Goal: Task Accomplishment & Management: Use online tool/utility

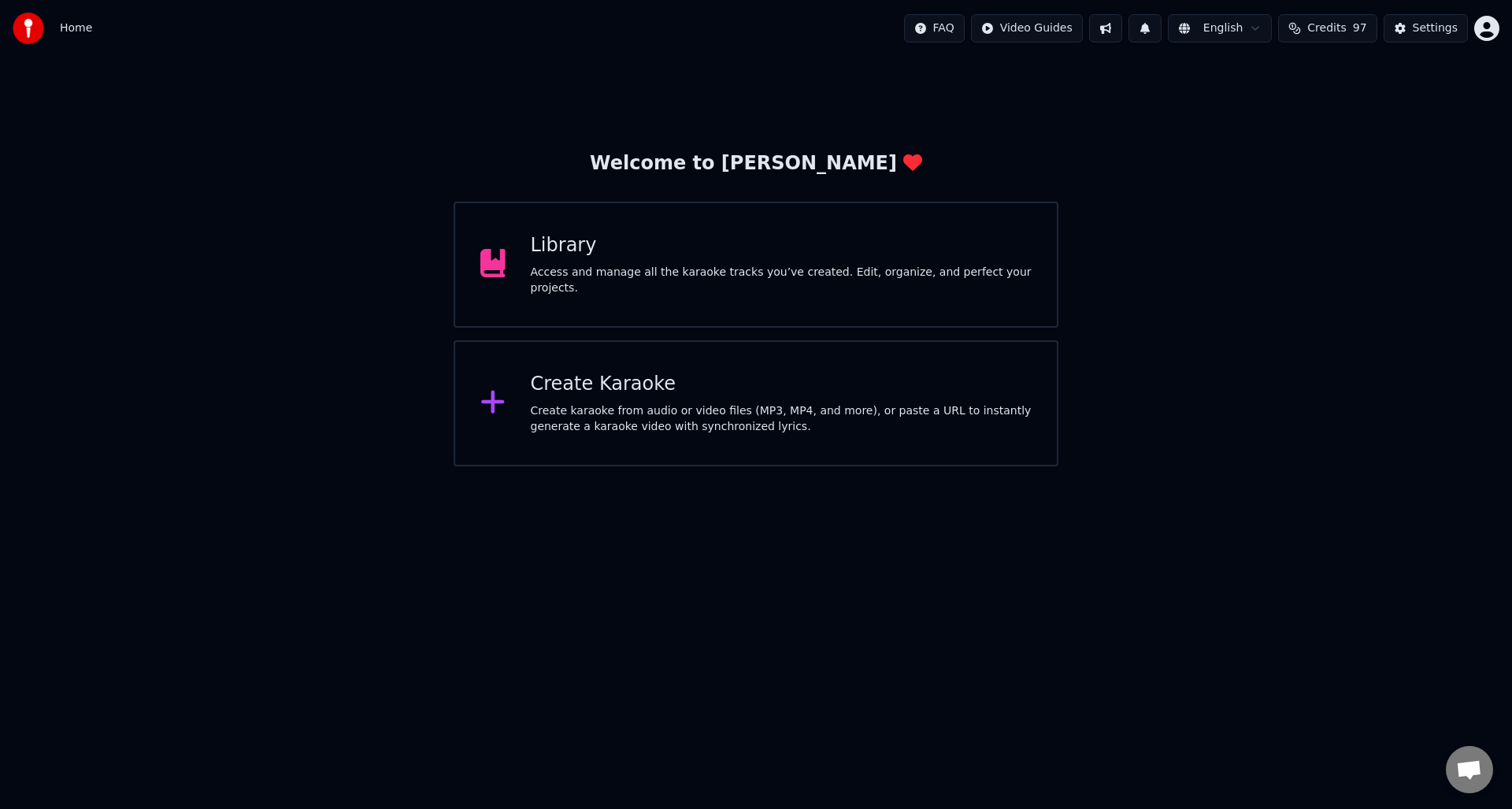
click at [681, 398] on div "Create Karaoke Create karaoke from audio or video files (MP3, MP4, and more), o…" at bounding box center [781, 402] width 501 height 63
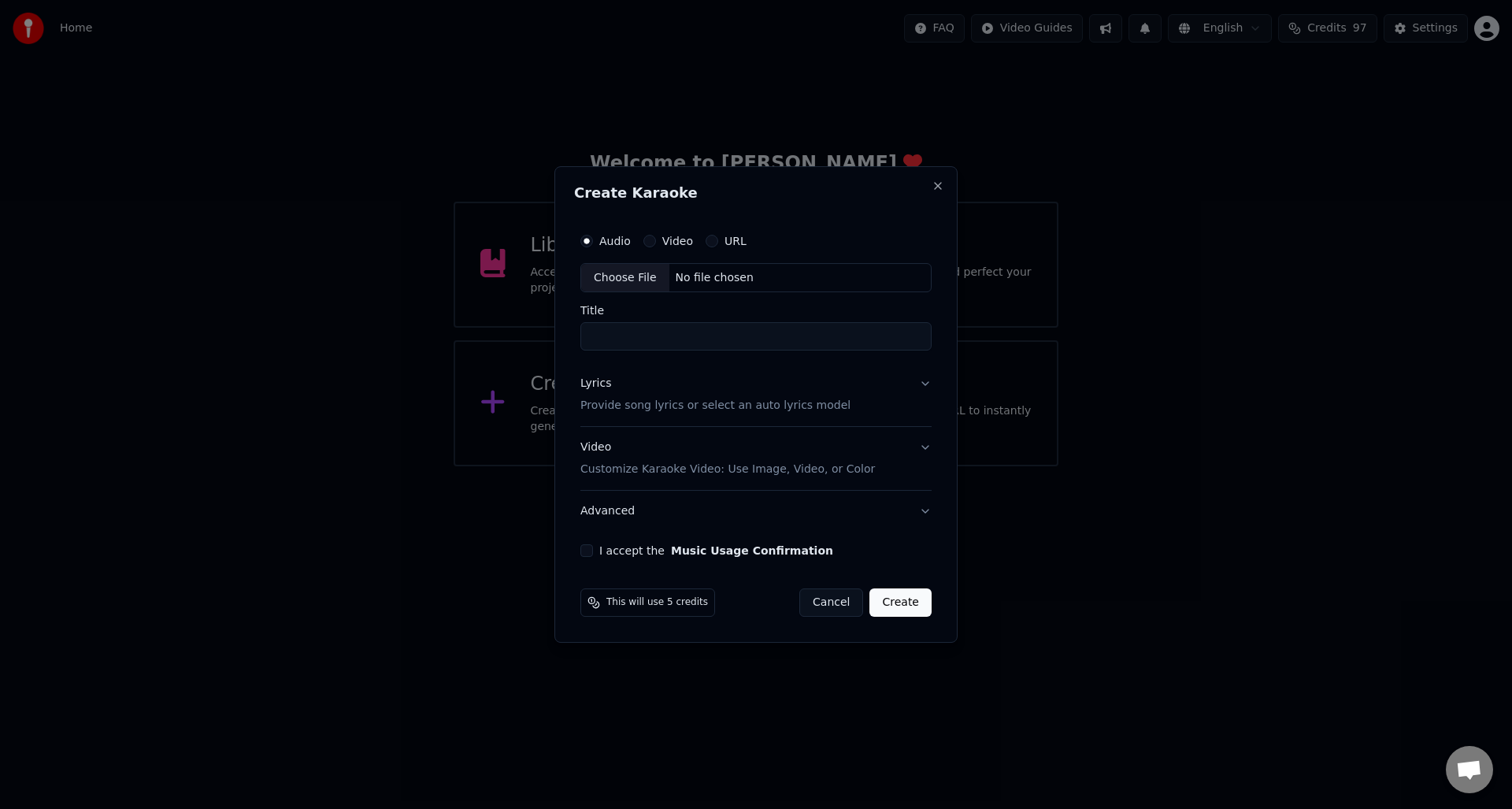
click at [619, 277] on div "Choose File" at bounding box center [624, 278] width 88 height 29
drag, startPoint x: 606, startPoint y: 336, endPoint x: 589, endPoint y: 335, distance: 17.0
click at [589, 335] on input "**********" at bounding box center [756, 337] width 358 height 29
type input "**********"
click at [624, 407] on p "Provide song lyrics or select an auto lyrics model" at bounding box center [712, 406] width 270 height 16
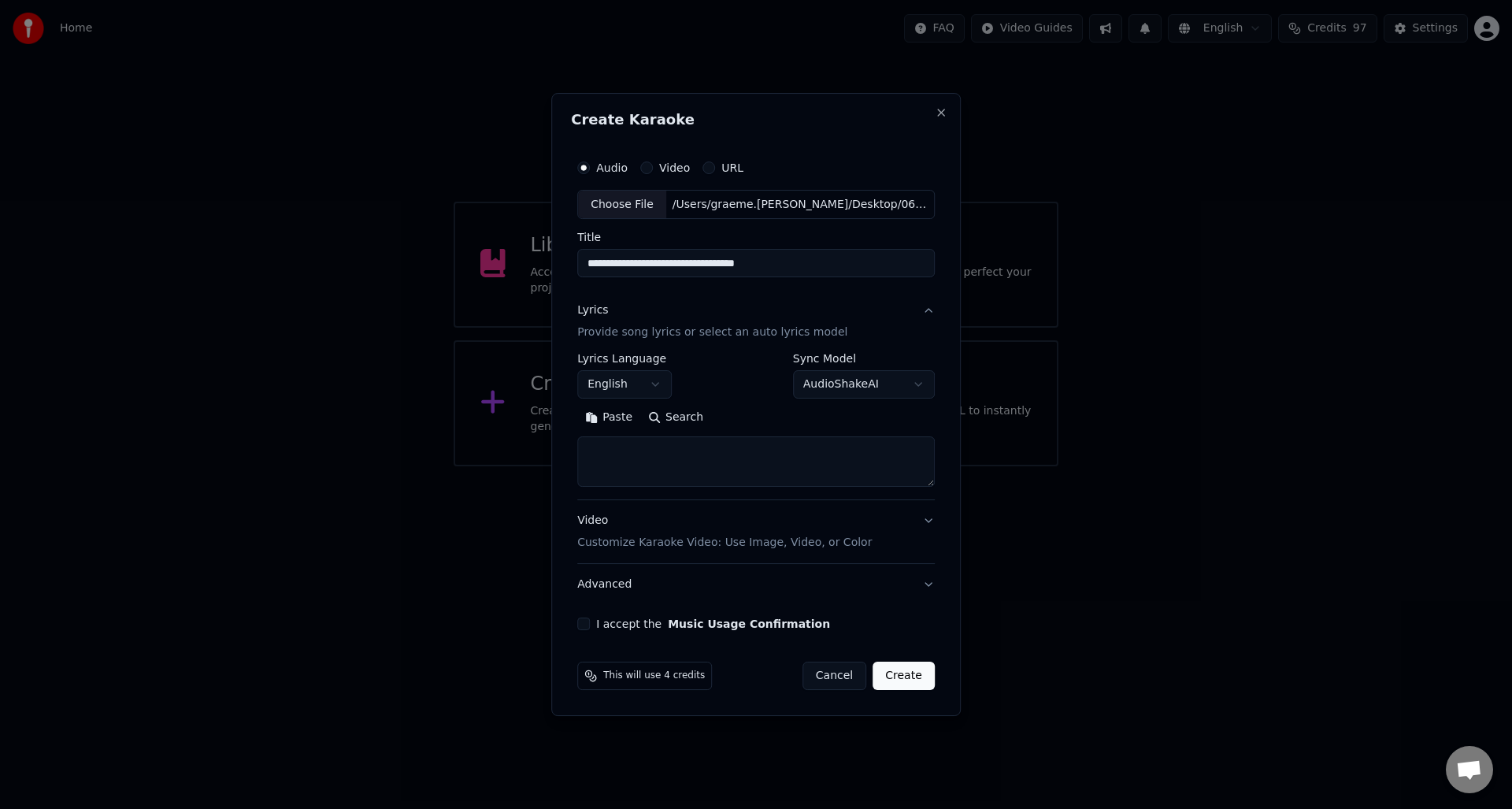
click at [629, 445] on textarea at bounding box center [756, 462] width 358 height 50
paste textarea "**********"
type textarea "**********"
click at [590, 624] on button "I accept the Music Usage Confirmation" at bounding box center [583, 624] width 13 height 13
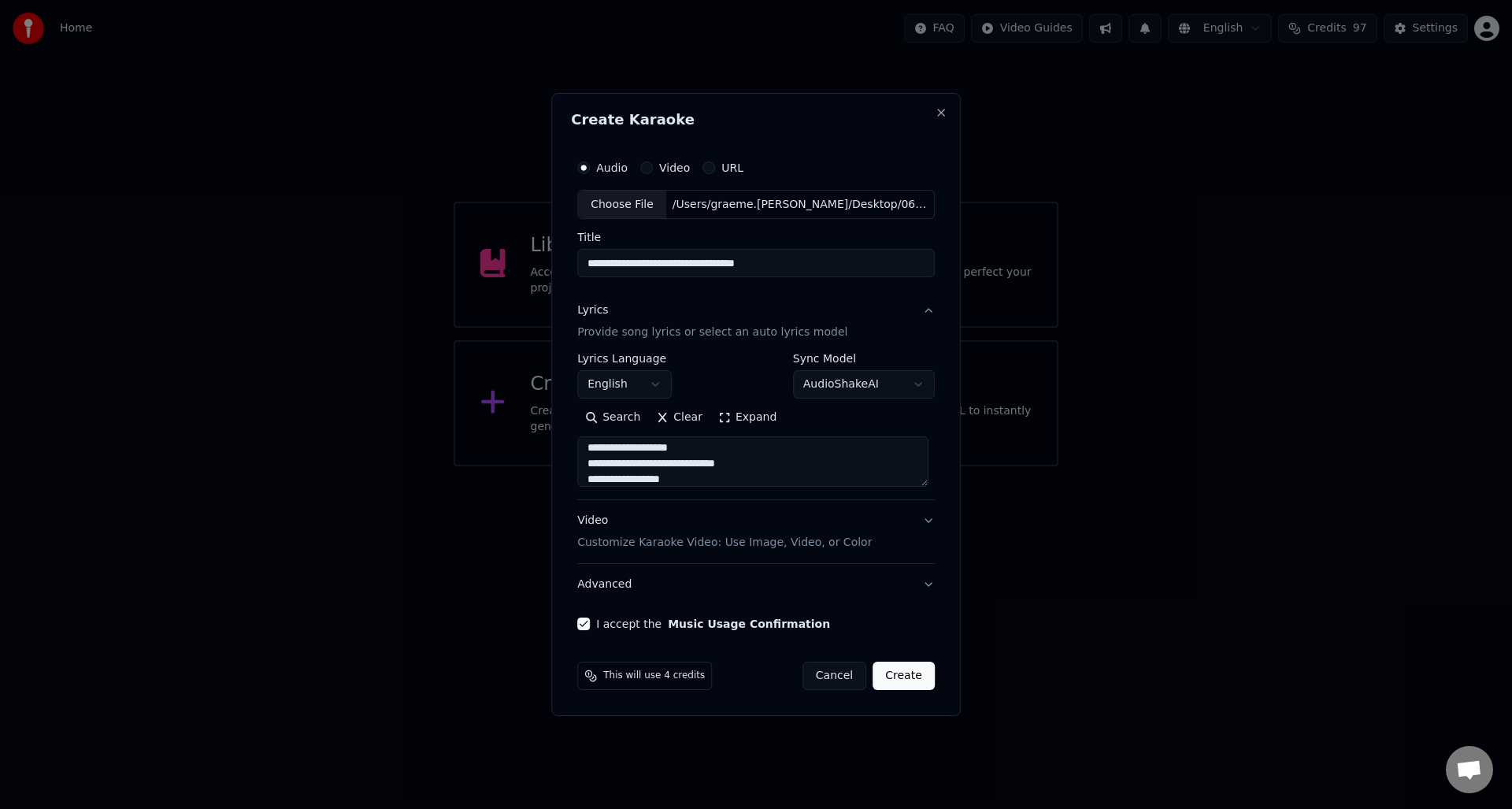
click at [903, 677] on button "Create" at bounding box center [904, 676] width 62 height 29
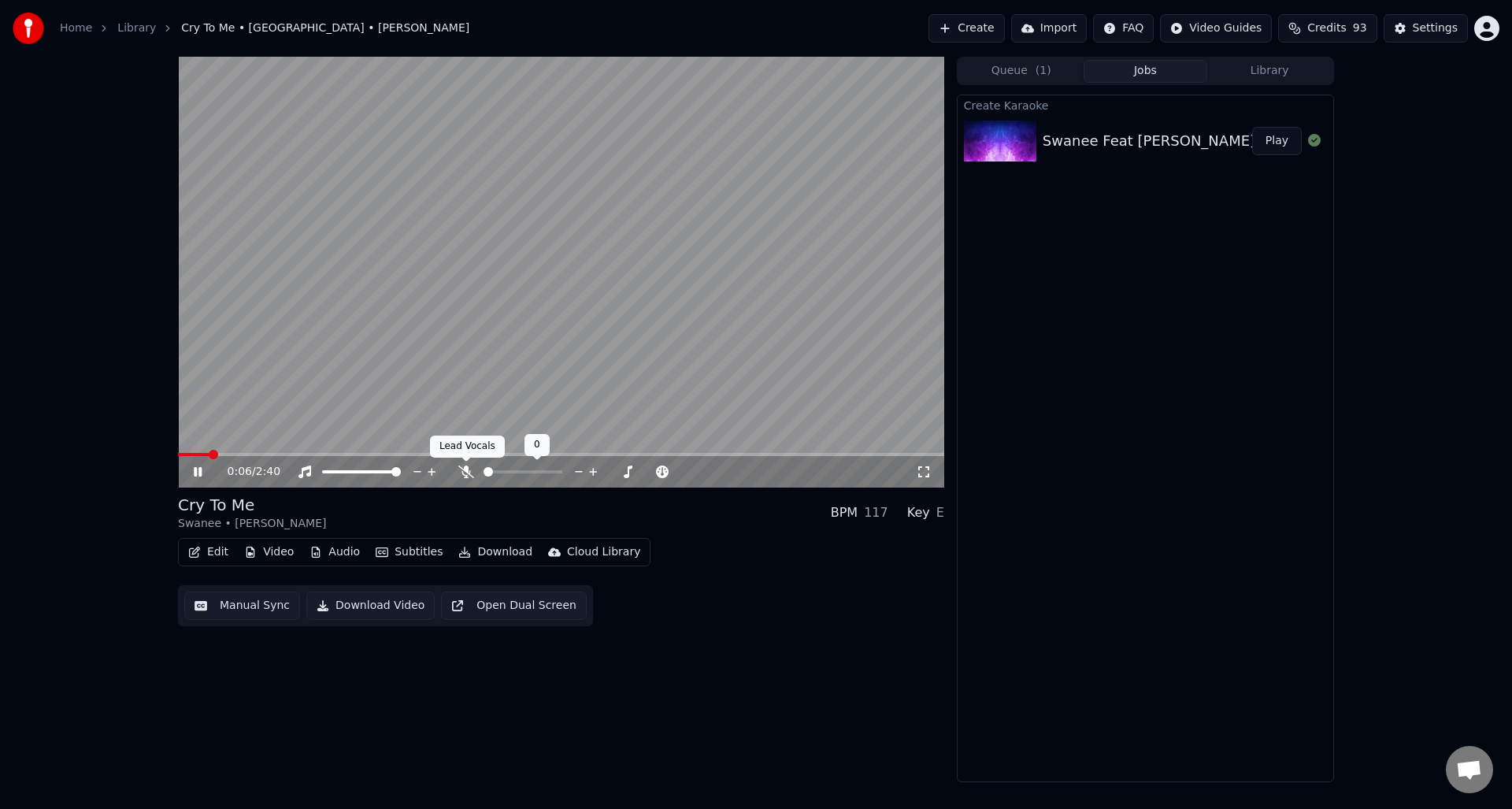
click at [467, 469] on icon at bounding box center [466, 471] width 16 height 13
click at [253, 607] on button "Manual Sync" at bounding box center [242, 606] width 116 height 29
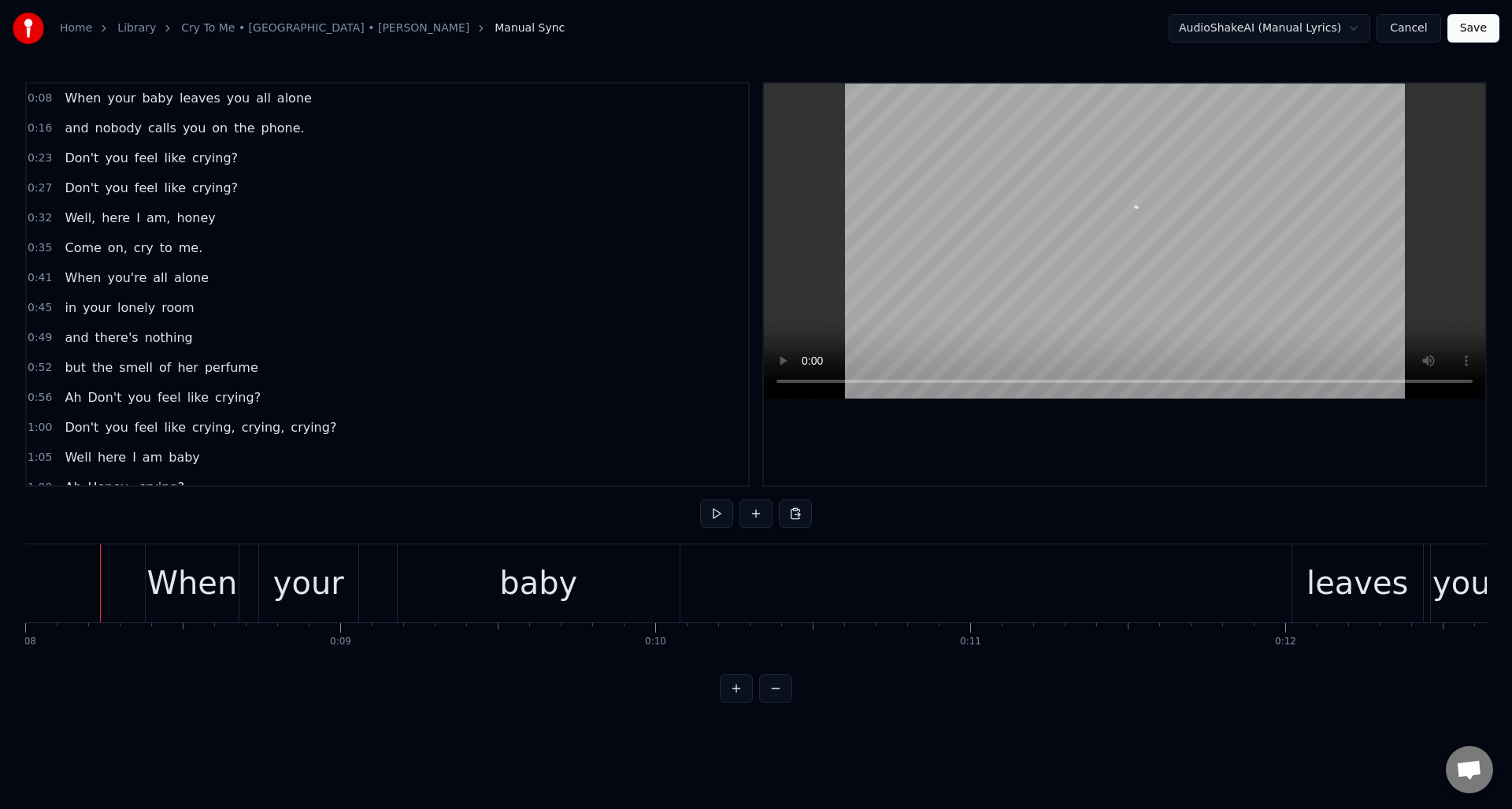
scroll to position [0, 2516]
click at [715, 514] on button at bounding box center [716, 514] width 33 height 29
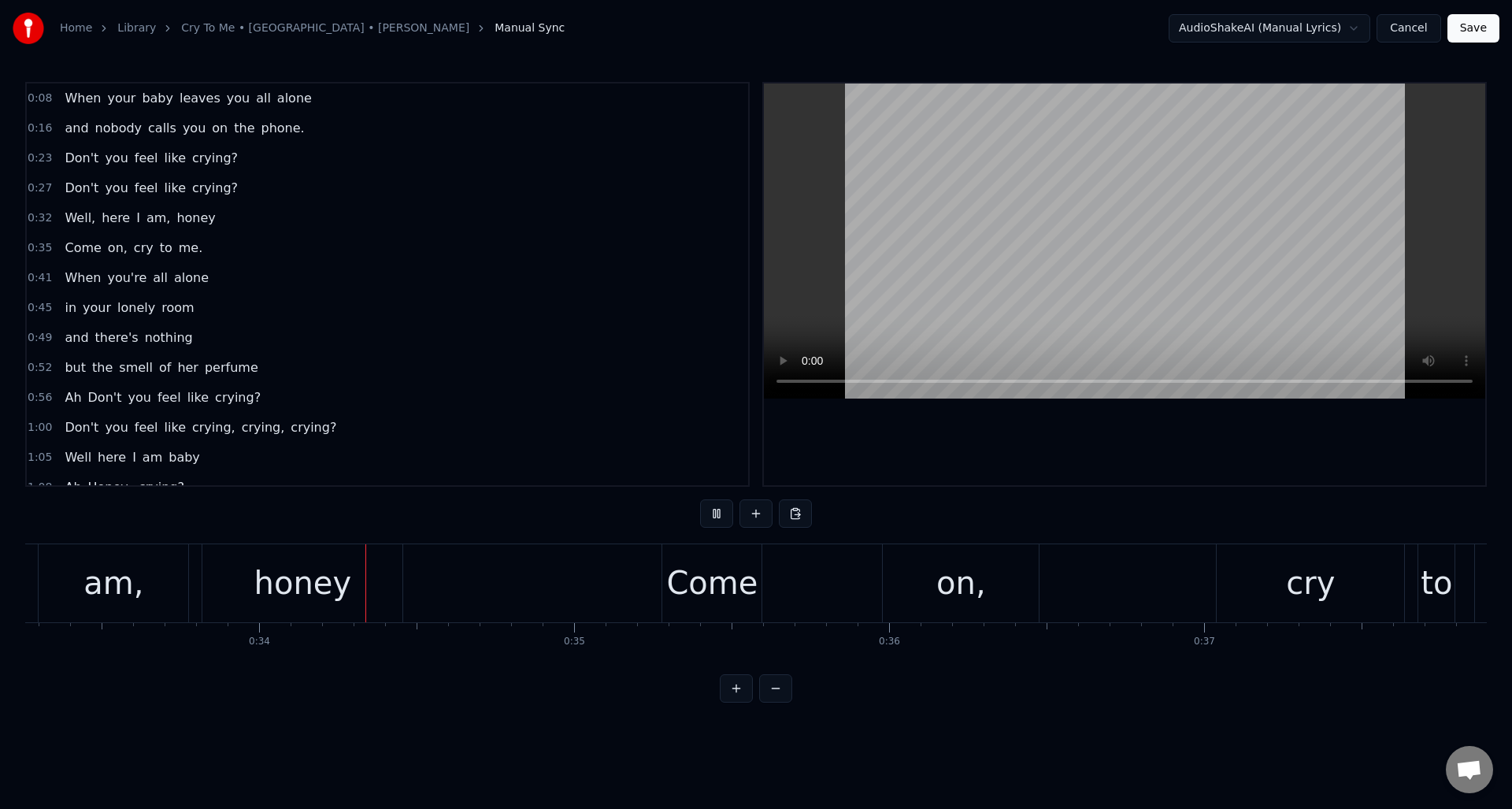
scroll to position [0, 10538]
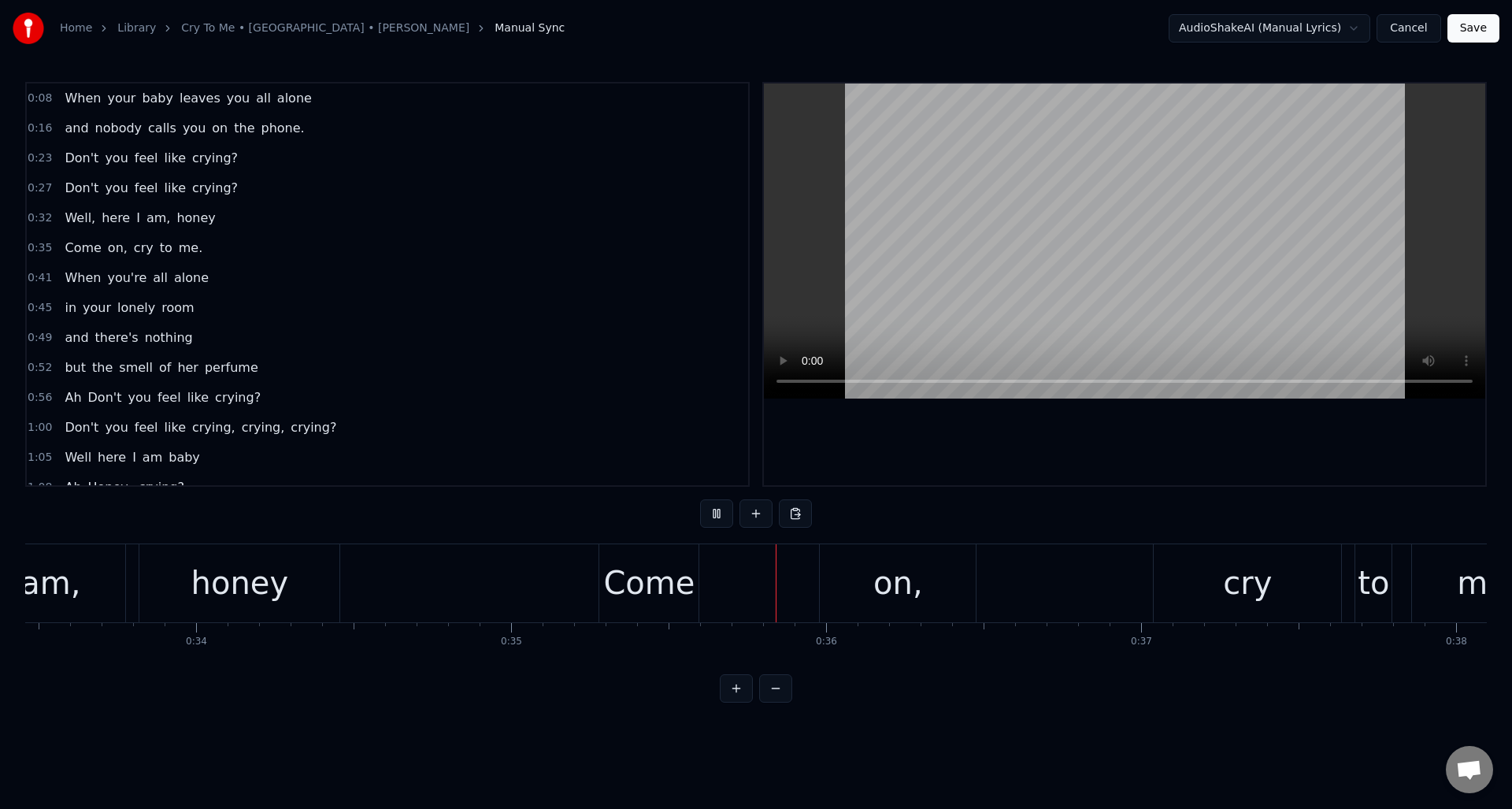
click at [715, 514] on button at bounding box center [716, 514] width 33 height 29
click at [714, 514] on button at bounding box center [716, 514] width 33 height 29
click at [632, 579] on div "Come" at bounding box center [649, 583] width 91 height 47
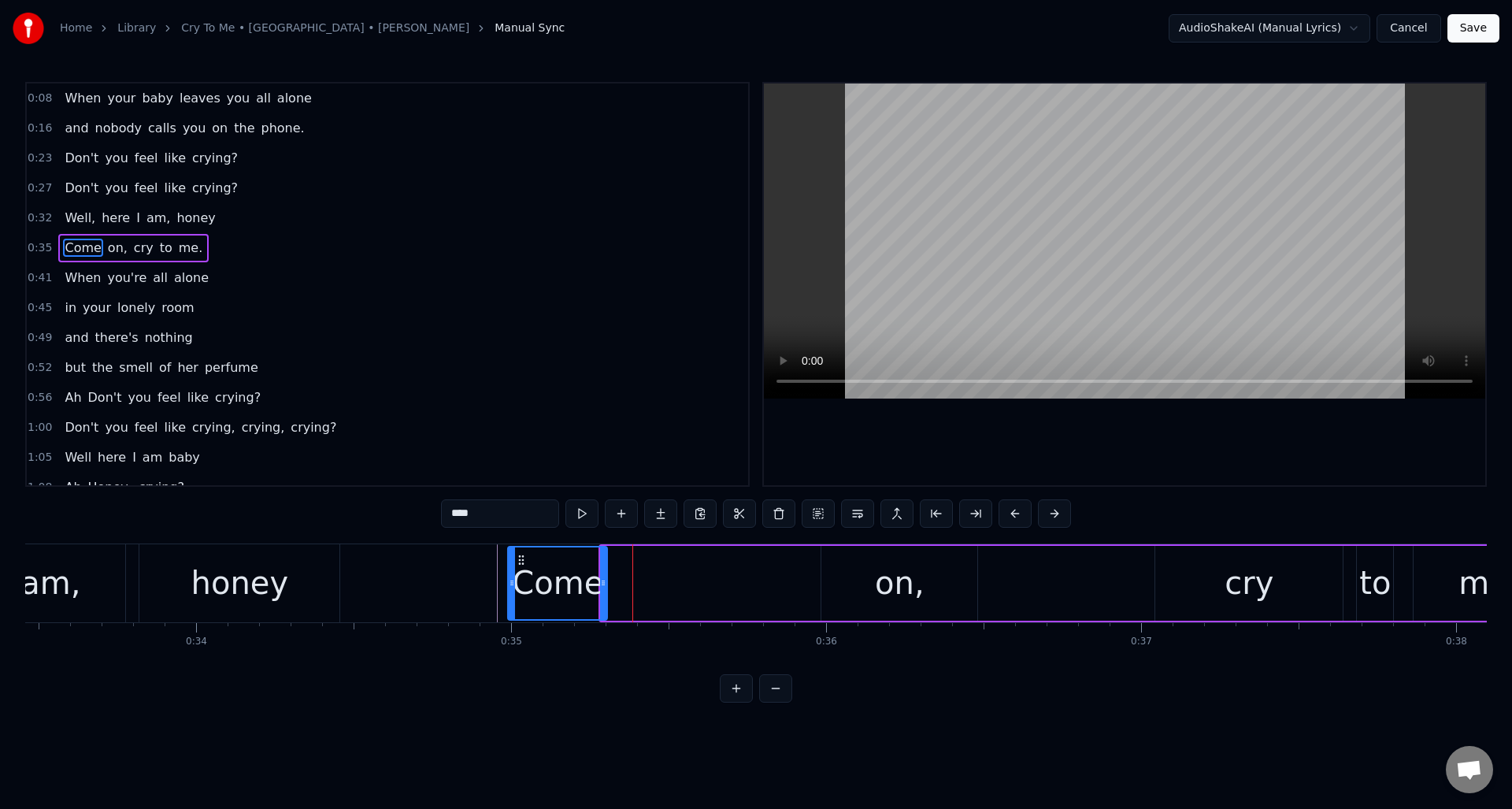
drag, startPoint x: 613, startPoint y: 558, endPoint x: 536, endPoint y: 566, distance: 77.4
click at [520, 566] on div "Come" at bounding box center [557, 583] width 97 height 71
drag, startPoint x: 603, startPoint y: 566, endPoint x: 570, endPoint y: 565, distance: 33.0
click at [563, 571] on div at bounding box center [564, 583] width 7 height 71
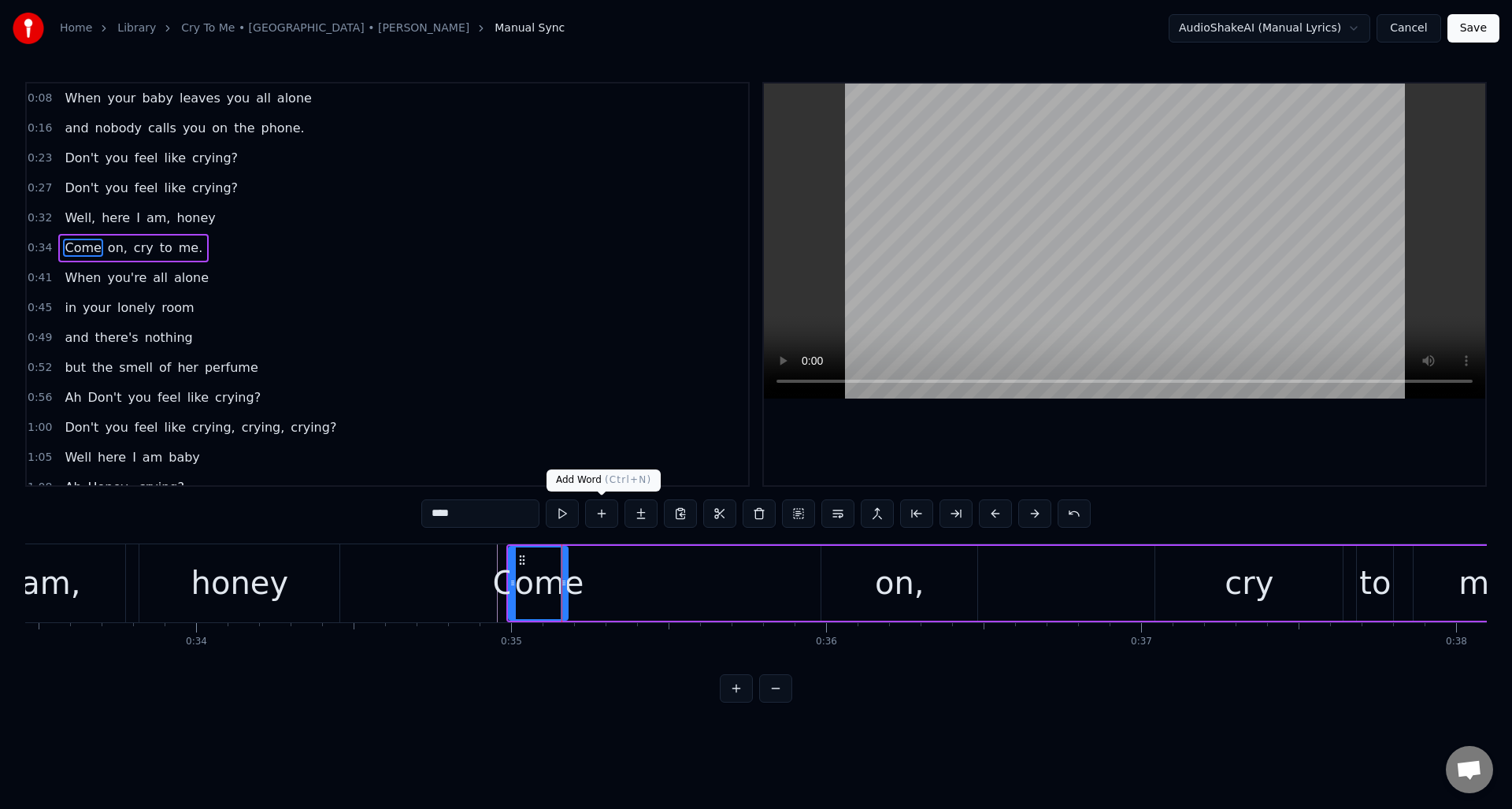
click at [600, 516] on button at bounding box center [601, 514] width 33 height 29
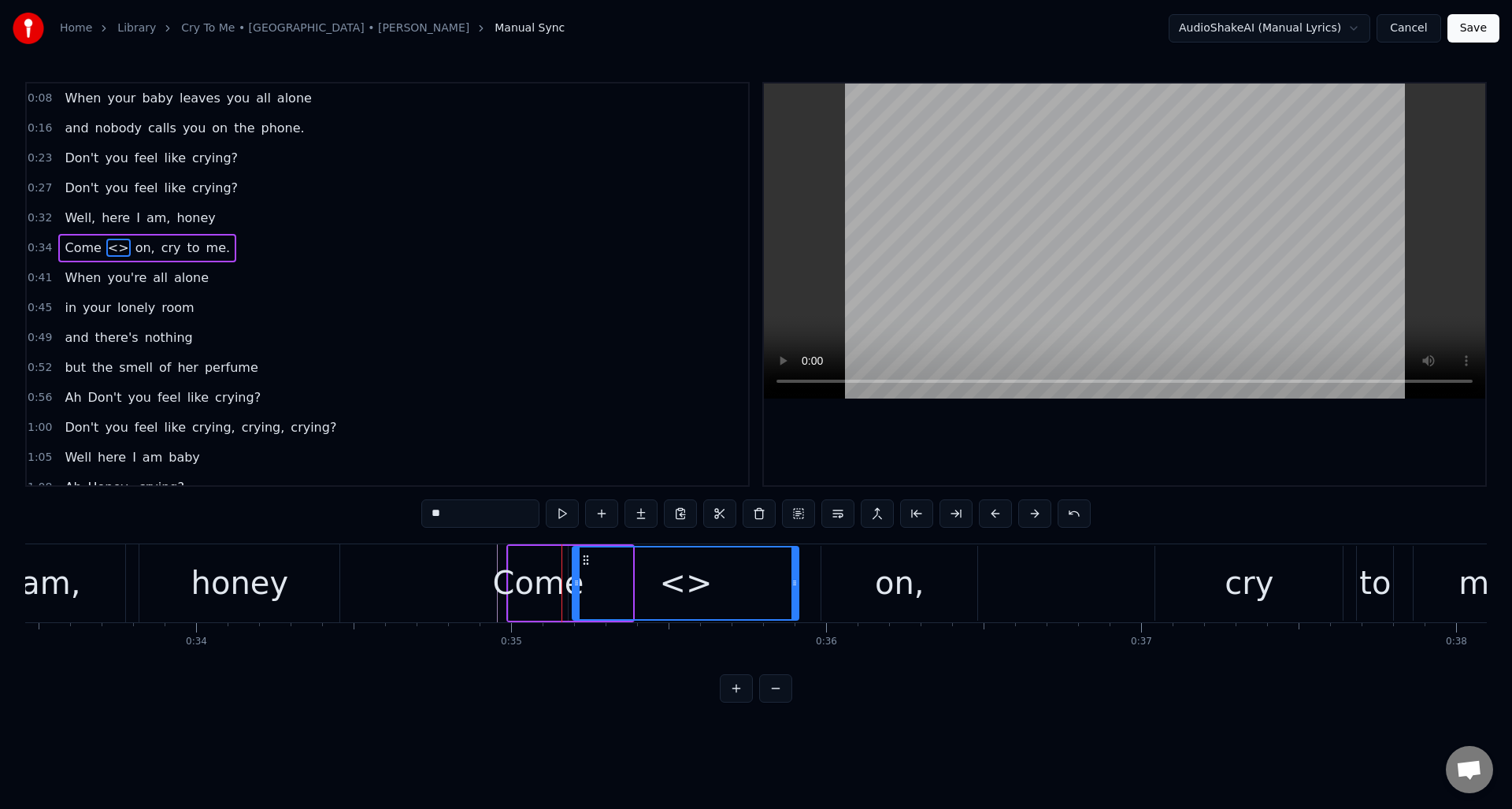
drag, startPoint x: 630, startPoint y: 571, endPoint x: 778, endPoint y: 573, distance: 148.0
click at [797, 570] on div at bounding box center [795, 583] width 7 height 71
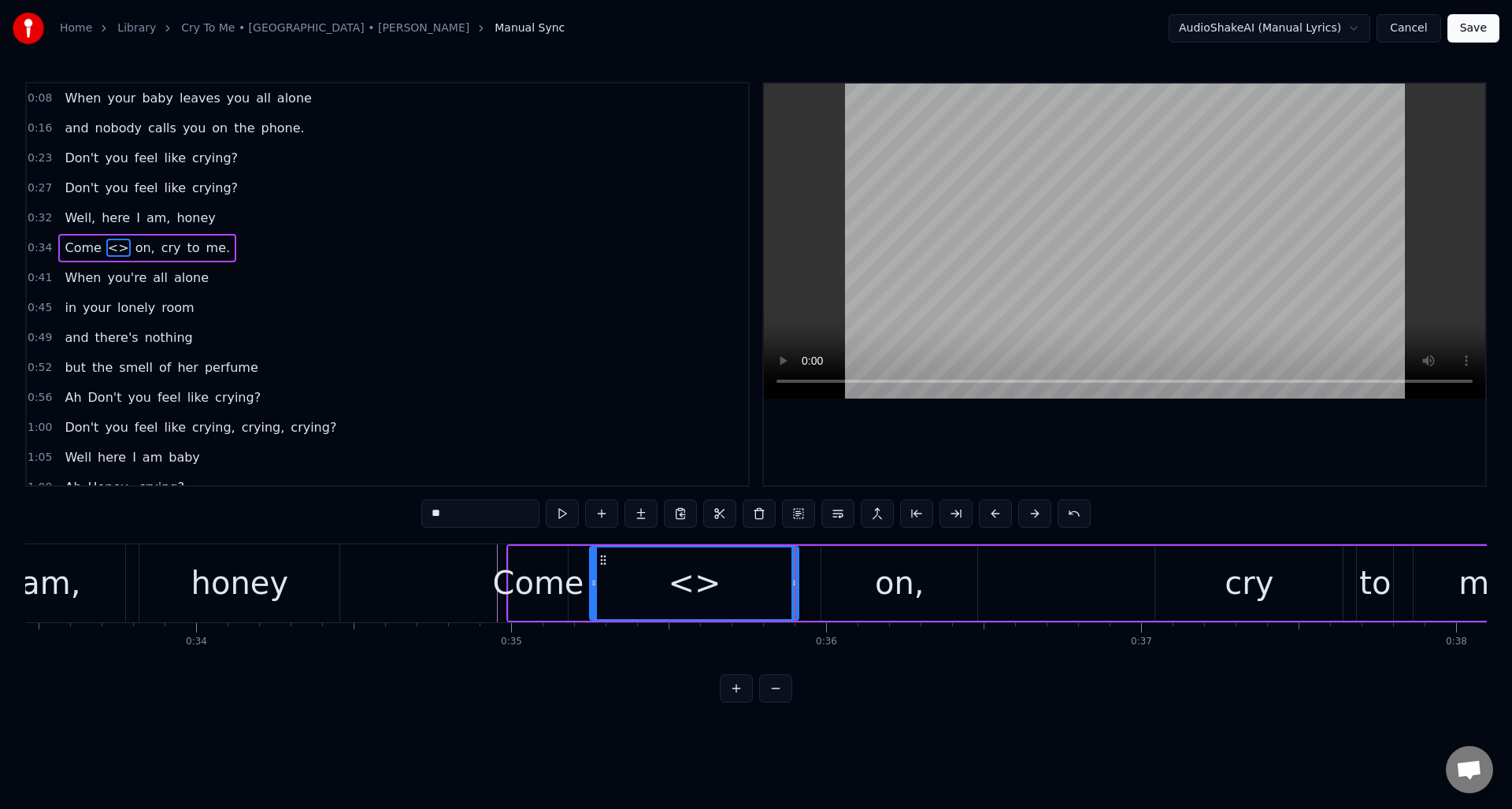
drag, startPoint x: 577, startPoint y: 584, endPoint x: 620, endPoint y: 578, distance: 43.4
click at [595, 582] on icon at bounding box center [594, 583] width 7 height 13
click at [561, 514] on button at bounding box center [562, 514] width 33 height 29
drag, startPoint x: 795, startPoint y: 568, endPoint x: 696, endPoint y: 570, distance: 99.0
click at [696, 570] on div at bounding box center [696, 583] width 7 height 71
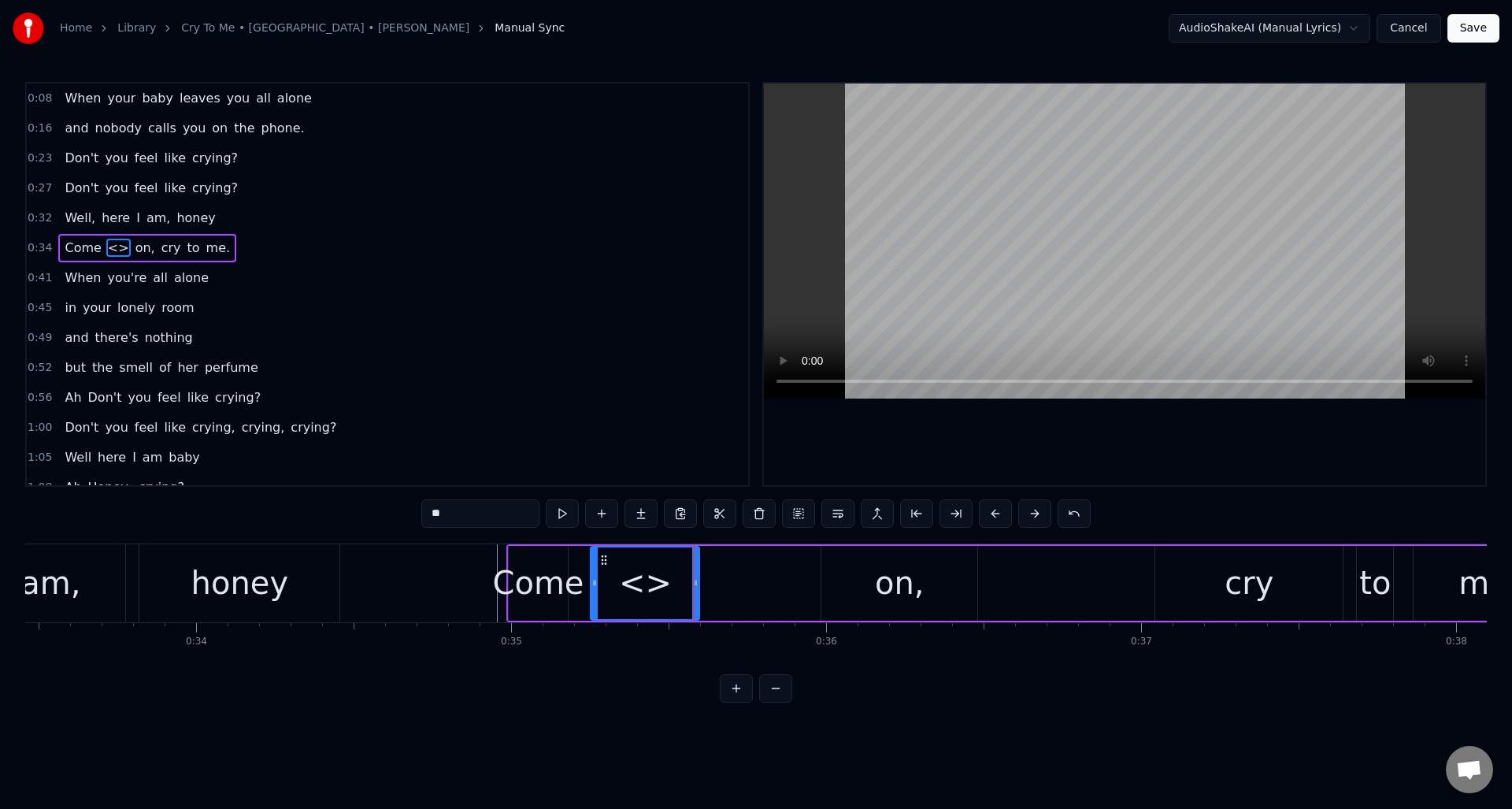
click at [857, 566] on div "on," at bounding box center [899, 583] width 156 height 75
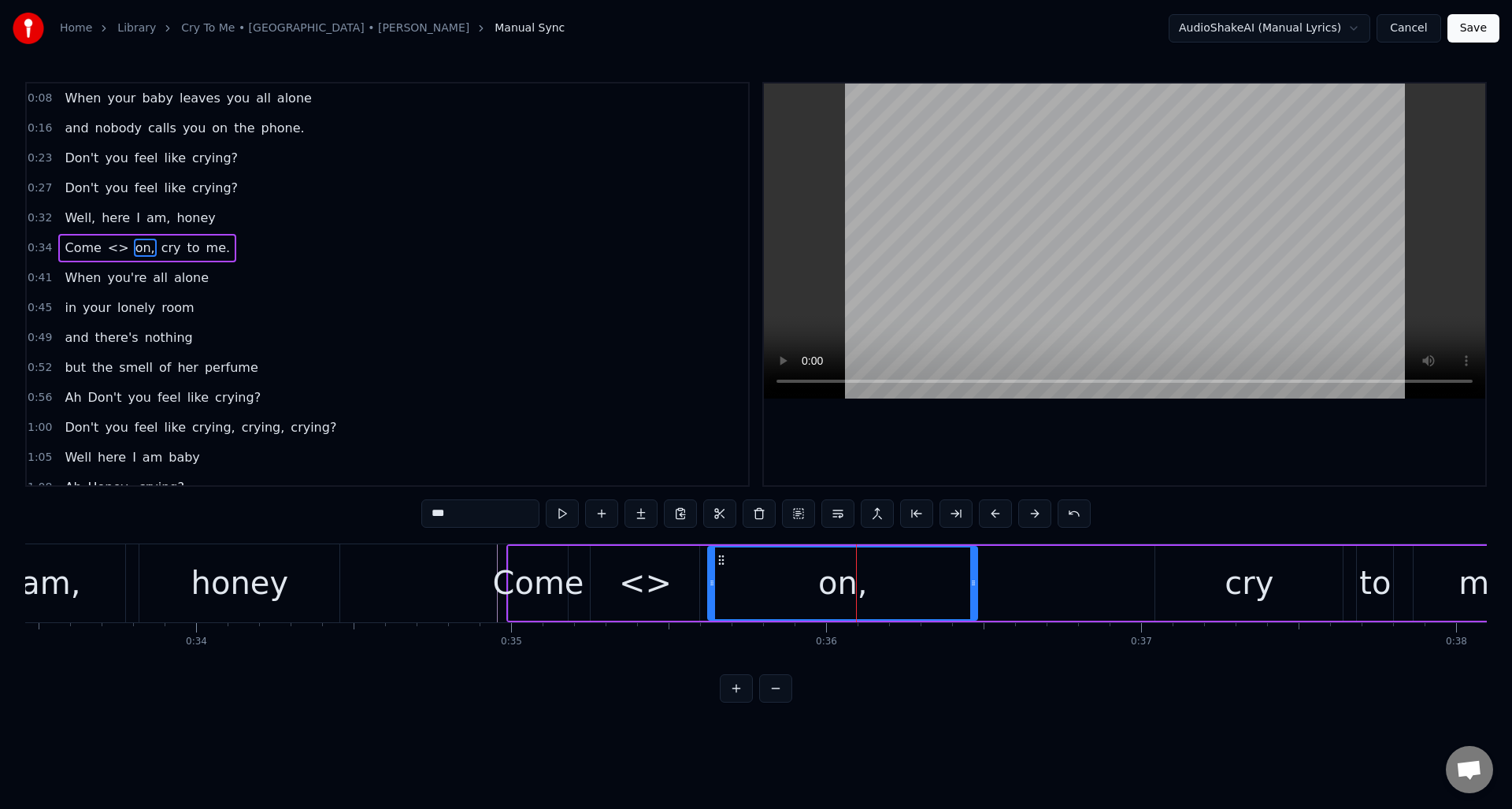
drag, startPoint x: 826, startPoint y: 572, endPoint x: 712, endPoint y: 575, distance: 114.0
click at [712, 575] on div at bounding box center [712, 583] width 7 height 71
drag, startPoint x: 971, startPoint y: 576, endPoint x: 847, endPoint y: 589, distance: 124.7
click at [847, 589] on div at bounding box center [850, 583] width 7 height 71
click at [570, 515] on button at bounding box center [562, 514] width 33 height 29
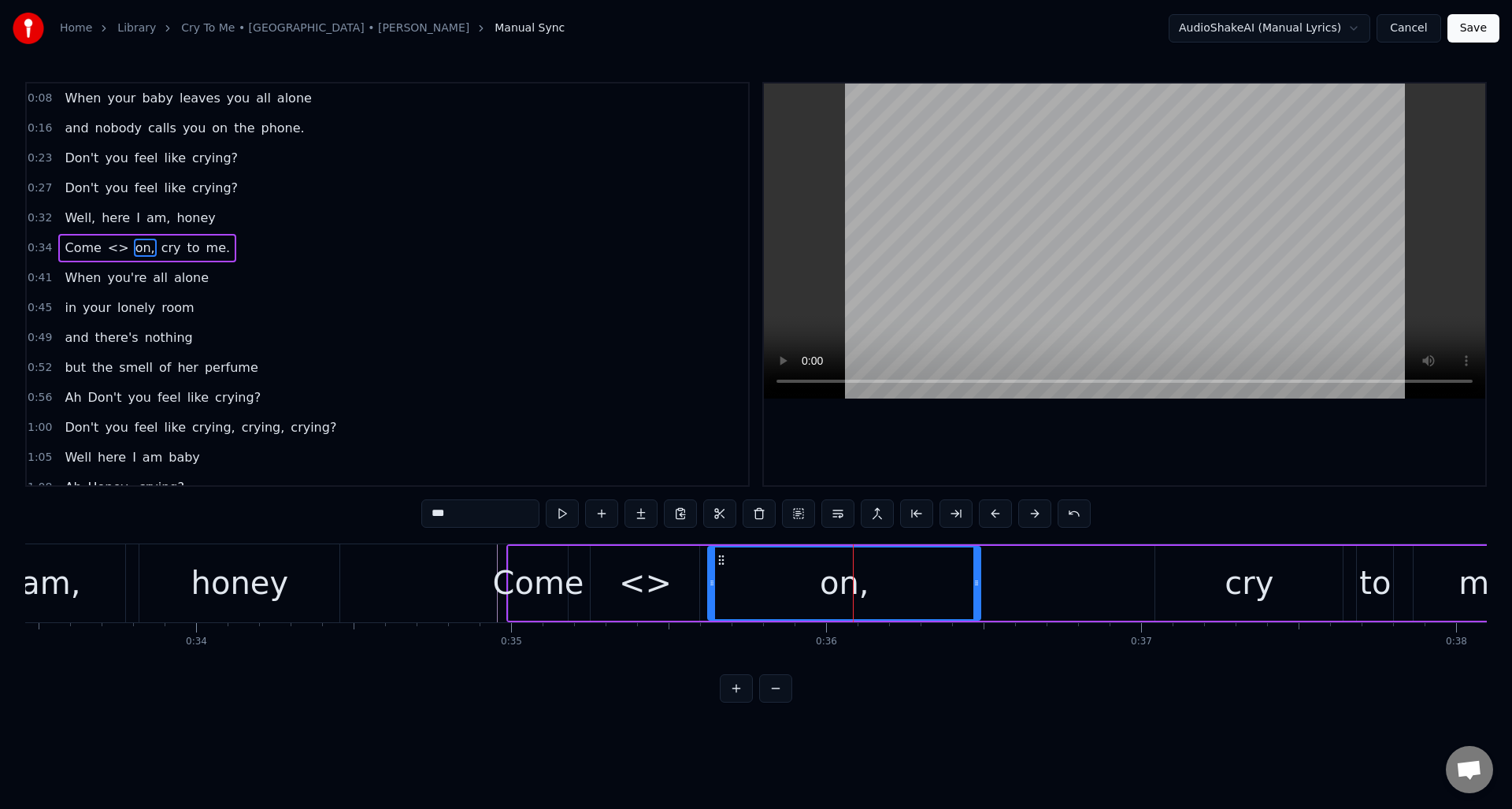
drag, startPoint x: 850, startPoint y: 586, endPoint x: 979, endPoint y: 589, distance: 129.0
click at [979, 589] on div at bounding box center [976, 583] width 7 height 71
click at [566, 511] on button at bounding box center [562, 514] width 33 height 29
click at [648, 579] on div "<>" at bounding box center [645, 583] width 53 height 47
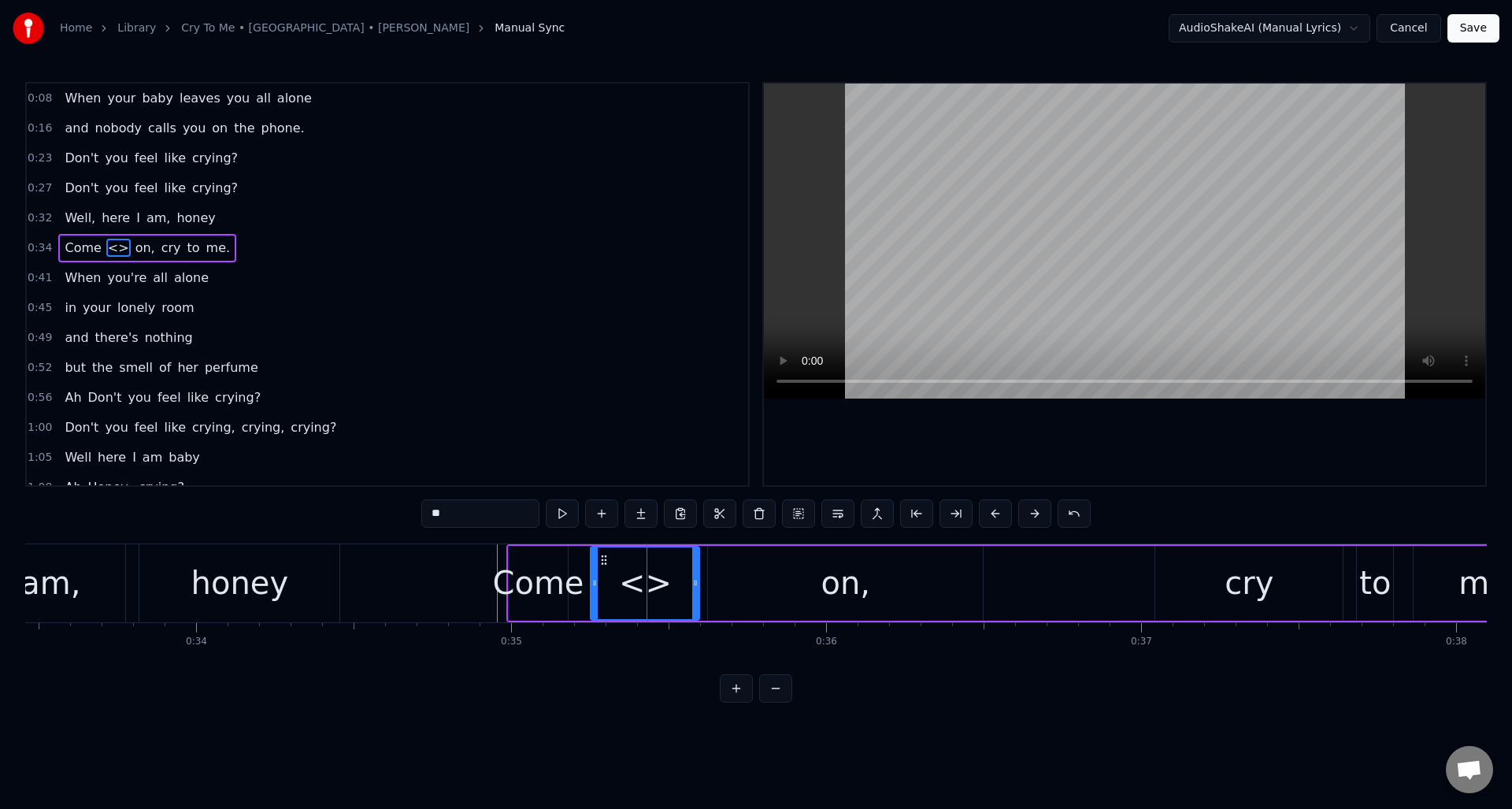
drag, startPoint x: 505, startPoint y: 519, endPoint x: 422, endPoint y: 514, distance: 83.2
click at [422, 514] on input "**" at bounding box center [480, 514] width 118 height 29
click at [539, 586] on div "Come" at bounding box center [538, 583] width 91 height 47
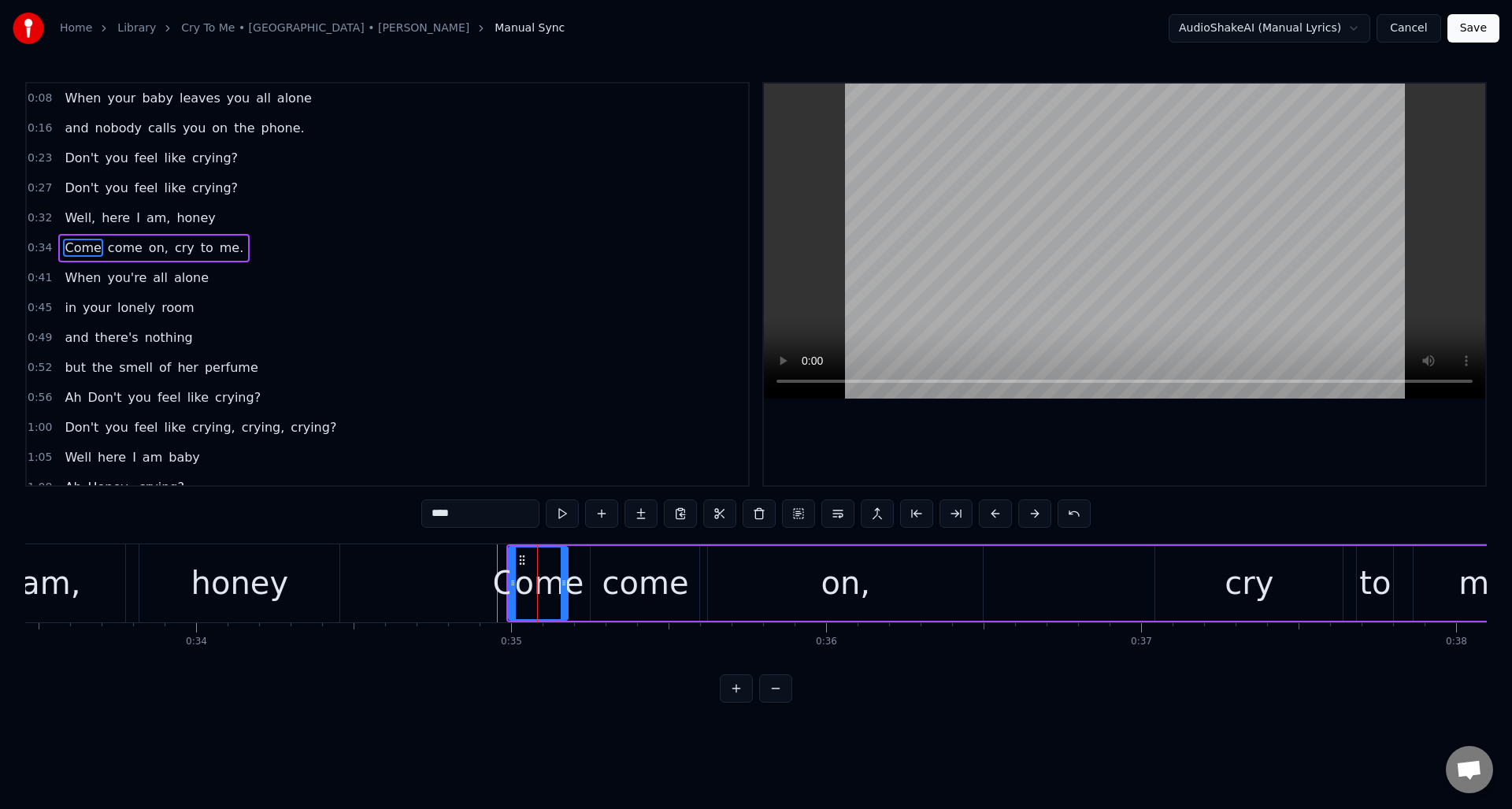
drag, startPoint x: 470, startPoint y: 516, endPoint x: 407, endPoint y: 511, distance: 63.2
click at [407, 511] on div "0:08 When your baby leaves you all alone 0:16 and nobody calls you on the phone…" at bounding box center [756, 392] width 1462 height 620
type input "**"
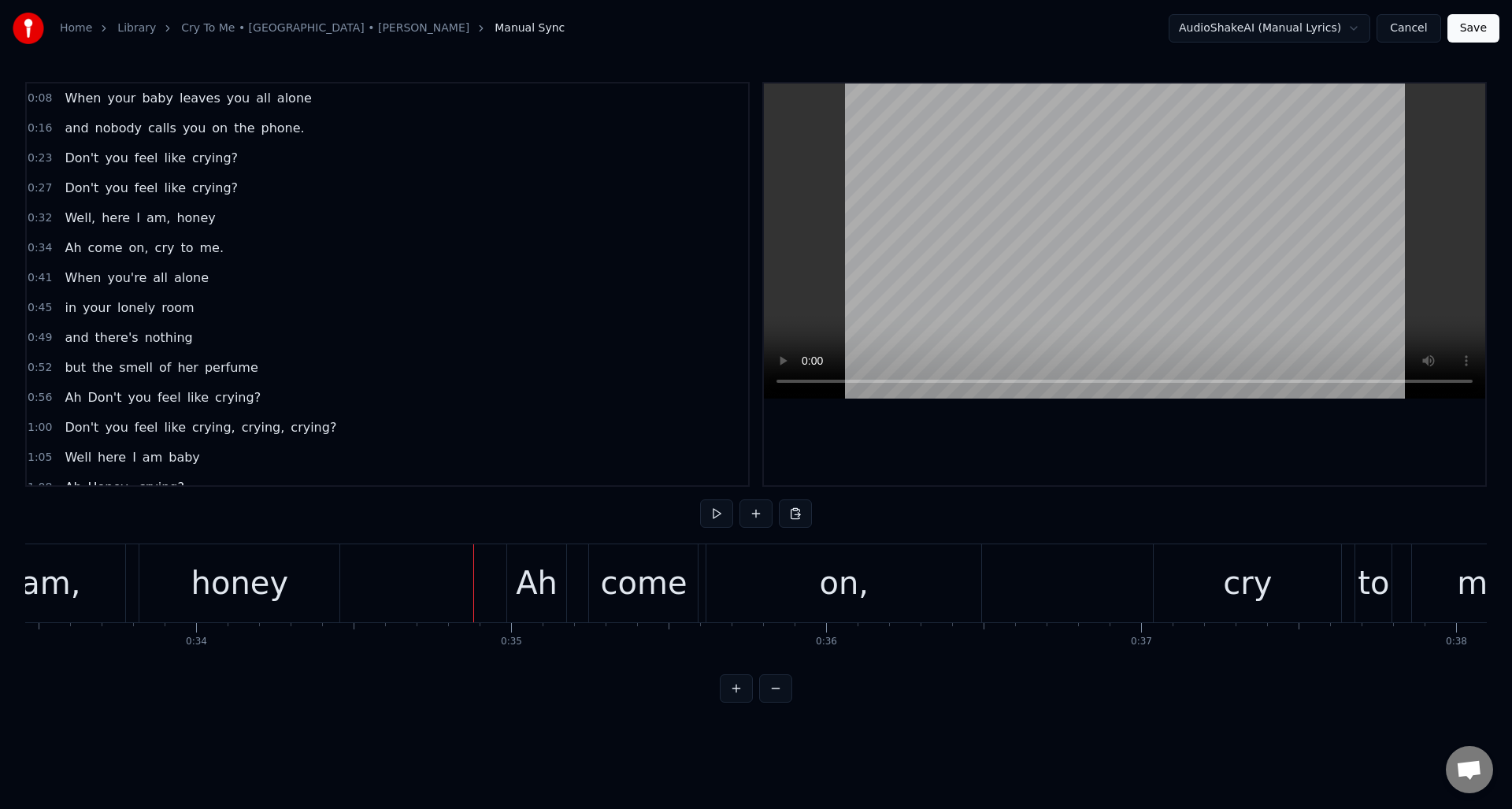
click at [533, 566] on div "Ah" at bounding box center [536, 583] width 42 height 47
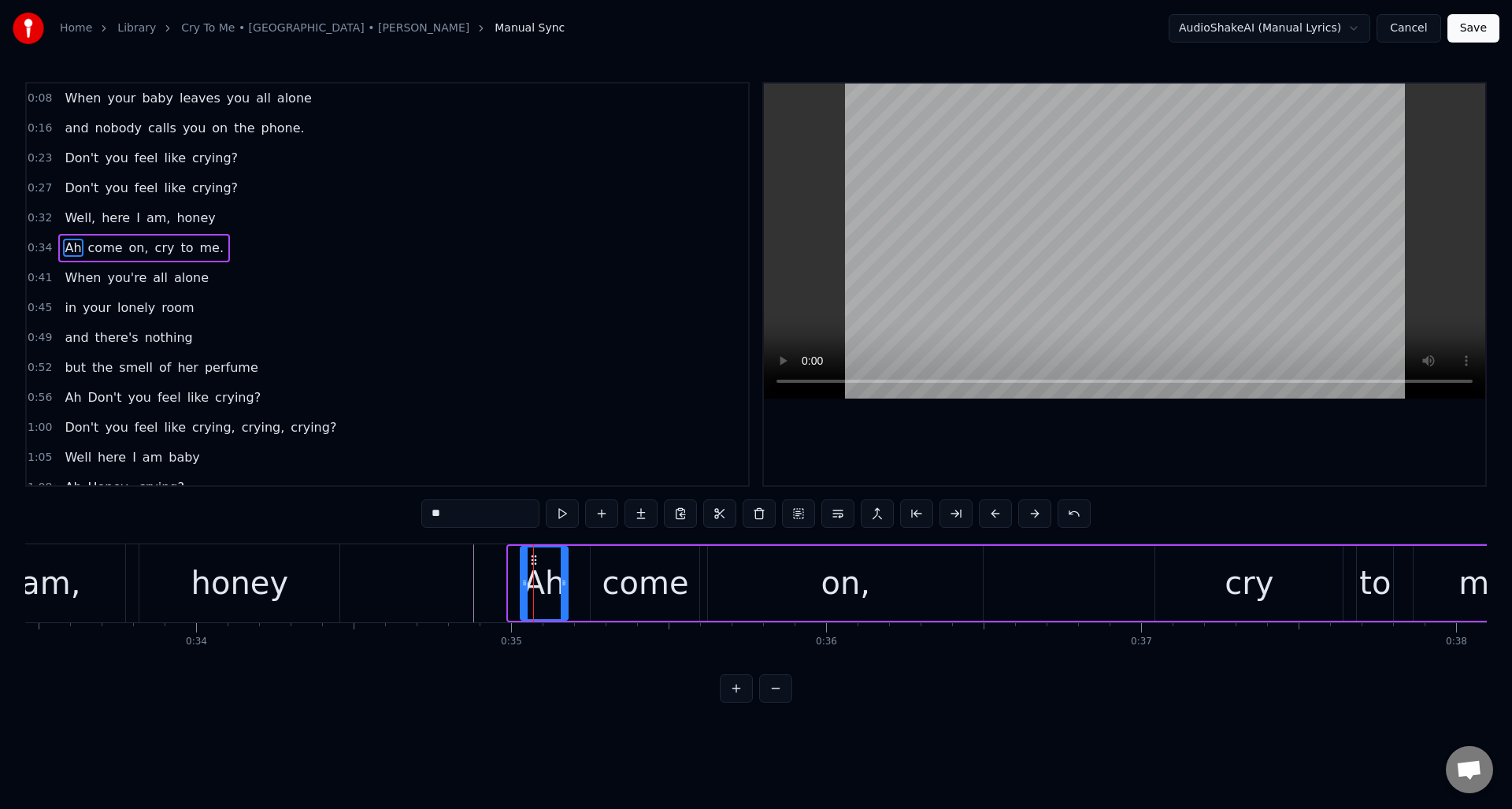
drag, startPoint x: 511, startPoint y: 570, endPoint x: 519, endPoint y: 567, distance: 8.5
click at [524, 570] on div at bounding box center [525, 583] width 7 height 71
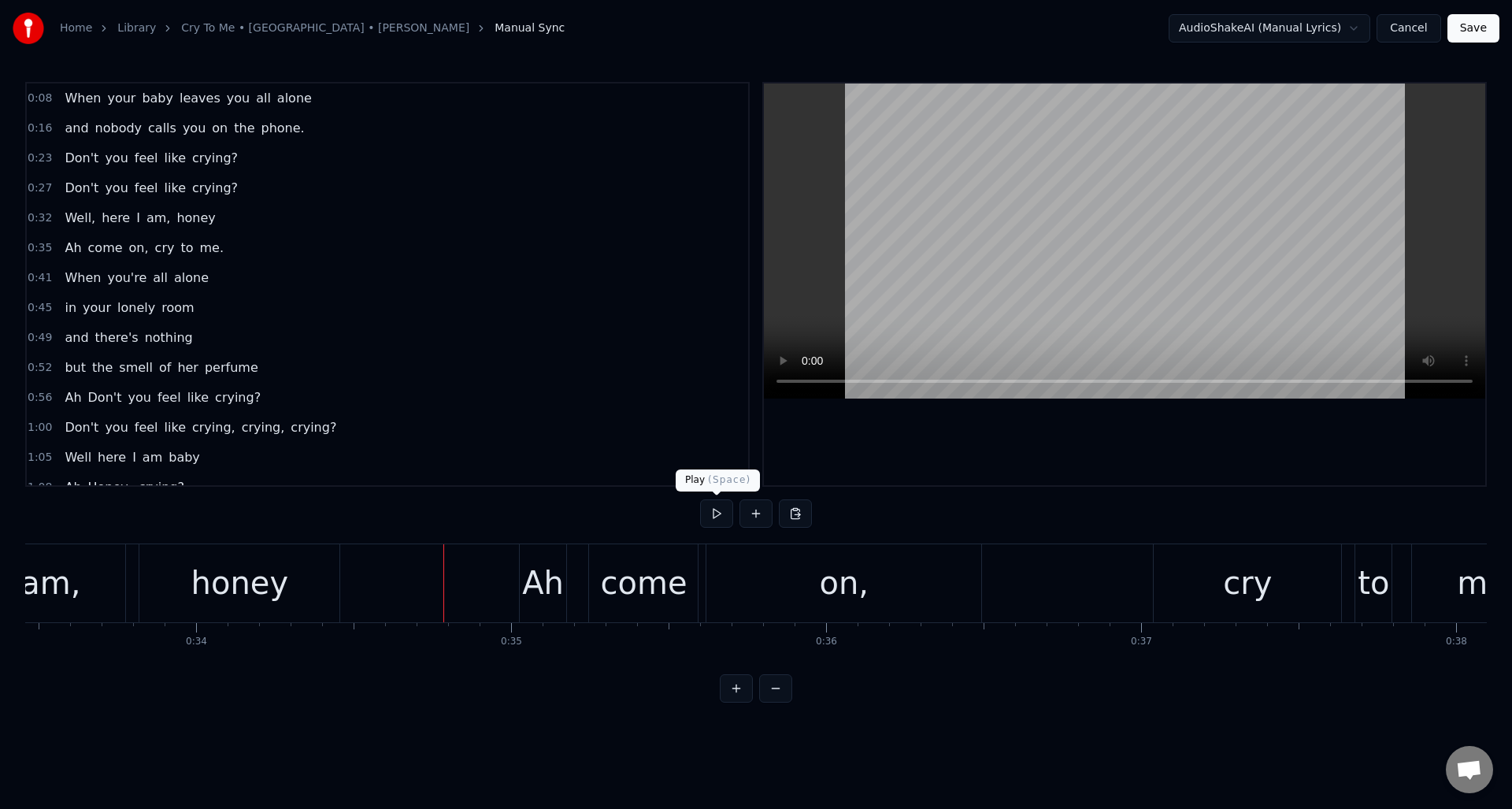
click at [715, 511] on button at bounding box center [716, 514] width 33 height 29
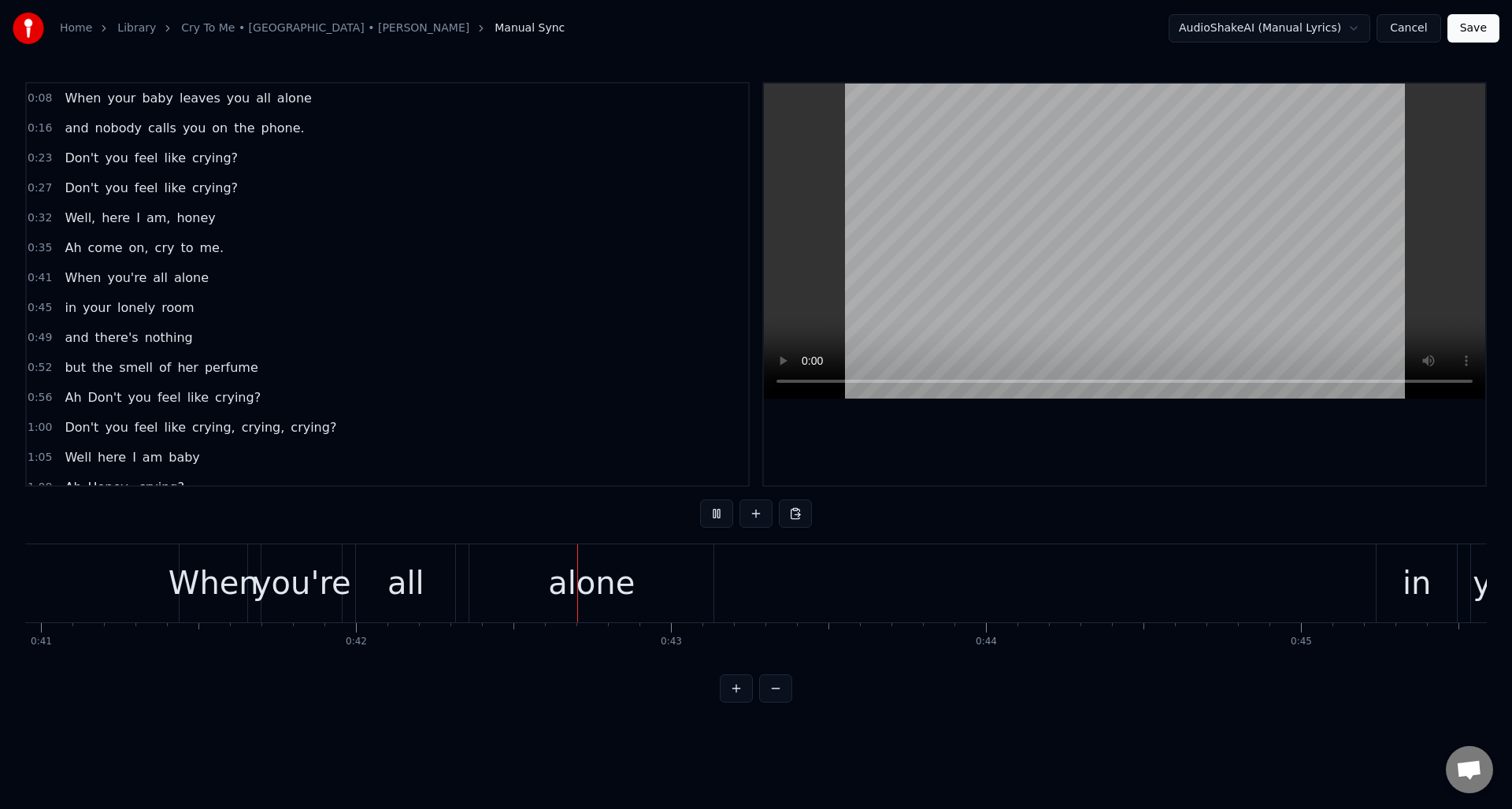
scroll to position [0, 13185]
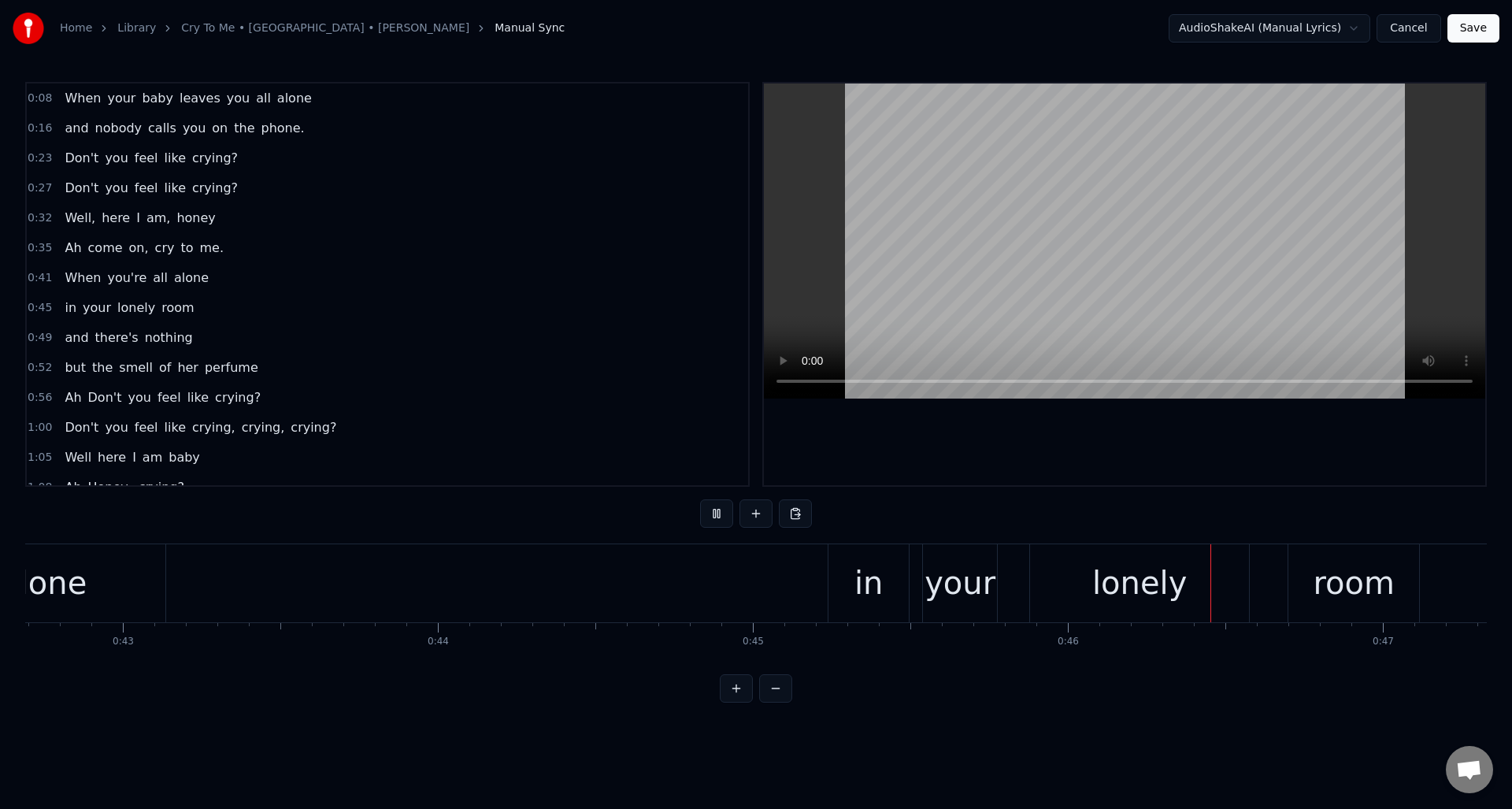
click at [715, 511] on button at bounding box center [716, 514] width 33 height 29
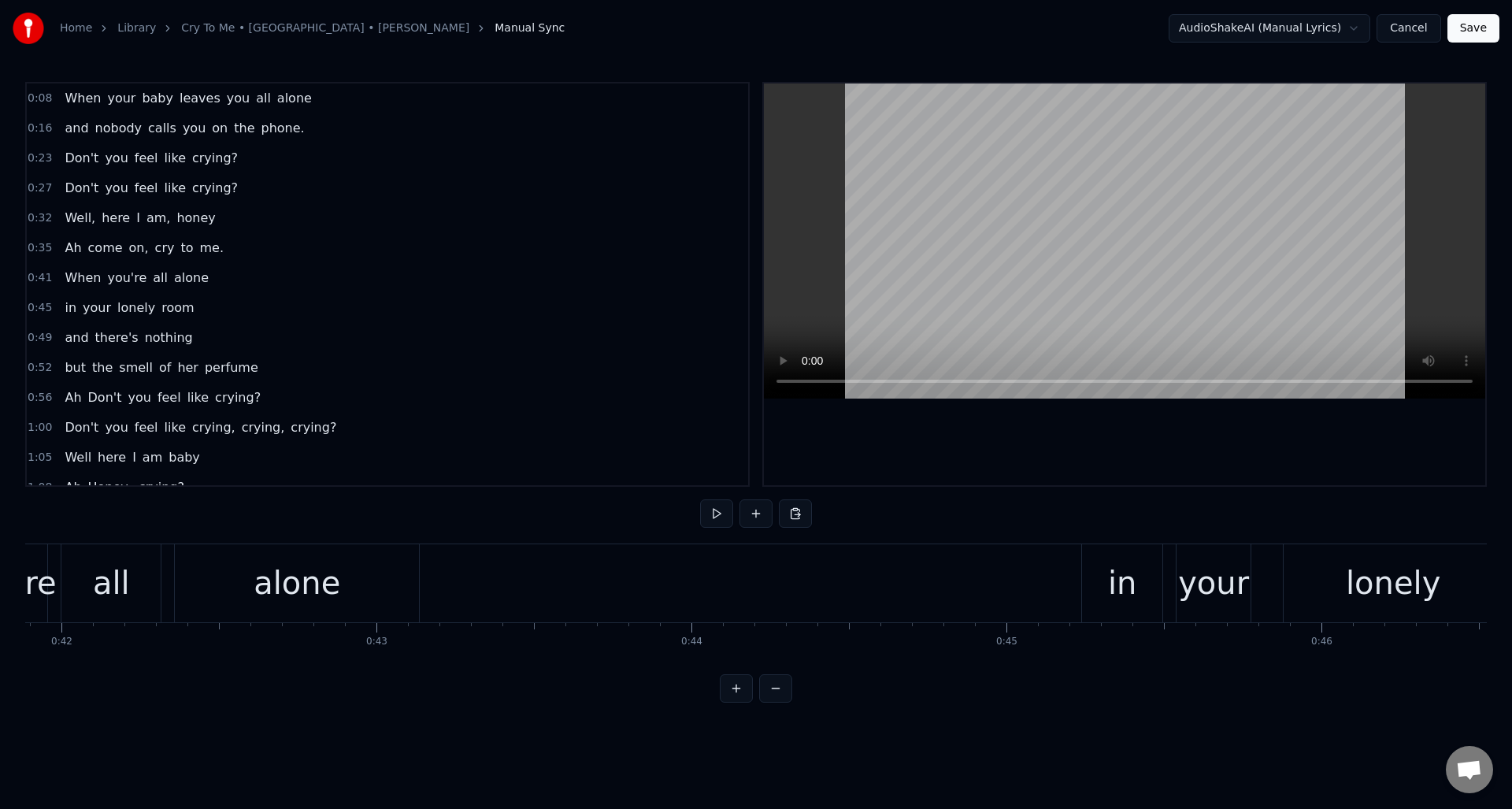
scroll to position [0, 13545]
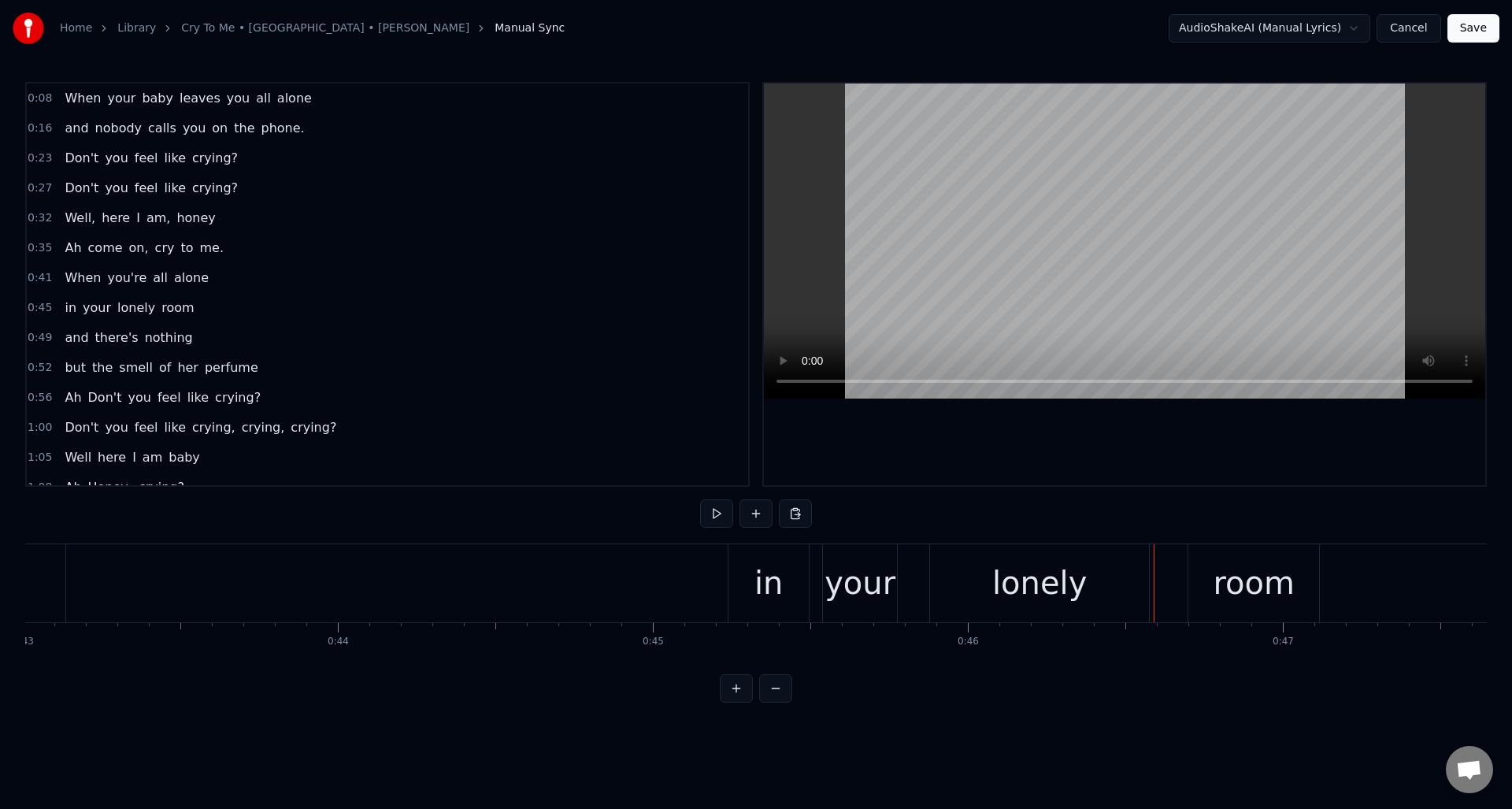
click at [745, 571] on div "in" at bounding box center [769, 583] width 80 height 78
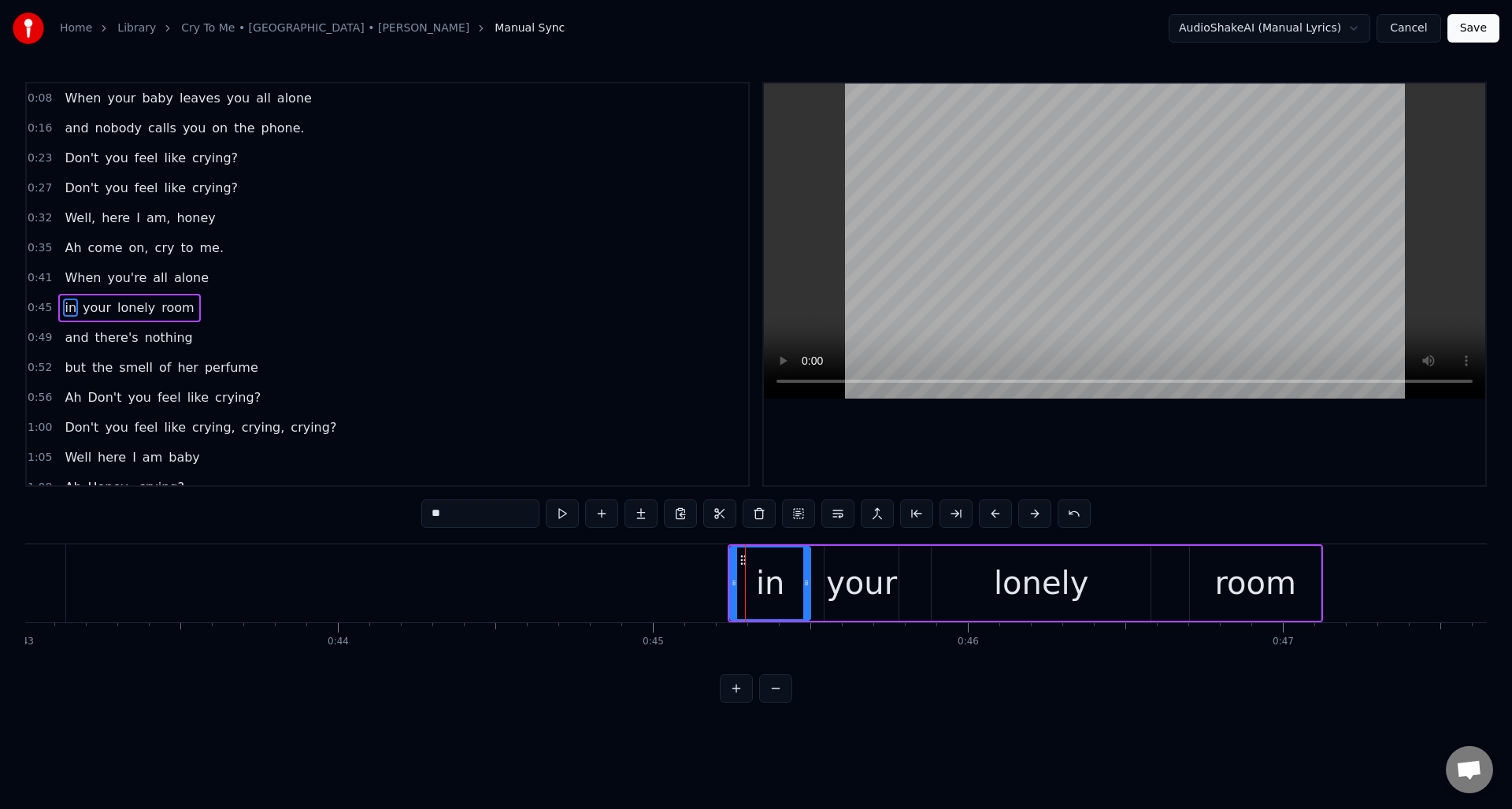
scroll to position [23, 0]
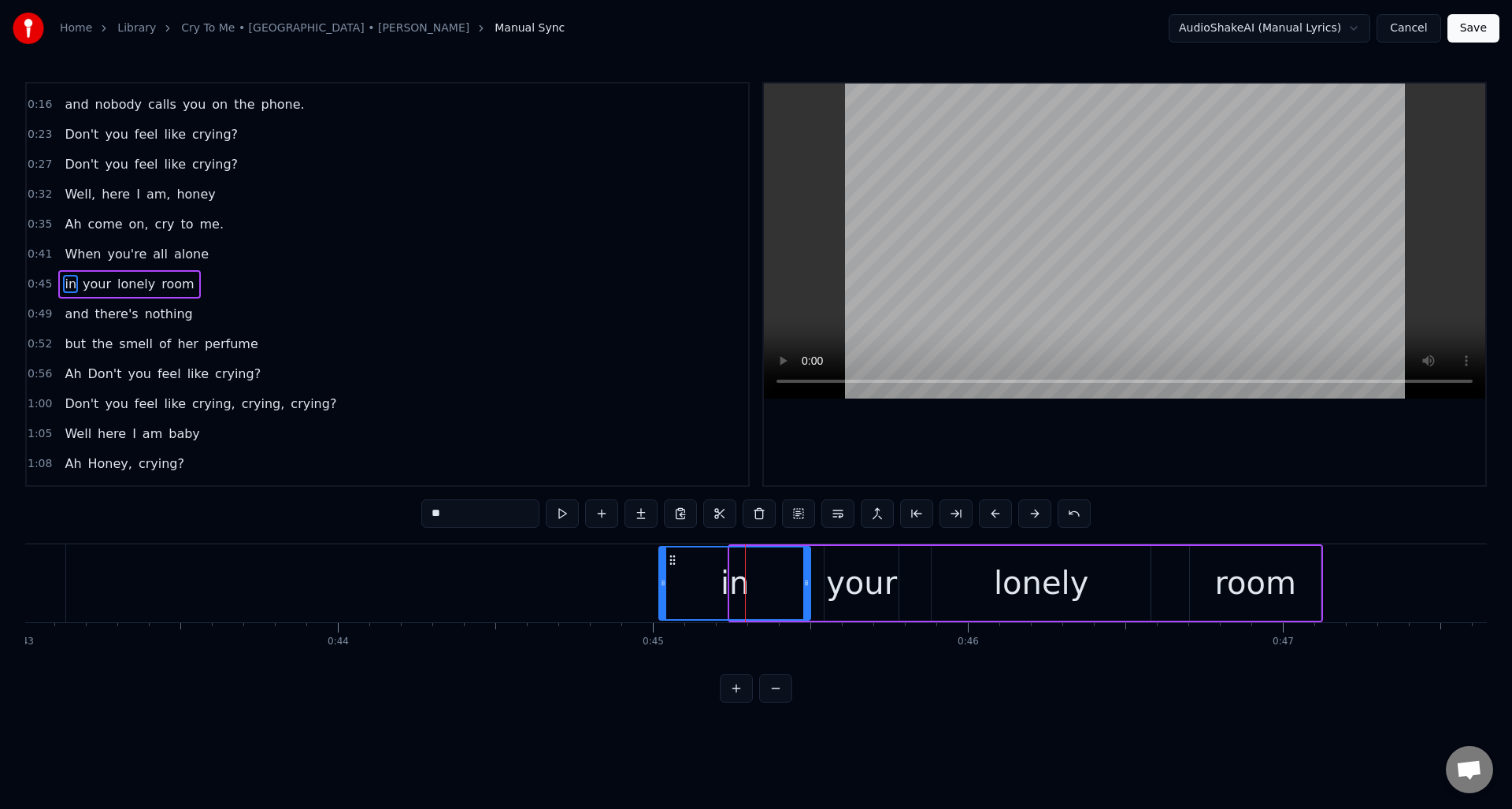
drag, startPoint x: 733, startPoint y: 571, endPoint x: 662, endPoint y: 577, distance: 71.3
click at [662, 577] on div at bounding box center [663, 583] width 7 height 71
click at [555, 512] on button at bounding box center [562, 514] width 33 height 29
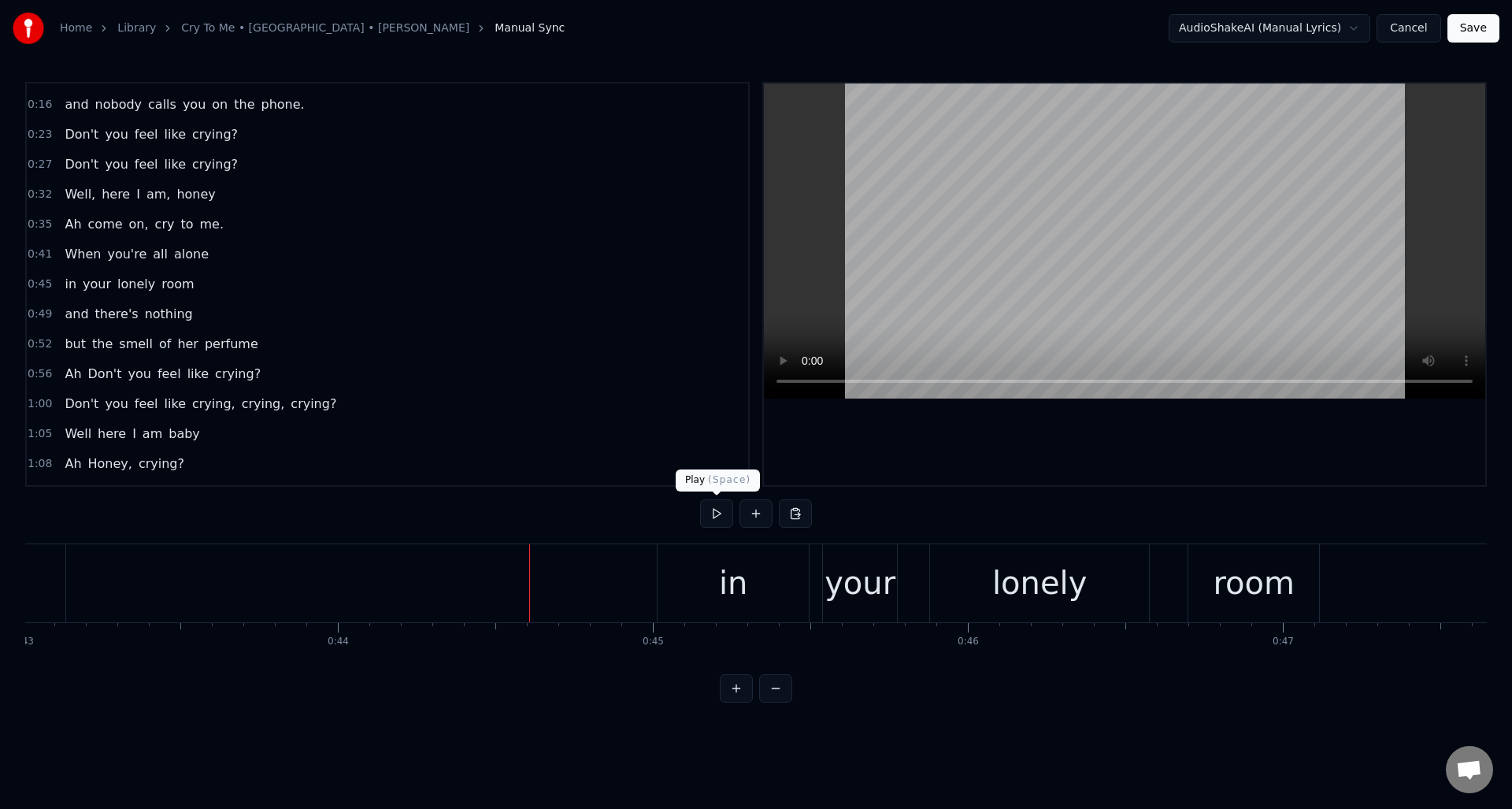
click at [714, 514] on button at bounding box center [716, 514] width 33 height 29
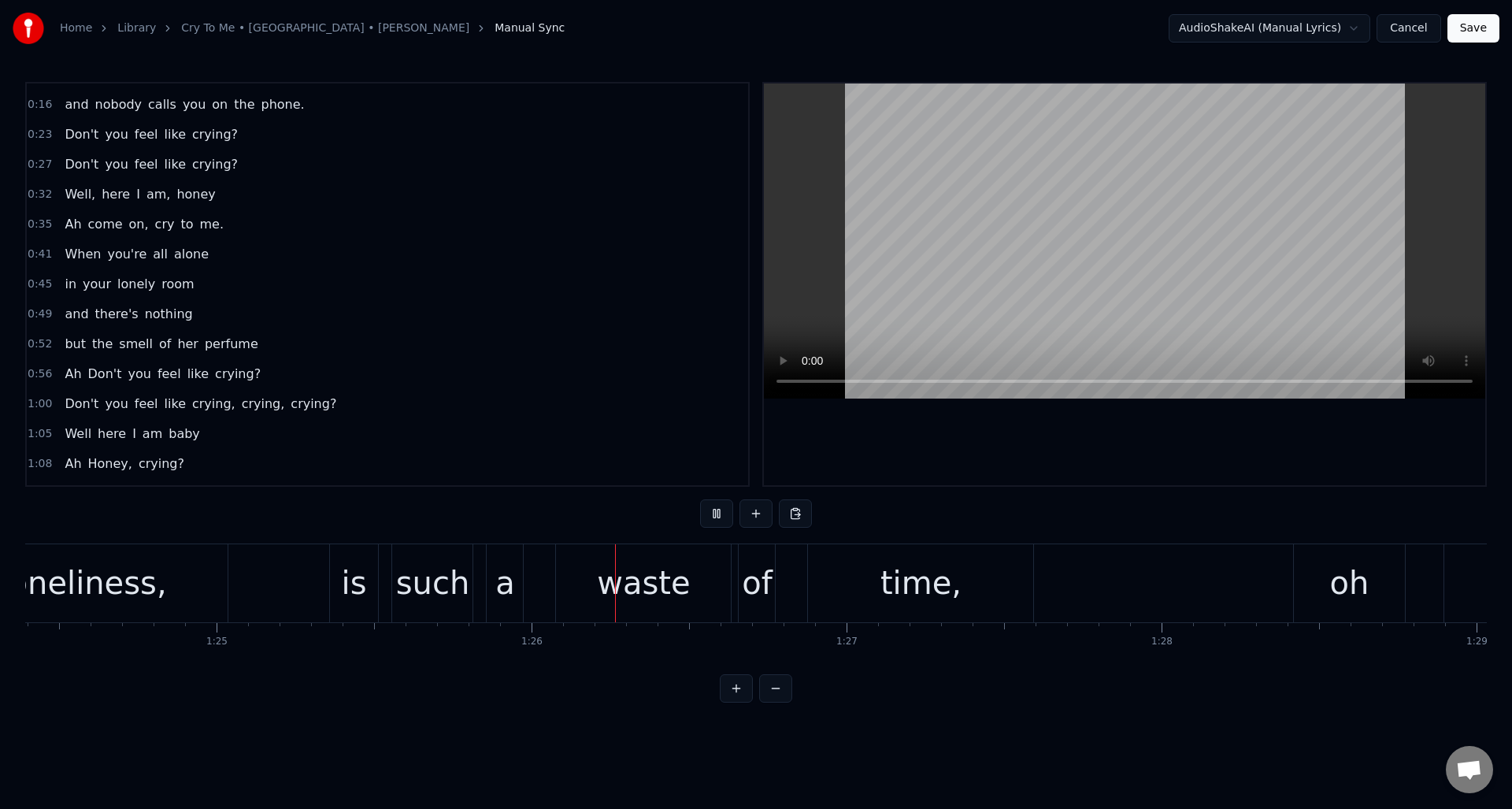
scroll to position [0, 26912]
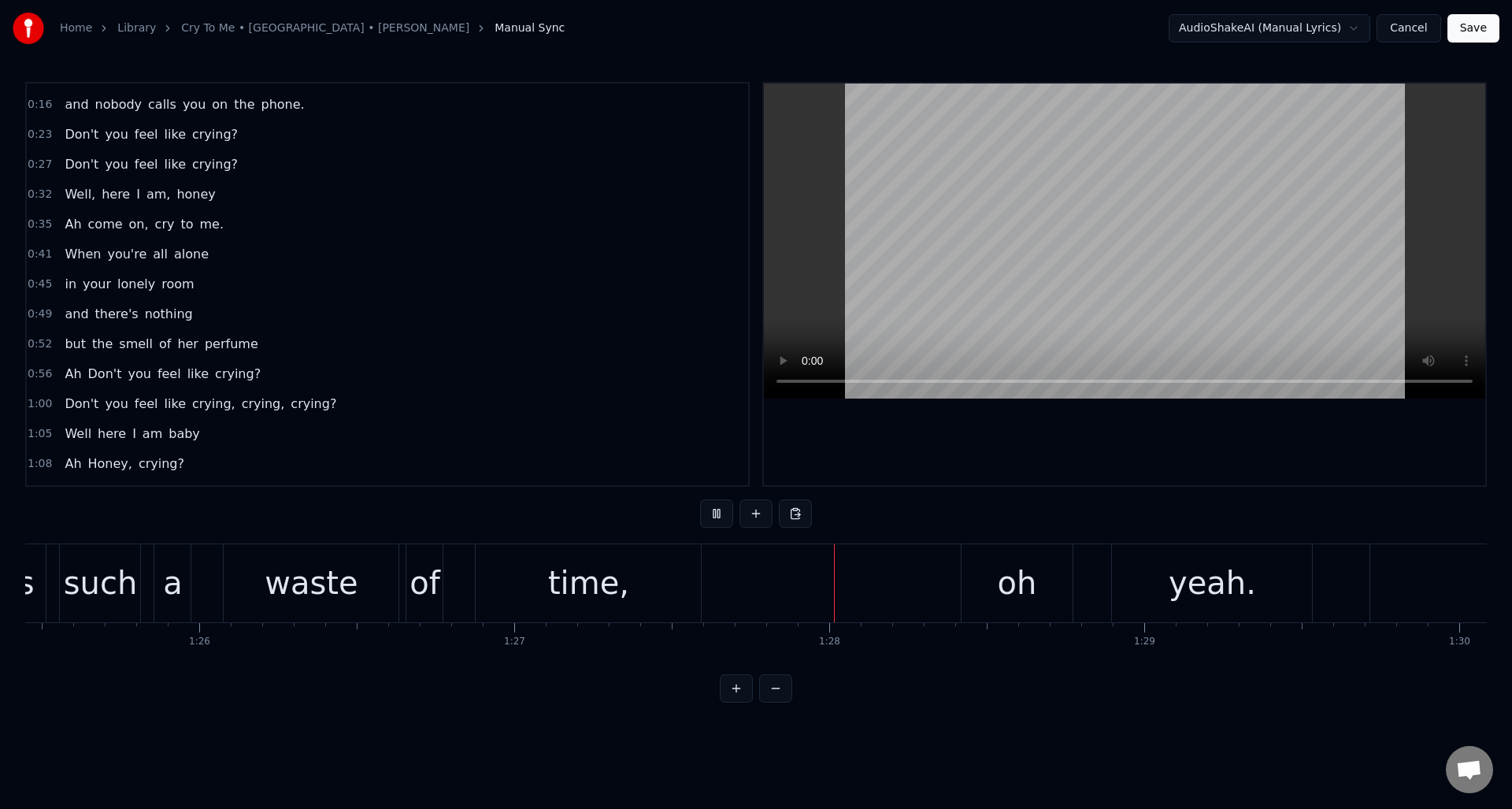
click at [714, 514] on button at bounding box center [716, 514] width 33 height 29
click at [1029, 585] on div "oh" at bounding box center [1017, 583] width 39 height 47
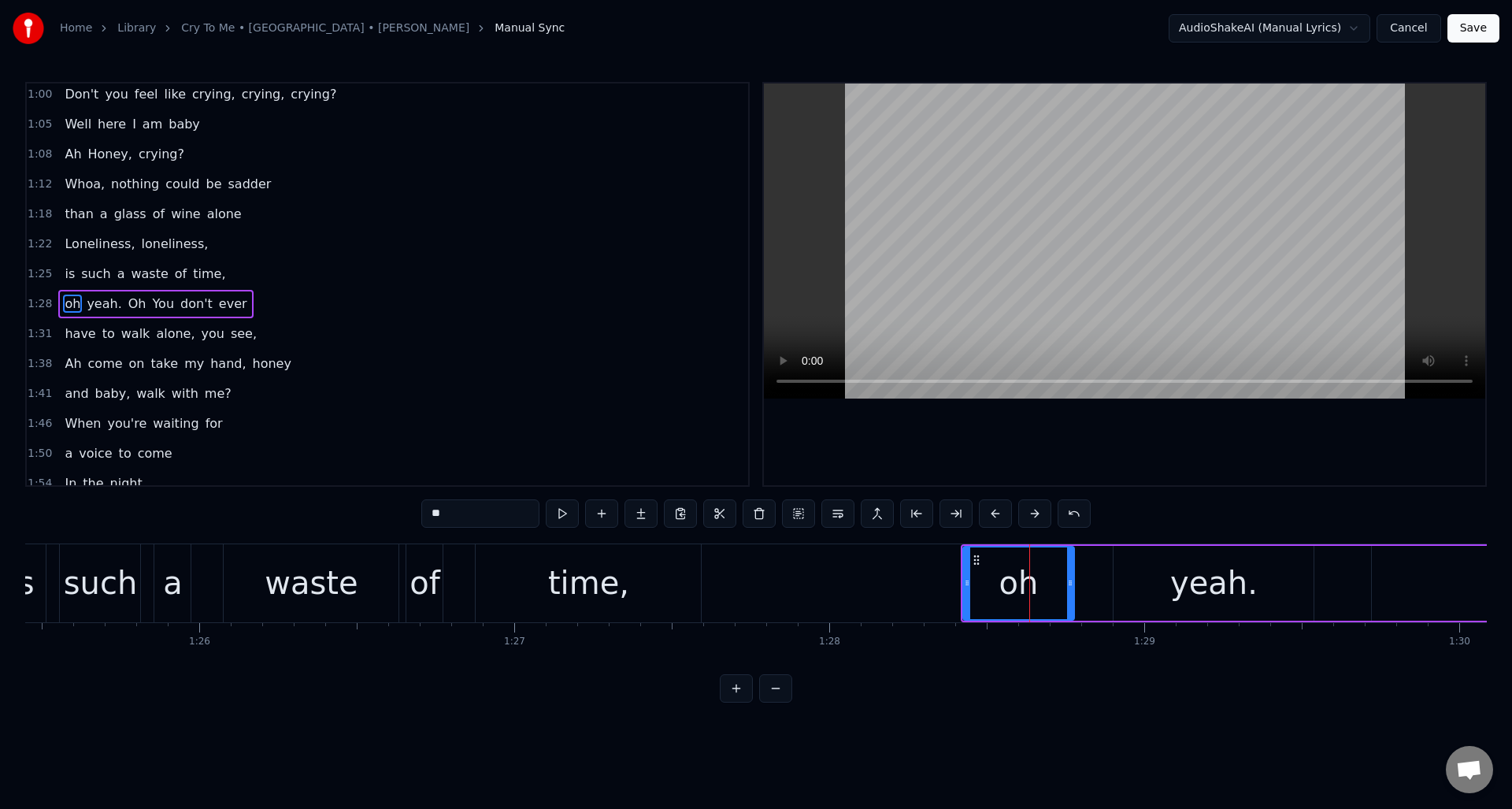
scroll to position [353, 0]
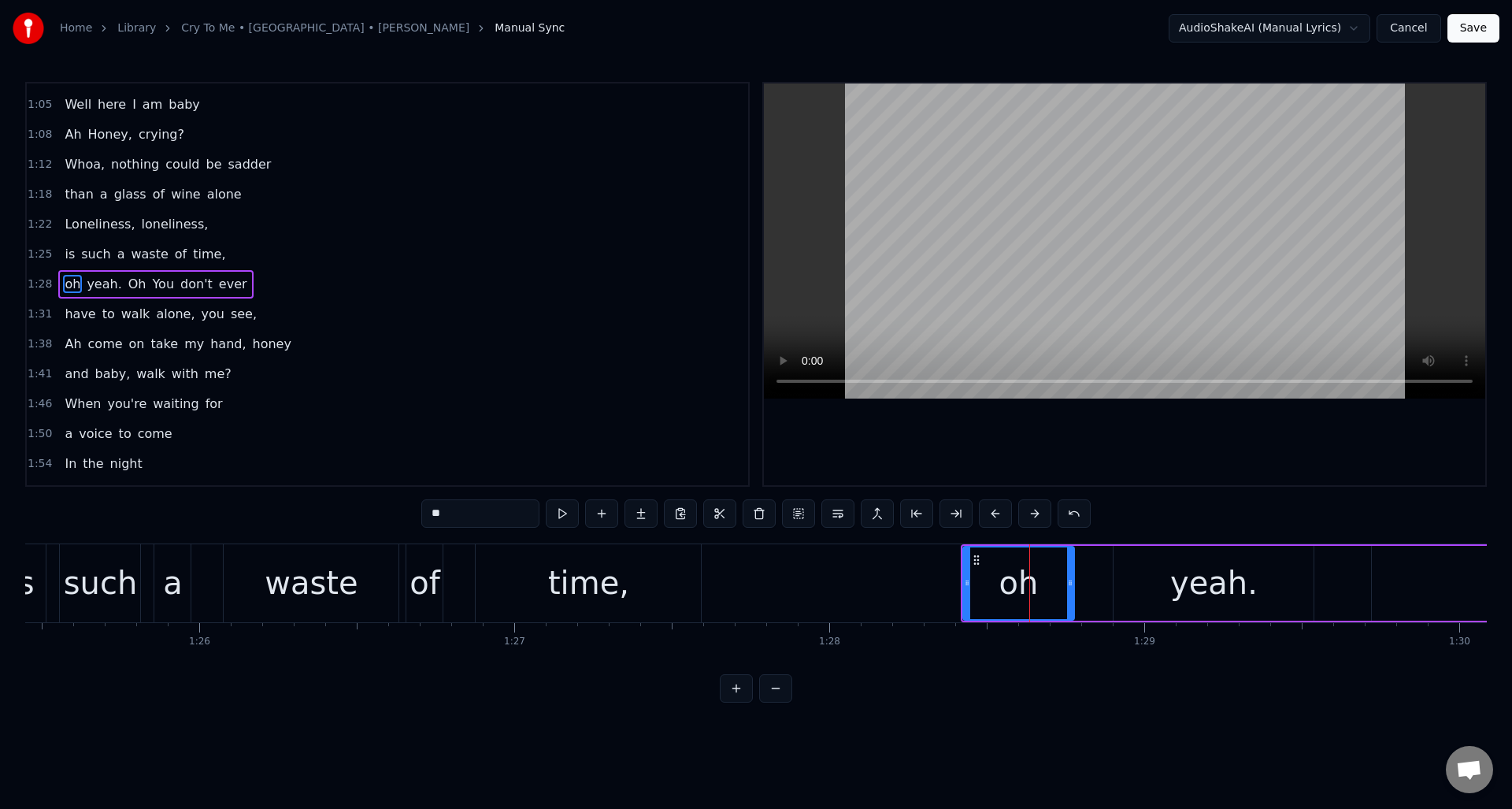
click at [431, 515] on input "**" at bounding box center [480, 514] width 118 height 29
type input "**"
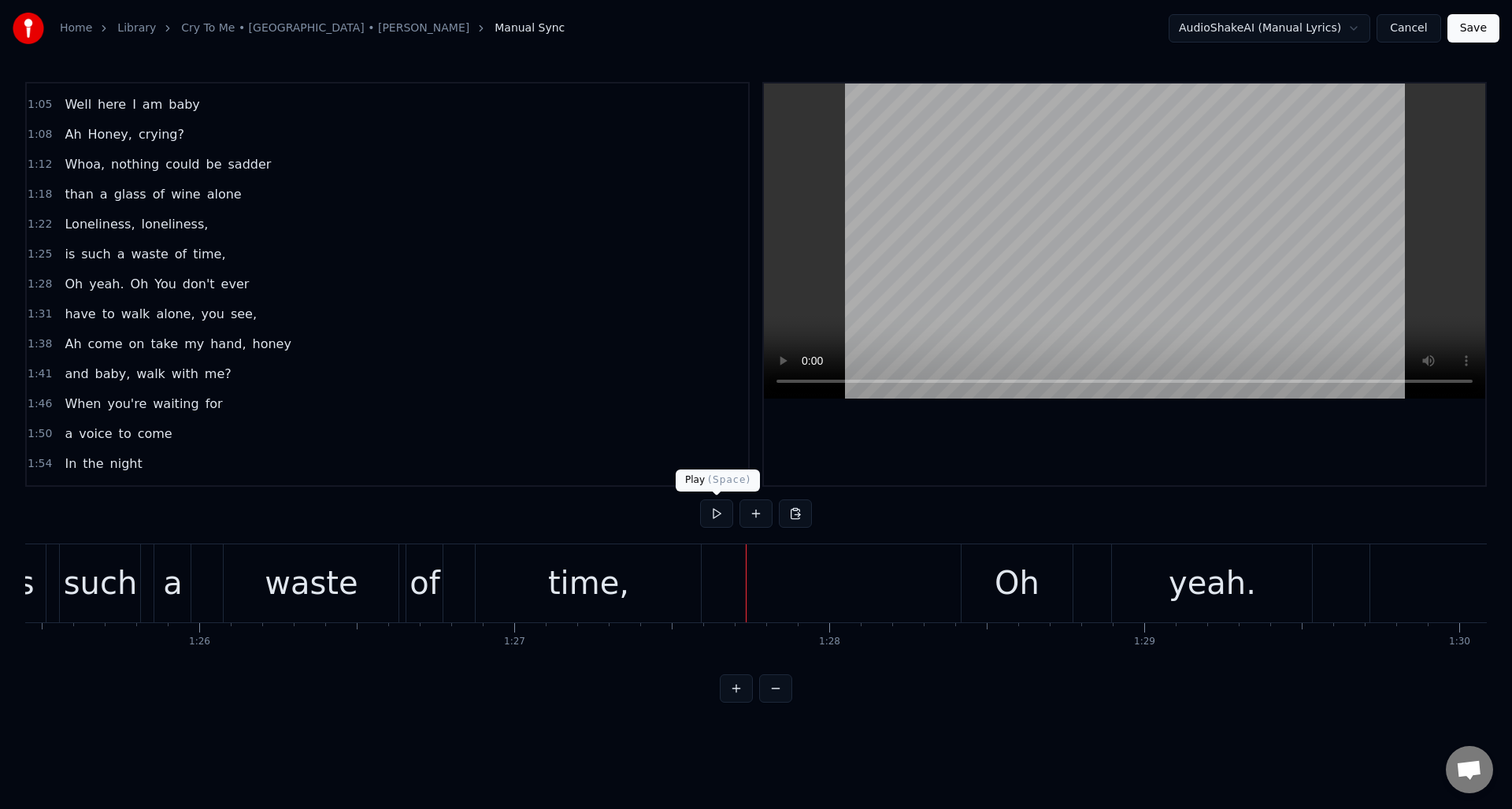
click at [717, 512] on button at bounding box center [716, 514] width 33 height 29
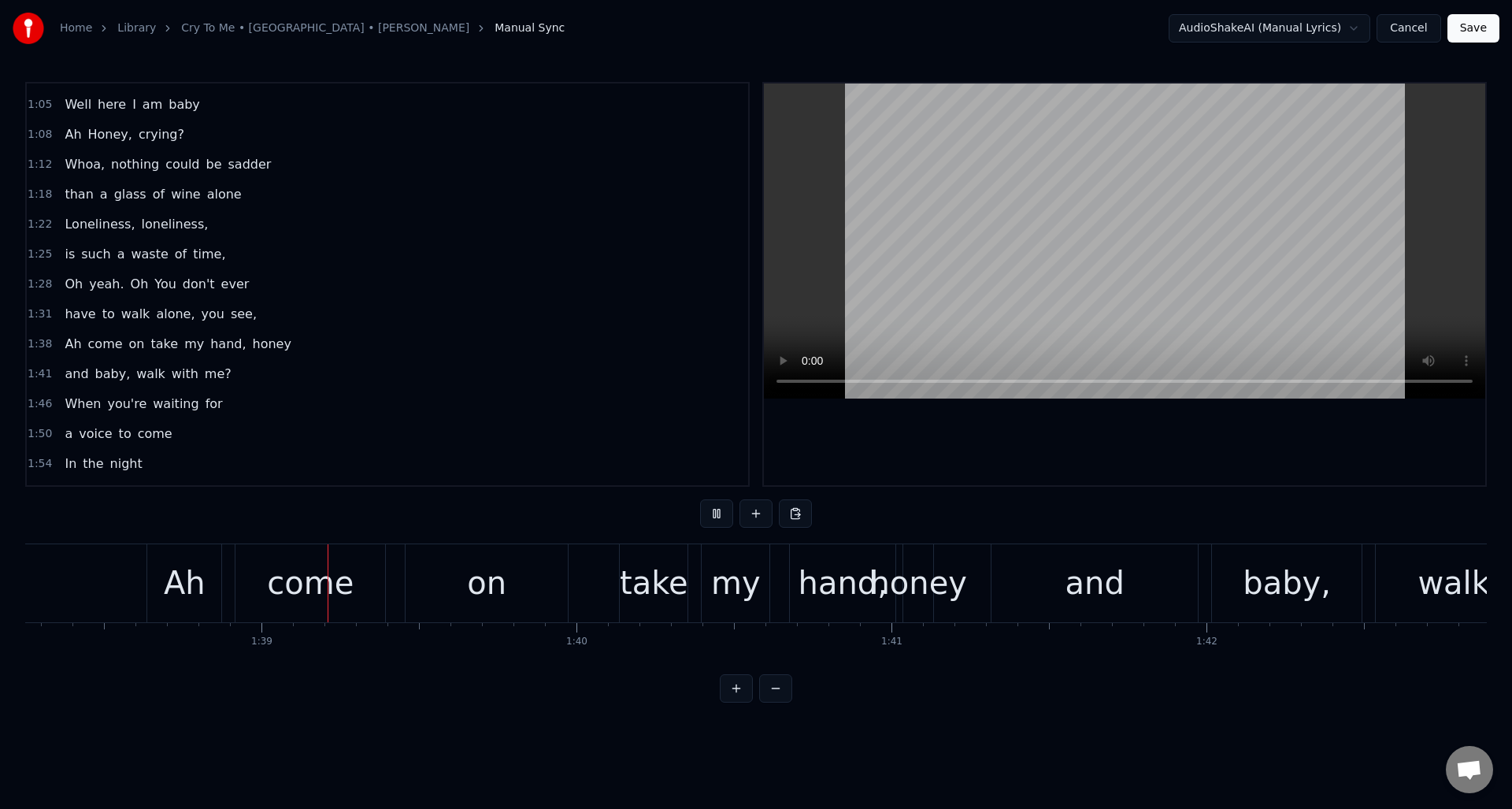
scroll to position [0, 30961]
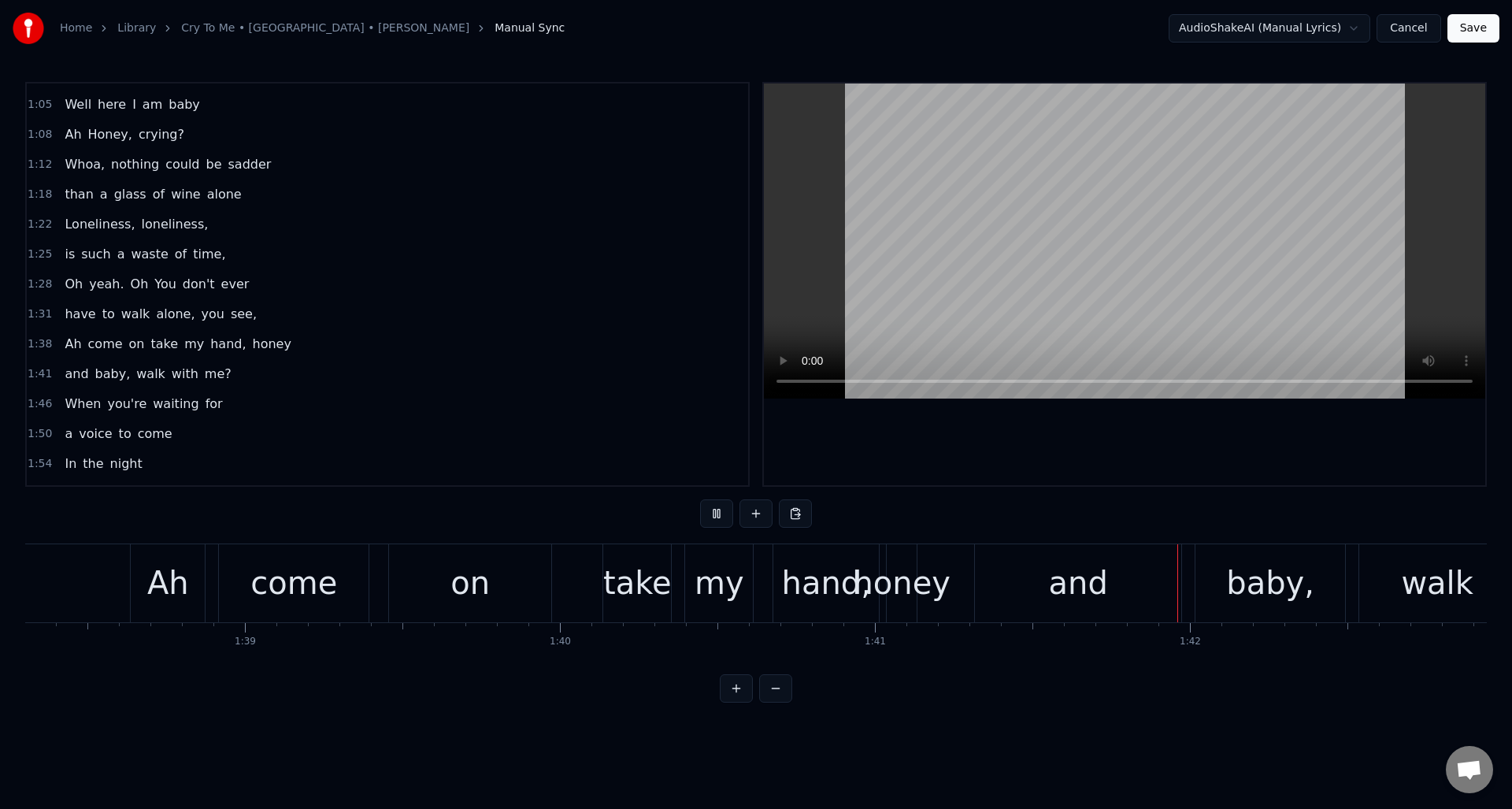
click at [717, 512] on button at bounding box center [716, 514] width 33 height 29
click at [714, 514] on button at bounding box center [716, 514] width 33 height 29
click at [1030, 573] on div "and" at bounding box center [1078, 583] width 206 height 78
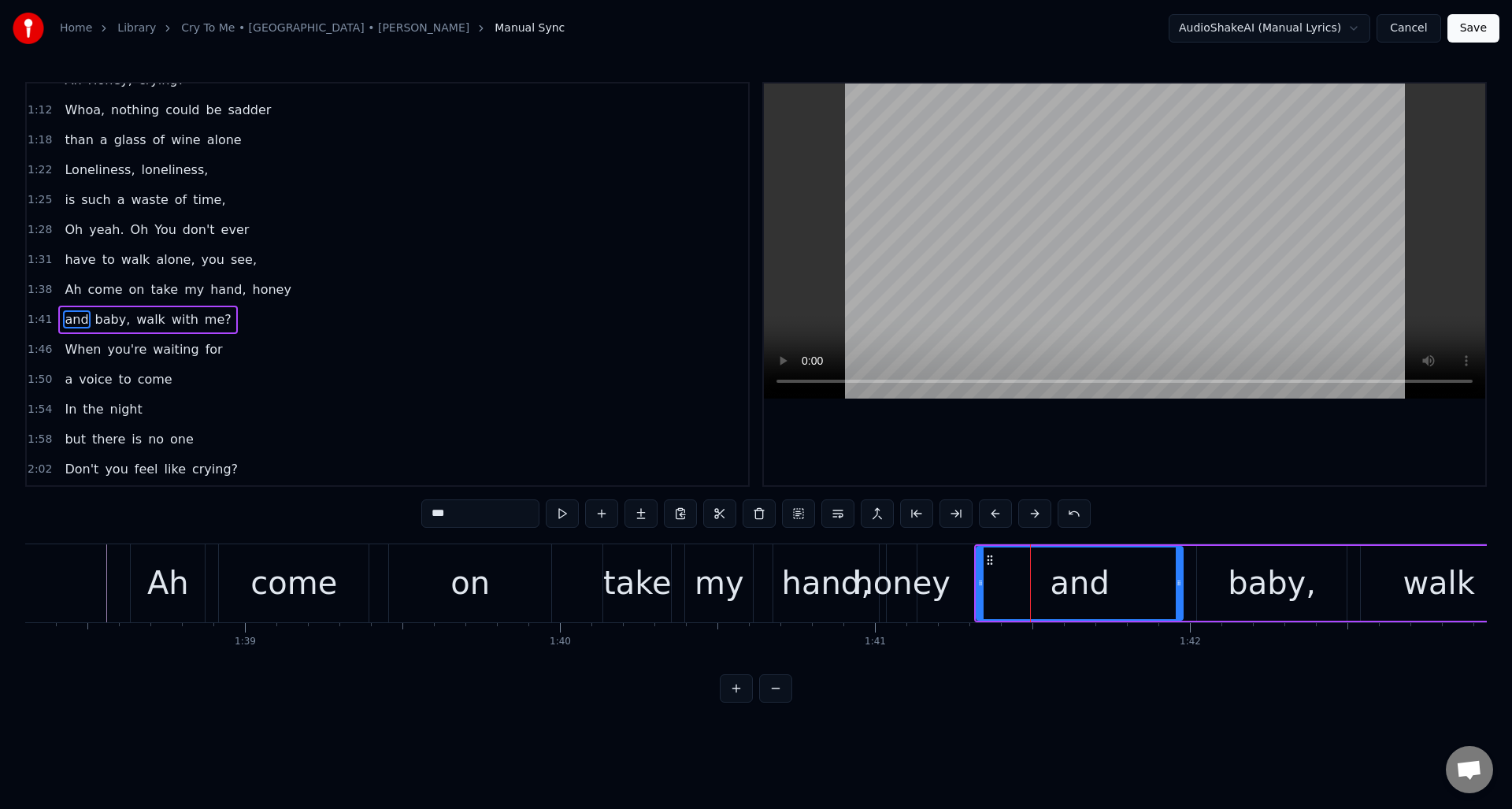
scroll to position [443, 0]
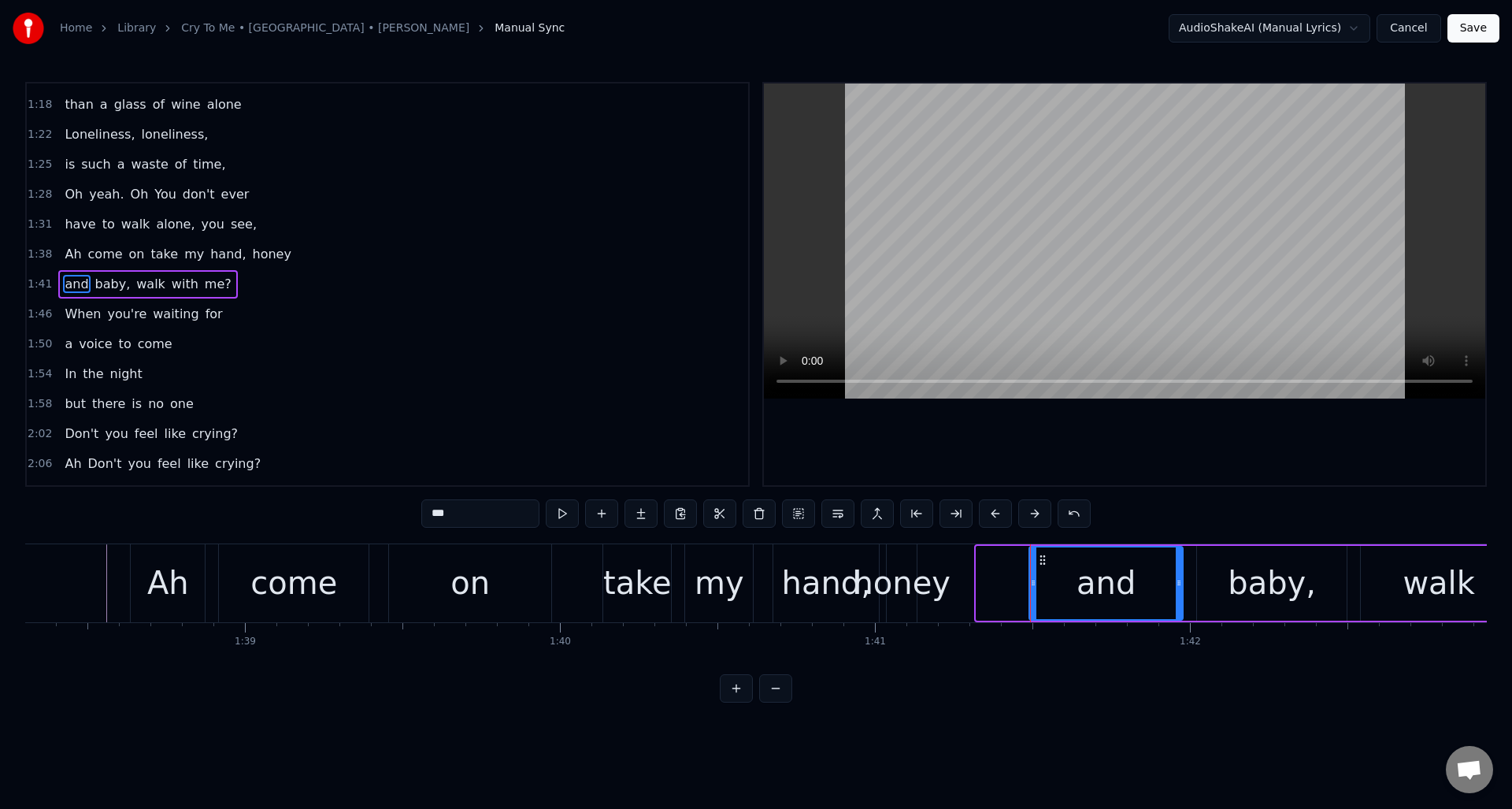
drag, startPoint x: 979, startPoint y: 585, endPoint x: 1047, endPoint y: 580, distance: 68.2
click at [1036, 580] on icon at bounding box center [1033, 583] width 7 height 13
click at [910, 571] on div "honey" at bounding box center [902, 583] width 97 height 47
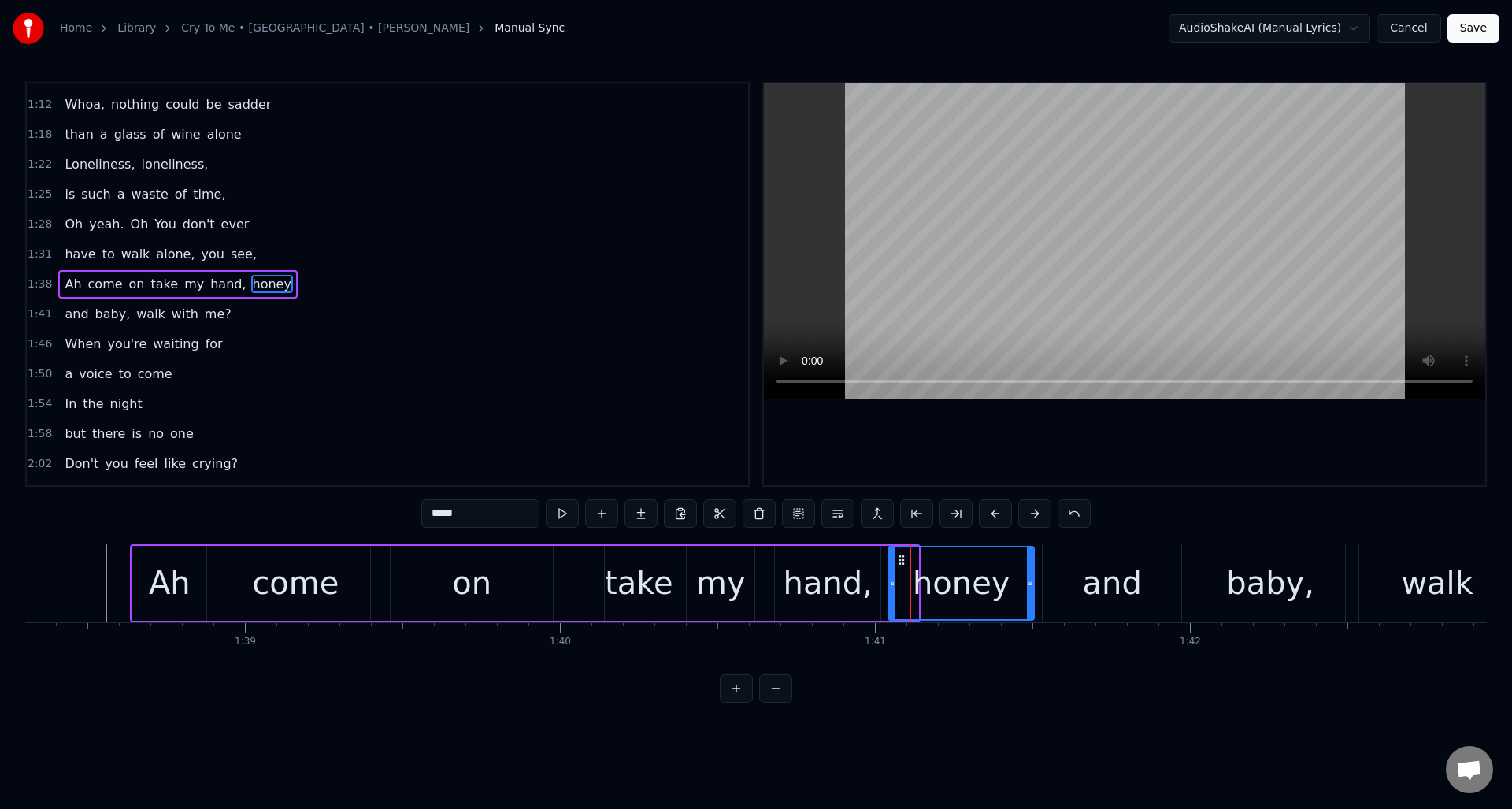
drag, startPoint x: 916, startPoint y: 568, endPoint x: 1019, endPoint y: 569, distance: 103.0
click at [1032, 568] on div at bounding box center [1030, 583] width 7 height 71
click at [563, 514] on button at bounding box center [562, 514] width 33 height 29
click at [1092, 574] on div "and" at bounding box center [1112, 583] width 59 height 47
type input "***"
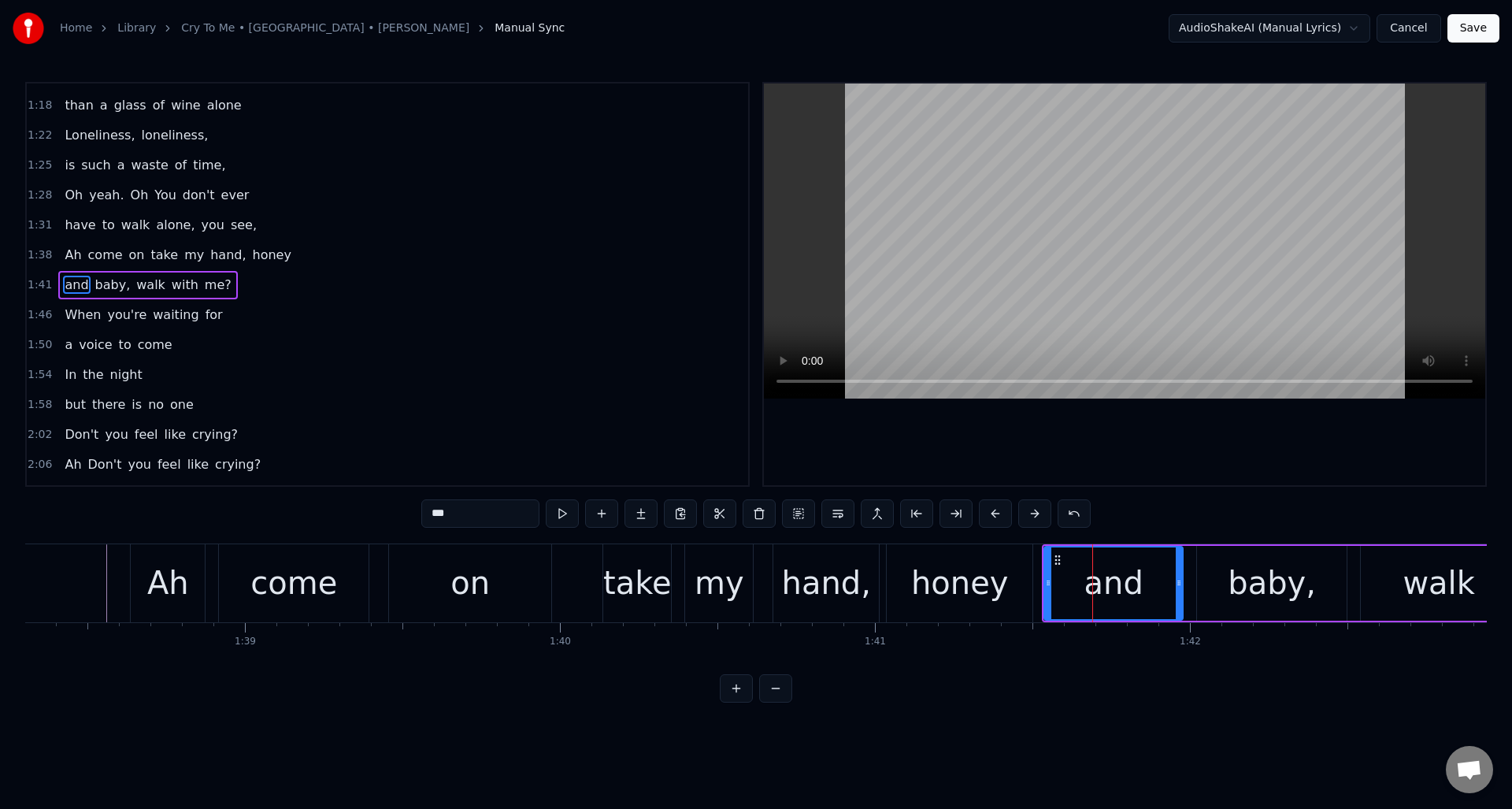
scroll to position [443, 0]
drag, startPoint x: 1048, startPoint y: 578, endPoint x: 1086, endPoint y: 575, distance: 38.1
click at [1086, 575] on div at bounding box center [1087, 583] width 7 height 71
click at [1085, 573] on div at bounding box center [1085, 583] width 1 height 78
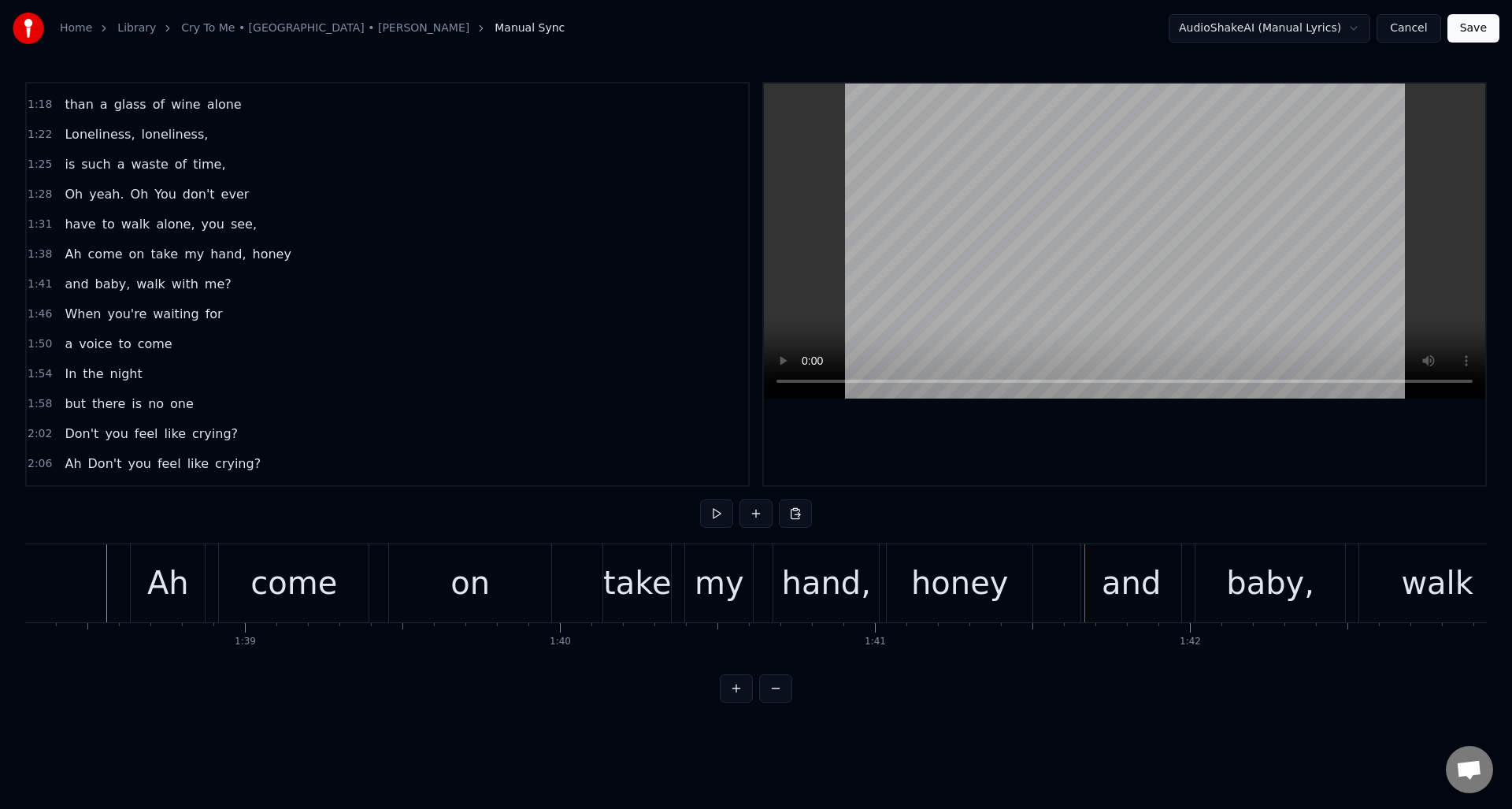
click at [1098, 575] on div "and" at bounding box center [1131, 583] width 100 height 78
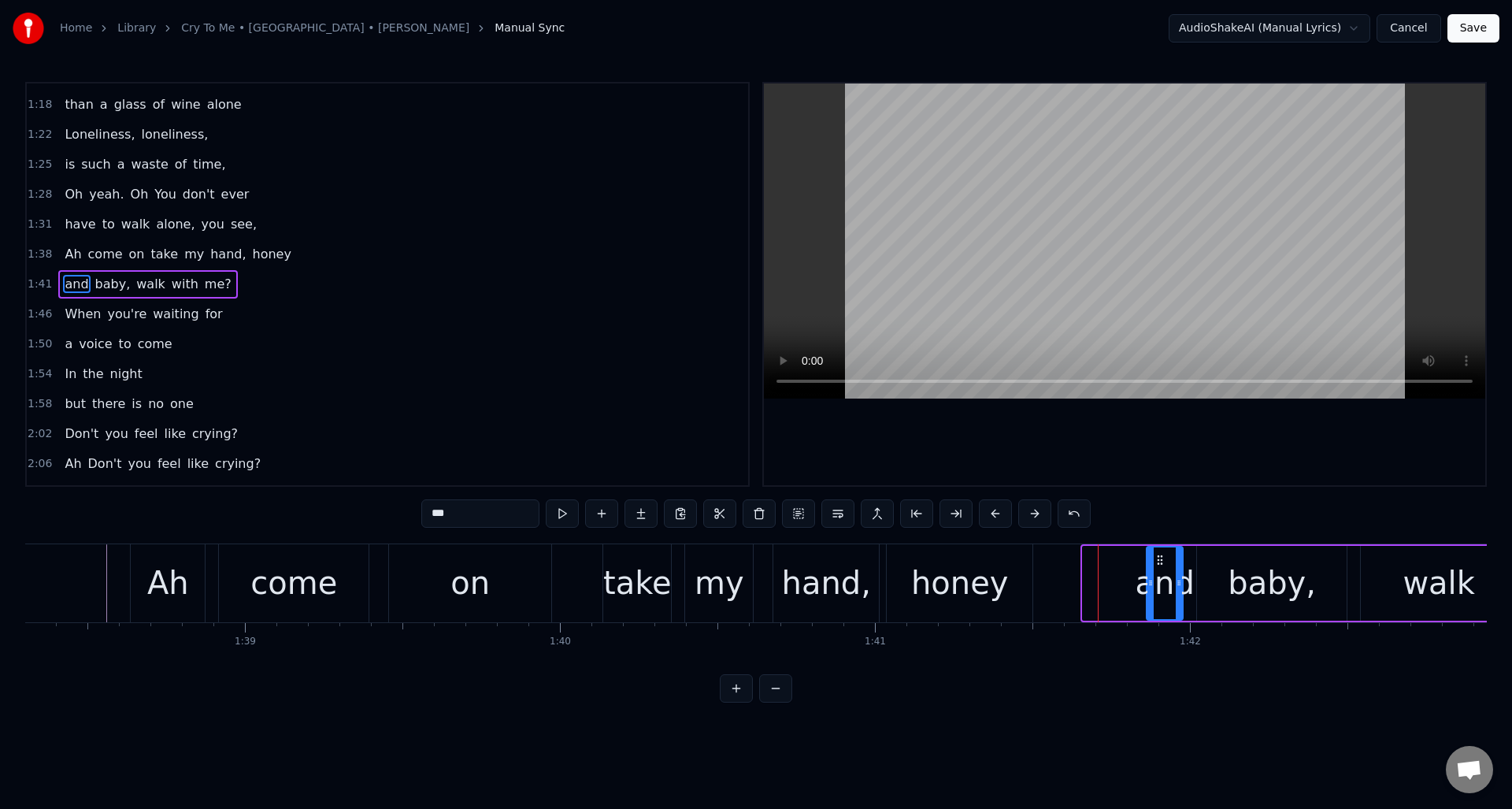
drag, startPoint x: 1083, startPoint y: 578, endPoint x: 1147, endPoint y: 574, distance: 64.1
click at [1147, 574] on div at bounding box center [1151, 583] width 7 height 71
click at [1002, 569] on div "honey" at bounding box center [960, 583] width 146 height 78
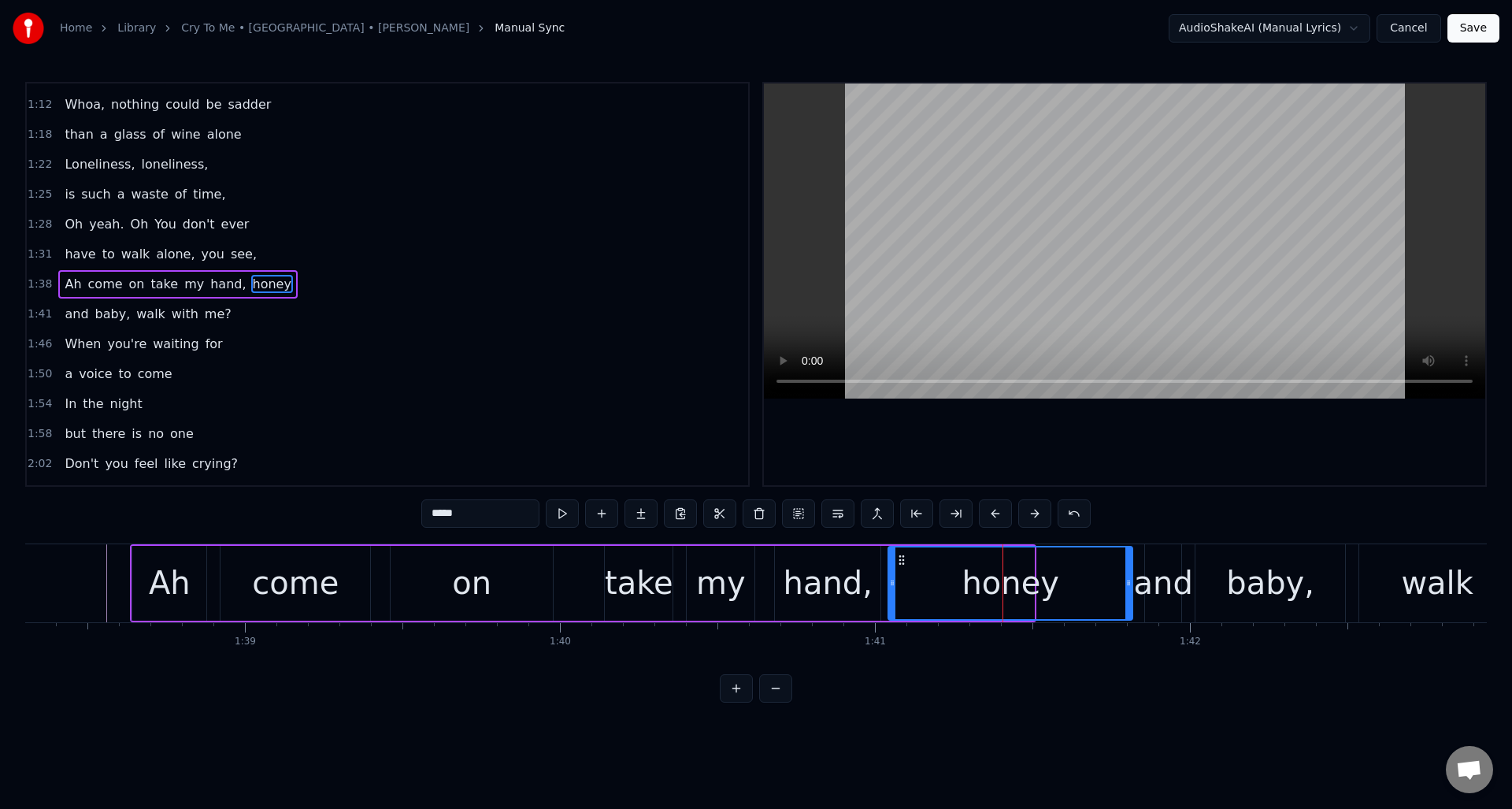
drag, startPoint x: 1032, startPoint y: 570, endPoint x: 1130, endPoint y: 573, distance: 98.0
click at [1130, 573] on div at bounding box center [1128, 583] width 7 height 71
click at [567, 513] on button at bounding box center [562, 514] width 33 height 29
drag, startPoint x: 1127, startPoint y: 598, endPoint x: 1069, endPoint y: 597, distance: 58.0
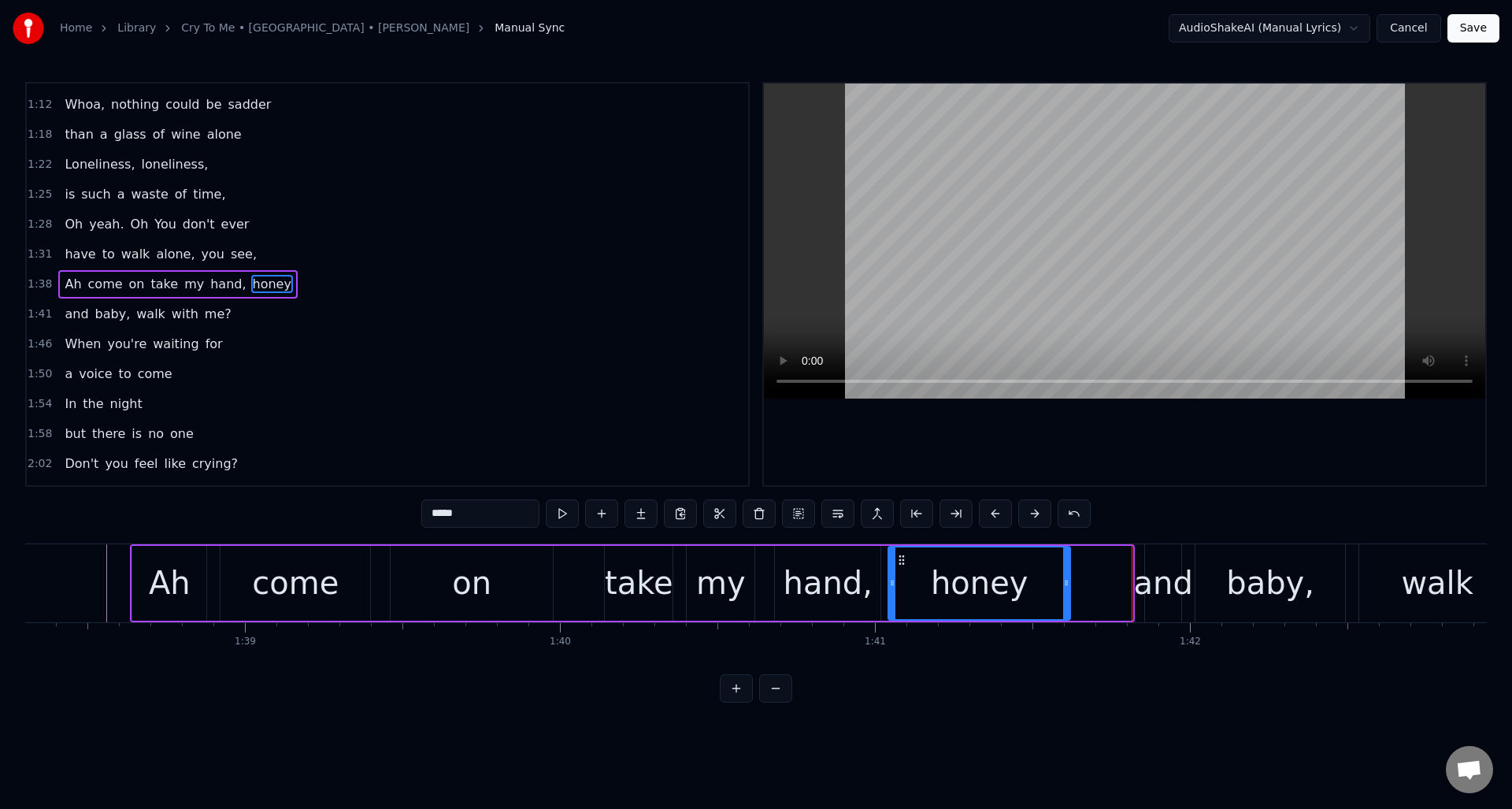
click at [1066, 598] on div at bounding box center [1066, 583] width 7 height 71
click at [1158, 592] on div "and" at bounding box center [1163, 583] width 59 height 47
type input "***"
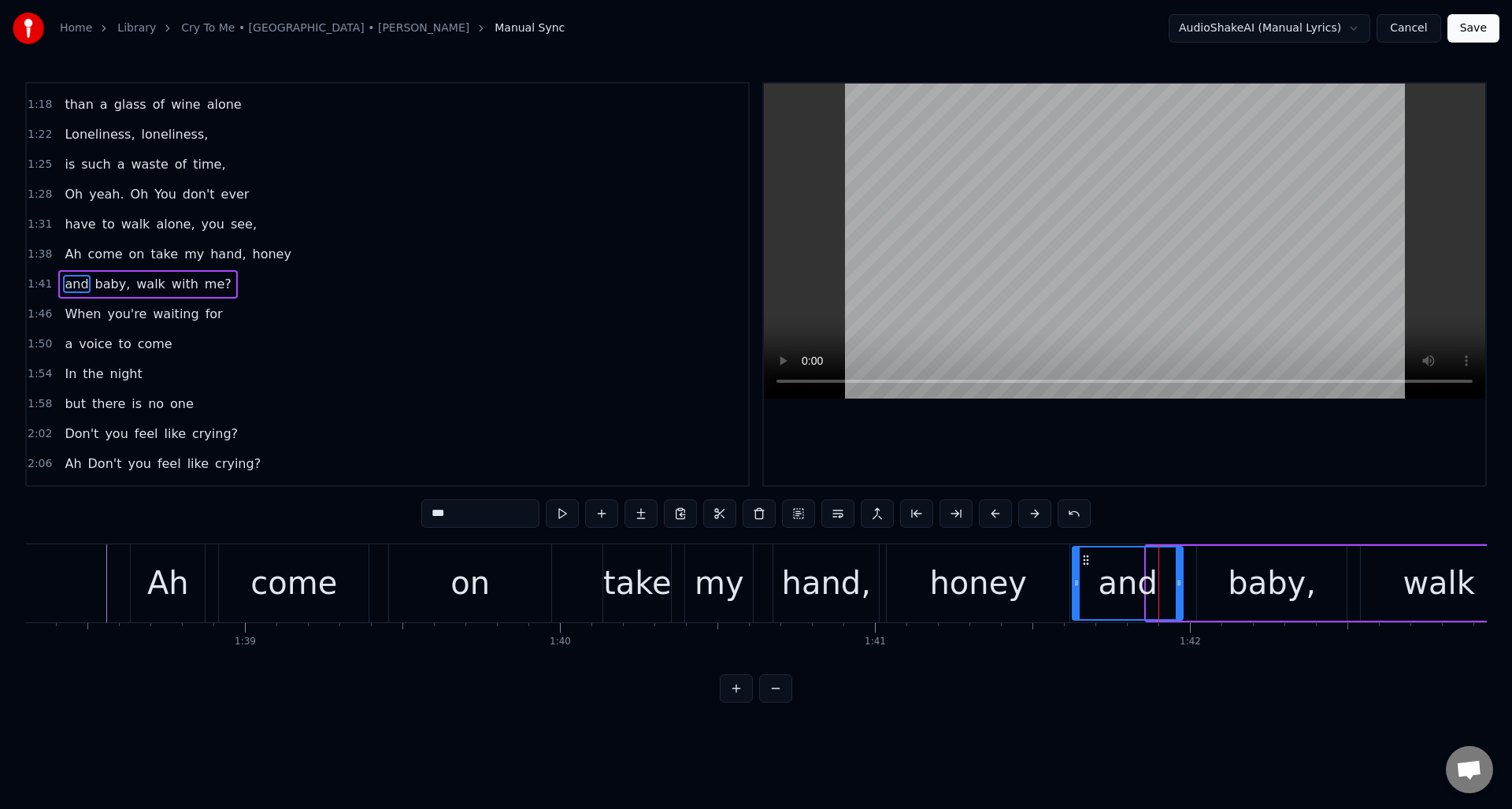
drag, startPoint x: 1147, startPoint y: 596, endPoint x: 1073, endPoint y: 598, distance: 74.0
click at [1073, 598] on div at bounding box center [1076, 583] width 7 height 71
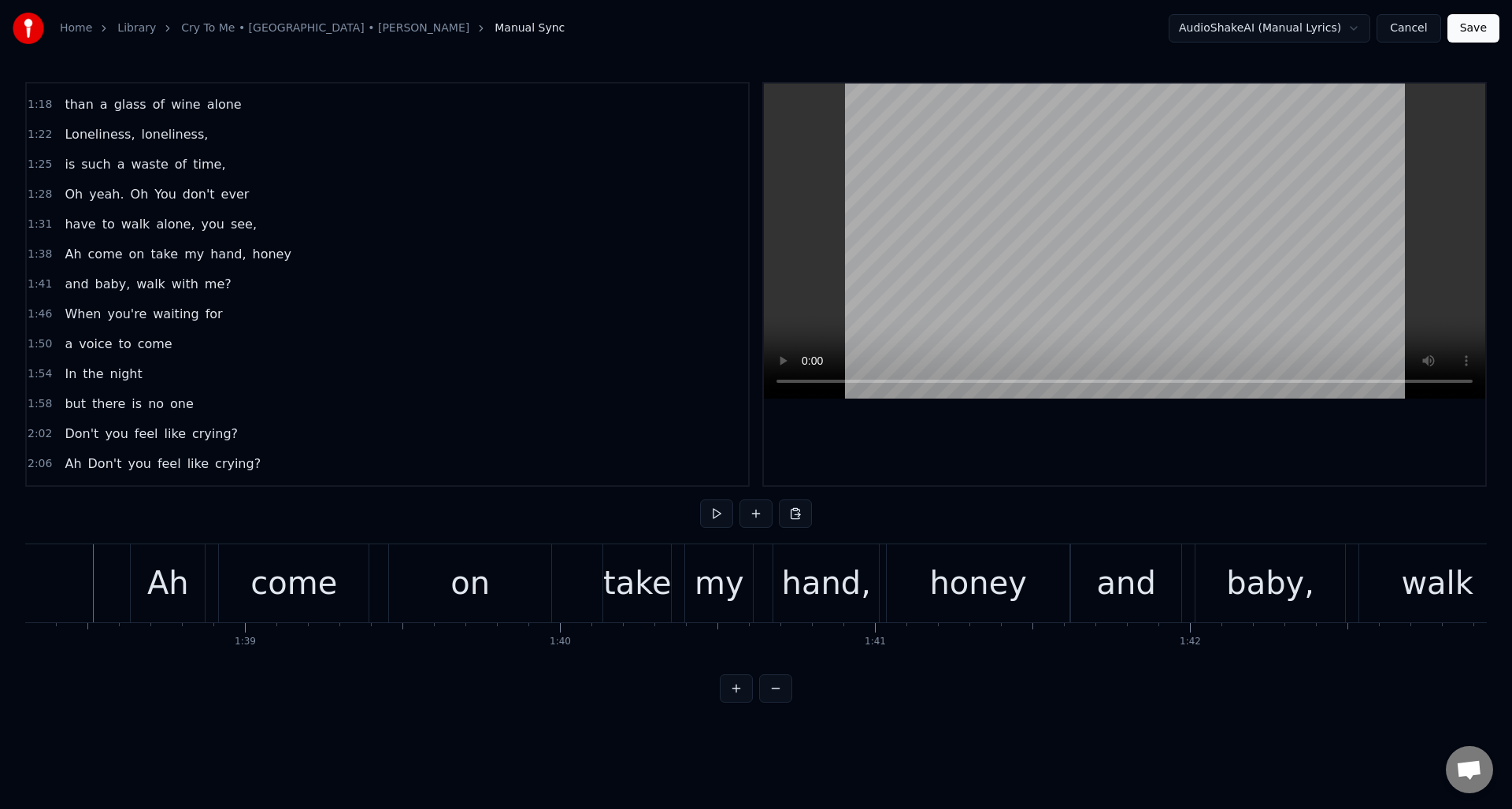
scroll to position [0, 30950]
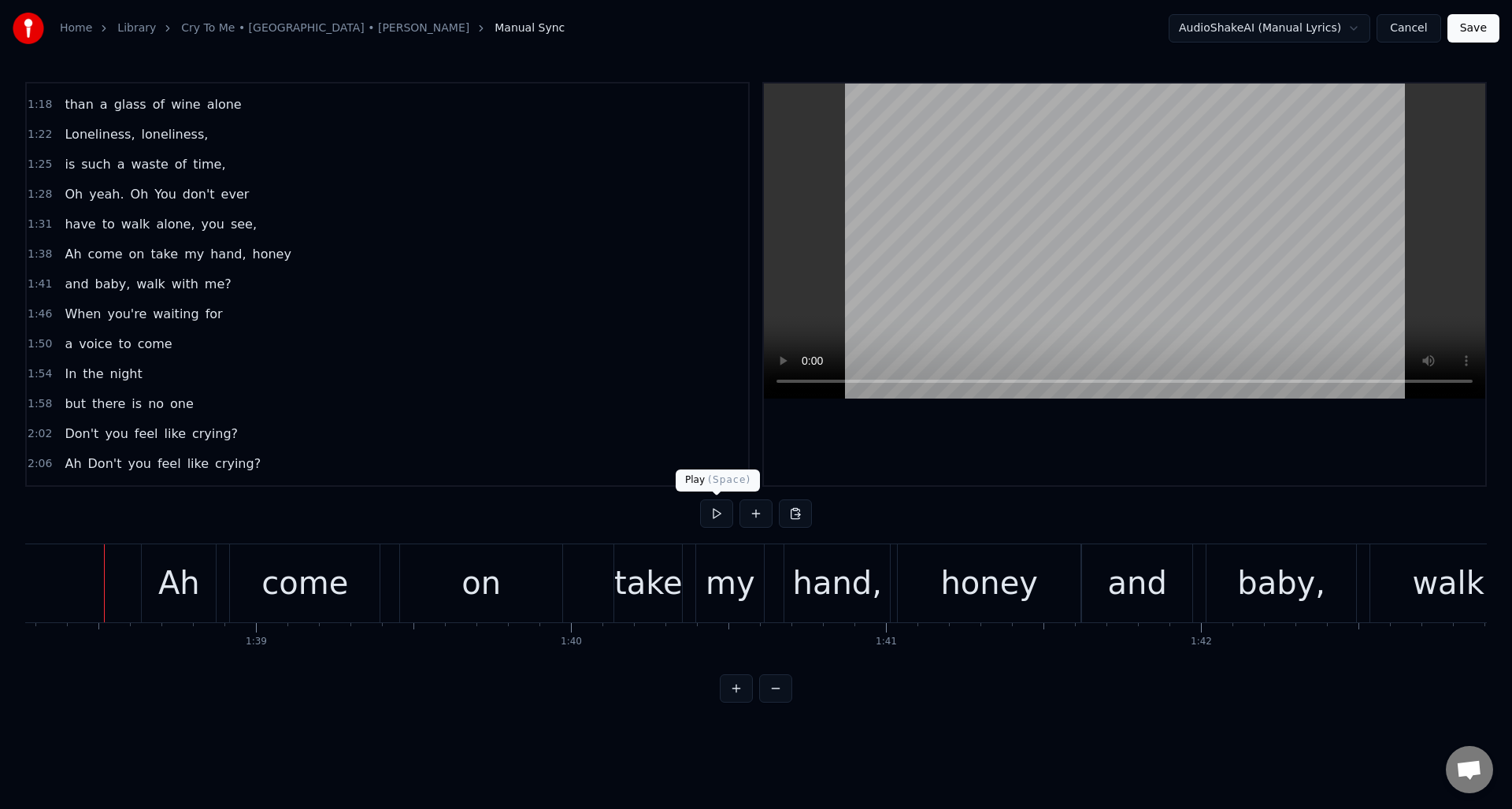
click at [713, 519] on button at bounding box center [716, 514] width 33 height 29
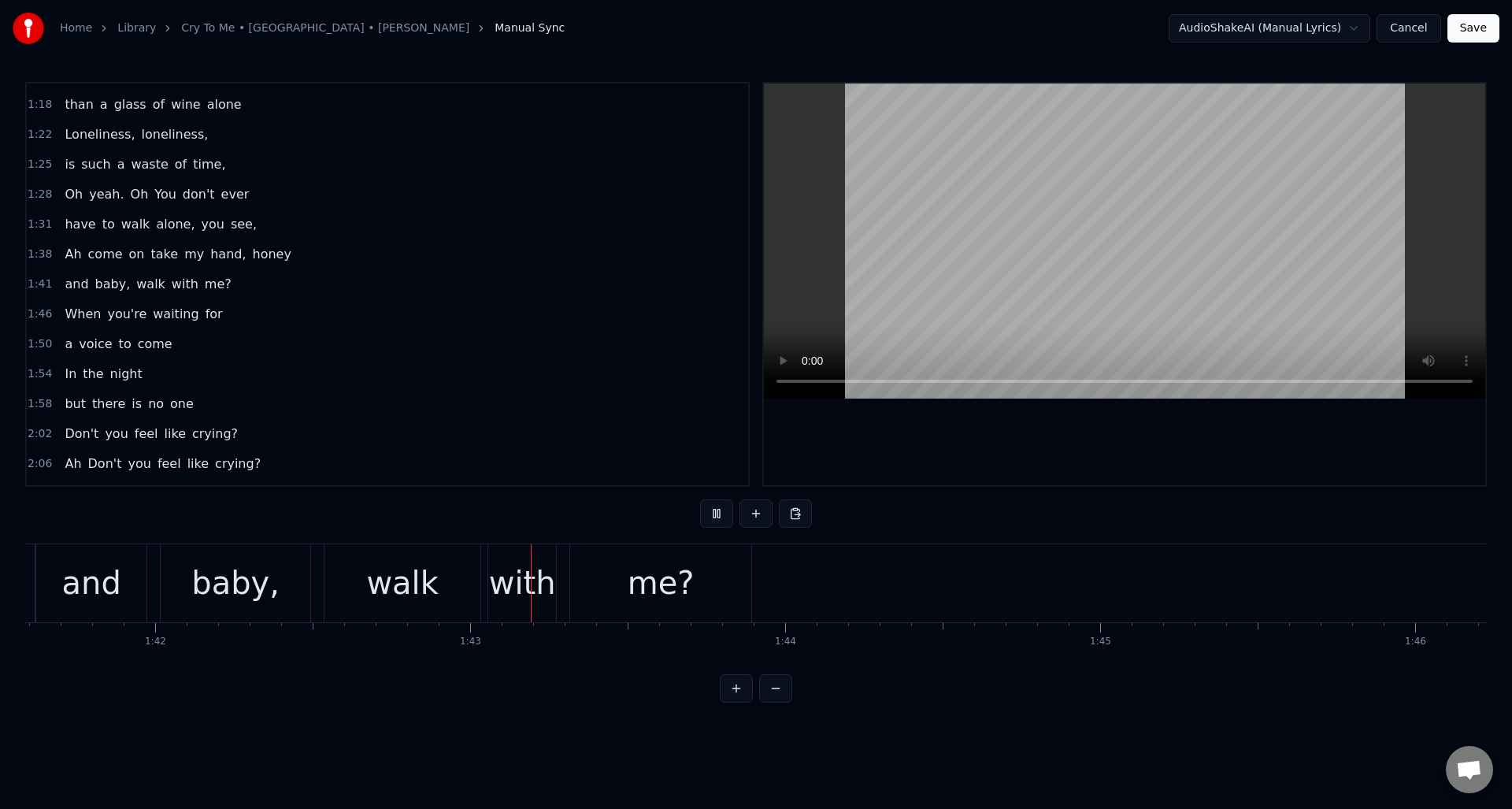
scroll to position [0, 32271]
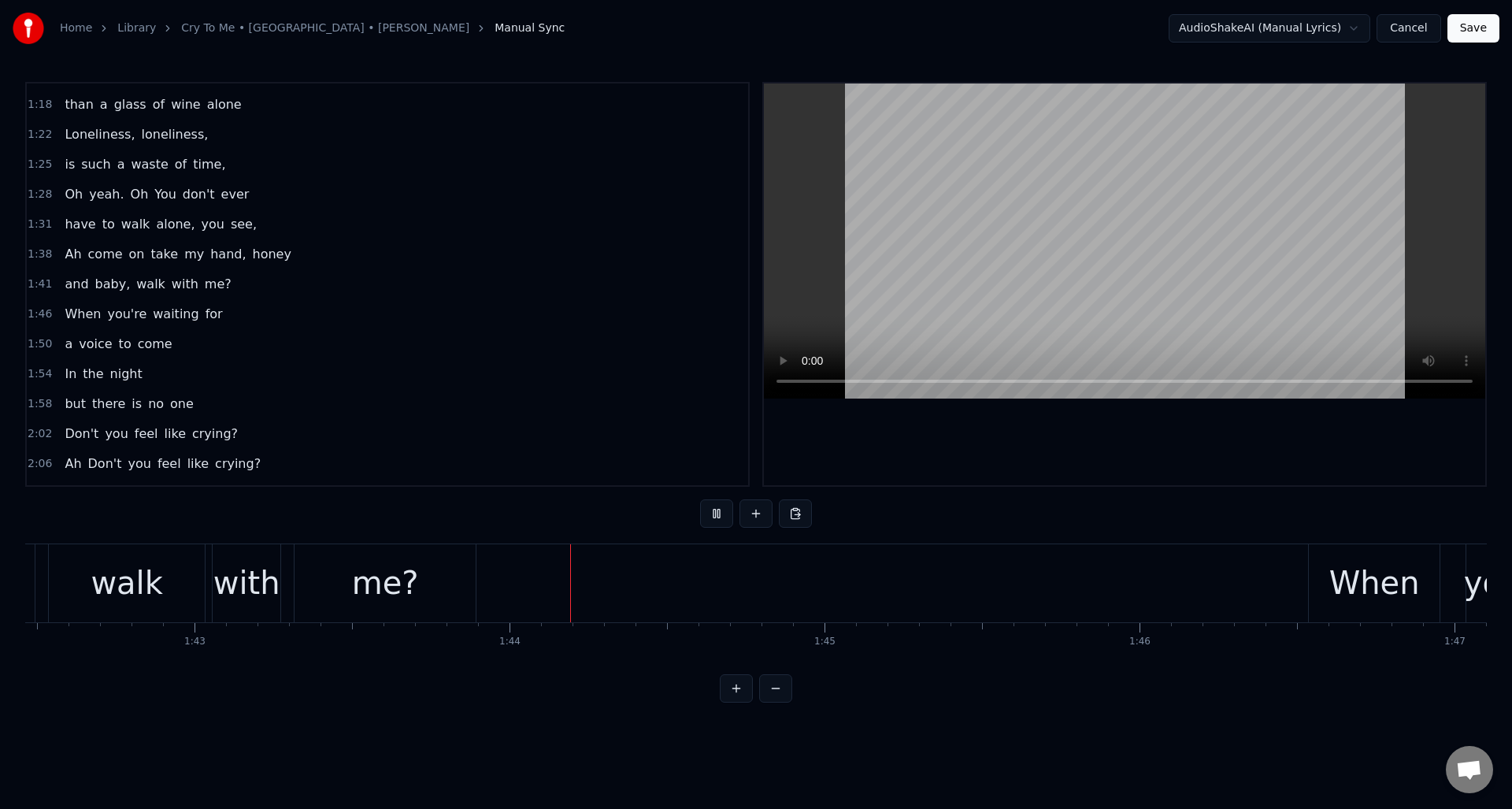
click at [713, 519] on button at bounding box center [716, 514] width 33 height 29
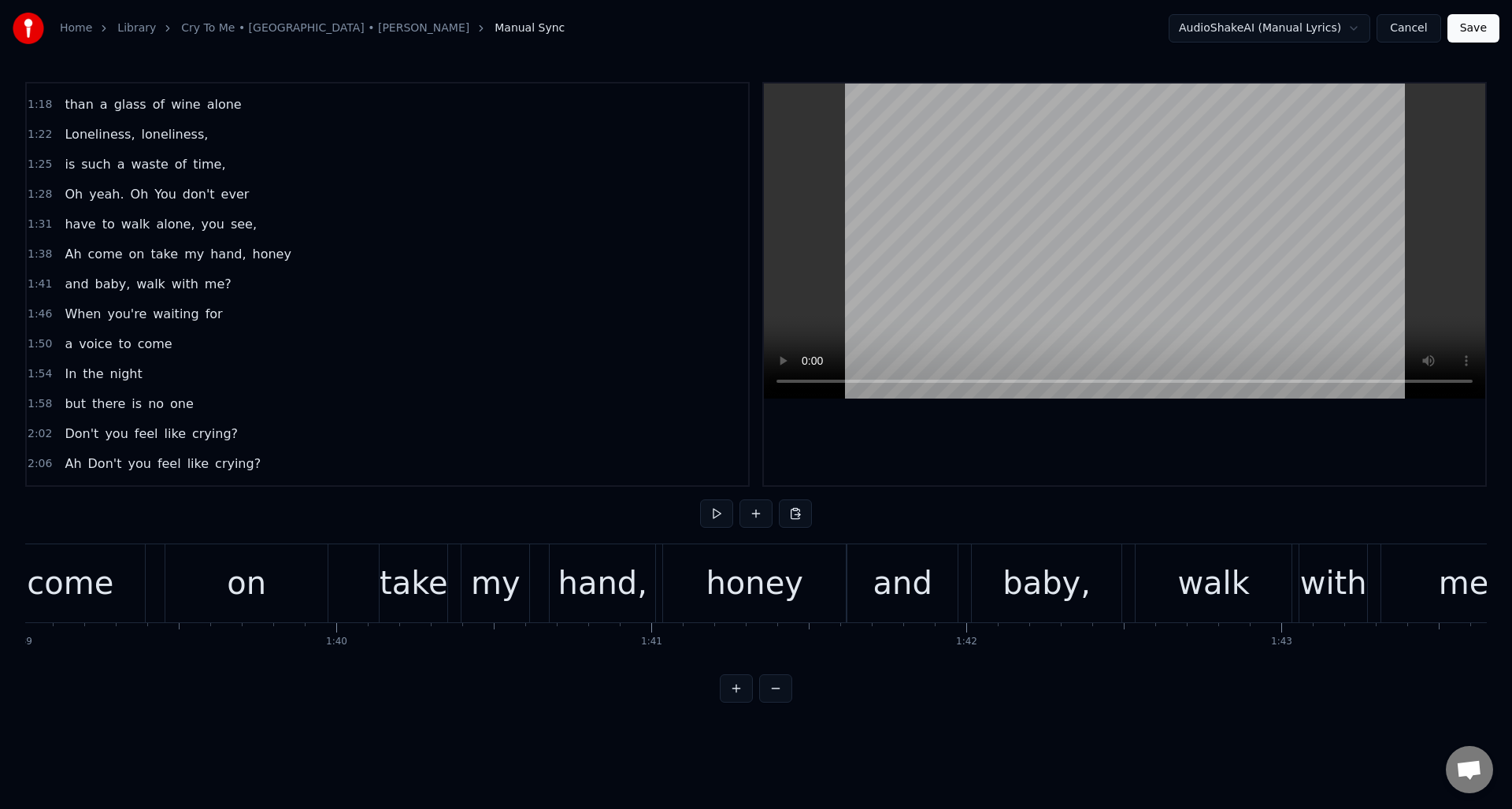
scroll to position [0, 31129]
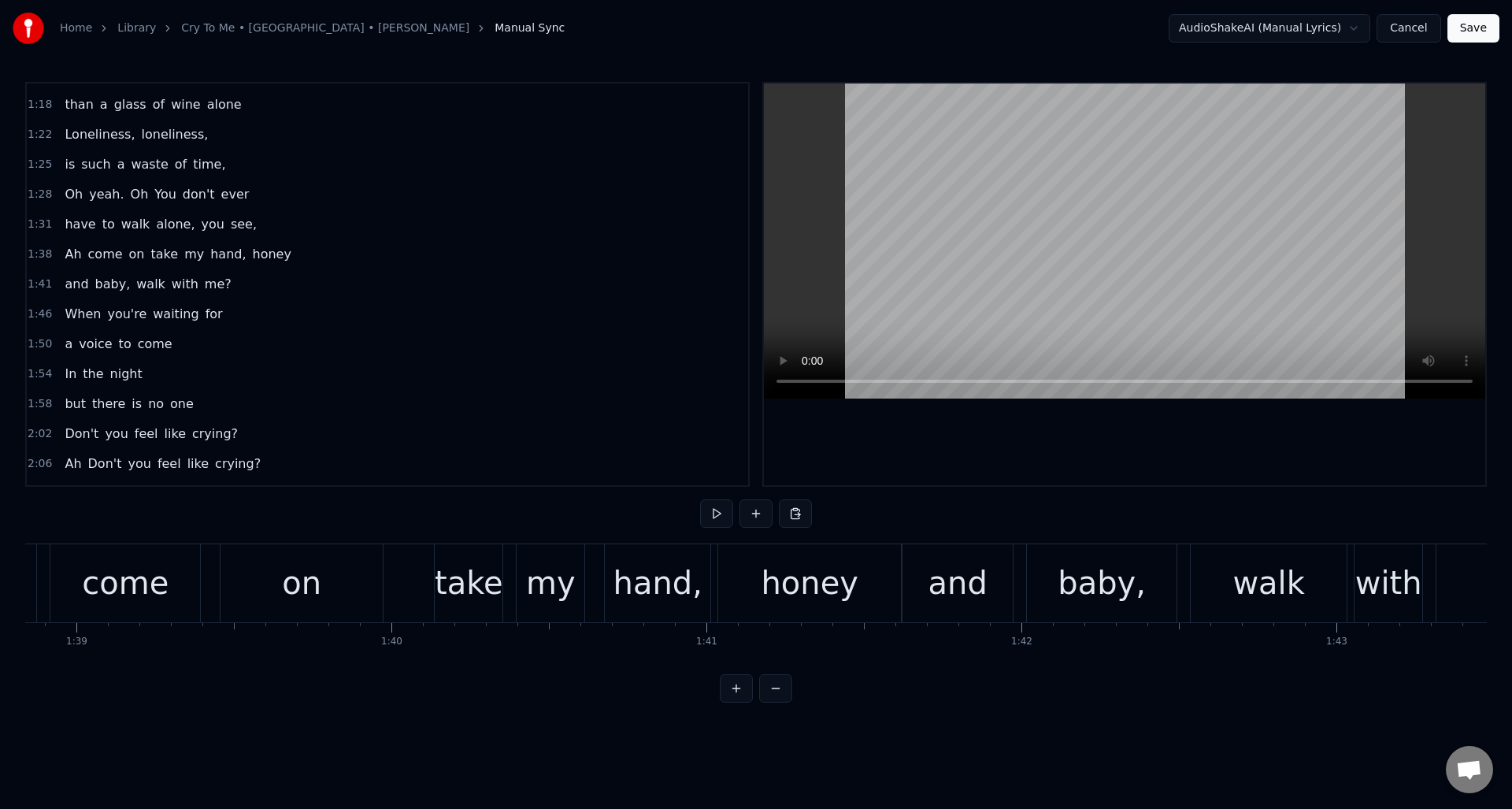
click at [948, 661] on div "When your baby leaves you all alone and nobody calls you on the phone. Don't yo…" at bounding box center [756, 602] width 1462 height 118
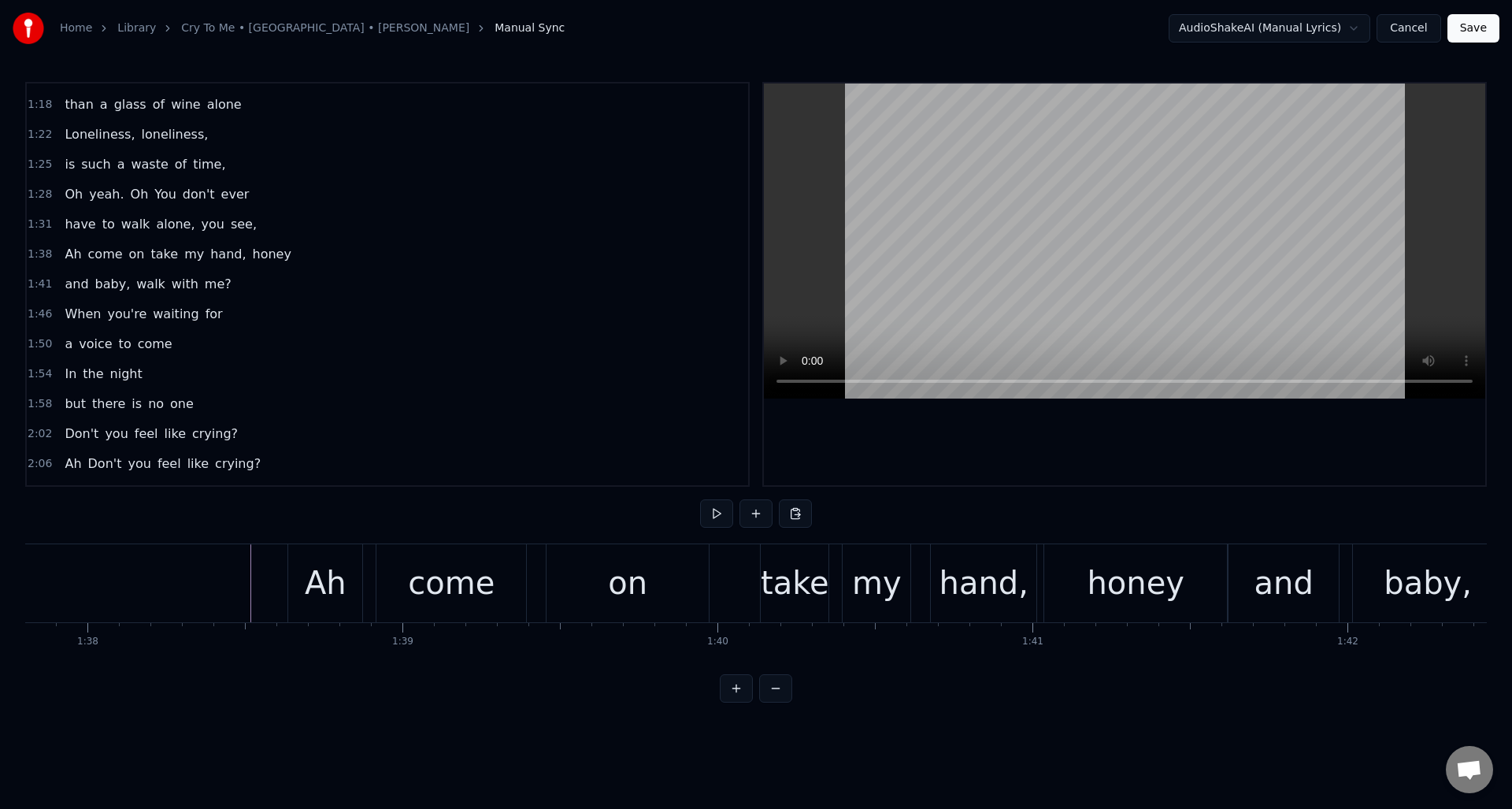
scroll to position [0, 30722]
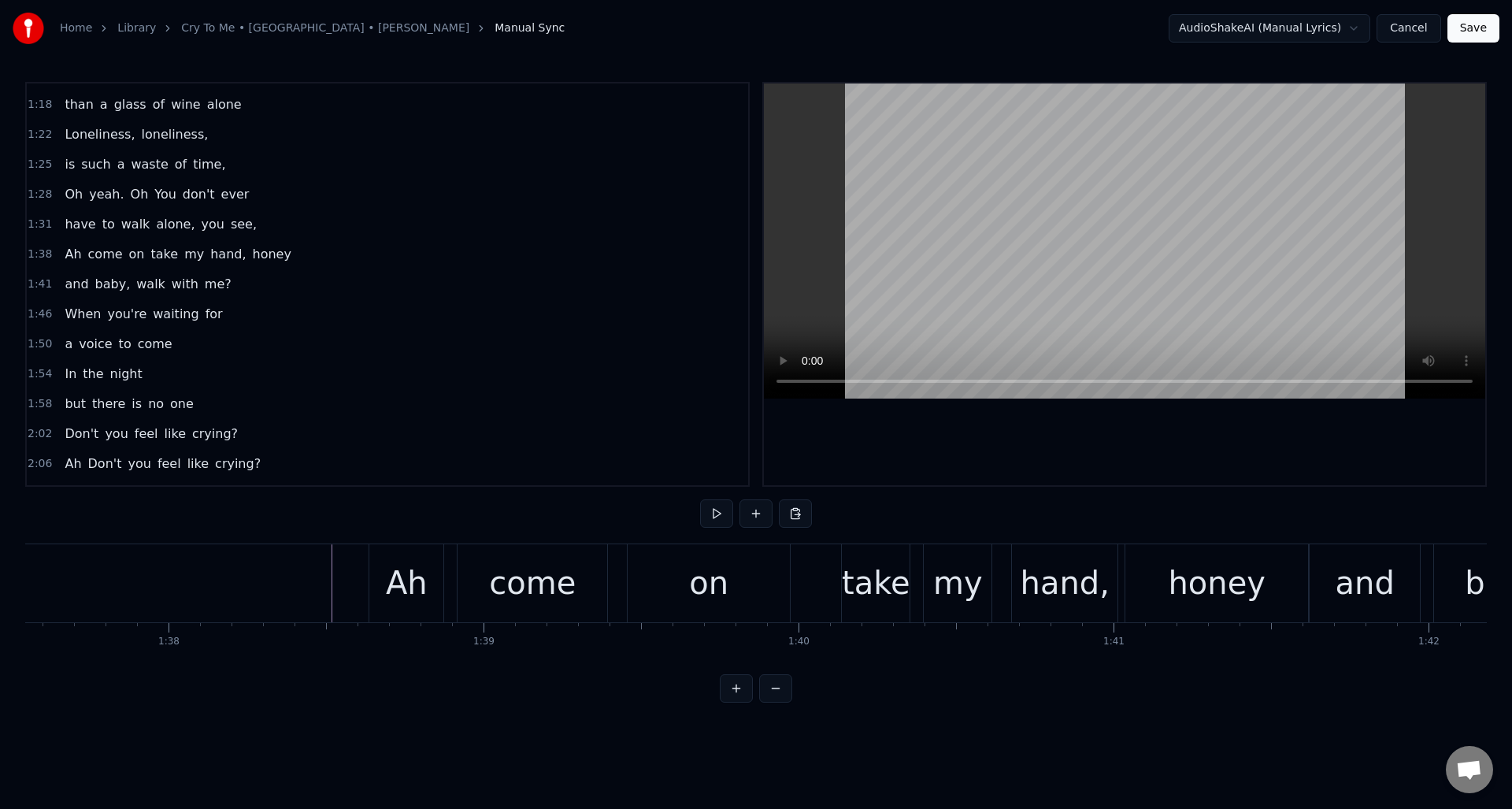
drag, startPoint x: 964, startPoint y: 667, endPoint x: 936, endPoint y: 676, distance: 29.4
click at [936, 676] on div "0:08 When your baby leaves you all alone 0:16 and nobody calls you on the phone…" at bounding box center [756, 392] width 1462 height 620
click at [718, 514] on button at bounding box center [716, 514] width 33 height 29
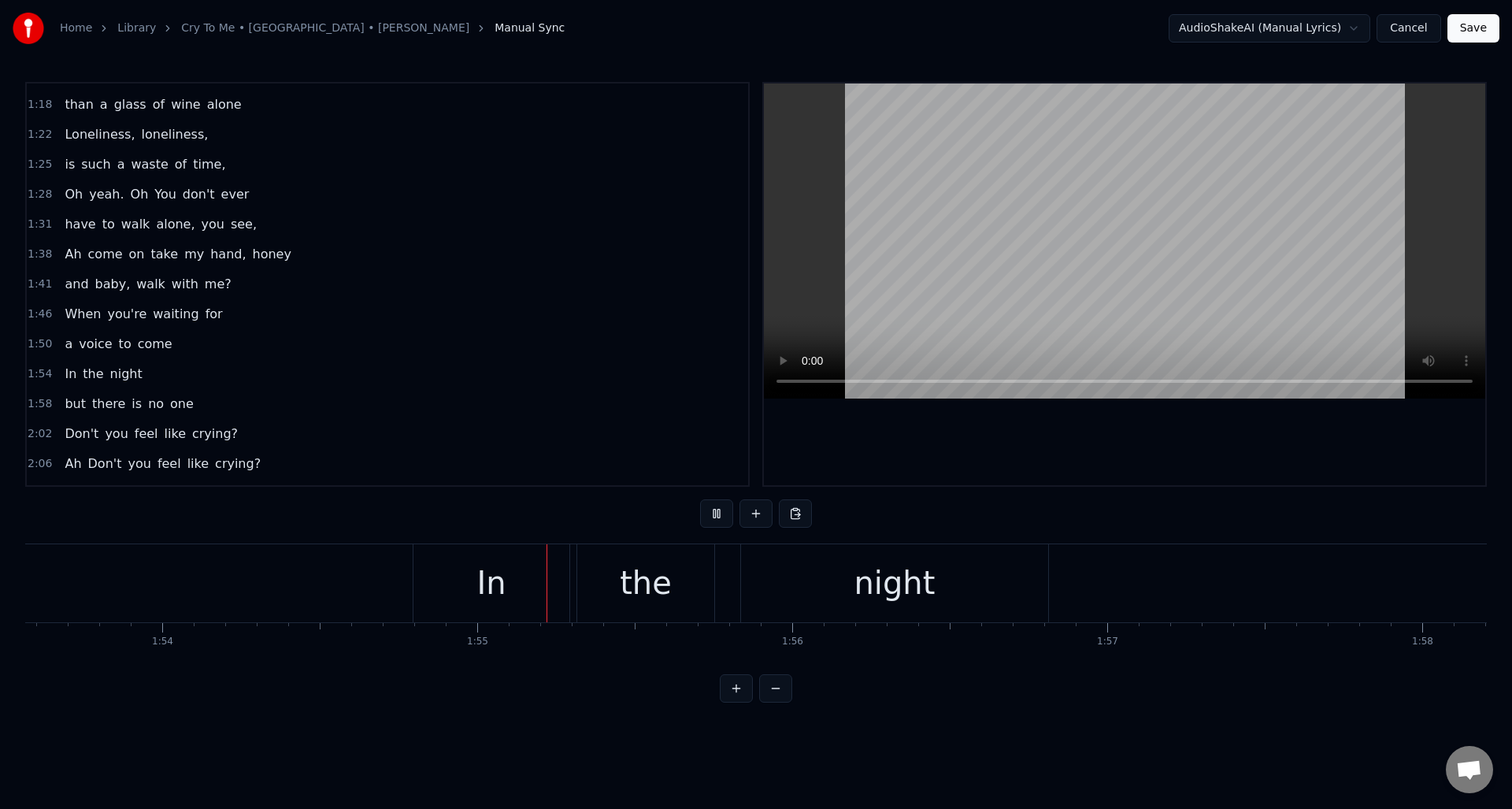
scroll to position [0, 36058]
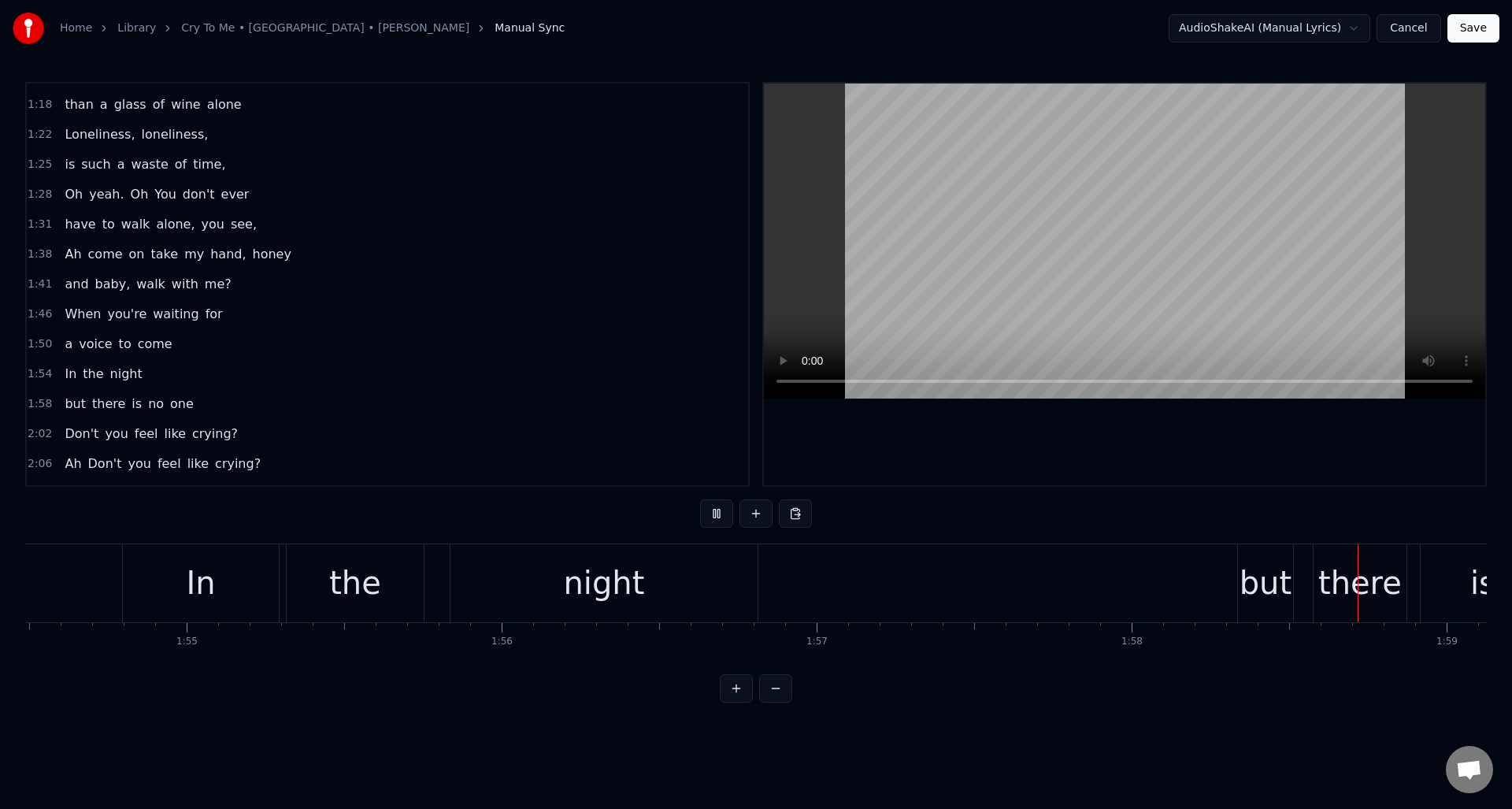
click at [718, 514] on button at bounding box center [716, 514] width 33 height 29
click at [1257, 573] on div "but" at bounding box center [1266, 583] width 52 height 47
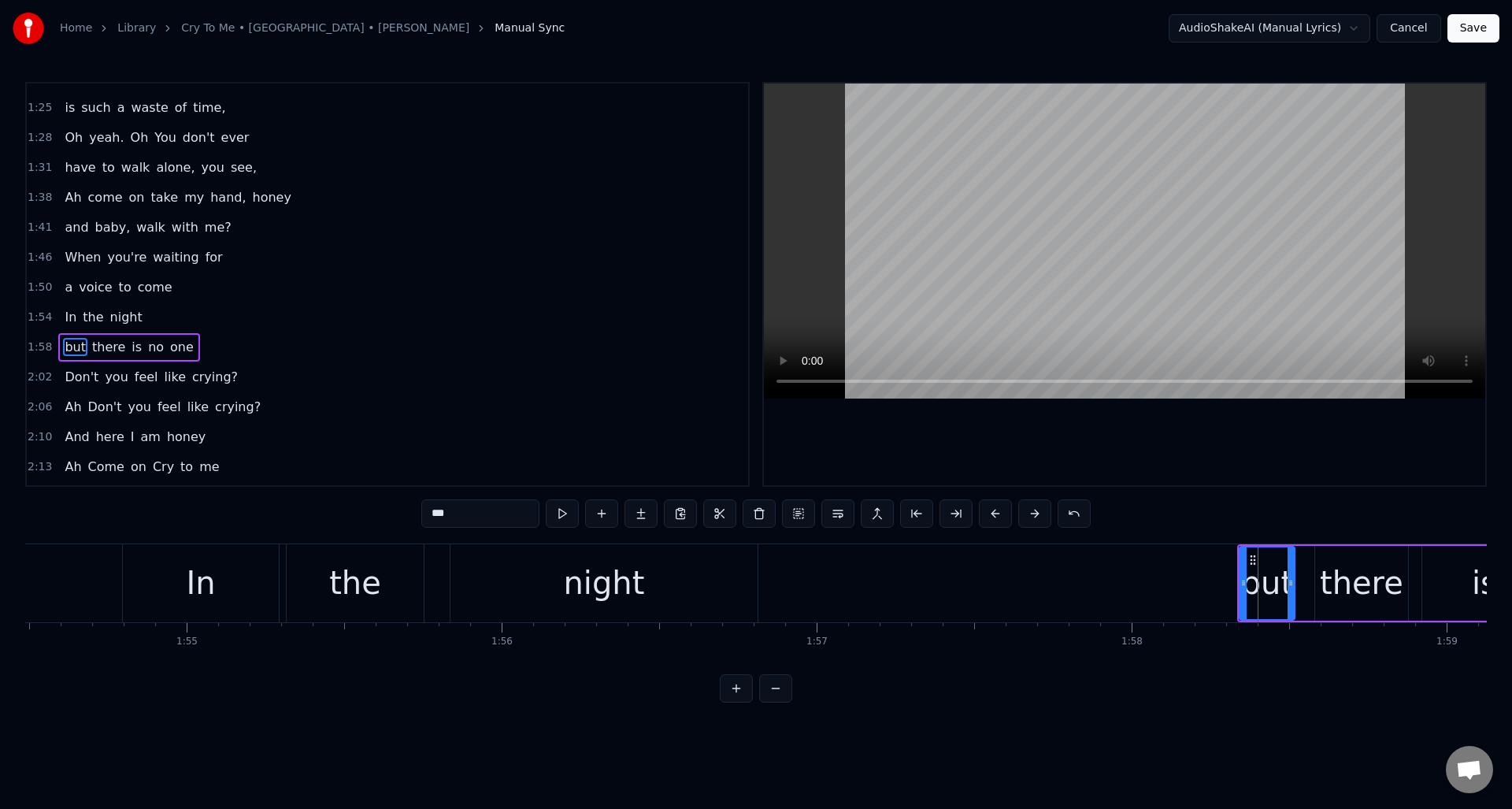
scroll to position [563, 0]
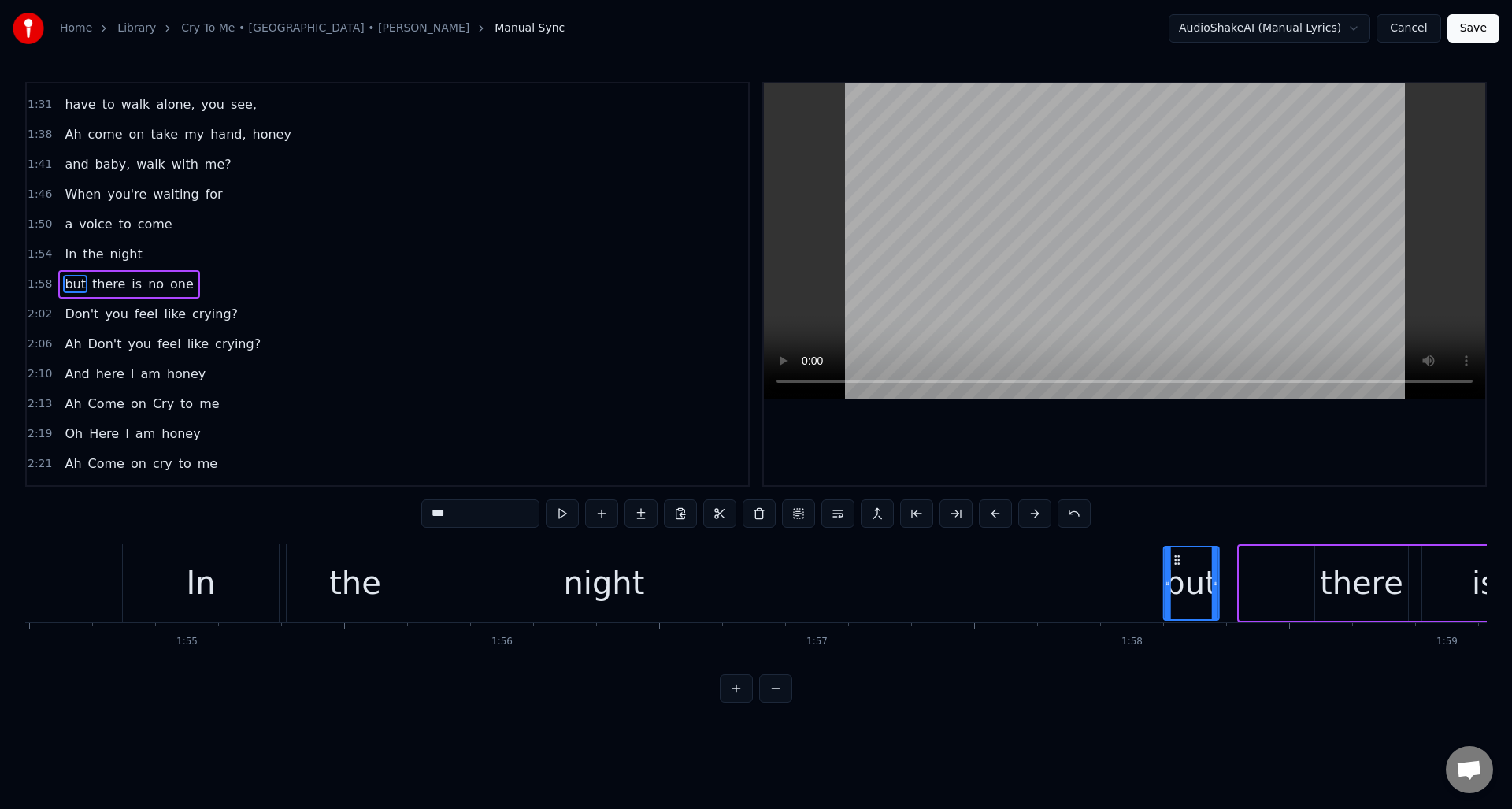
drag, startPoint x: 1251, startPoint y: 556, endPoint x: 1176, endPoint y: 560, distance: 75.1
click at [1176, 560] on icon at bounding box center [1177, 559] width 13 height 13
click at [604, 511] on button at bounding box center [601, 514] width 33 height 29
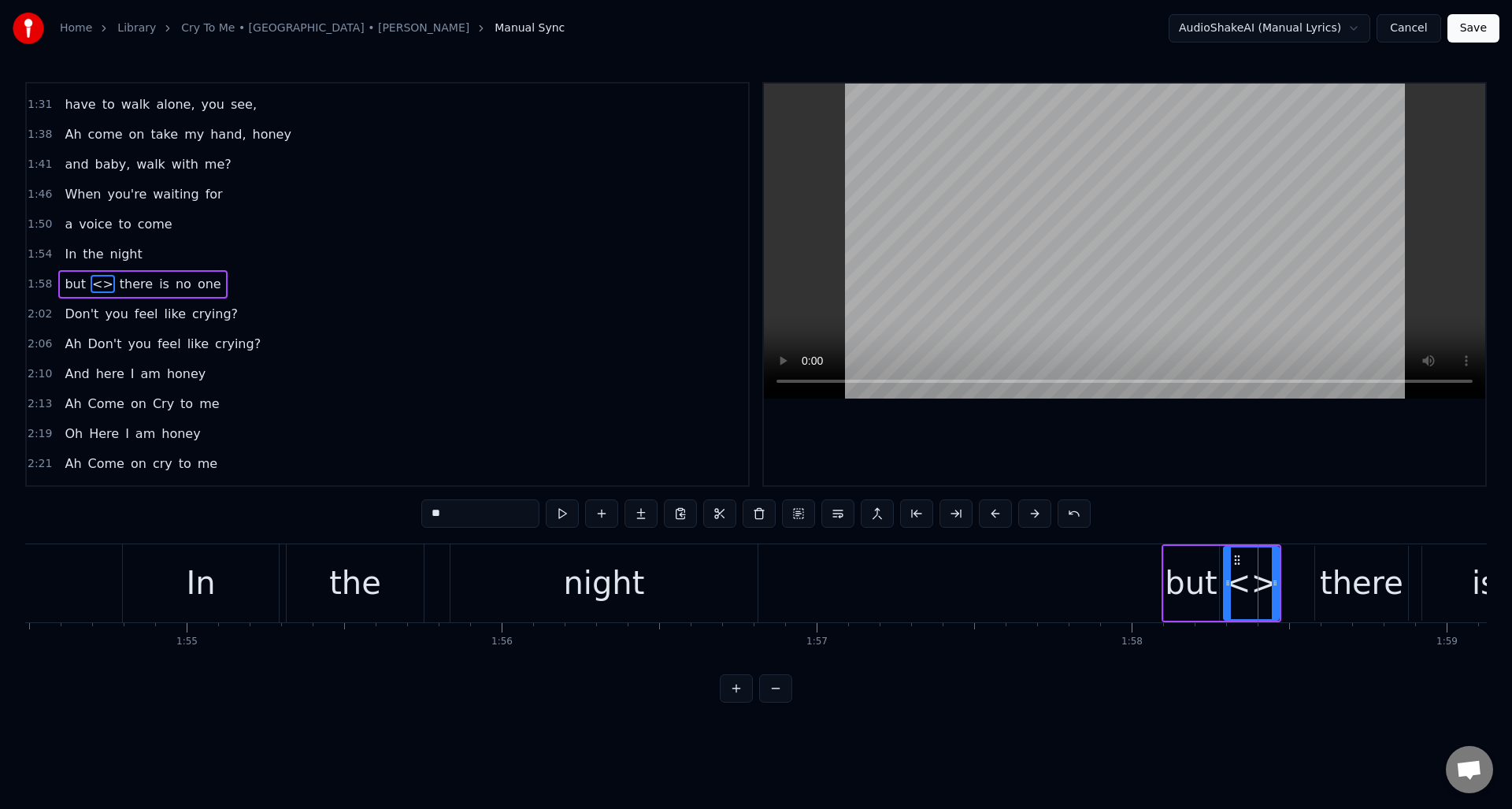
click at [1191, 582] on div "but" at bounding box center [1190, 583] width 52 height 47
drag, startPoint x: 473, startPoint y: 513, endPoint x: 427, endPoint y: 514, distance: 46.0
click at [427, 514] on input "***" at bounding box center [480, 514] width 118 height 29
click at [1261, 582] on div "<>" at bounding box center [1251, 583] width 53 height 47
drag, startPoint x: 470, startPoint y: 511, endPoint x: 422, endPoint y: 512, distance: 48.0
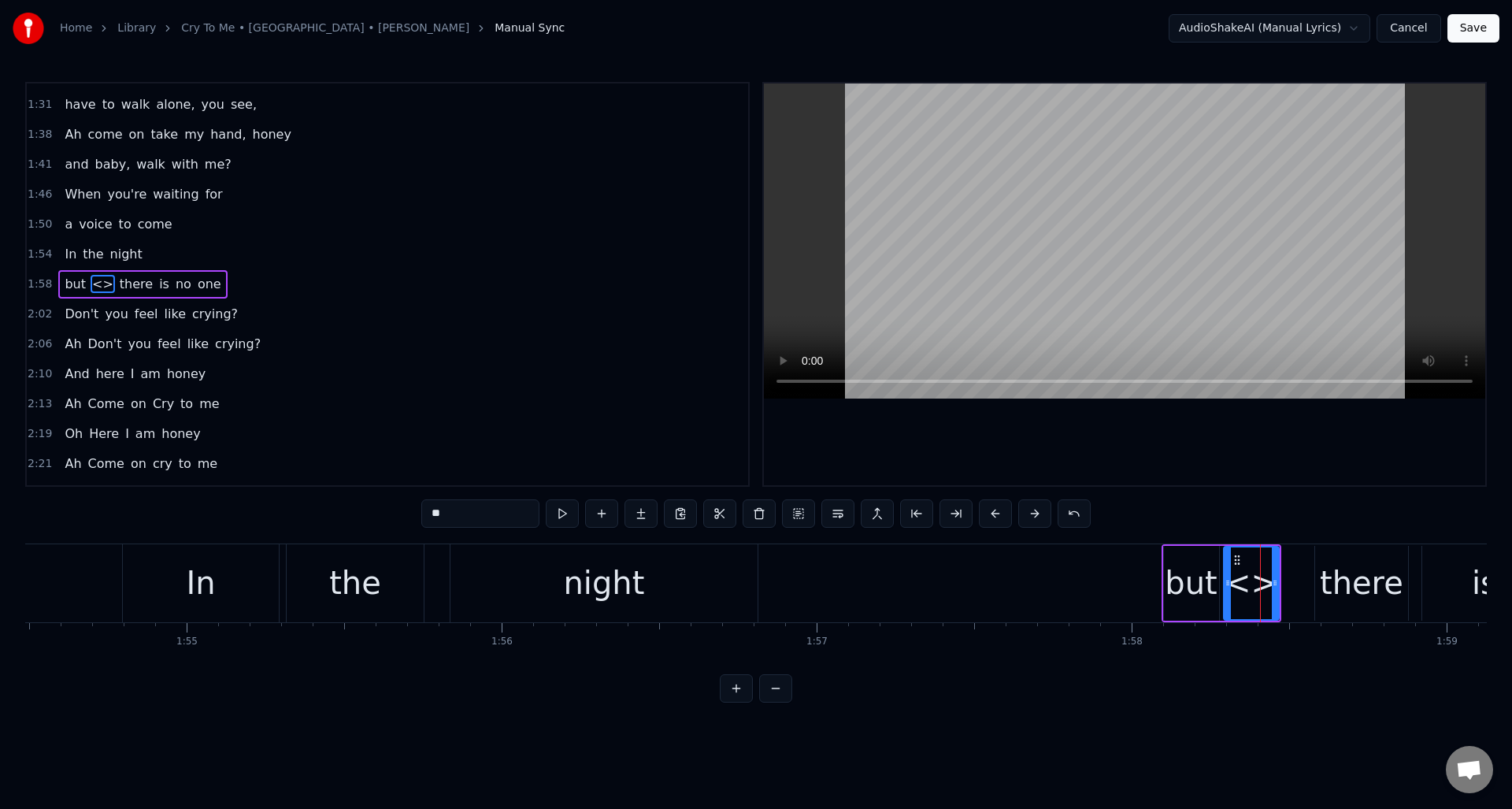
click at [422, 512] on input "**" at bounding box center [480, 514] width 118 height 29
paste input "*"
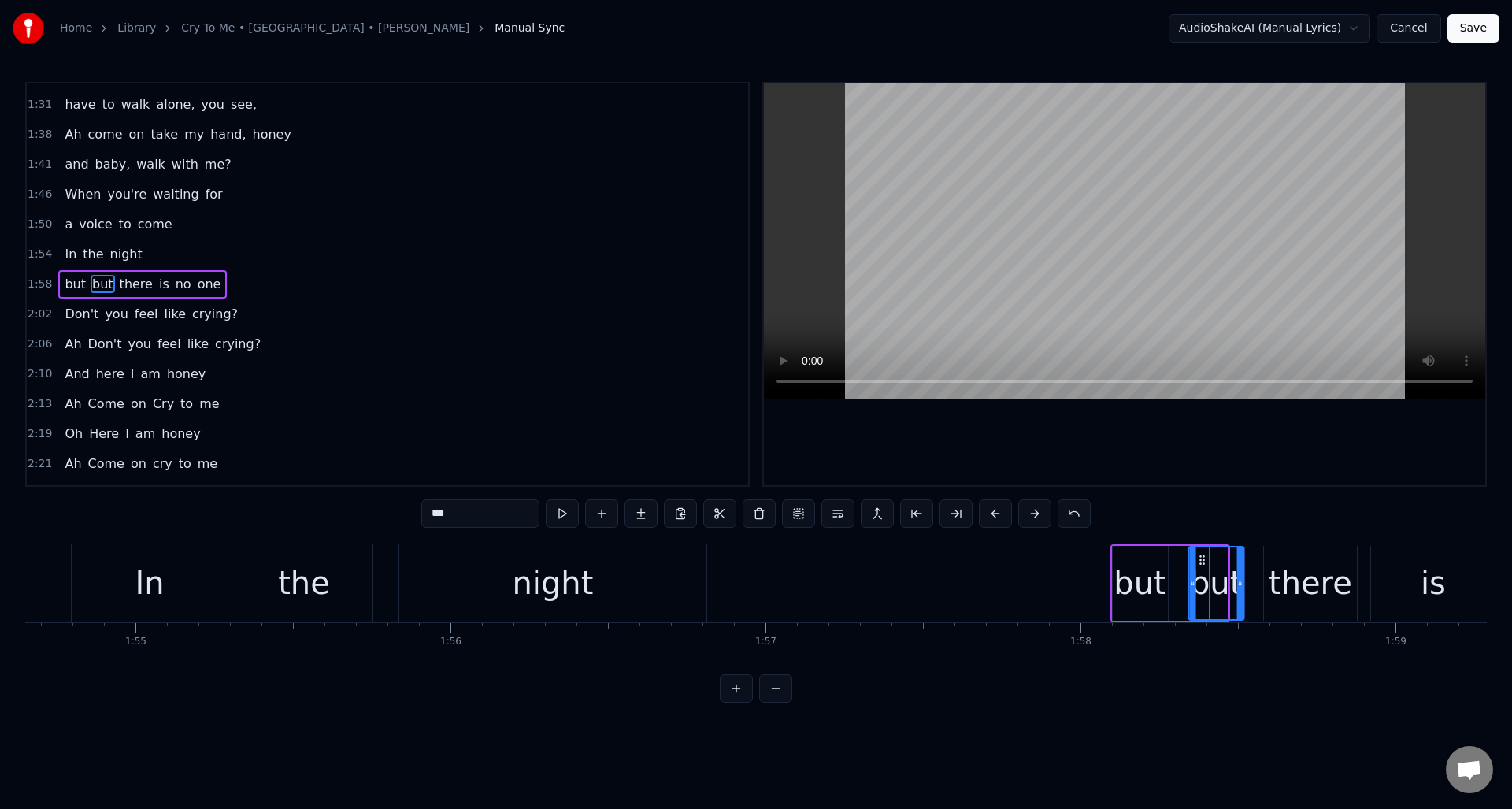
scroll to position [0, 36115]
drag, startPoint x: 1236, startPoint y: 555, endPoint x: 1207, endPoint y: 556, distance: 29.0
click at [1207, 556] on icon at bounding box center [1208, 559] width 13 height 13
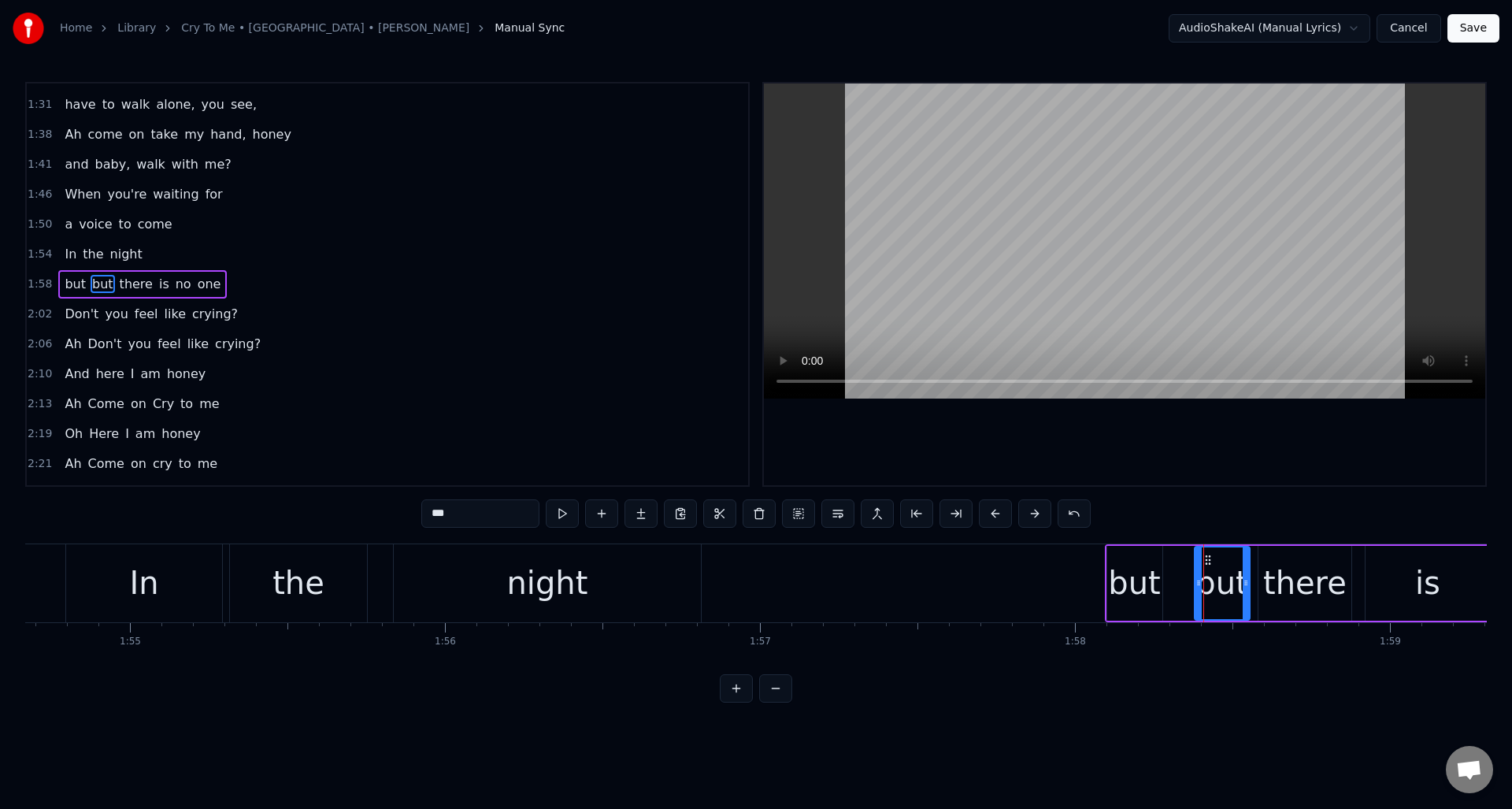
click at [1136, 578] on div "but" at bounding box center [1134, 583] width 52 height 47
drag, startPoint x: 454, startPoint y: 516, endPoint x: 417, endPoint y: 513, distance: 37.1
click at [417, 513] on div "0:08 When your baby leaves you all alone 0:16 and nobody calls you on the phone…" at bounding box center [756, 392] width 1462 height 620
drag, startPoint x: 1157, startPoint y: 573, endPoint x: 1179, endPoint y: 572, distance: 22.0
click at [1179, 572] on div at bounding box center [1180, 583] width 7 height 71
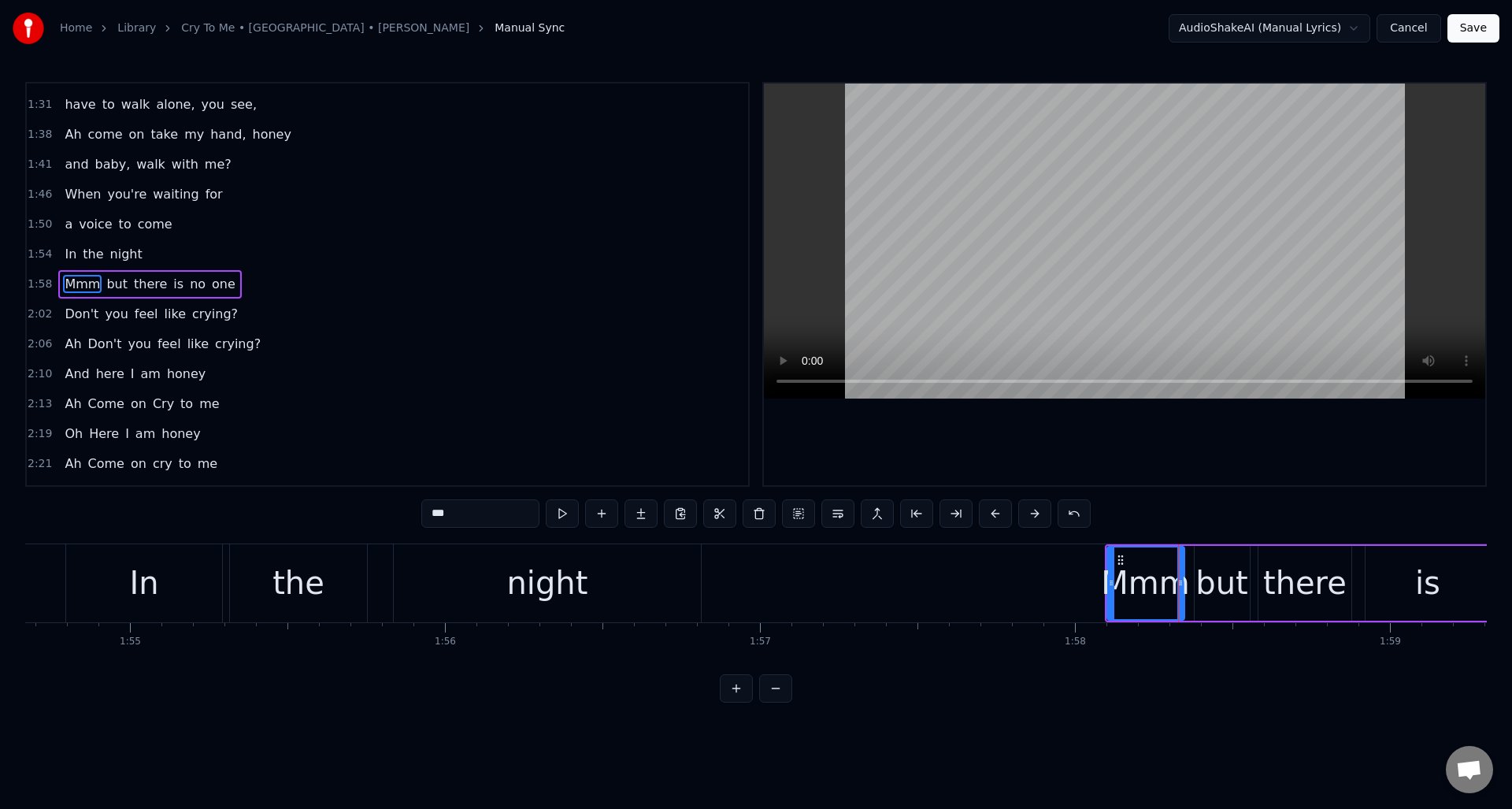
type input "***"
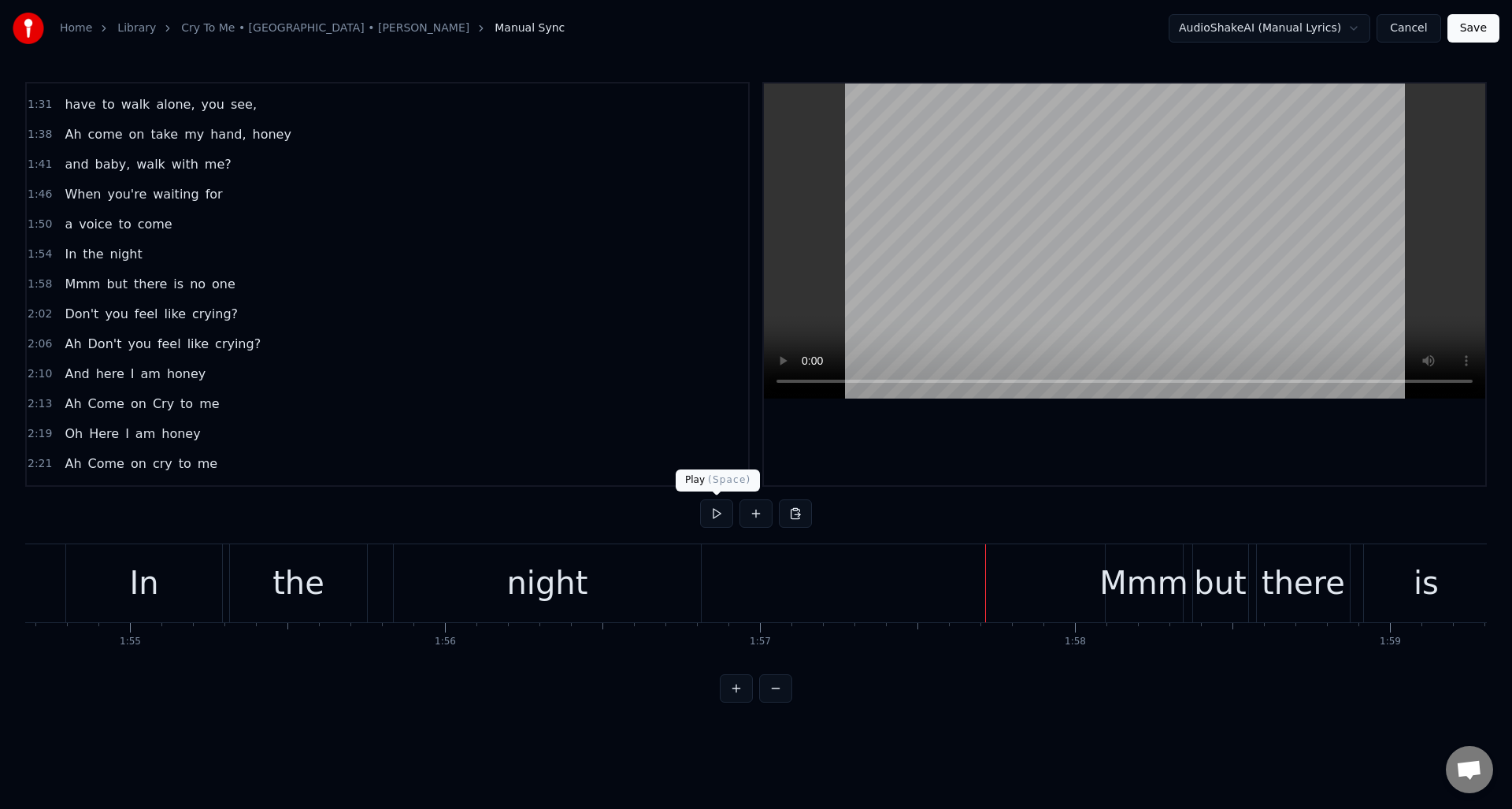
click at [716, 512] on button at bounding box center [716, 514] width 33 height 29
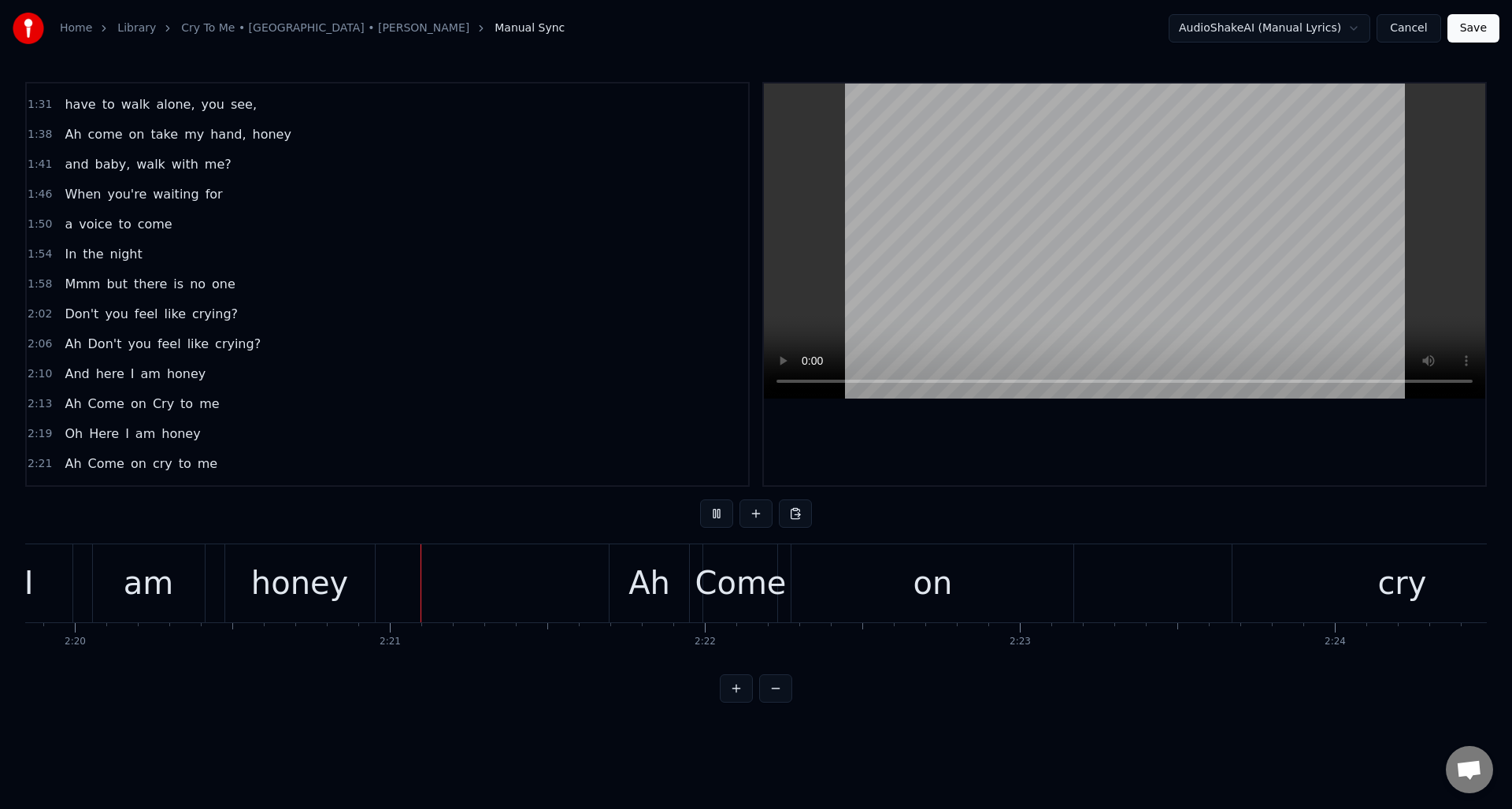
scroll to position [0, 44152]
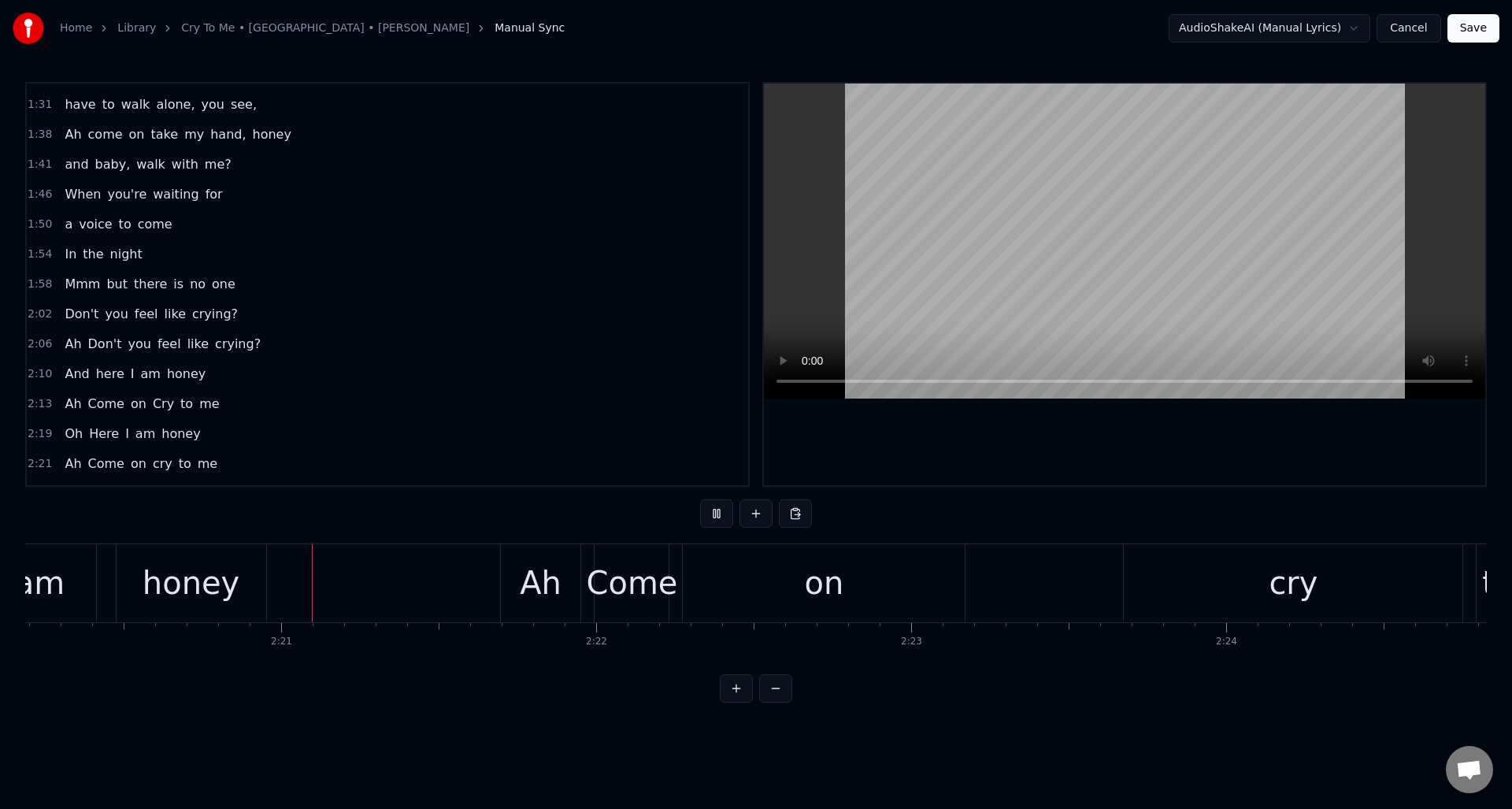
click at [716, 512] on button at bounding box center [716, 514] width 33 height 29
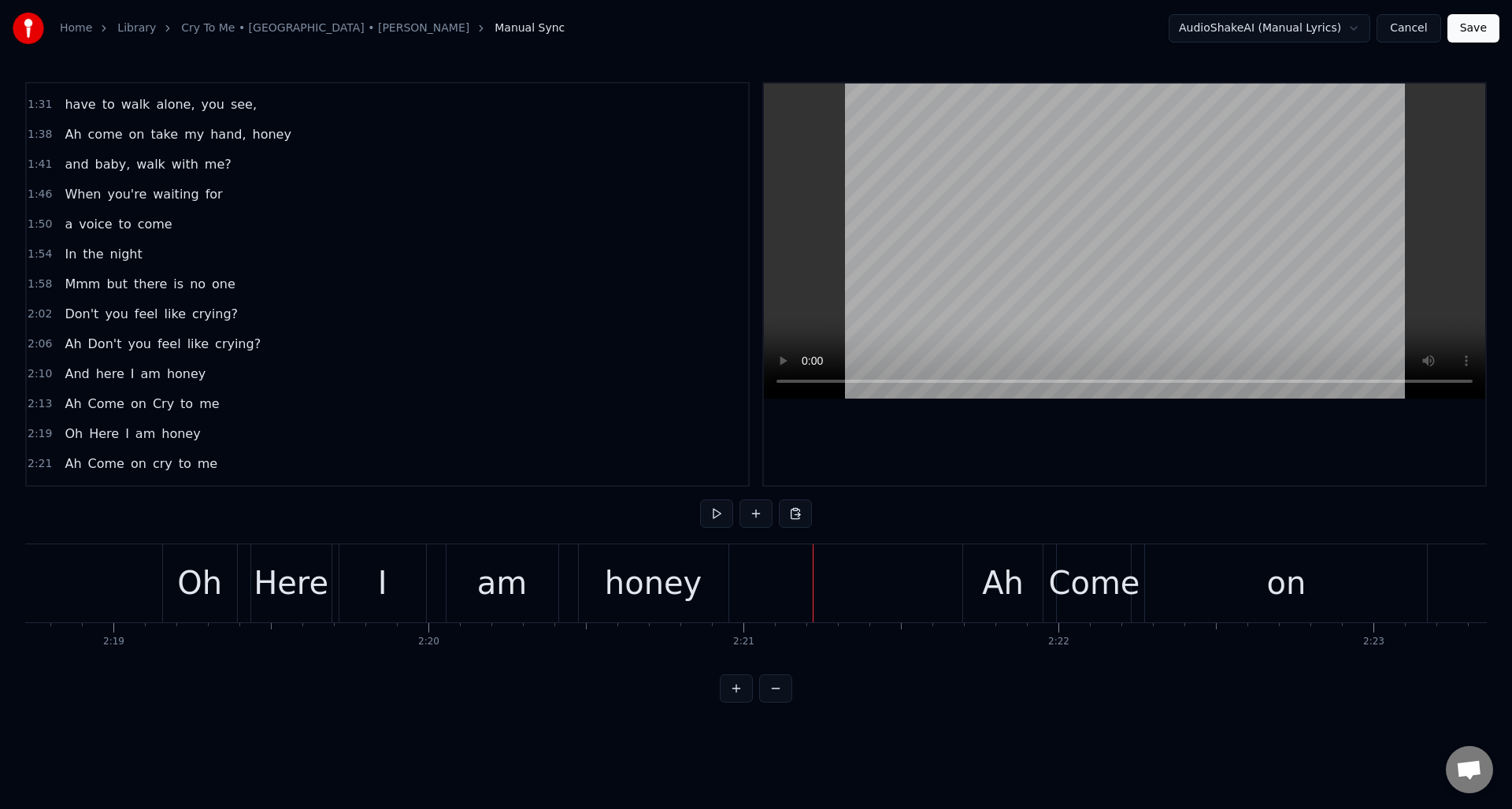
scroll to position [0, 43555]
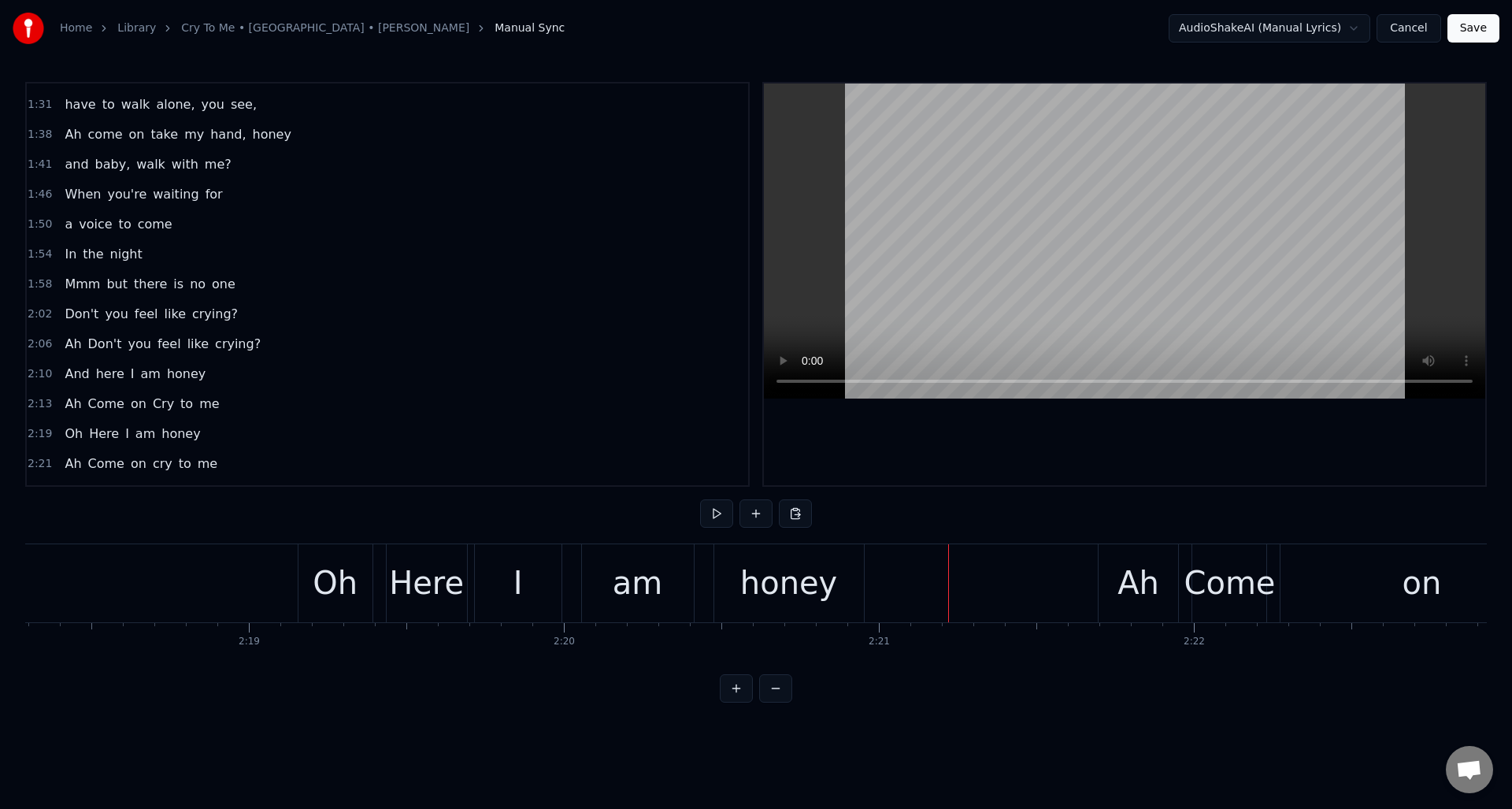
click at [504, 571] on div "I" at bounding box center [517, 583] width 86 height 78
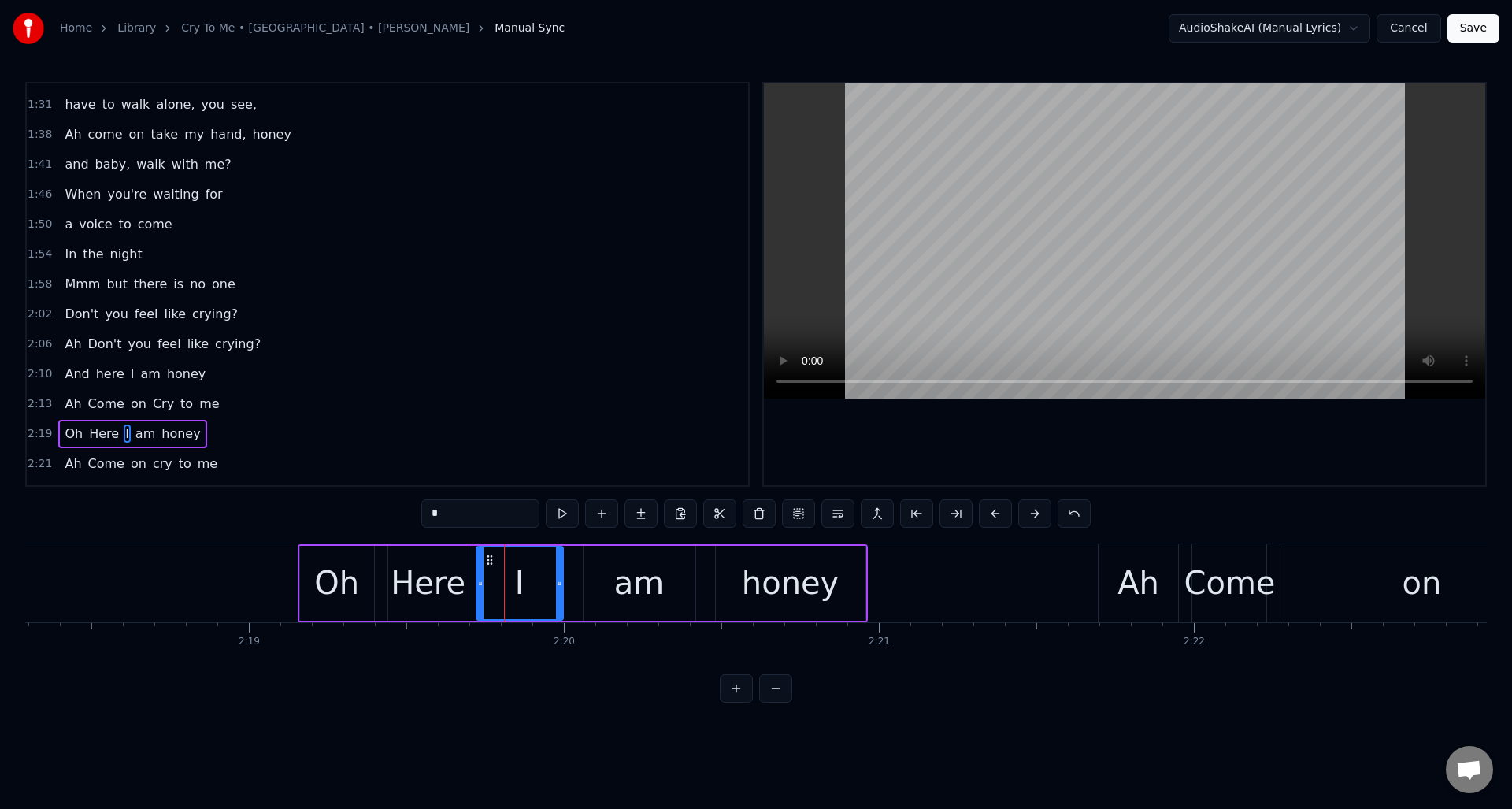
scroll to position [646, 0]
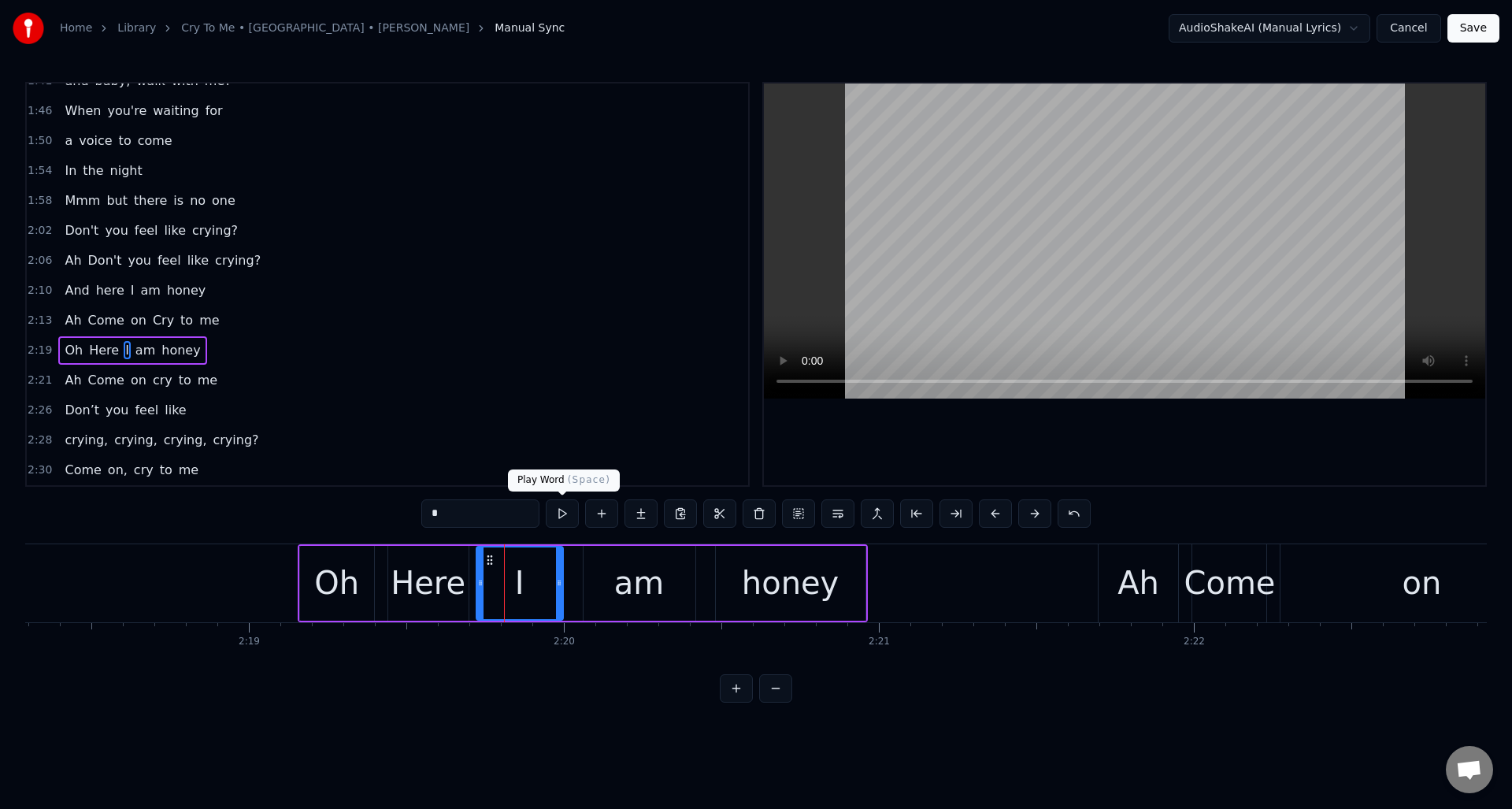
click at [562, 513] on button at bounding box center [562, 514] width 33 height 29
drag, startPoint x: 557, startPoint y: 559, endPoint x: 524, endPoint y: 561, distance: 33.1
click at [524, 561] on div at bounding box center [526, 583] width 7 height 71
click at [596, 560] on div "am" at bounding box center [639, 583] width 111 height 75
type input "**"
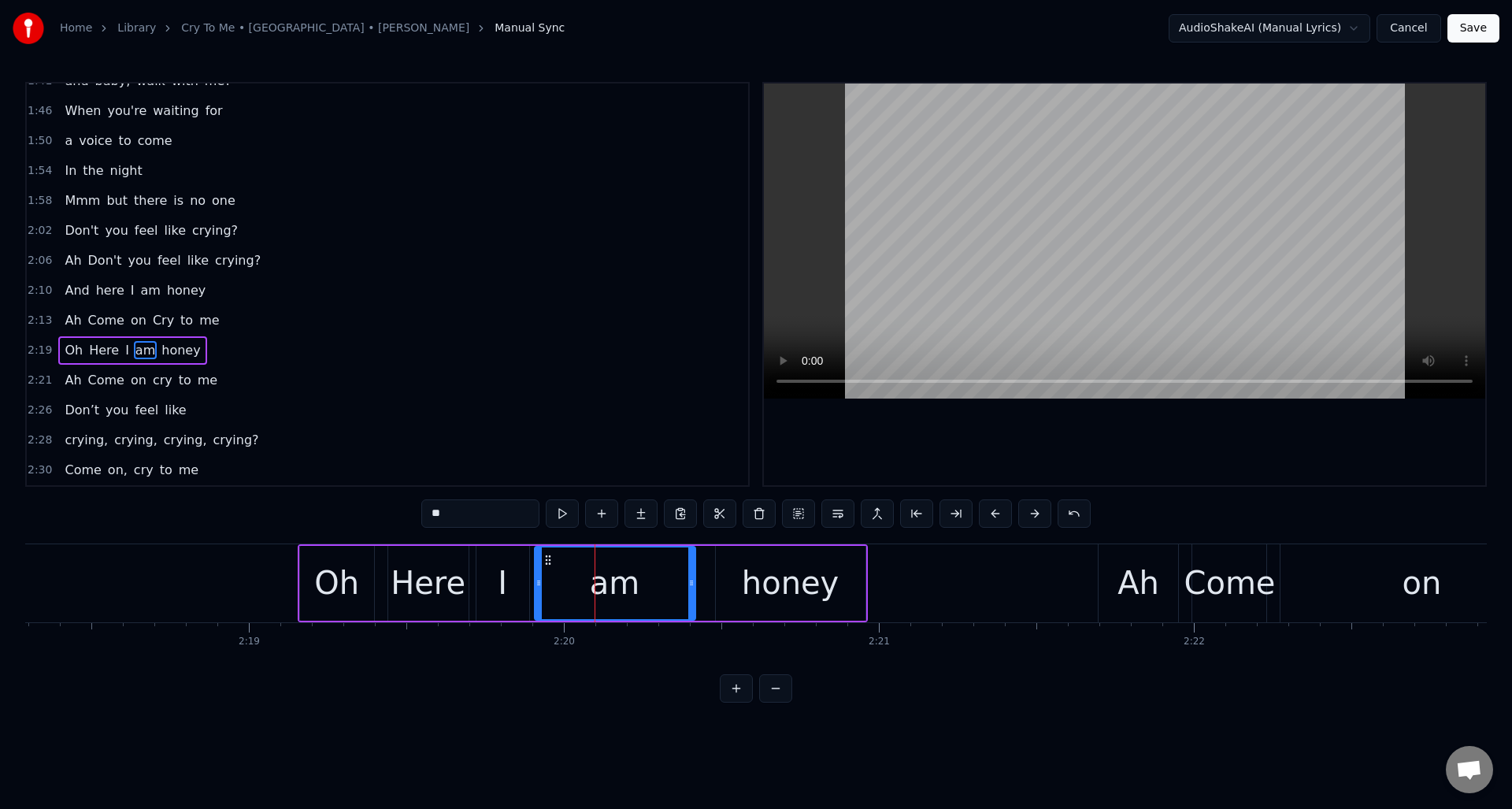
drag, startPoint x: 588, startPoint y: 561, endPoint x: 541, endPoint y: 565, distance: 47.2
click at [540, 564] on div at bounding box center [539, 583] width 7 height 71
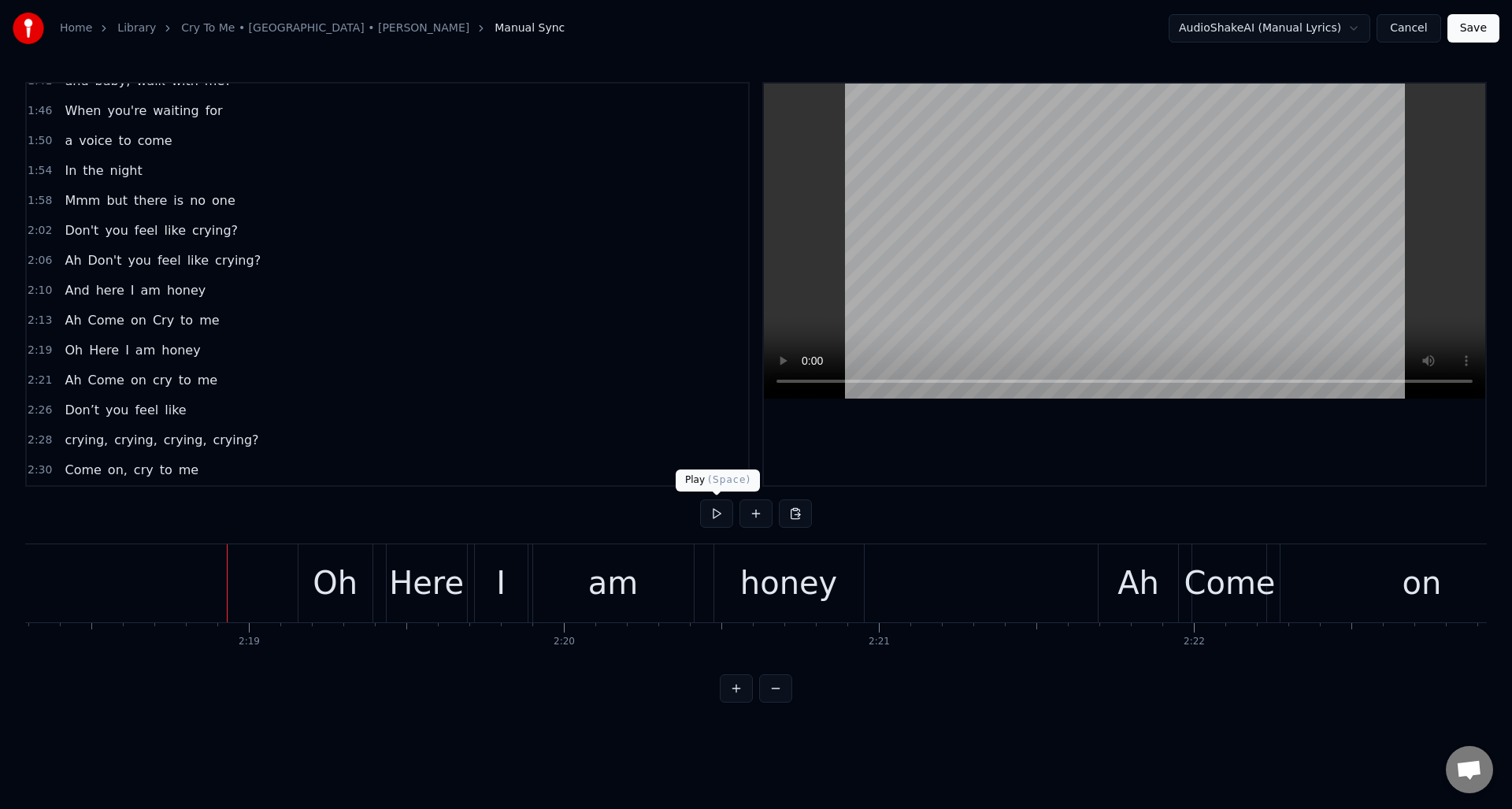
click at [712, 514] on button at bounding box center [716, 514] width 33 height 29
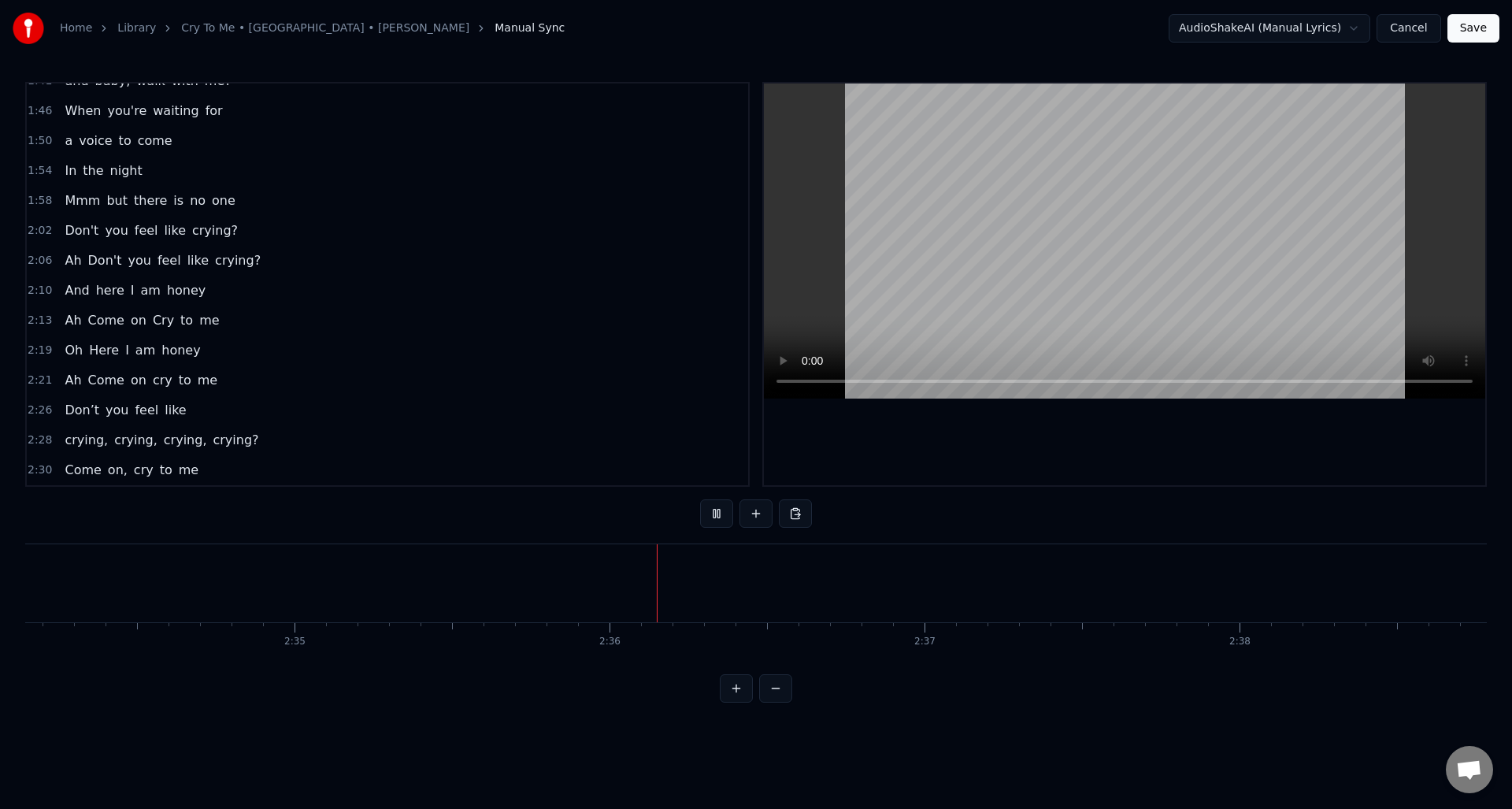
scroll to position [0, 48929]
click at [712, 514] on button at bounding box center [716, 514] width 33 height 29
click at [181, 475] on span "me" at bounding box center [188, 470] width 23 height 18
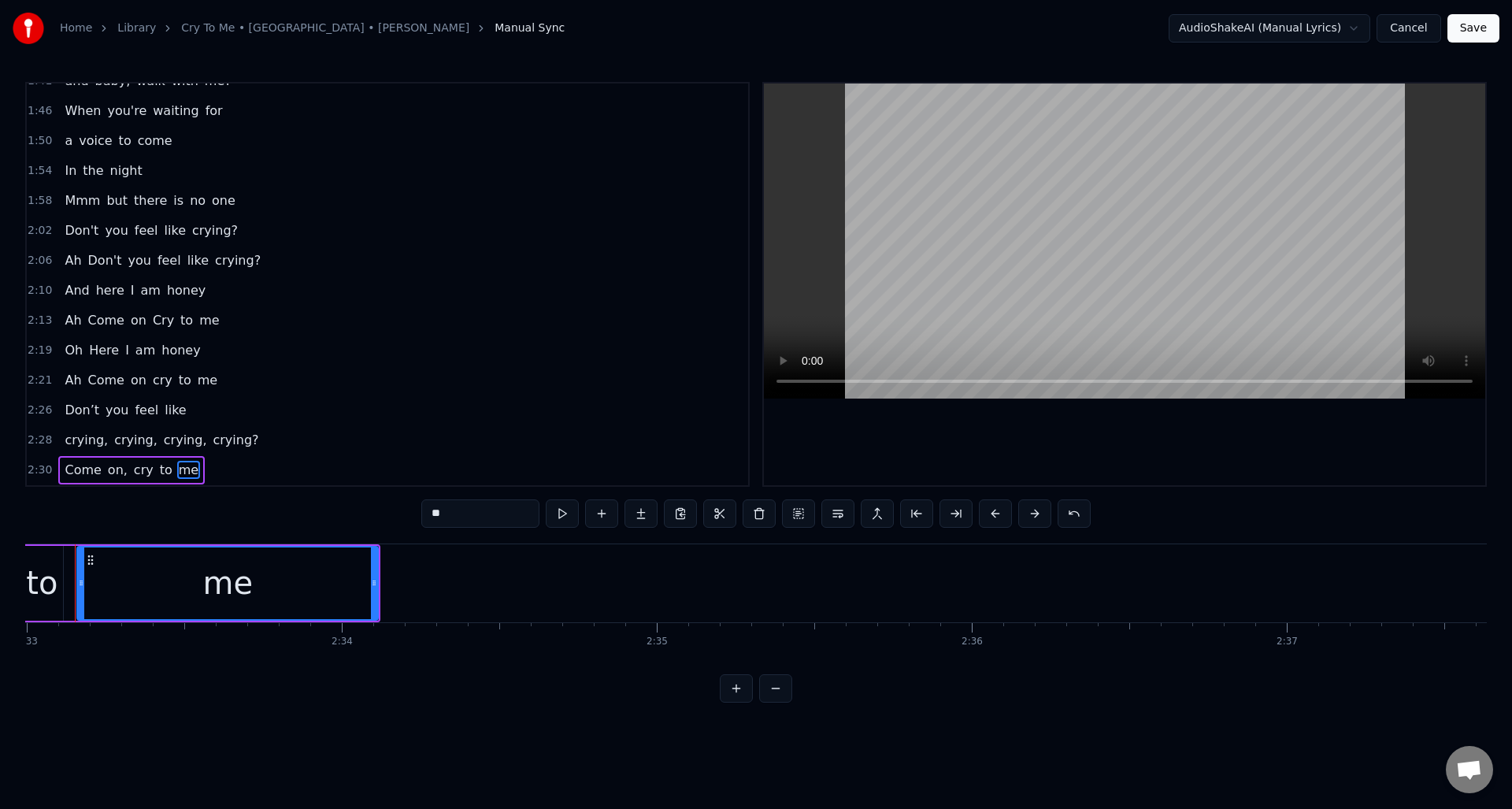
scroll to position [0, 48158]
click at [277, 586] on div "me" at bounding box center [257, 583] width 50 height 47
click at [456, 515] on input "**" at bounding box center [480, 514] width 118 height 29
type input "*****"
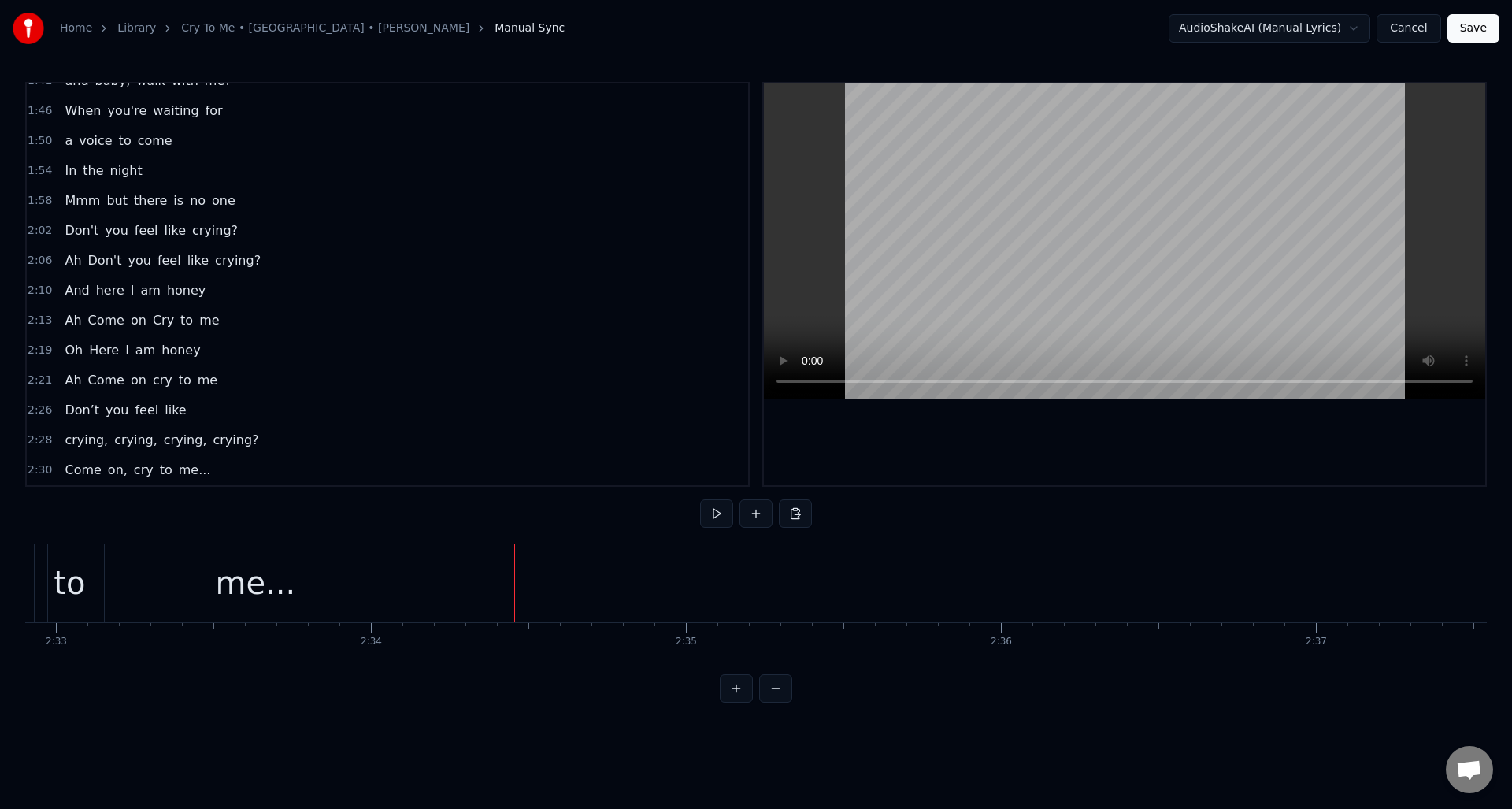
click at [1463, 23] on button "Save" at bounding box center [1473, 29] width 52 height 29
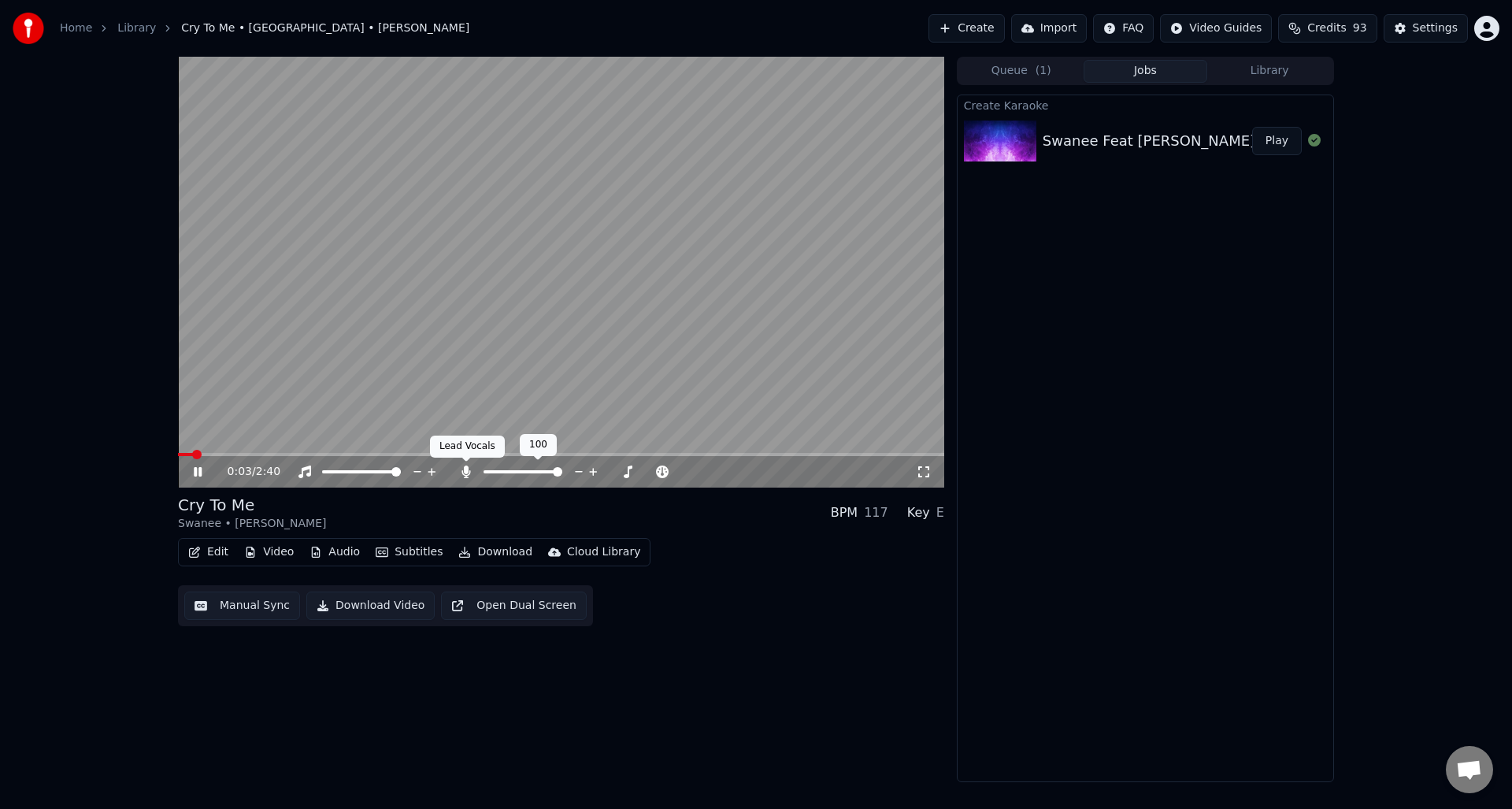
click at [469, 469] on icon at bounding box center [466, 471] width 16 height 13
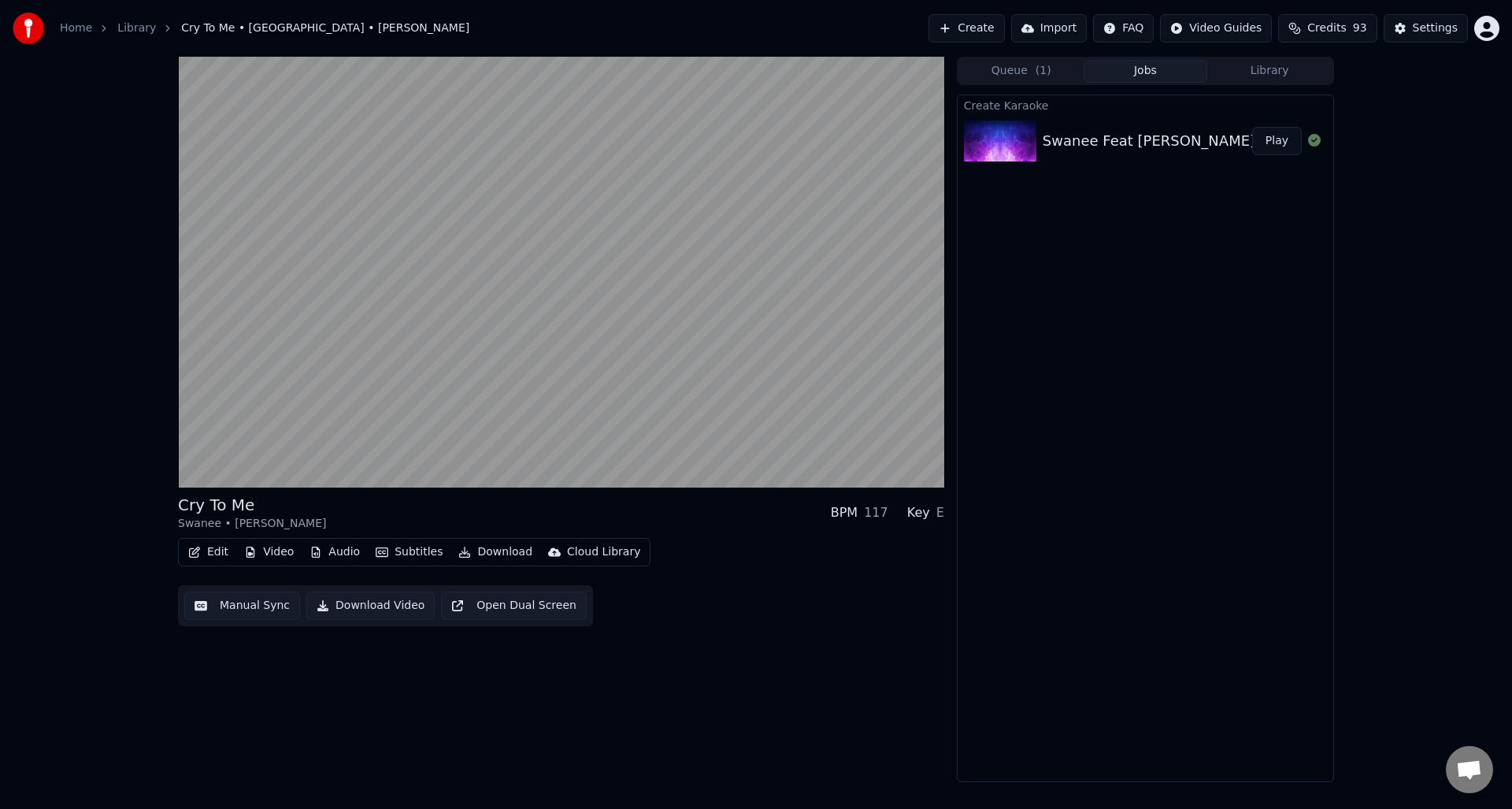
click at [248, 604] on button "Manual Sync" at bounding box center [242, 606] width 116 height 29
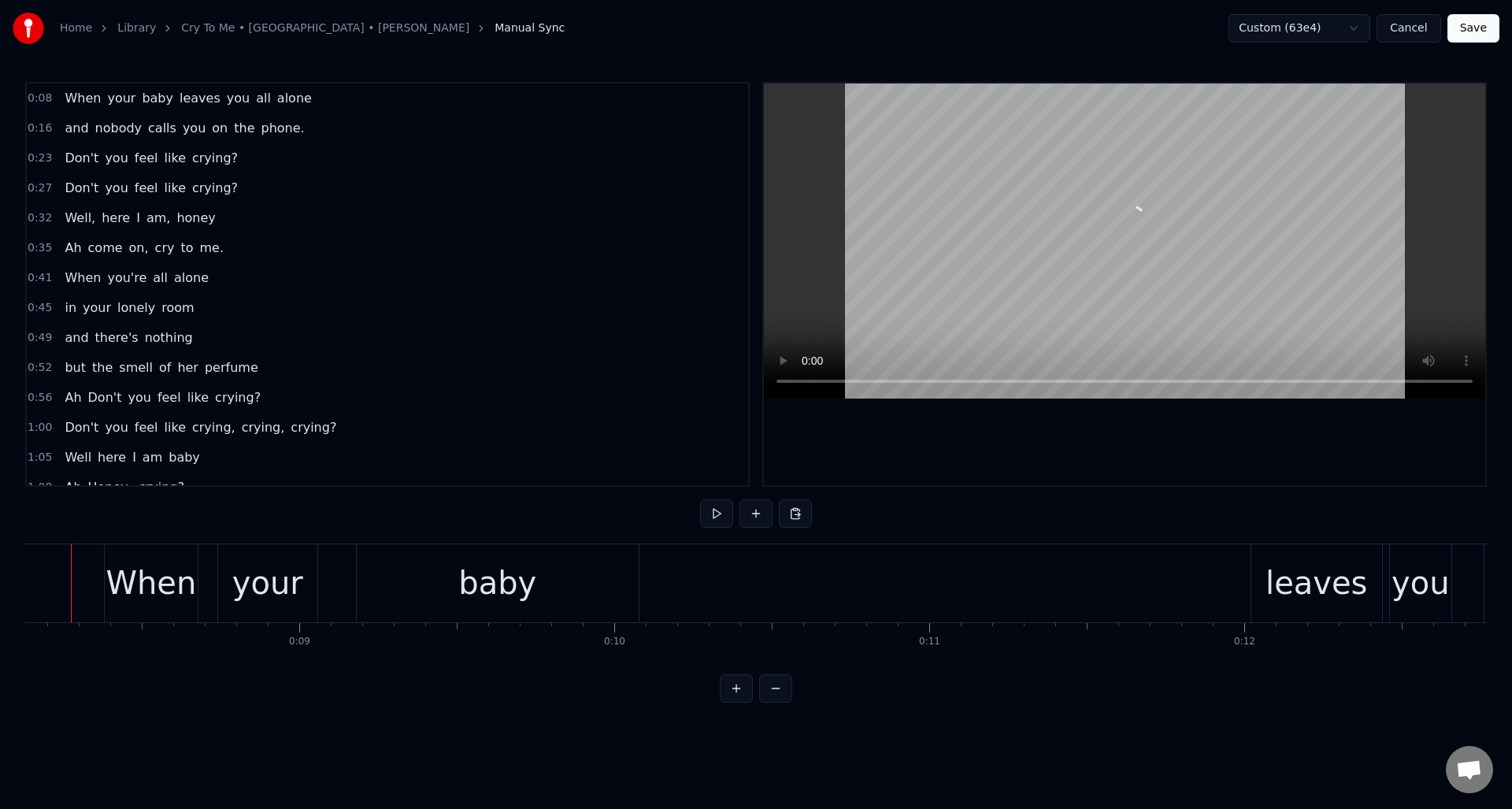
scroll to position [0, 2528]
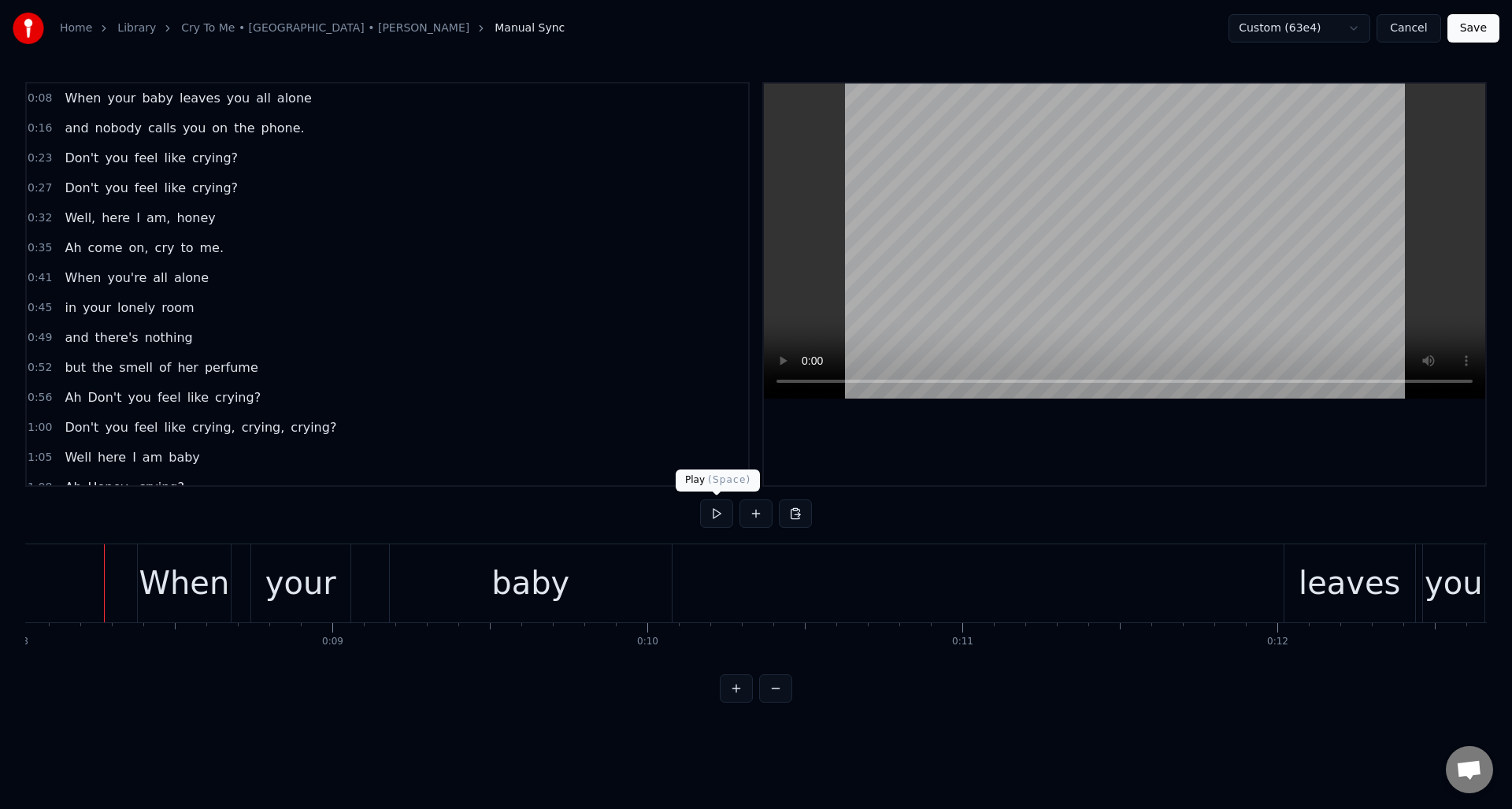
click at [705, 521] on button at bounding box center [716, 514] width 33 height 29
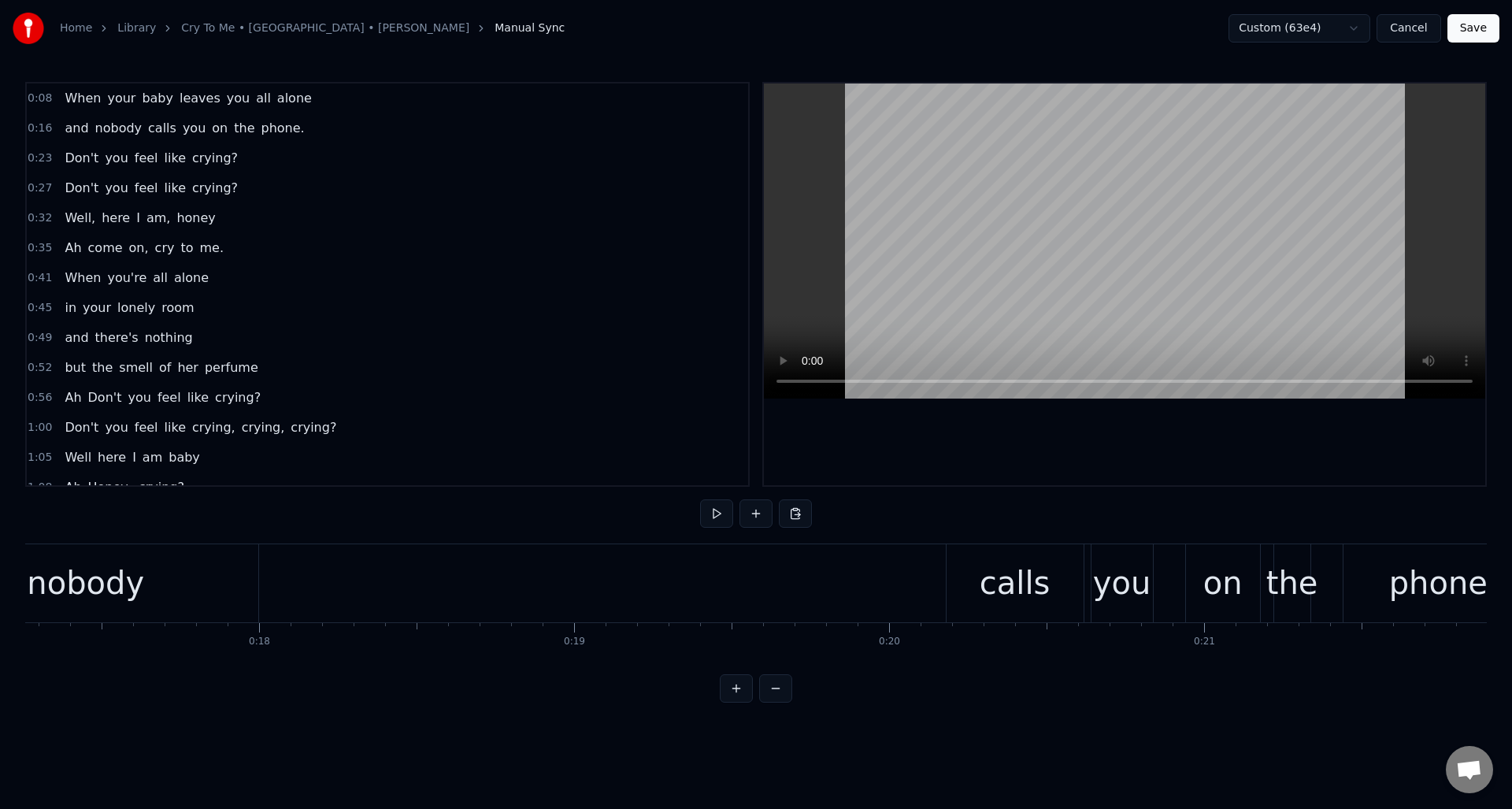
scroll to position [0, 5517]
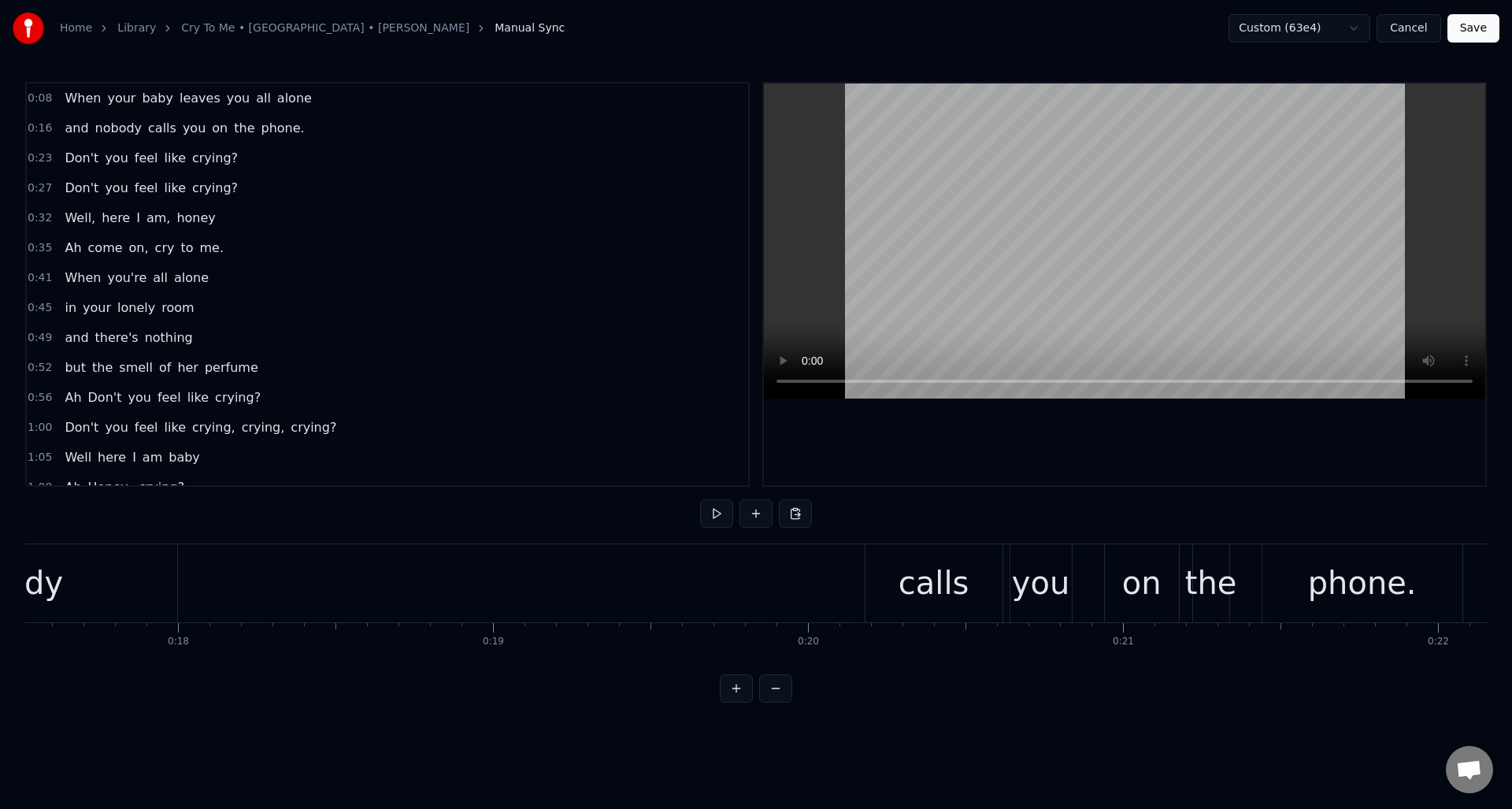
click at [578, 573] on div "and nobody calls you on the phone." at bounding box center [522, 583] width 1887 height 78
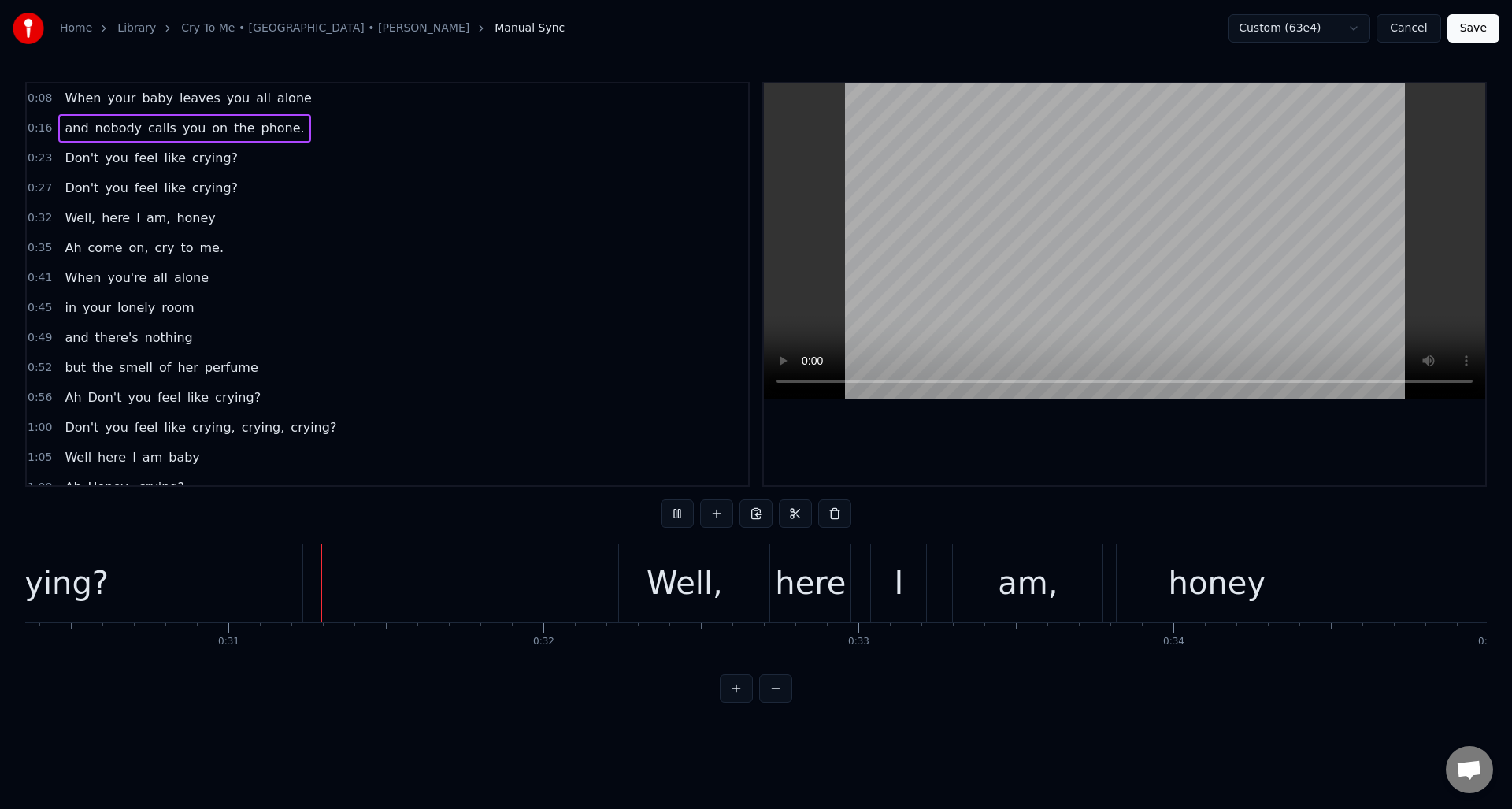
scroll to position [0, 9568]
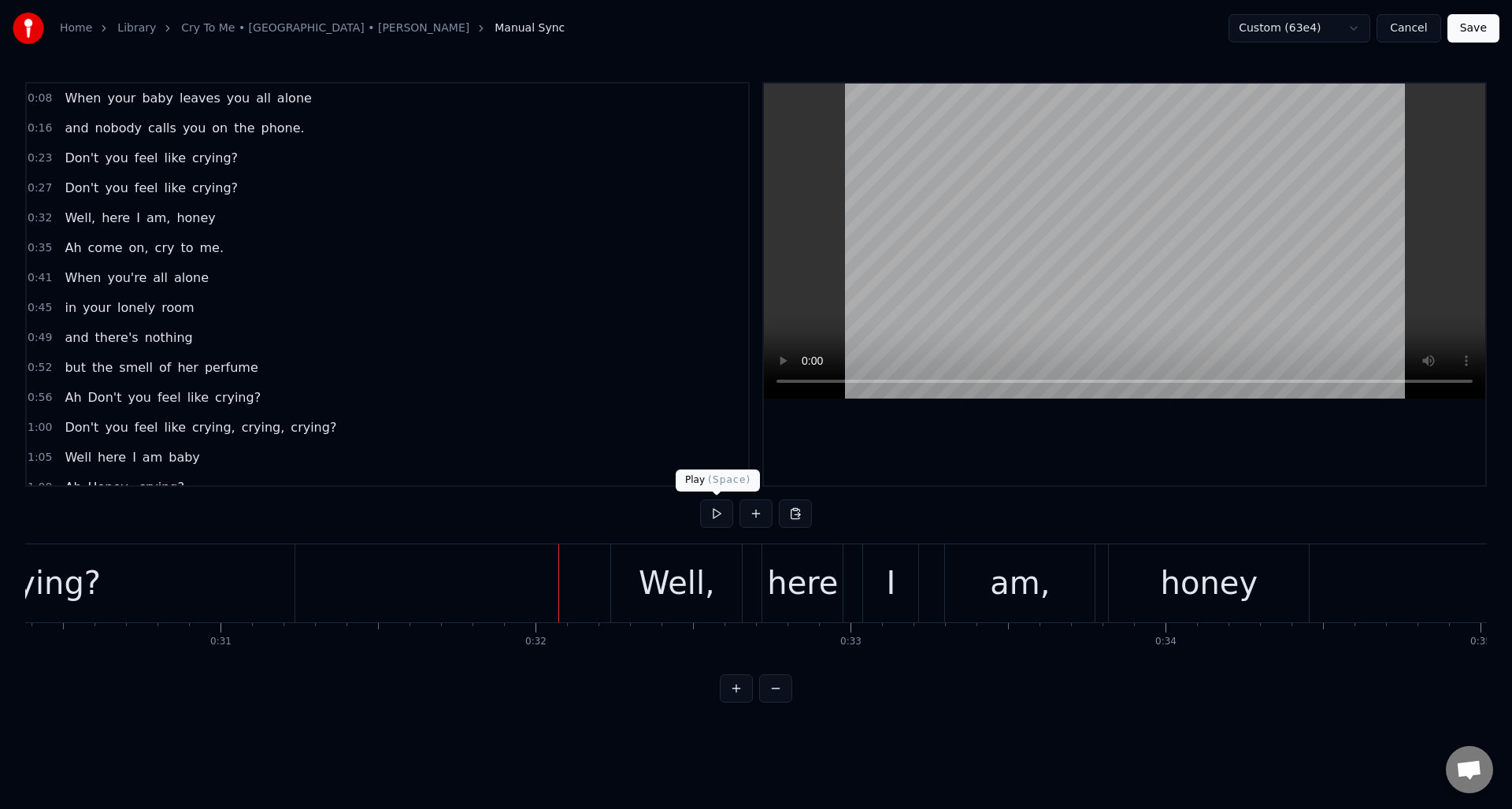
click at [716, 514] on button at bounding box center [716, 514] width 33 height 29
click at [889, 573] on div "I" at bounding box center [890, 583] width 9 height 47
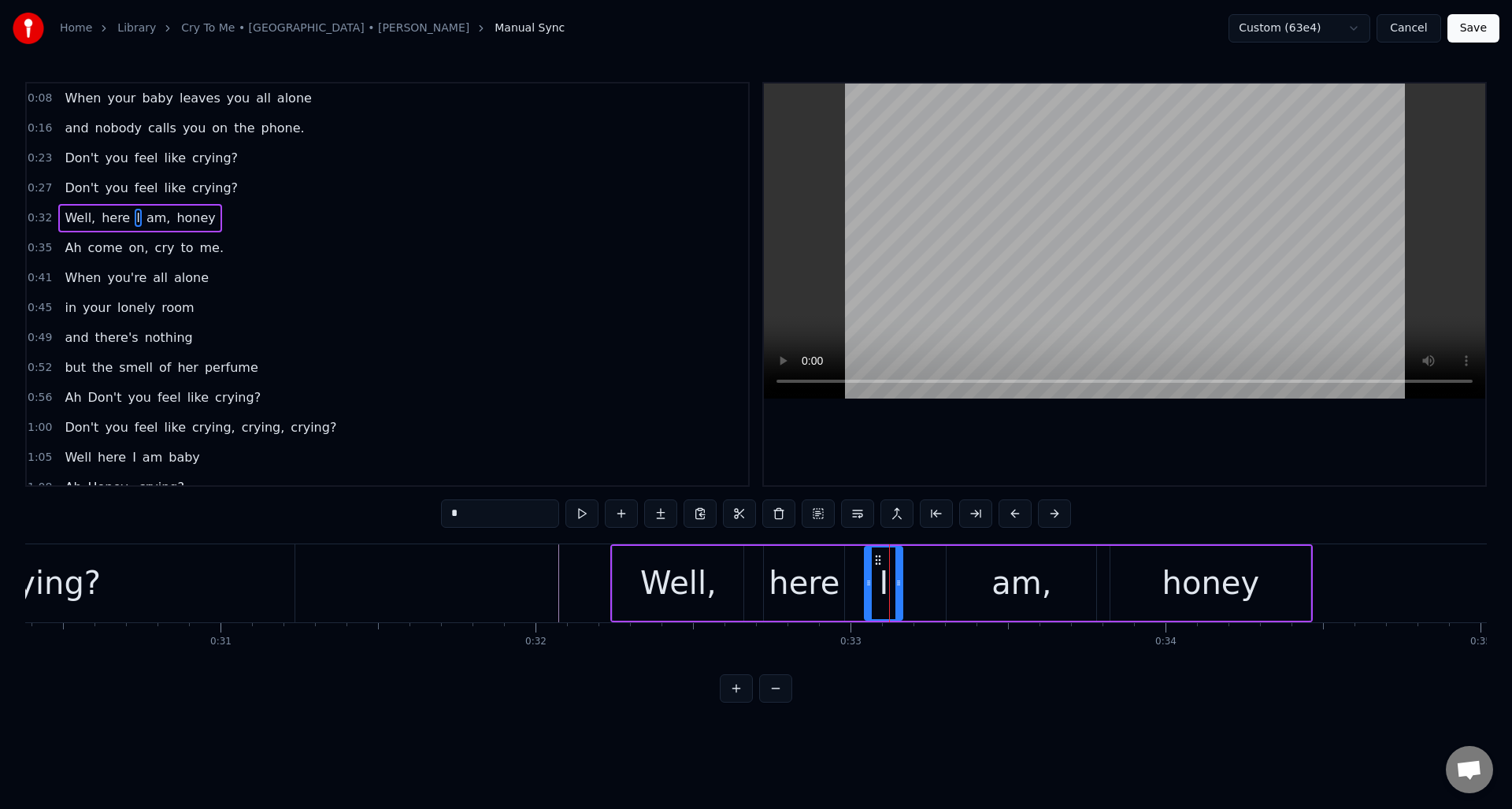
drag, startPoint x: 913, startPoint y: 567, endPoint x: 927, endPoint y: 570, distance: 14.3
click at [897, 571] on div at bounding box center [898, 583] width 7 height 71
click at [958, 566] on div "am," at bounding box center [1021, 583] width 149 height 75
type input "***"
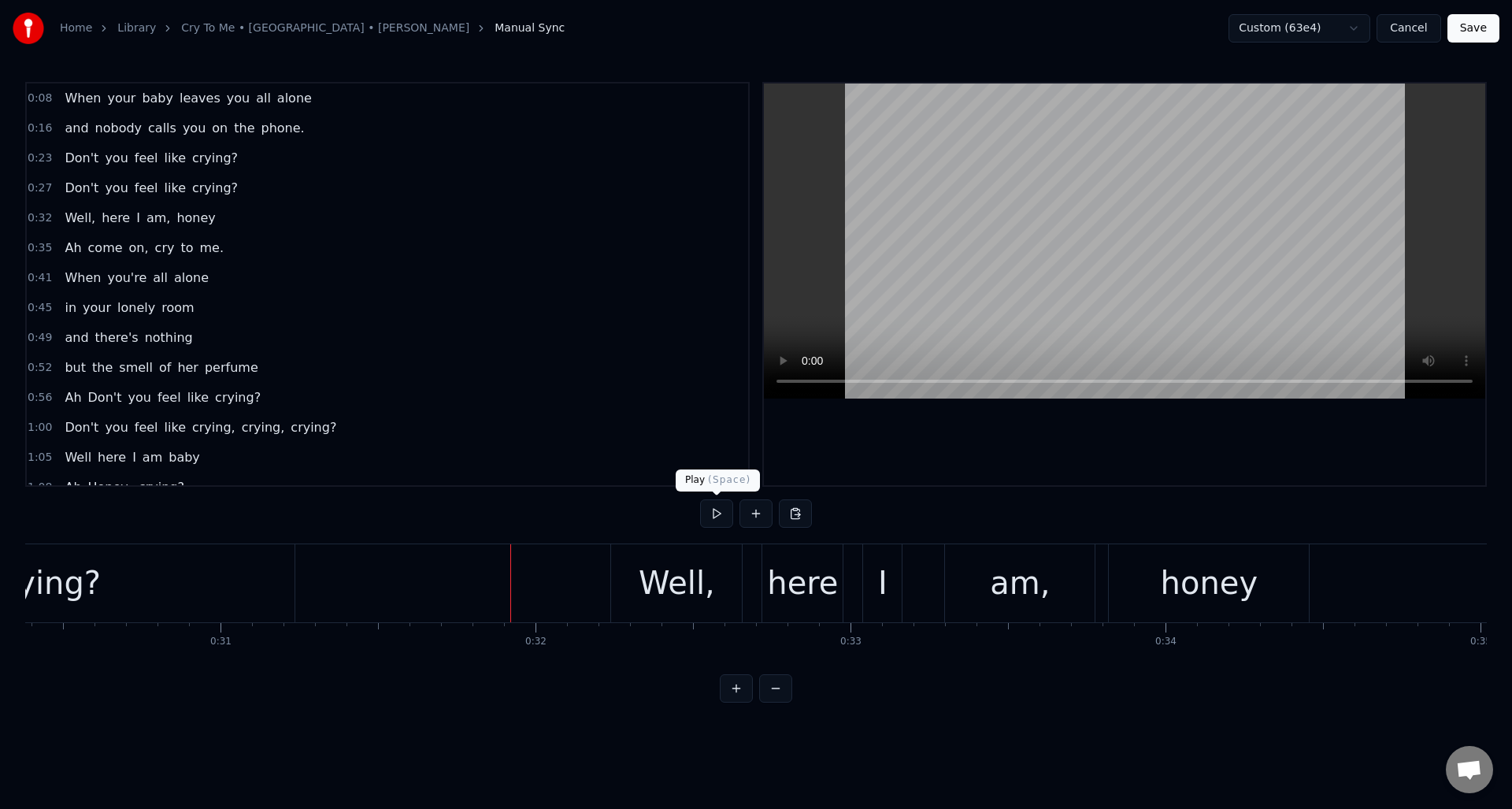
click at [717, 512] on button at bounding box center [716, 514] width 33 height 29
drag, startPoint x: 717, startPoint y: 512, endPoint x: 751, endPoint y: 519, distance: 34.7
click at [717, 512] on button at bounding box center [716, 514] width 33 height 29
click at [958, 574] on div "am," at bounding box center [1019, 583] width 149 height 78
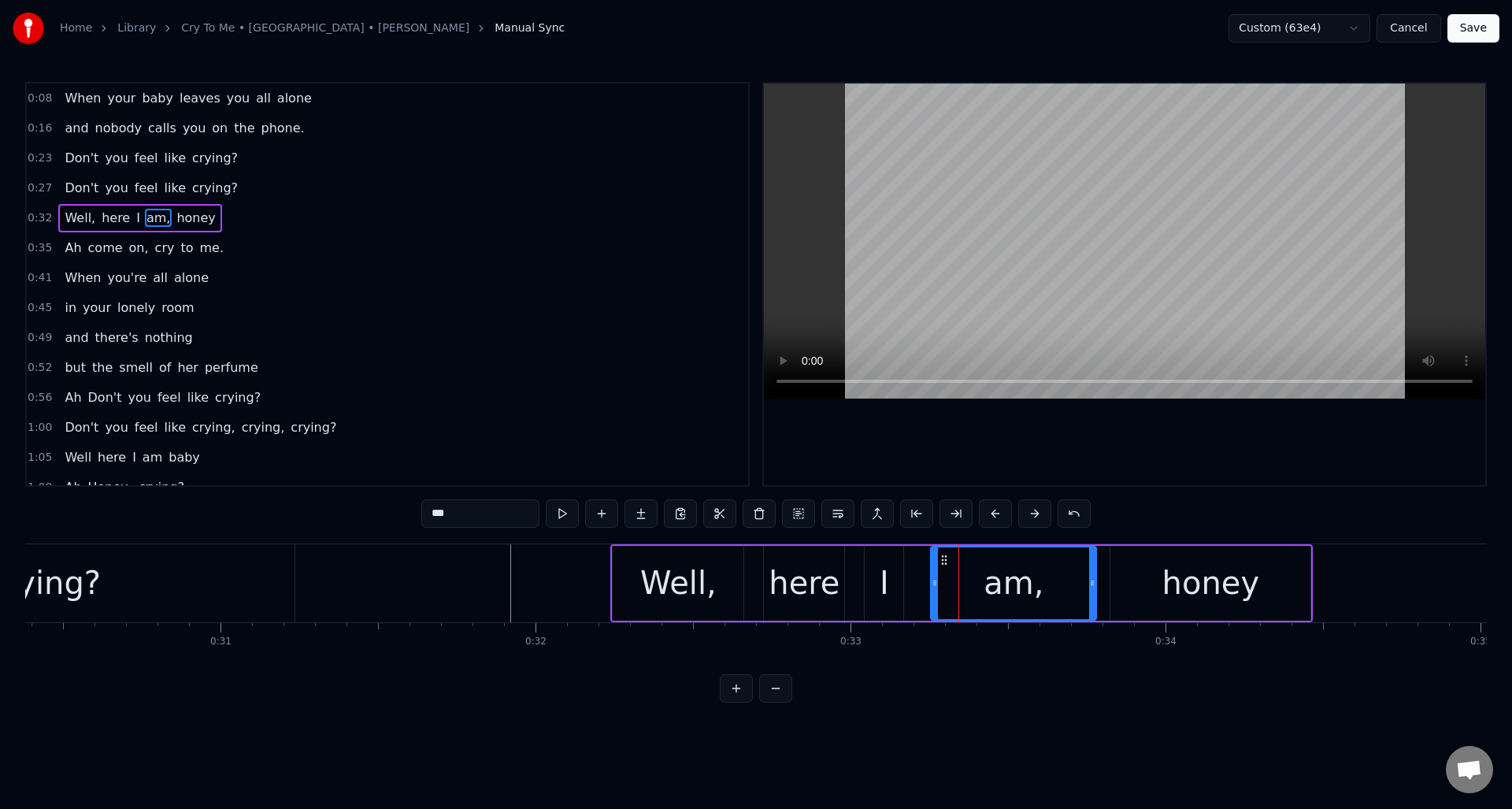
drag, startPoint x: 947, startPoint y: 573, endPoint x: 931, endPoint y: 578, distance: 16.8
click at [931, 578] on div at bounding box center [935, 583] width 7 height 71
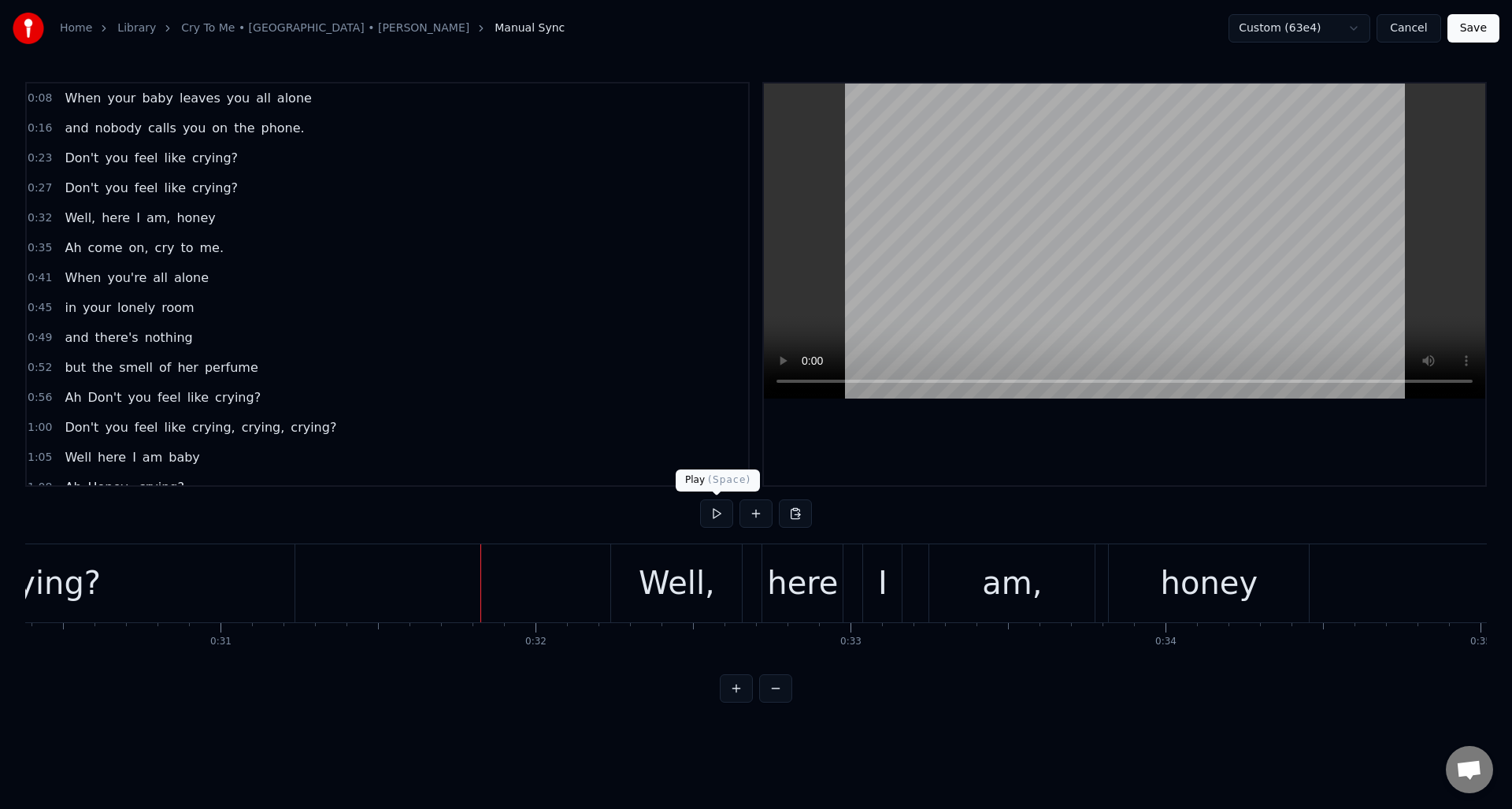
click at [715, 514] on button at bounding box center [716, 514] width 33 height 29
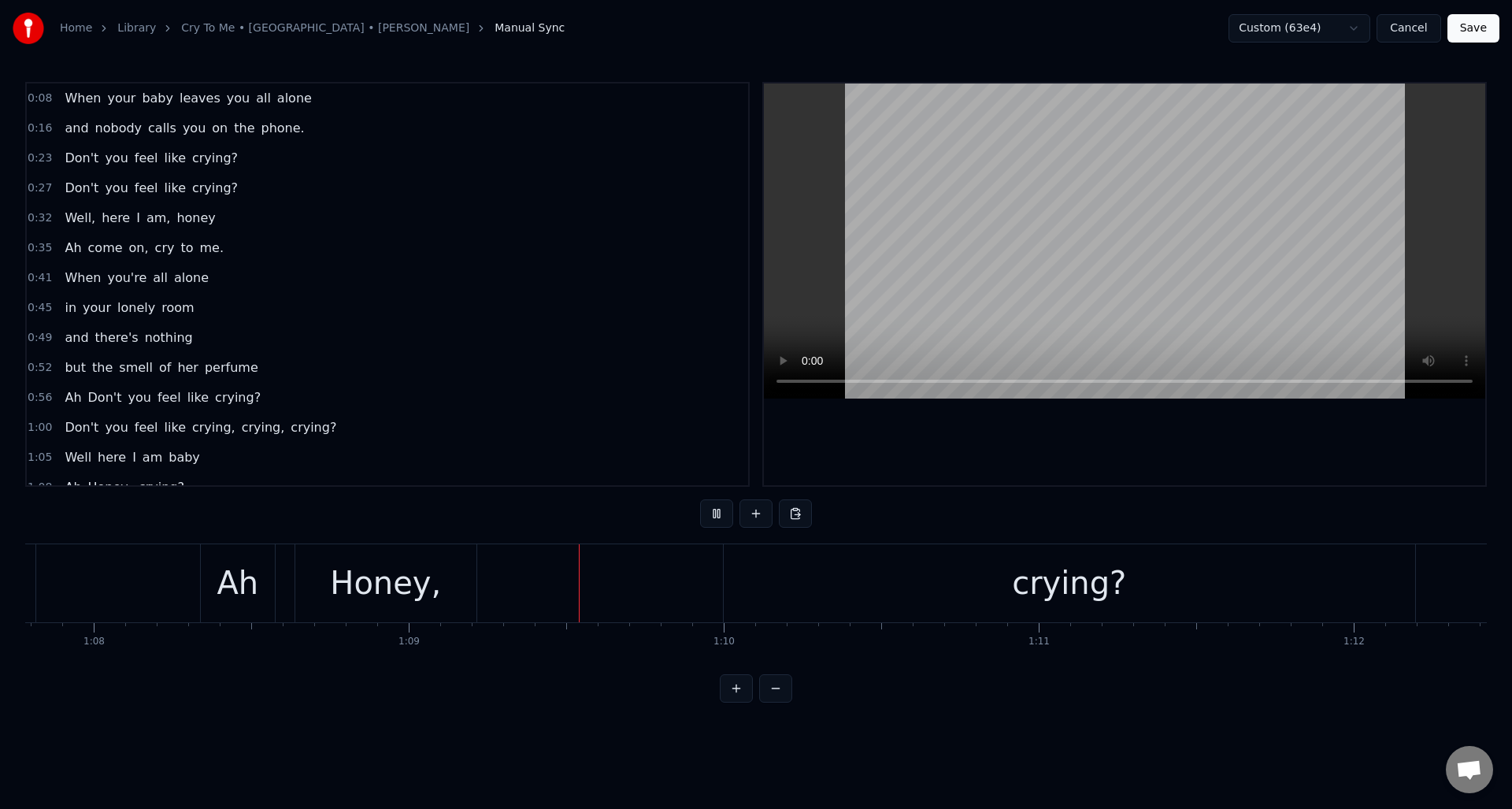
scroll to position [0, 21636]
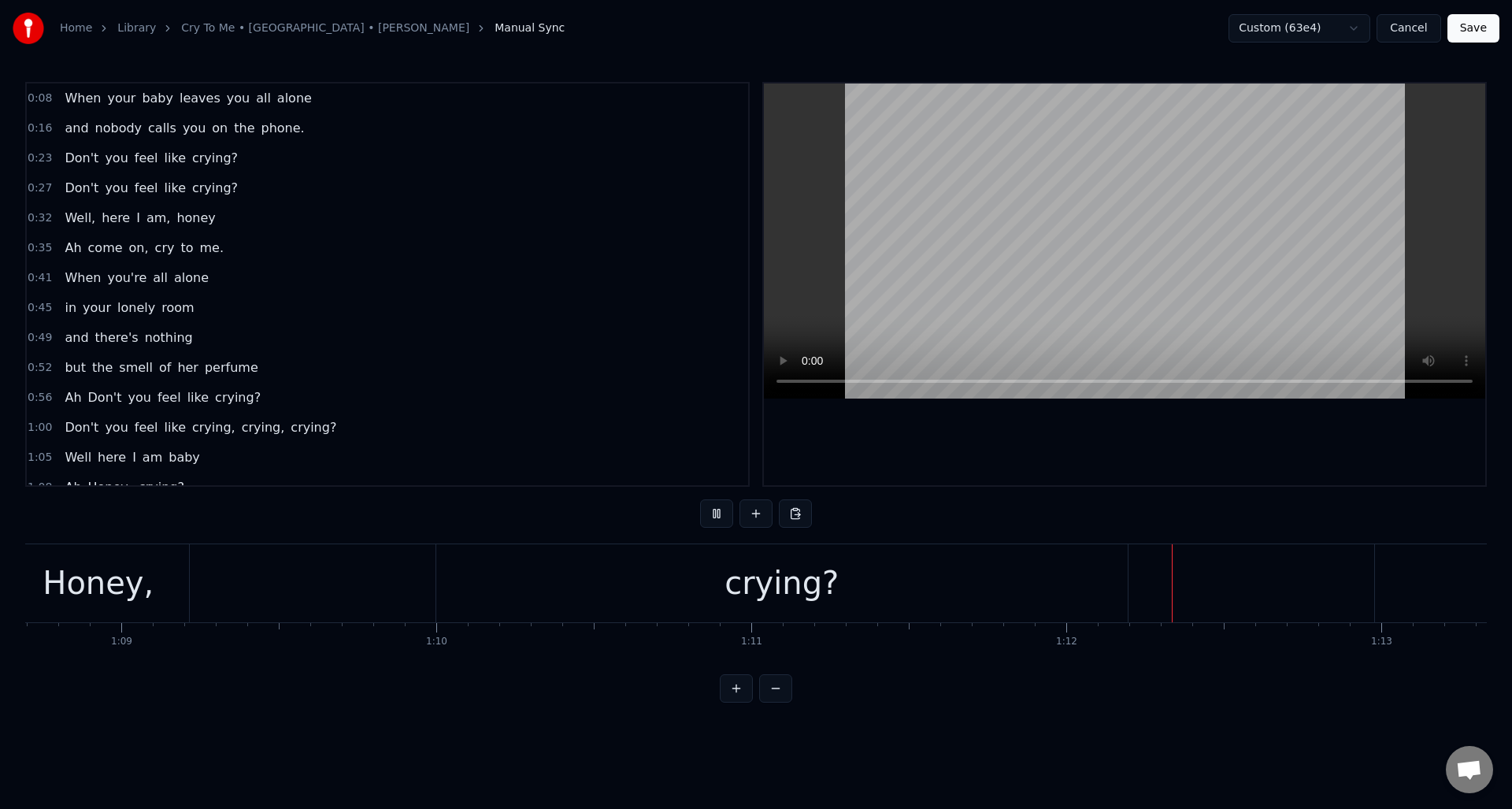
click at [715, 514] on button at bounding box center [716, 514] width 33 height 29
click at [792, 582] on div "crying?" at bounding box center [781, 583] width 114 height 47
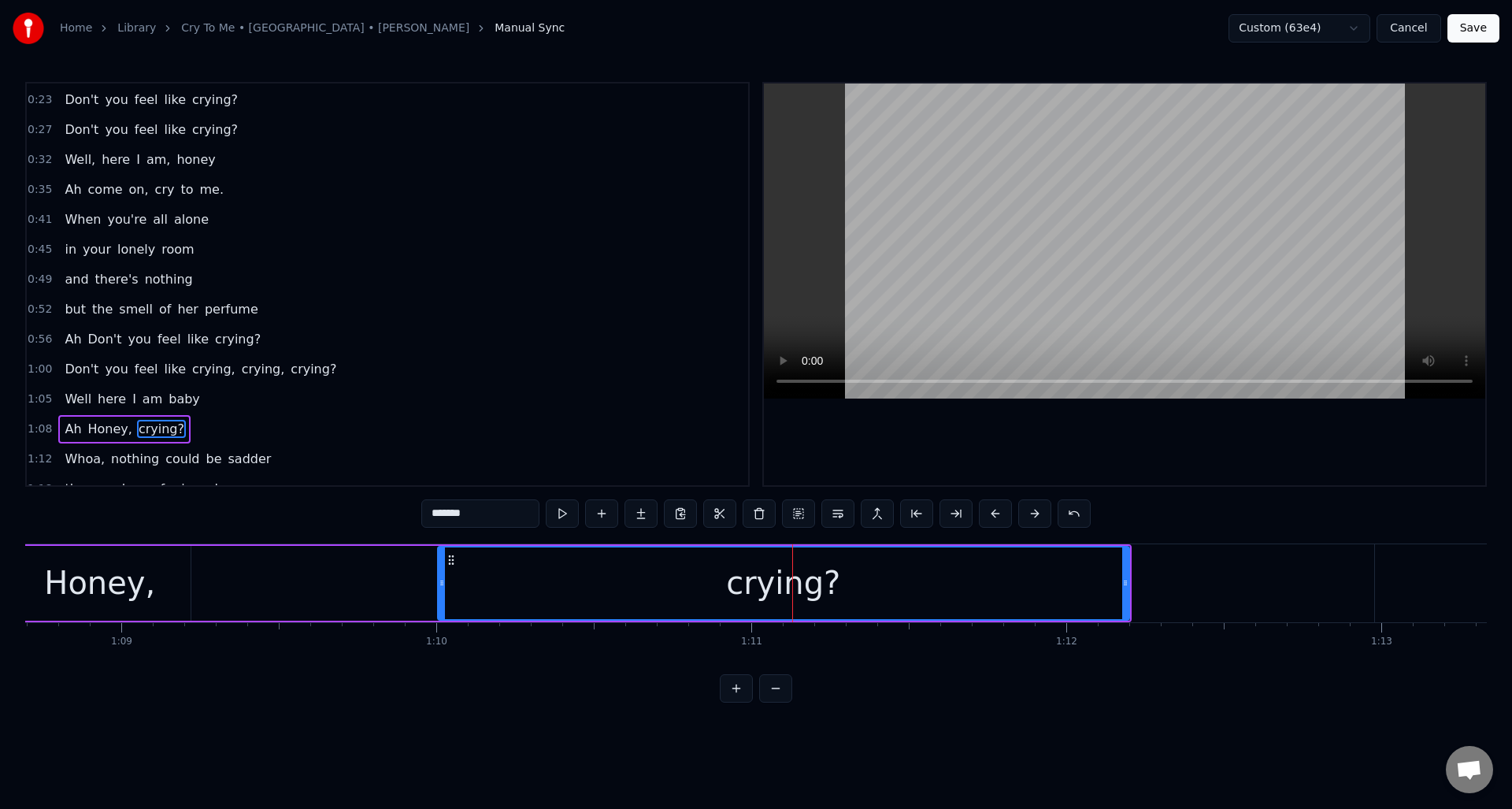
scroll to position [203, 0]
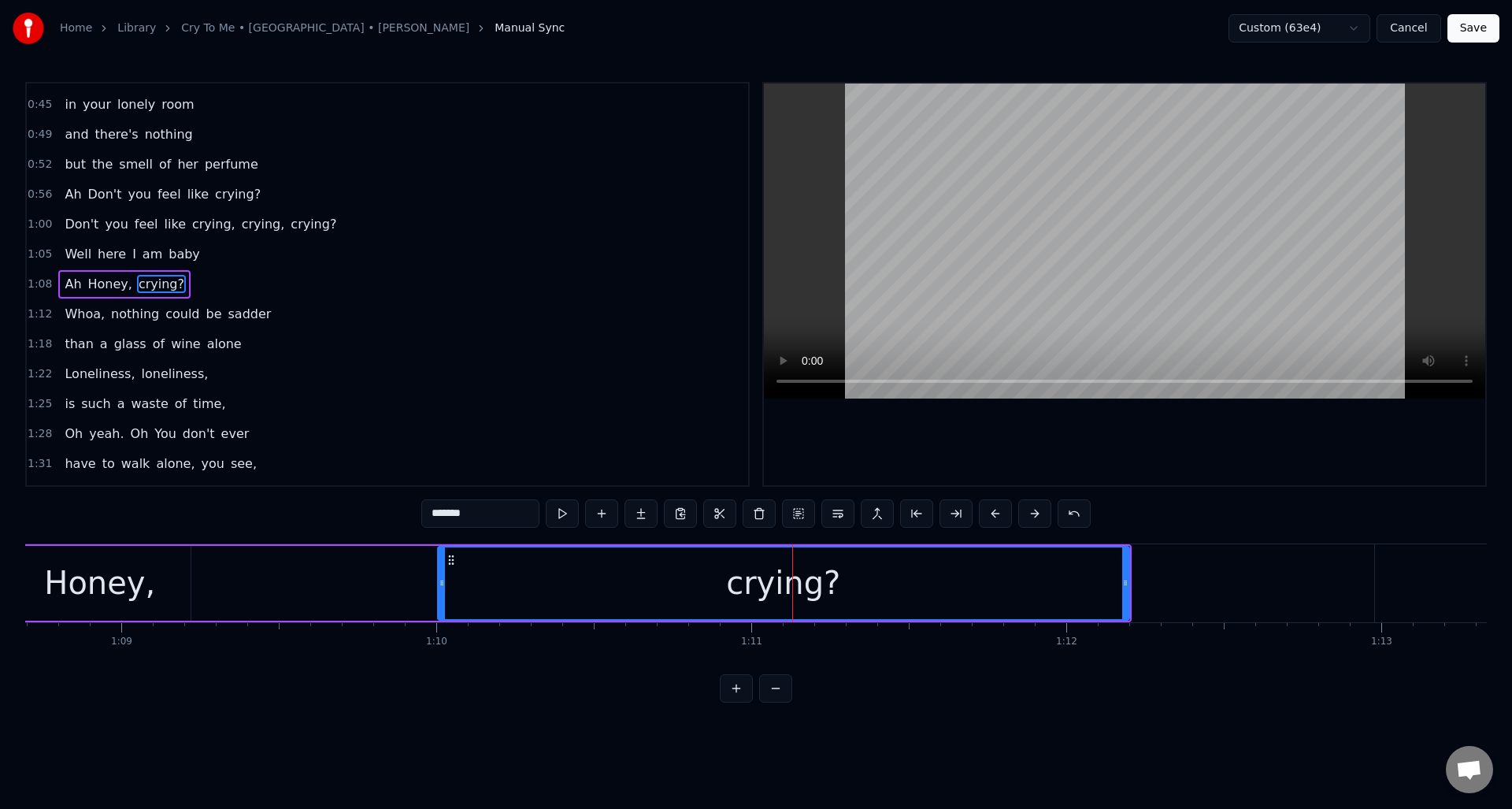
click at [485, 512] on input "*******" at bounding box center [480, 514] width 118 height 29
type input "*******"
click at [354, 586] on div "Ah Honey, crying." at bounding box center [522, 583] width 1219 height 78
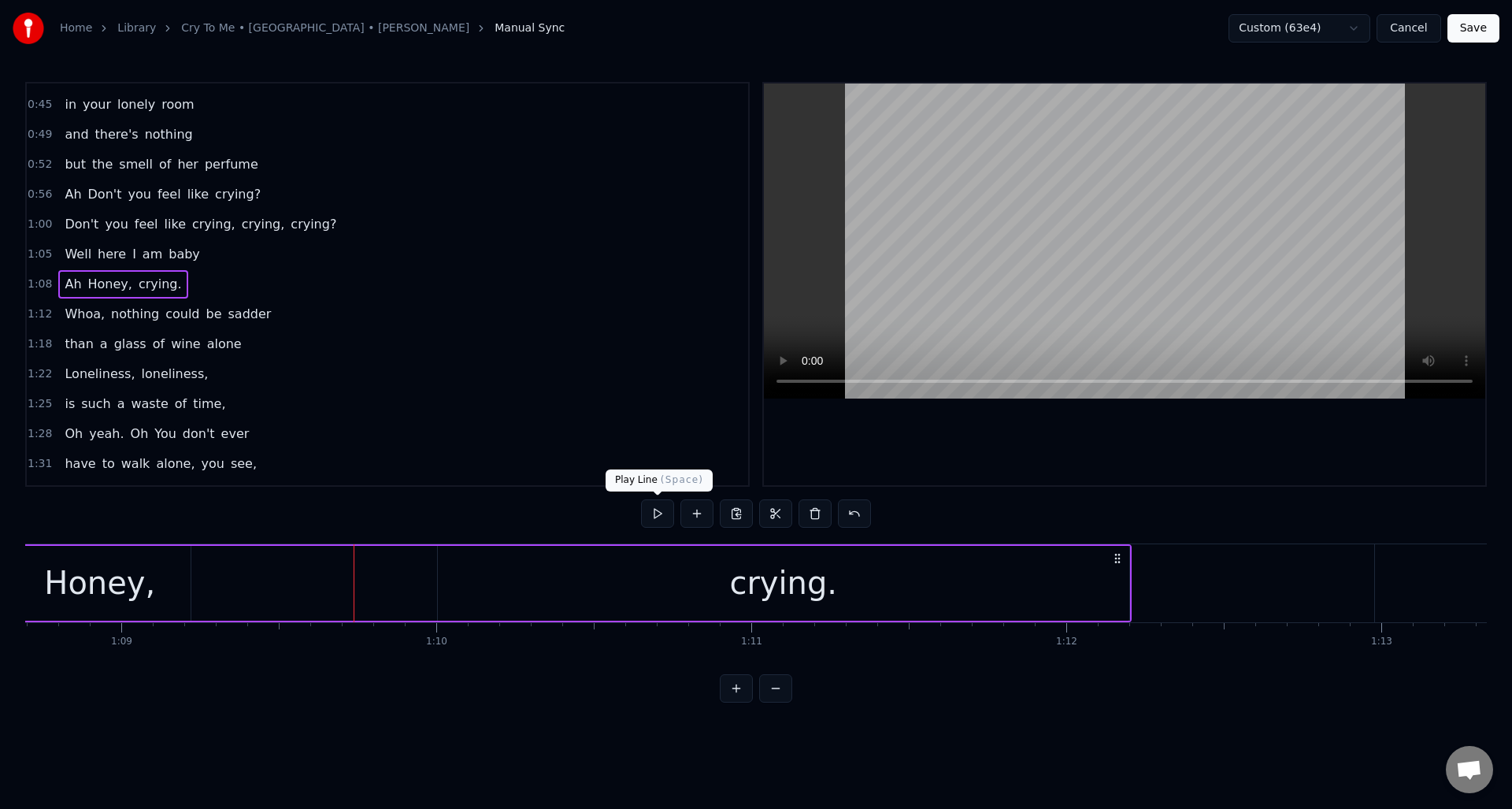
click at [656, 513] on button at bounding box center [657, 514] width 33 height 29
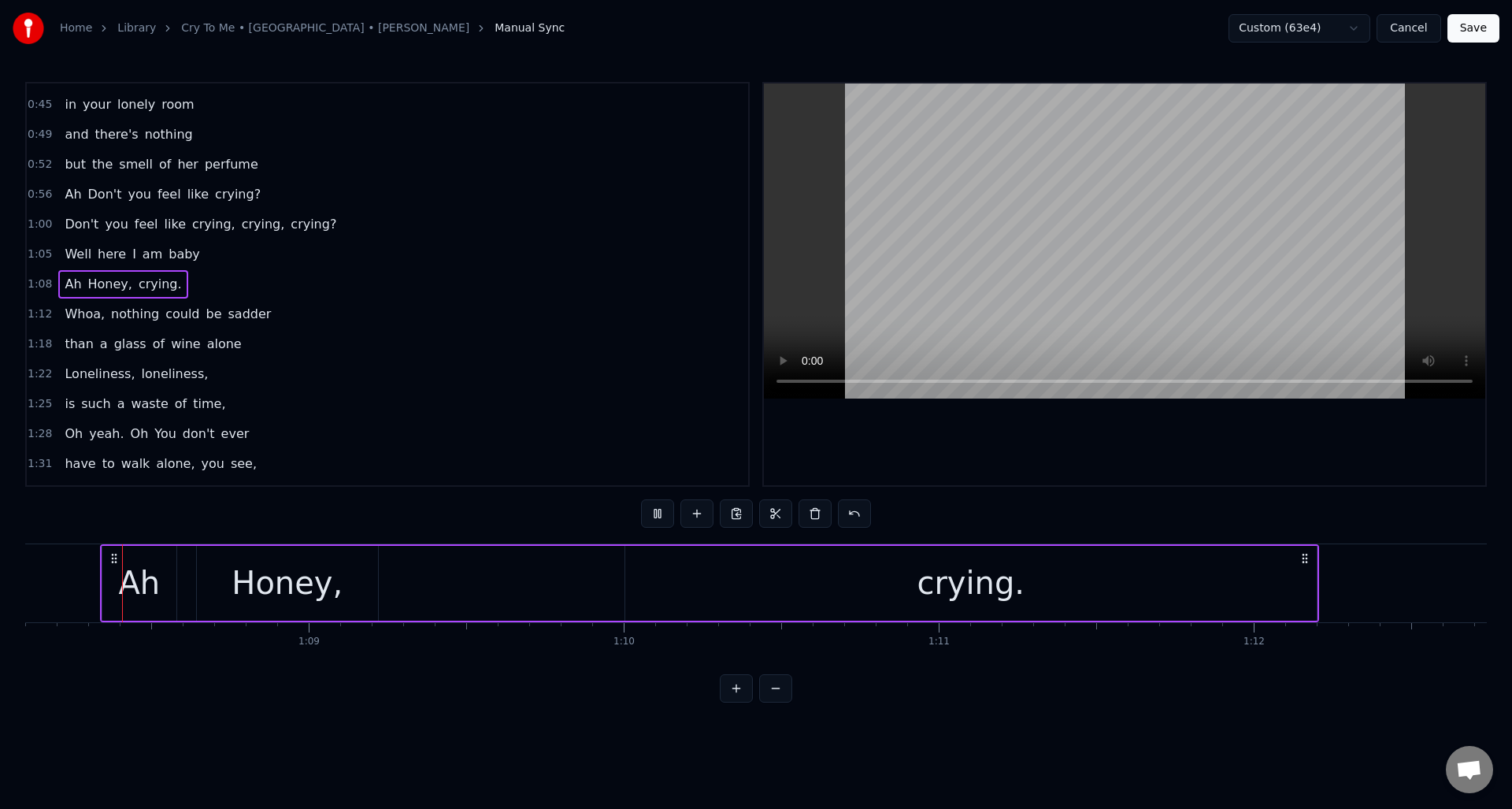
scroll to position [0, 21445]
click at [656, 513] on button at bounding box center [657, 514] width 33 height 29
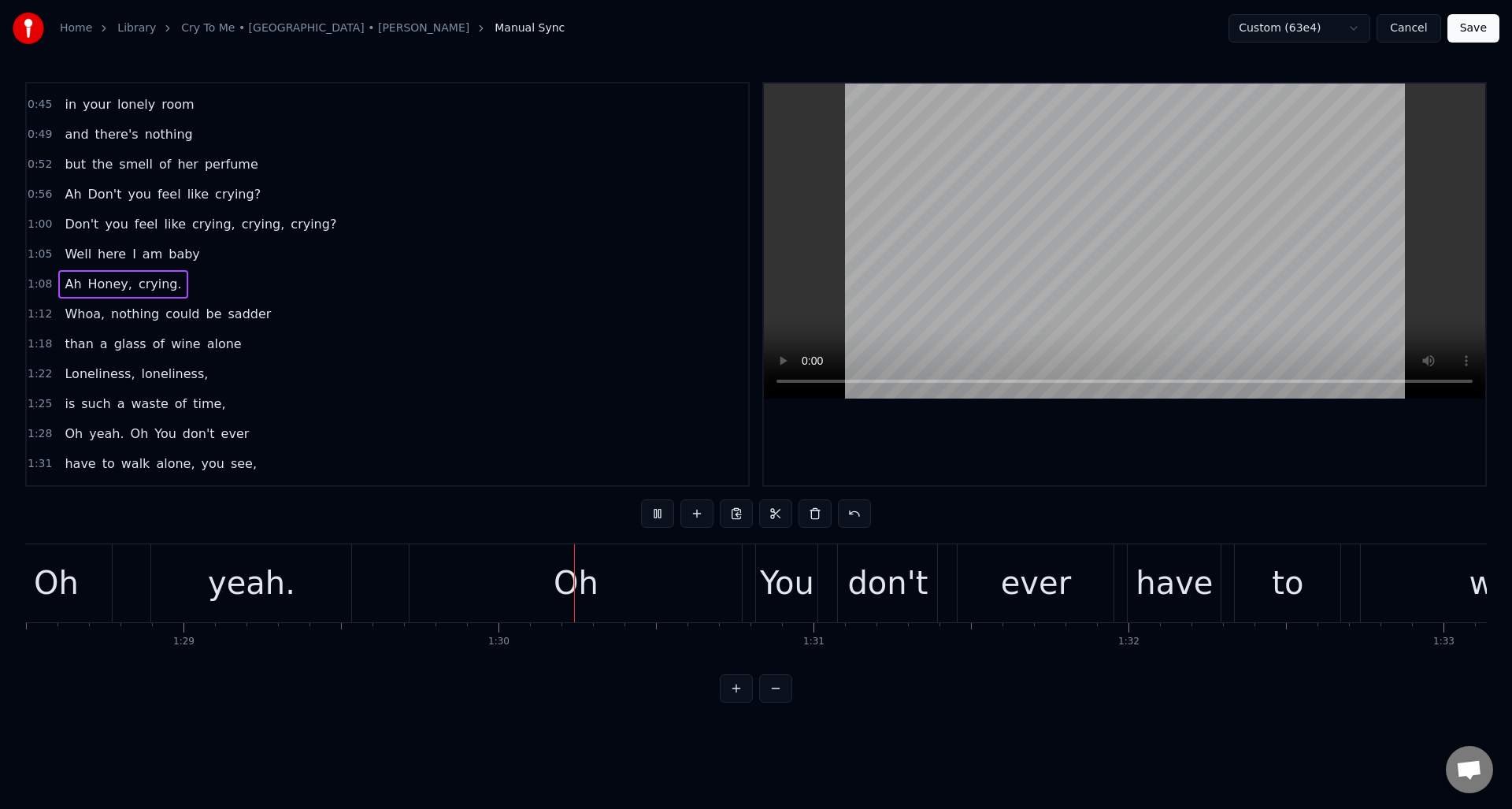
scroll to position [0, 28161]
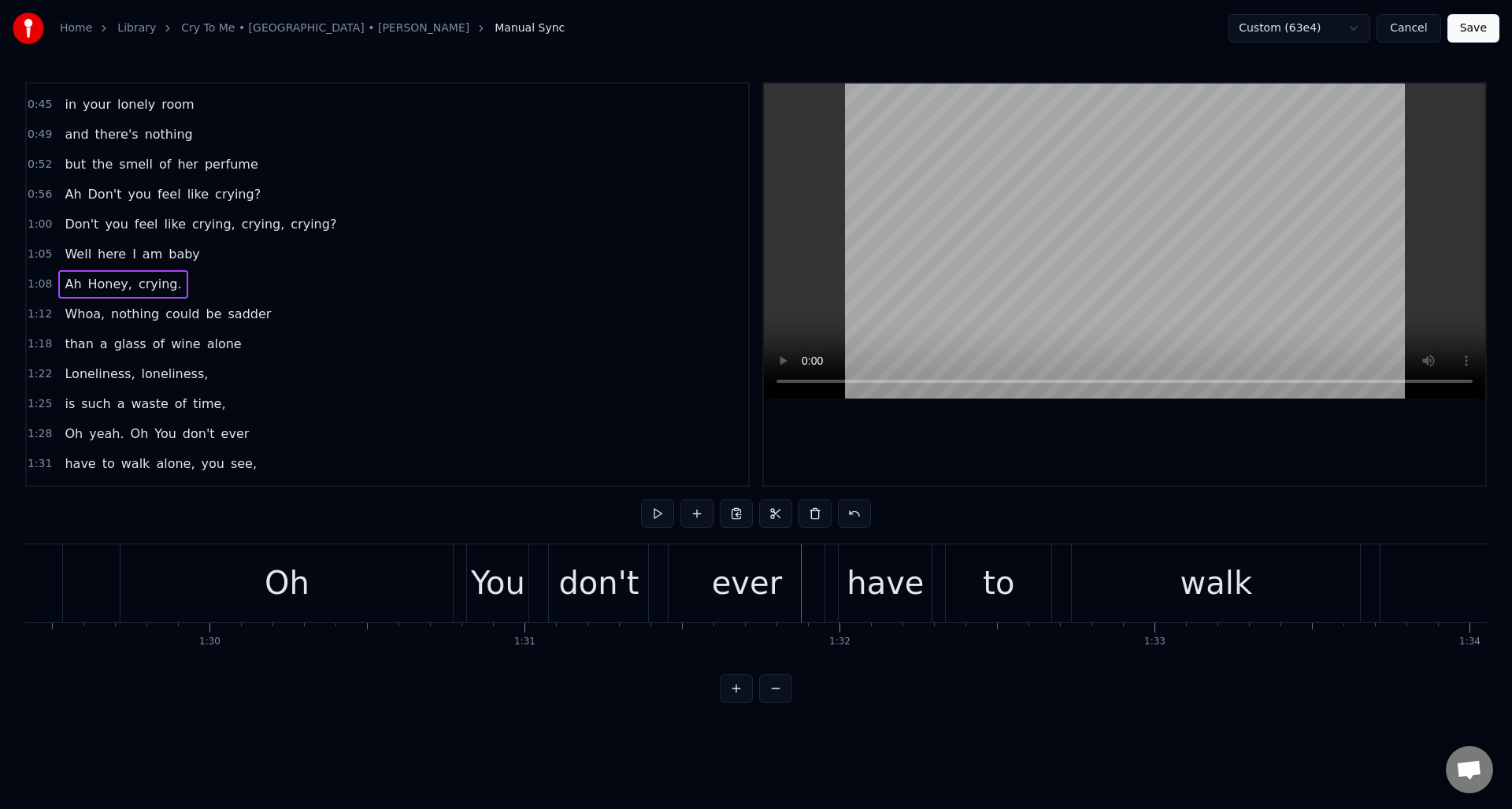
click at [290, 588] on div "Oh" at bounding box center [287, 583] width 45 height 47
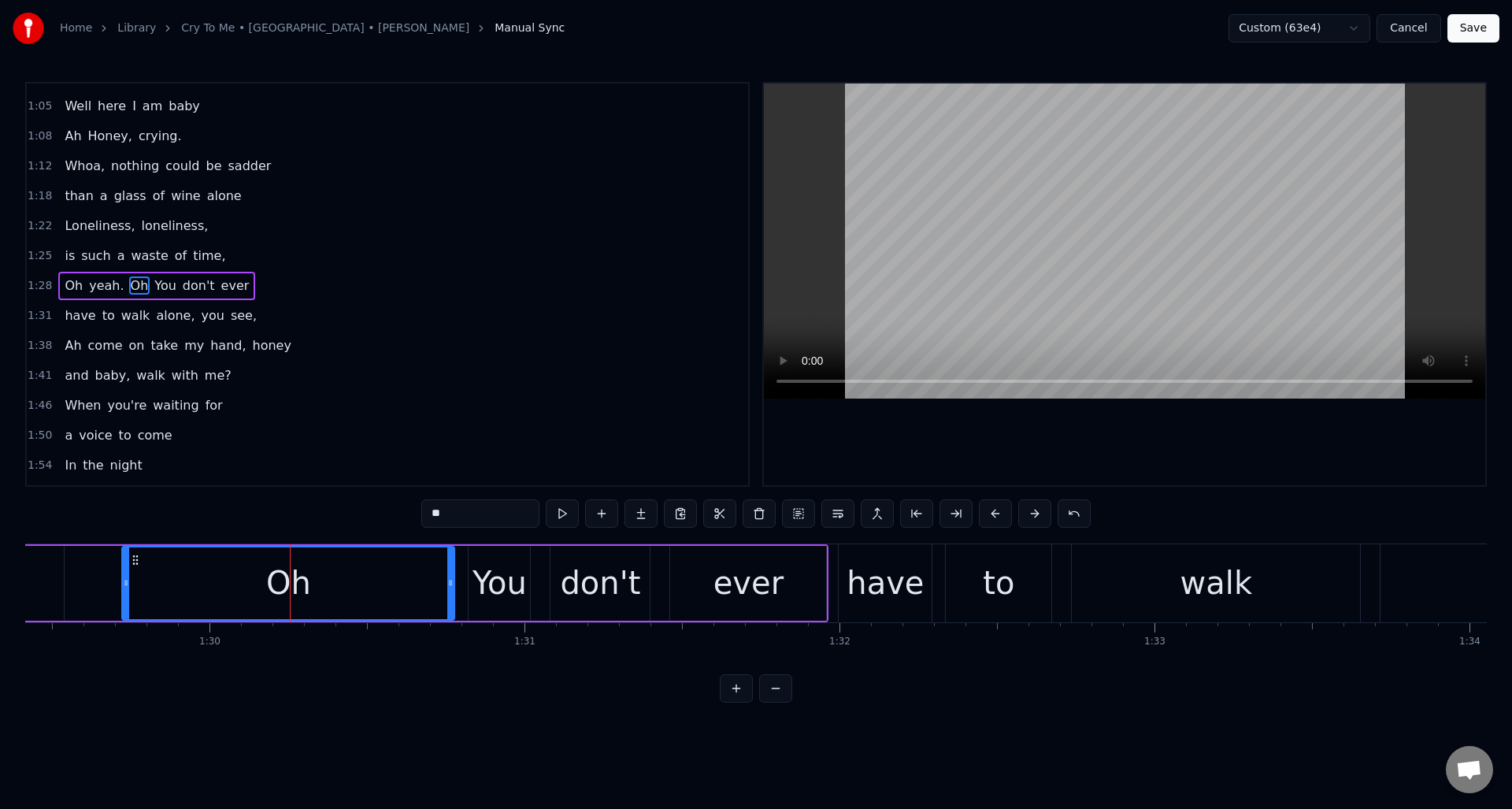
scroll to position [353, 0]
click at [437, 514] on input "**" at bounding box center [480, 514] width 118 height 29
type input "***"
click at [75, 565] on div "Oh yeah. Ooh You don't ever" at bounding box center [270, 583] width 1118 height 78
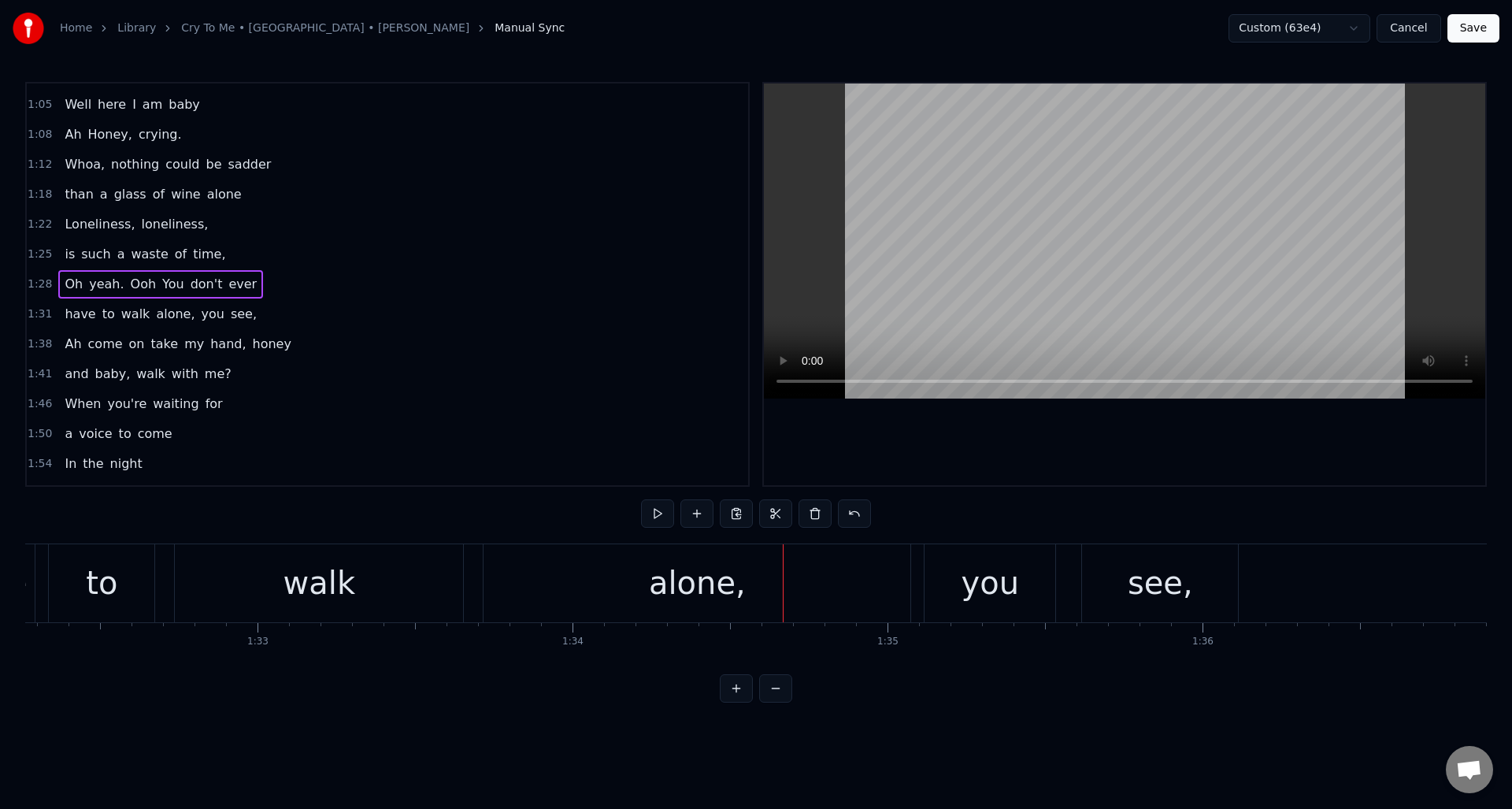
scroll to position [0, 28977]
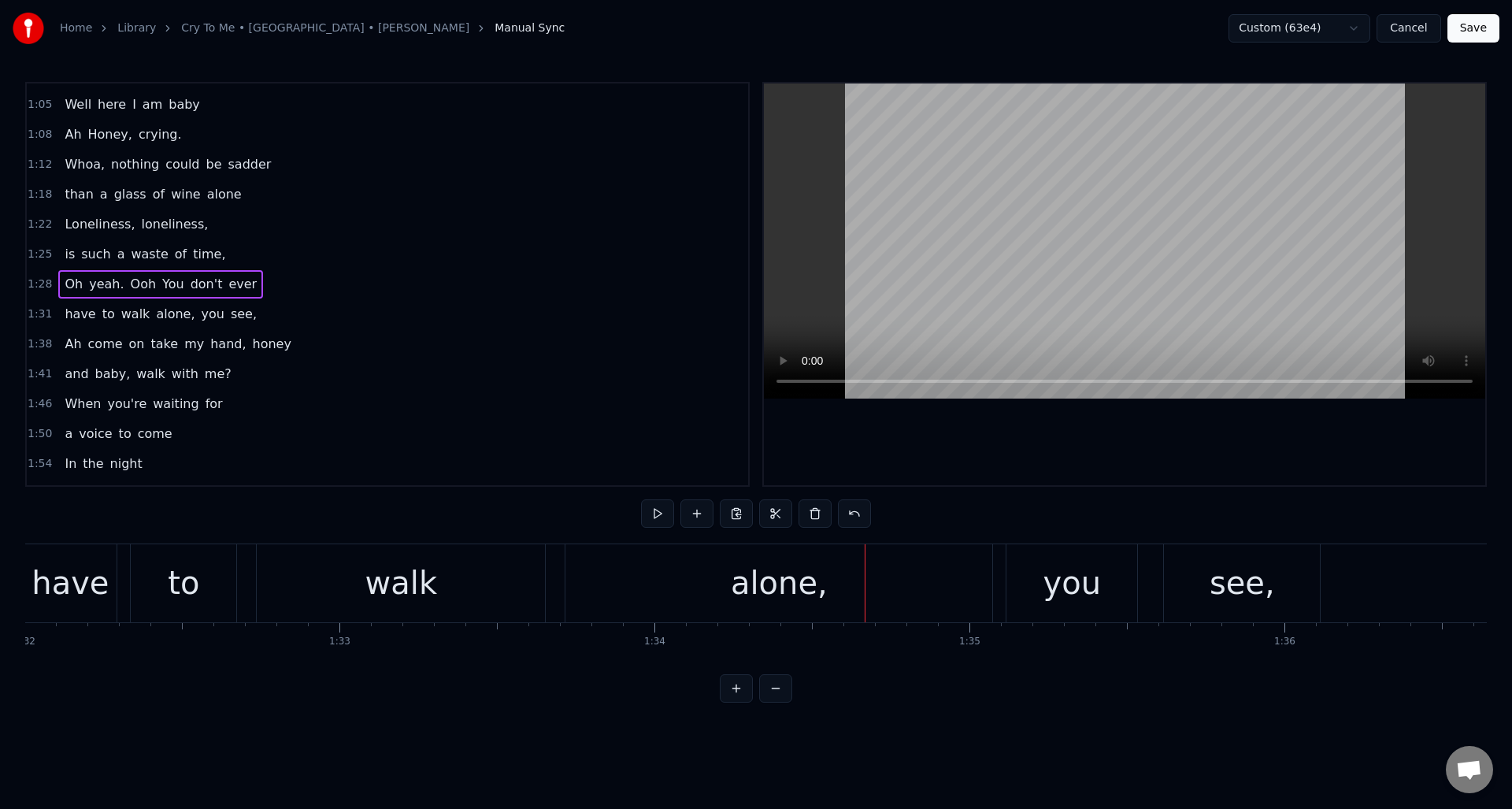
click at [347, 561] on div "walk" at bounding box center [401, 583] width 288 height 78
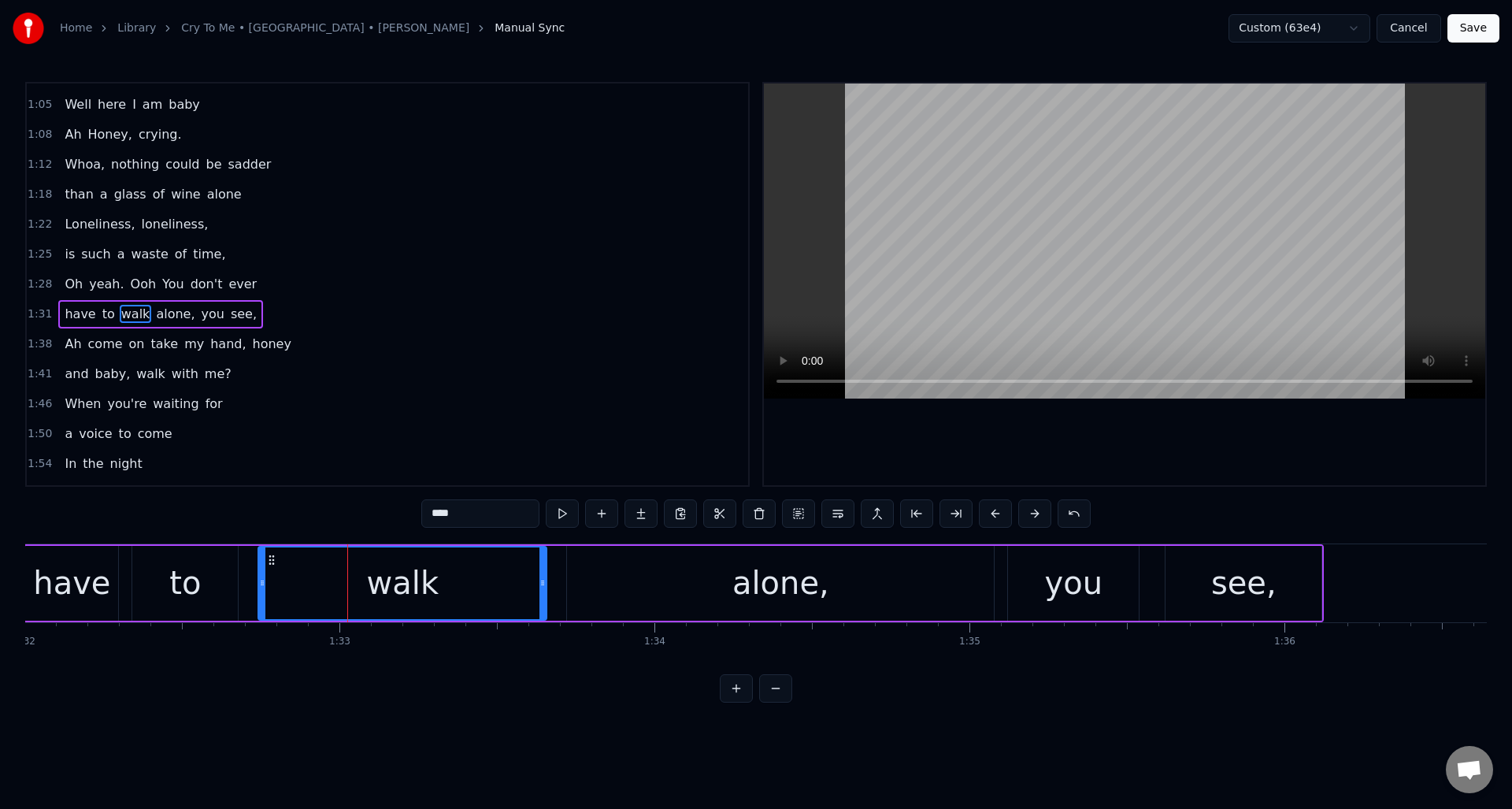
scroll to position [383, 0]
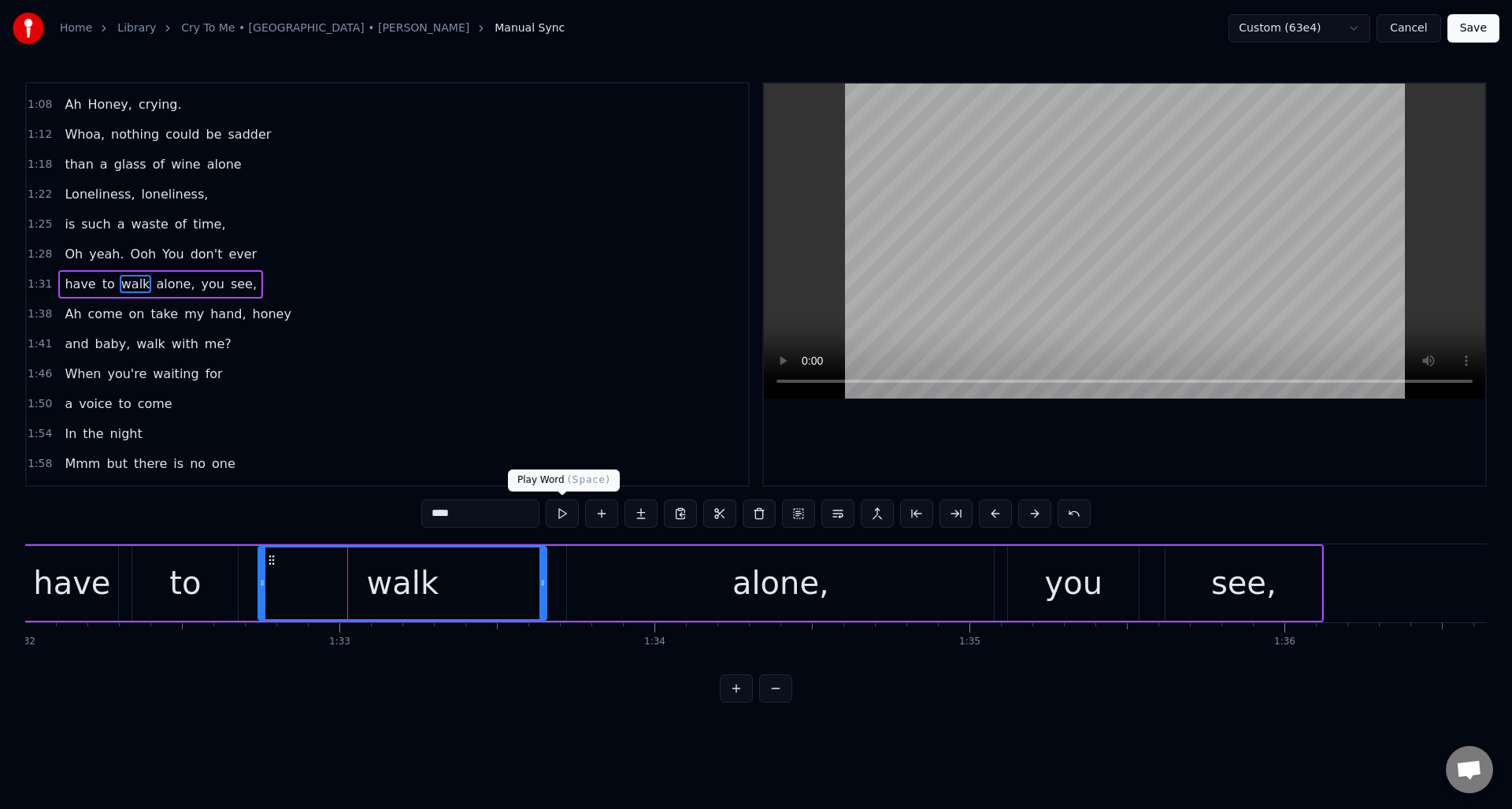
click at [562, 511] on button at bounding box center [562, 514] width 33 height 29
click at [507, 562] on div at bounding box center [509, 583] width 7 height 71
click at [578, 555] on div "alone," at bounding box center [779, 583] width 427 height 75
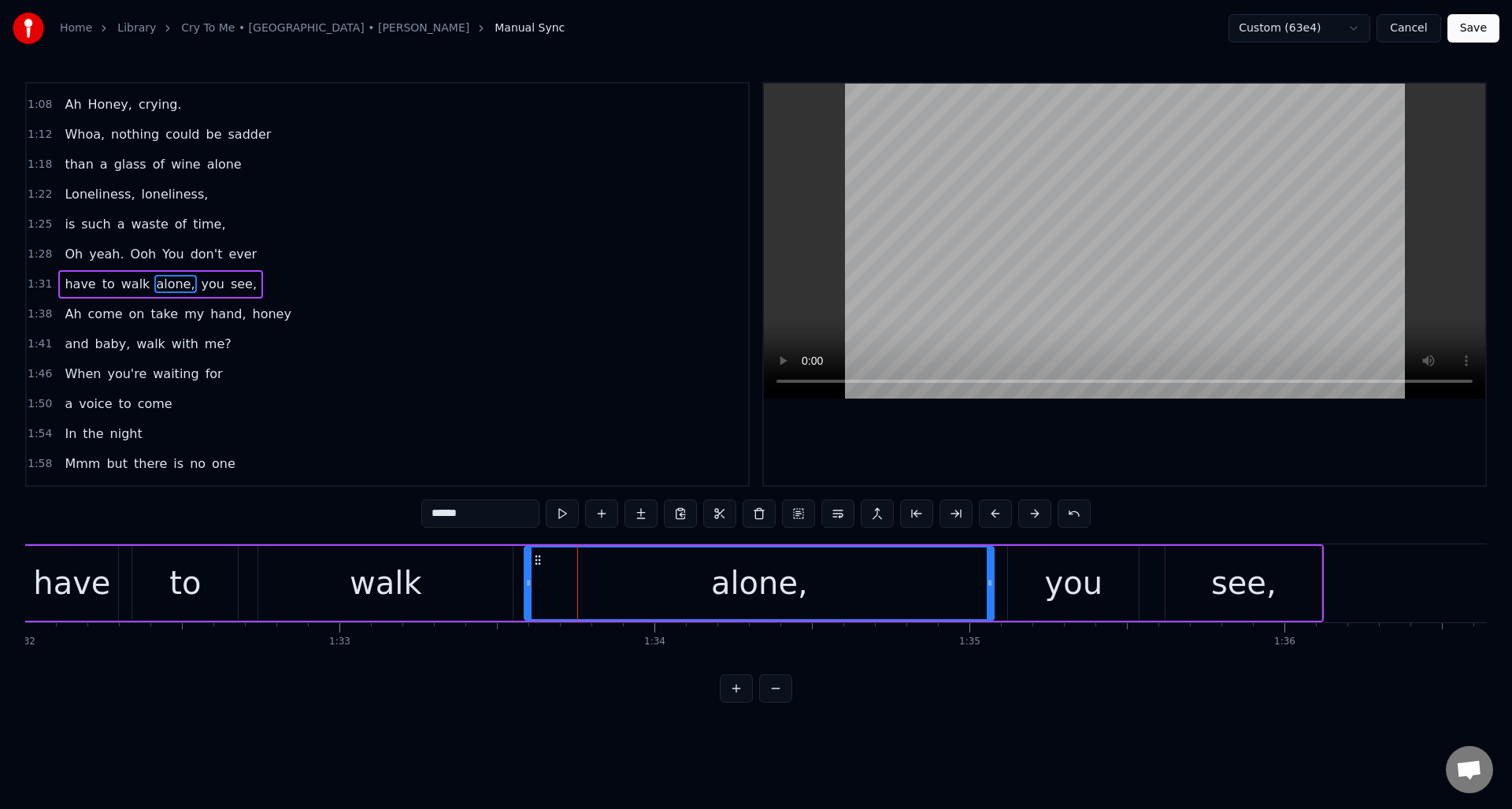
drag, startPoint x: 568, startPoint y: 558, endPoint x: 526, endPoint y: 563, distance: 42.3
click at [526, 563] on div at bounding box center [529, 583] width 7 height 71
click at [557, 514] on button at bounding box center [562, 514] width 33 height 29
click at [180, 564] on div "to" at bounding box center [185, 583] width 32 height 47
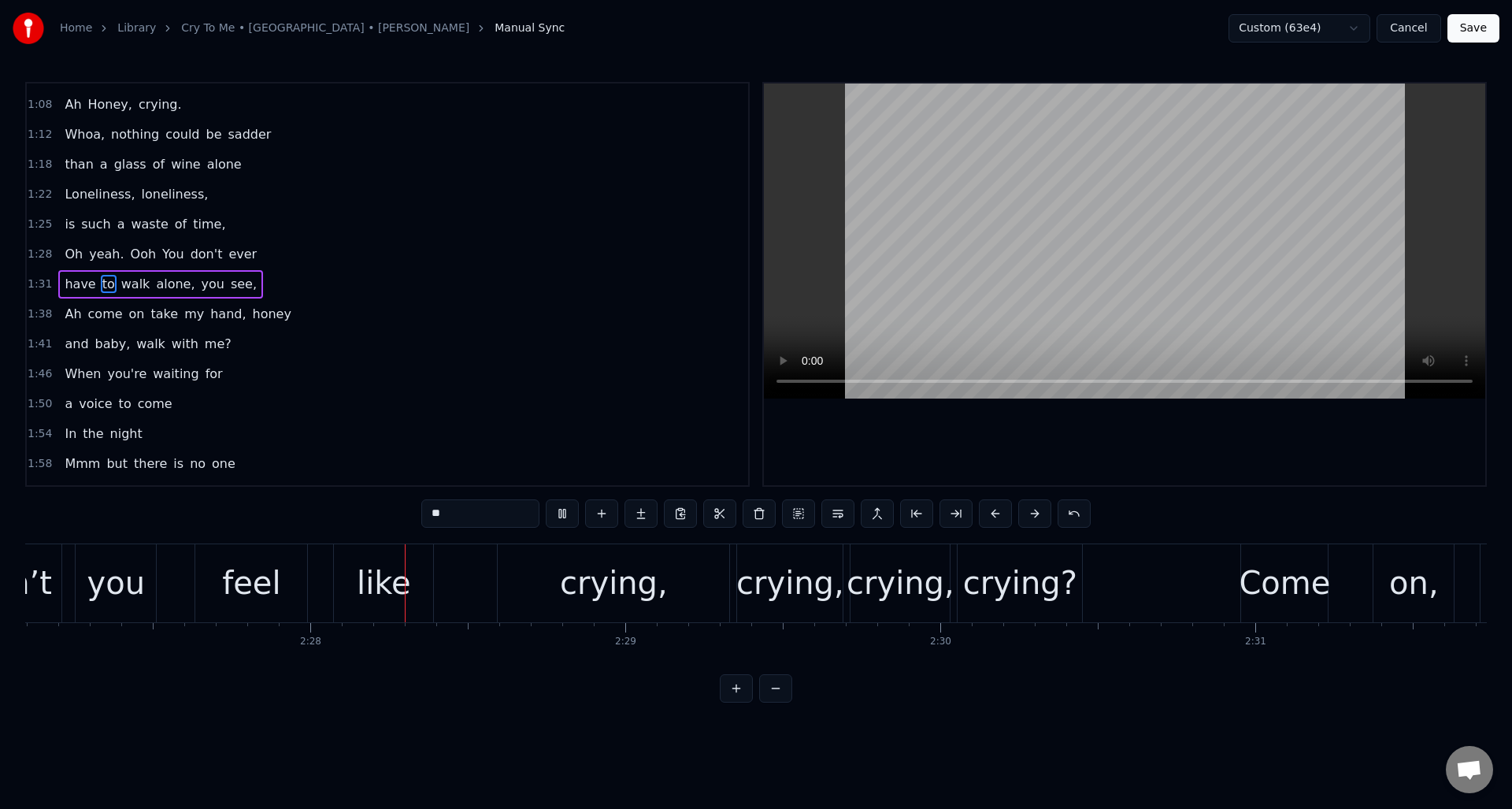
scroll to position [0, 46412]
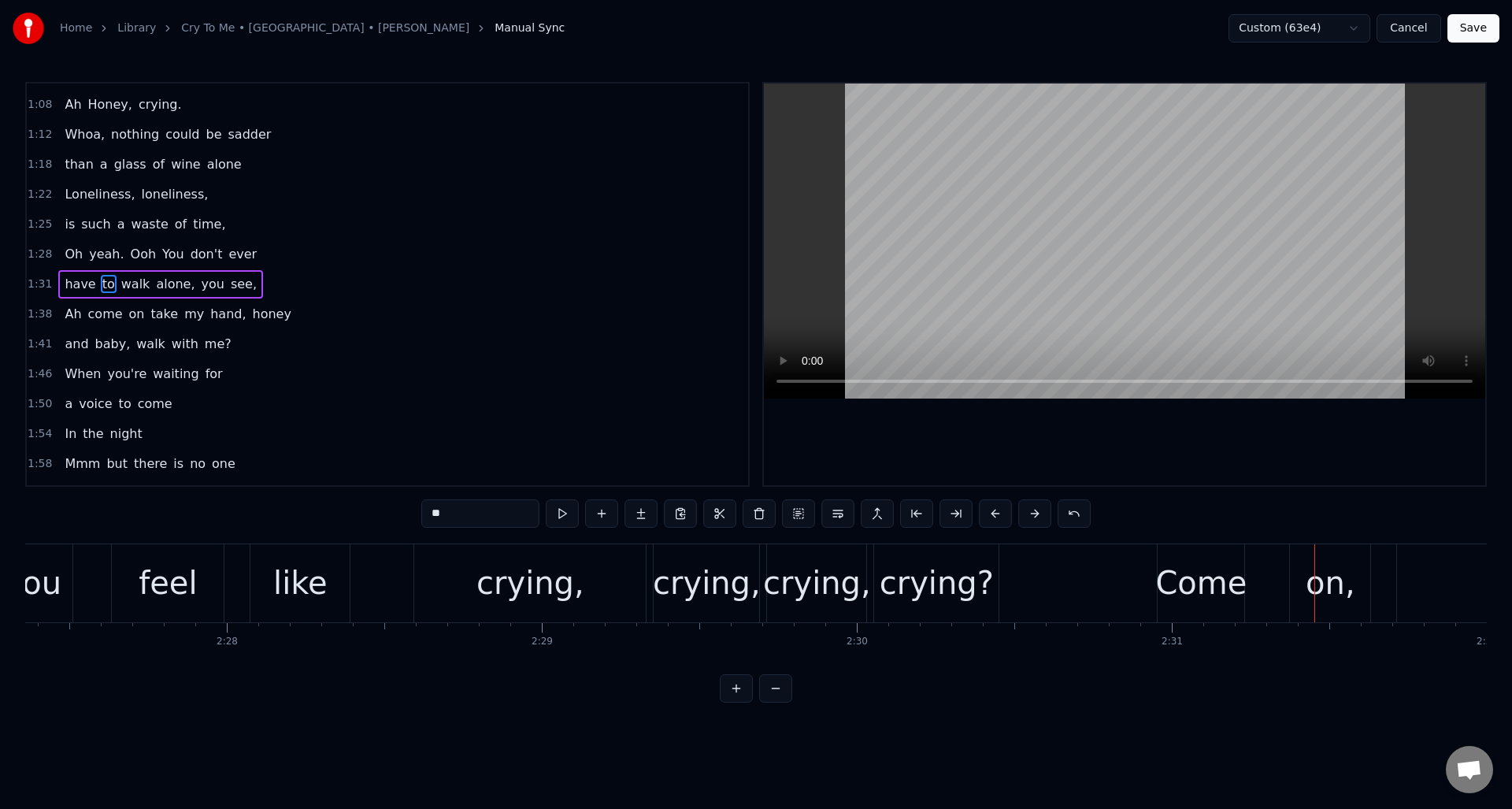
click at [456, 573] on div "crying," at bounding box center [530, 583] width 231 height 78
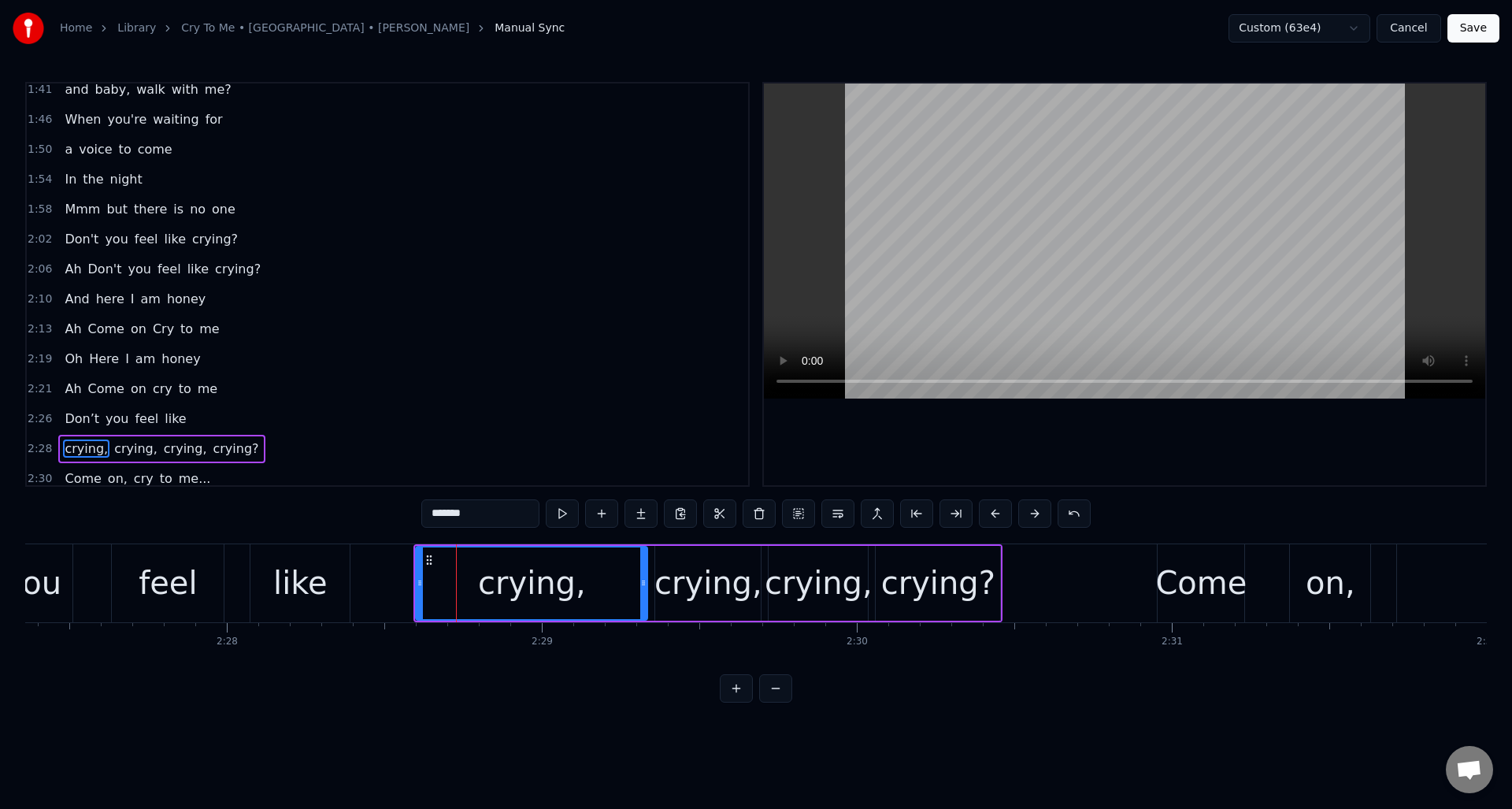
scroll to position [646, 0]
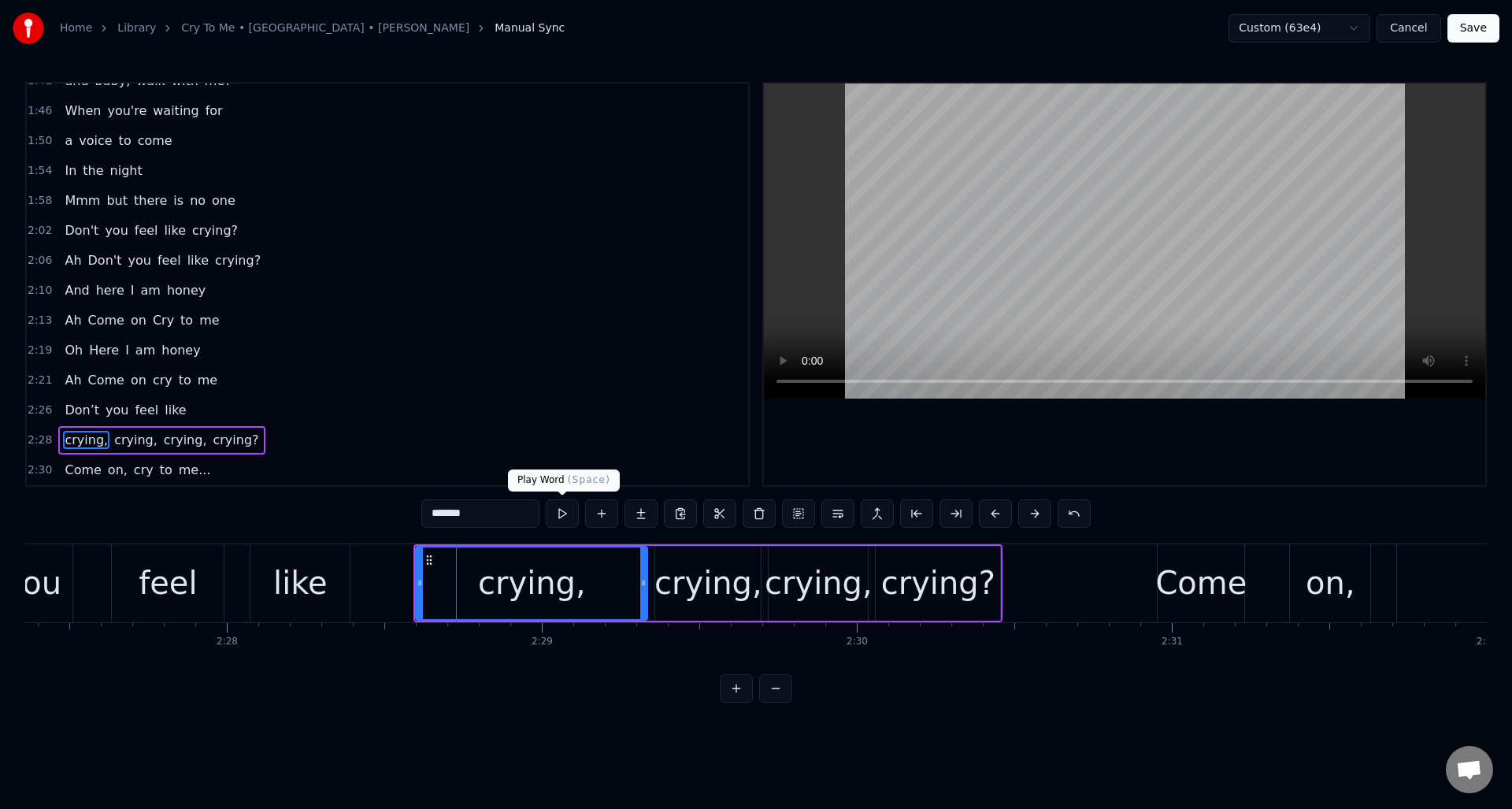
click at [562, 512] on button at bounding box center [562, 514] width 33 height 29
click at [687, 565] on div "crying," at bounding box center [708, 583] width 108 height 47
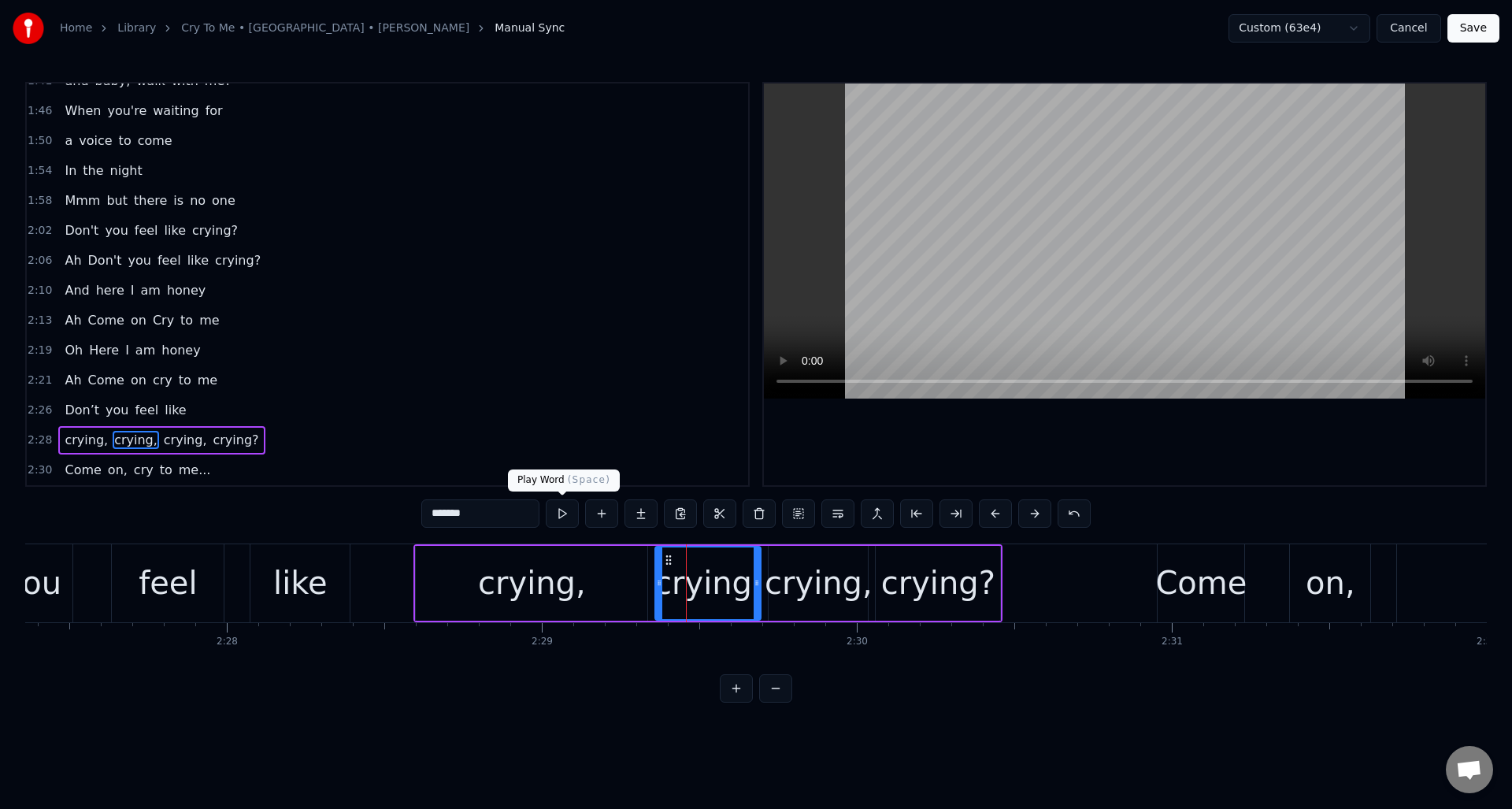
click at [557, 514] on button at bounding box center [562, 514] width 33 height 29
click at [778, 562] on div "crying," at bounding box center [818, 583] width 108 height 47
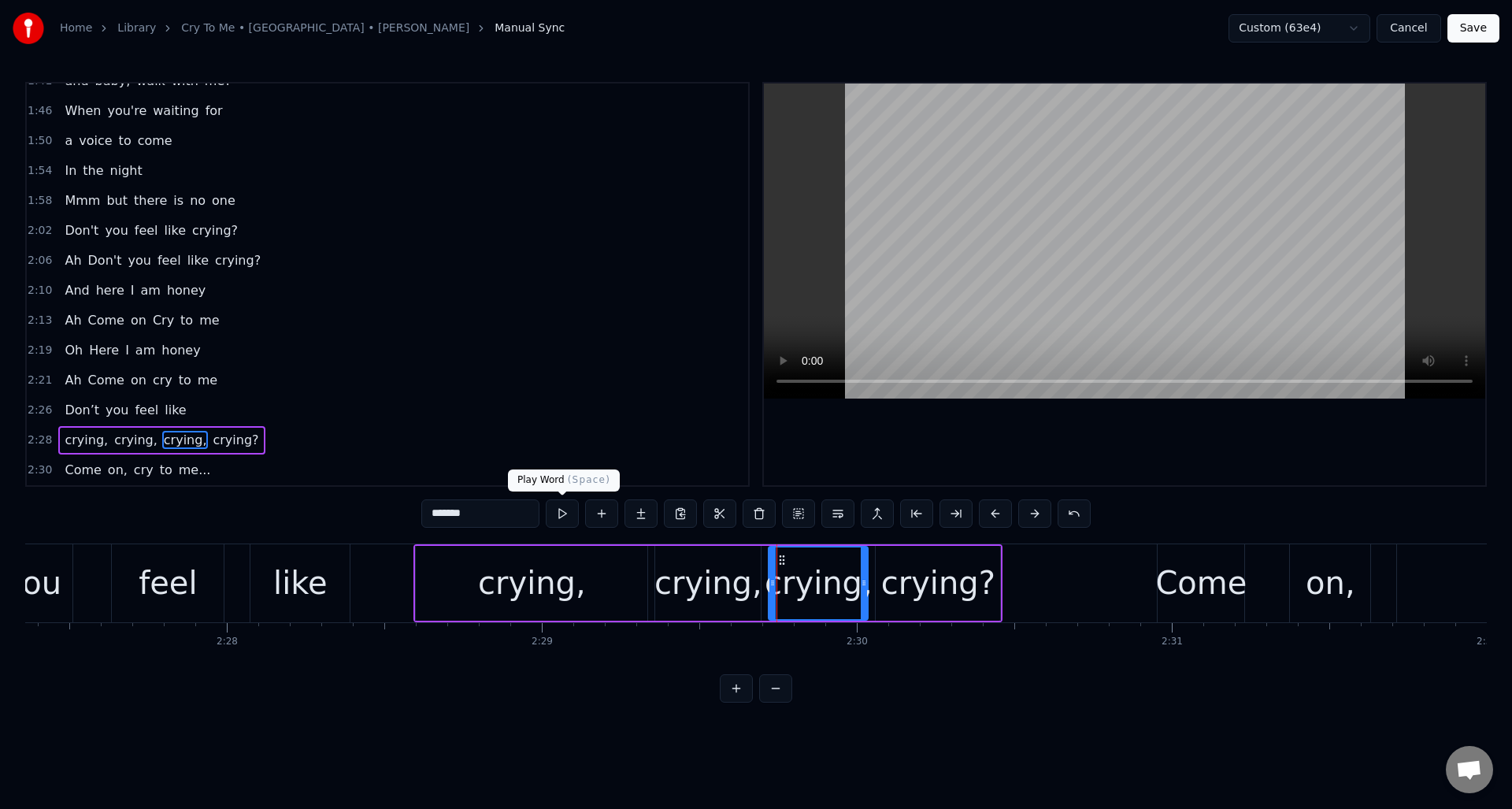
click at [567, 513] on button at bounding box center [562, 514] width 33 height 29
click at [886, 565] on div "crying?" at bounding box center [938, 583] width 124 height 75
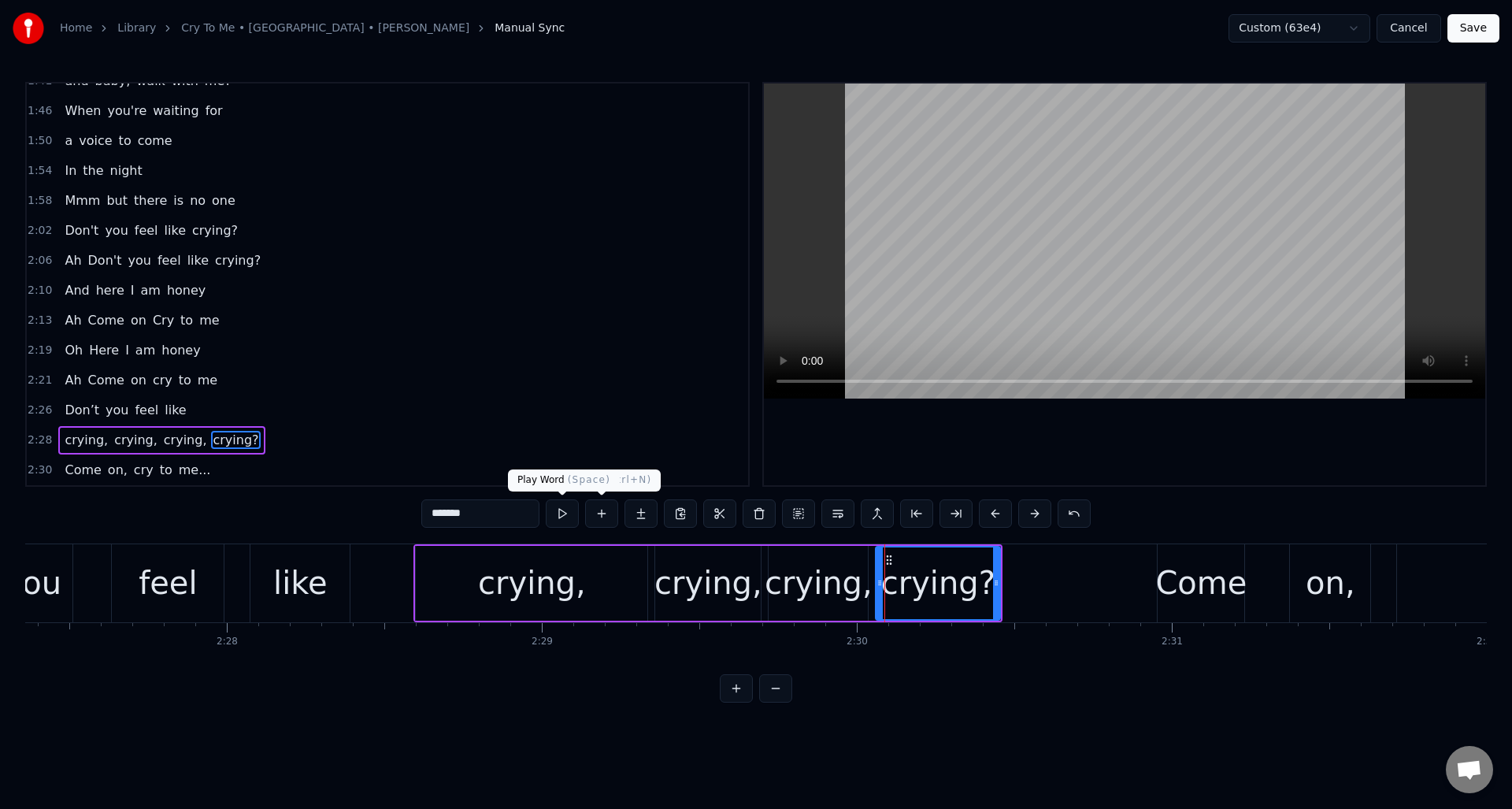
click at [567, 510] on button at bounding box center [562, 514] width 33 height 29
click at [491, 582] on div "crying," at bounding box center [531, 583] width 108 height 47
type input "*******"
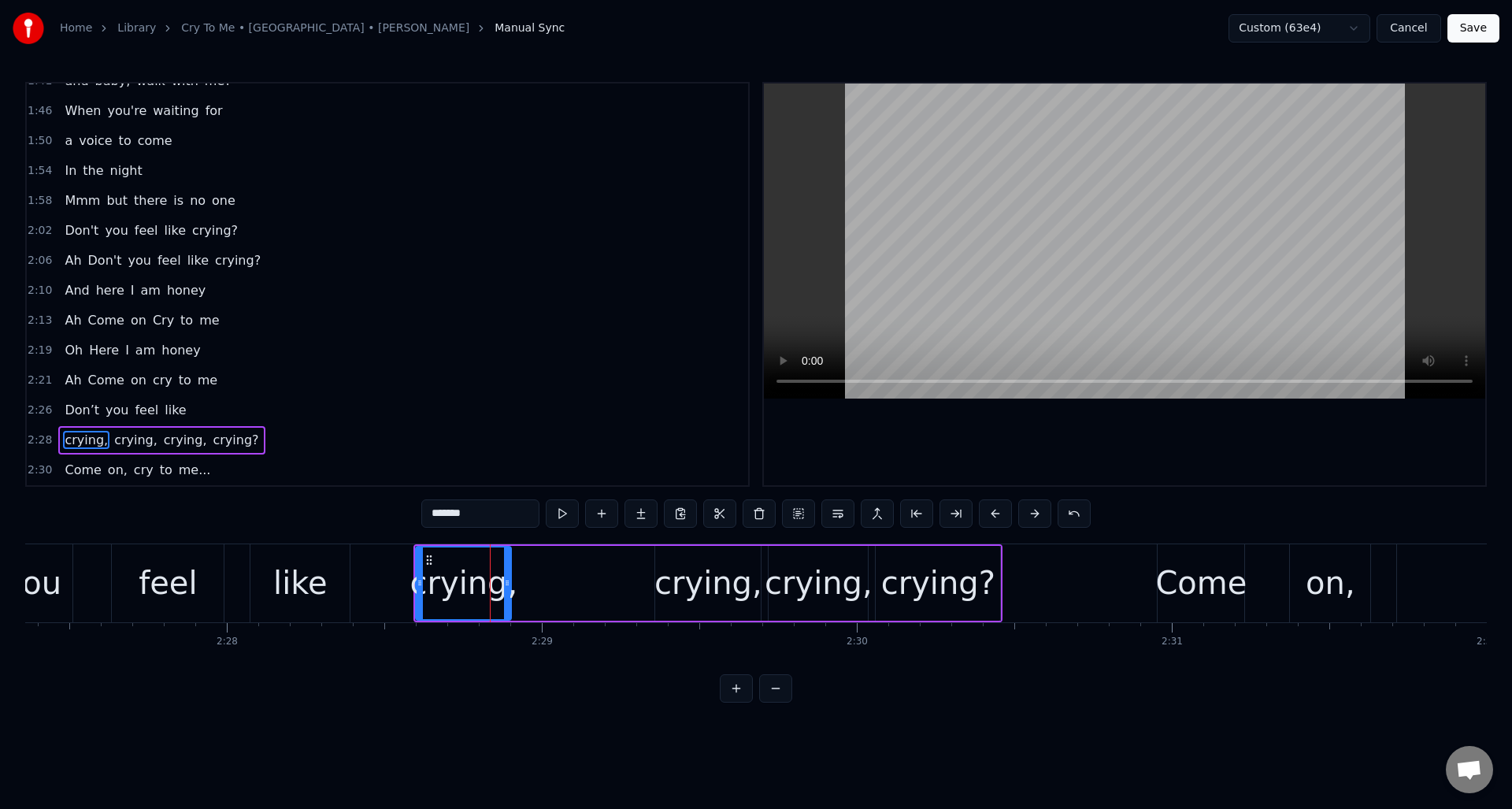
drag, startPoint x: 641, startPoint y: 572, endPoint x: 505, endPoint y: 574, distance: 136.0
click at [505, 574] on div at bounding box center [507, 583] width 7 height 71
click at [601, 514] on button at bounding box center [601, 514] width 33 height 29
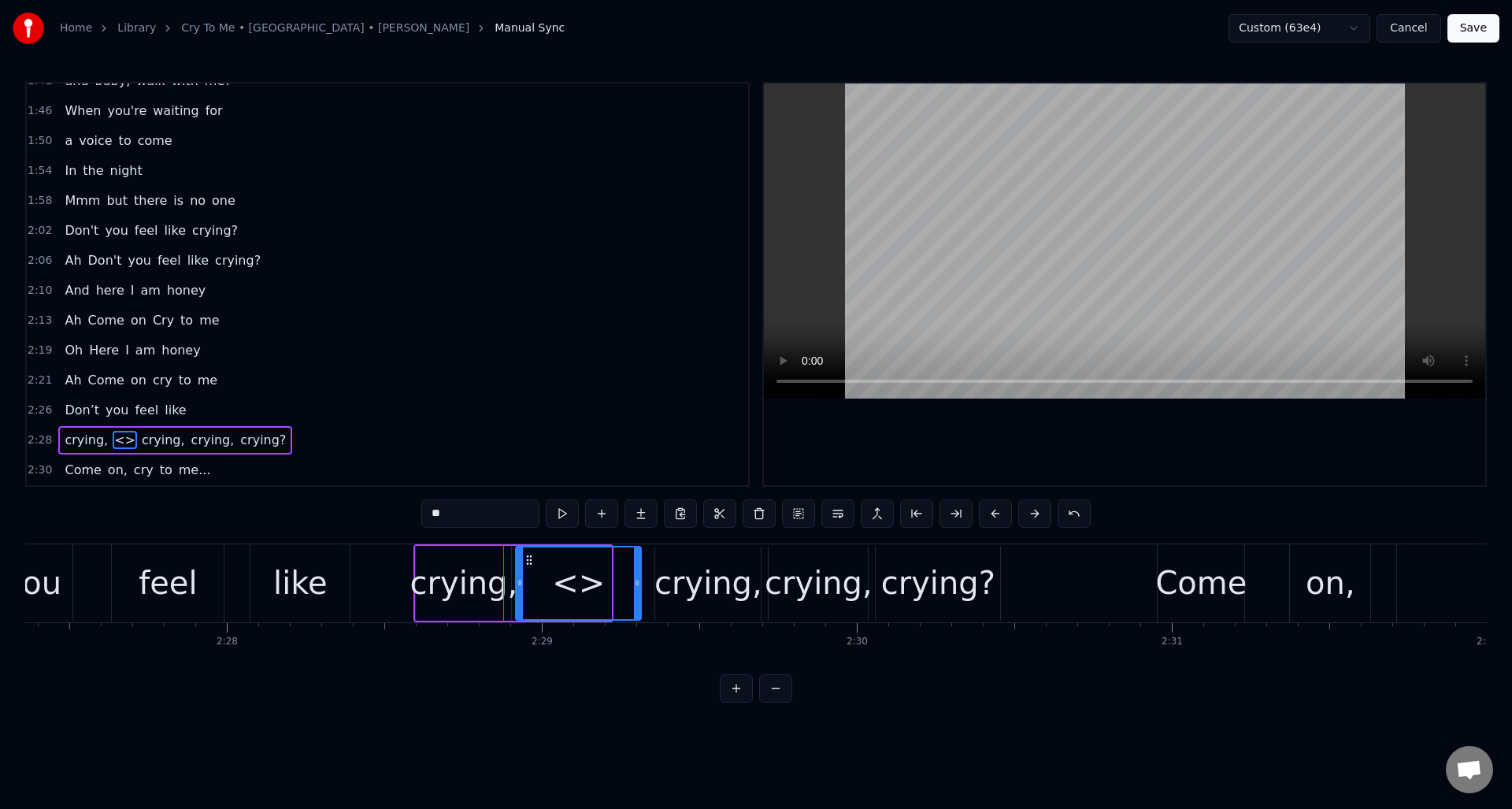
drag, startPoint x: 608, startPoint y: 562, endPoint x: 639, endPoint y: 563, distance: 31.0
click at [639, 563] on div at bounding box center [637, 583] width 7 height 71
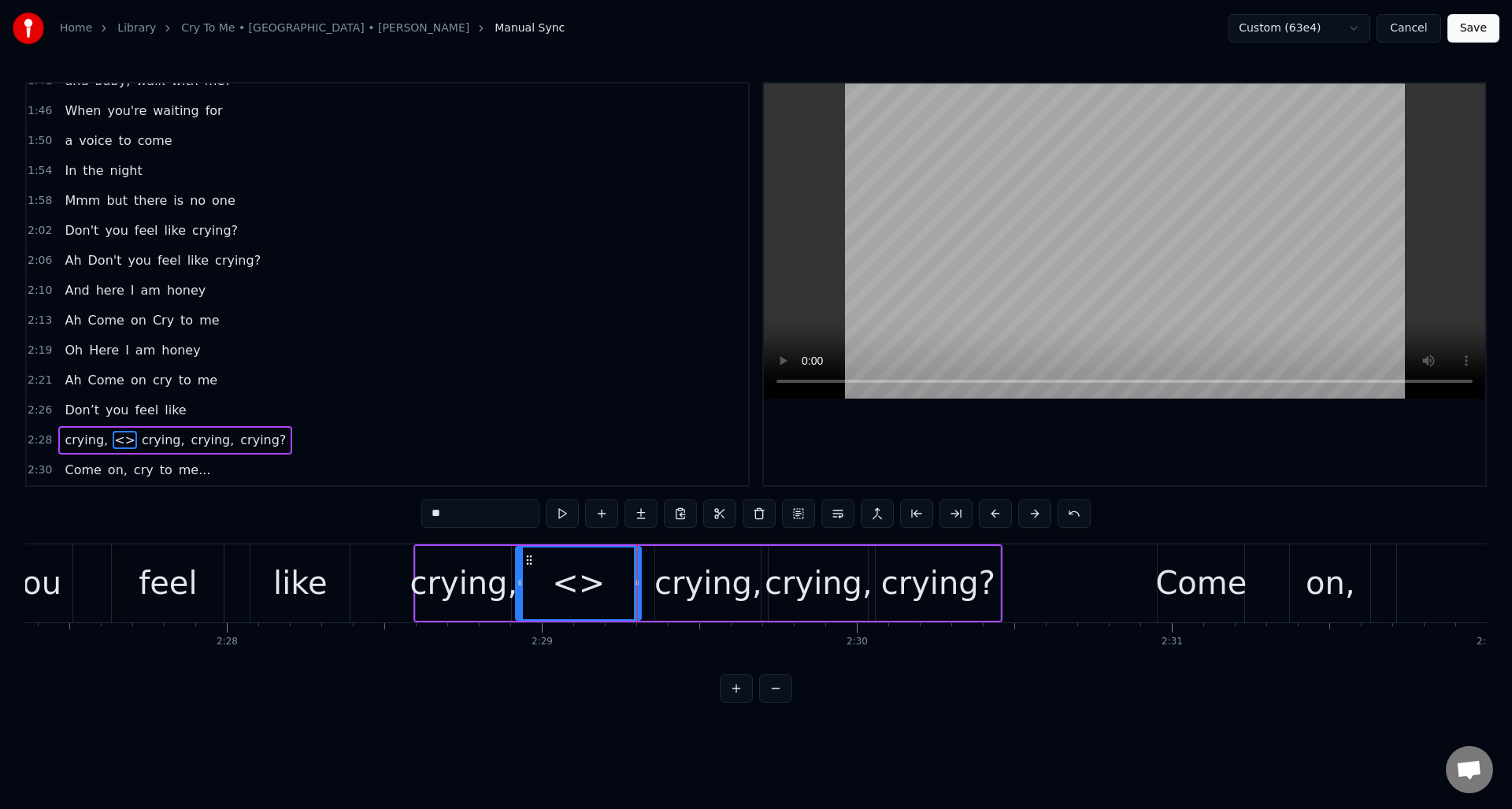
click at [482, 577] on div "crying," at bounding box center [463, 583] width 108 height 47
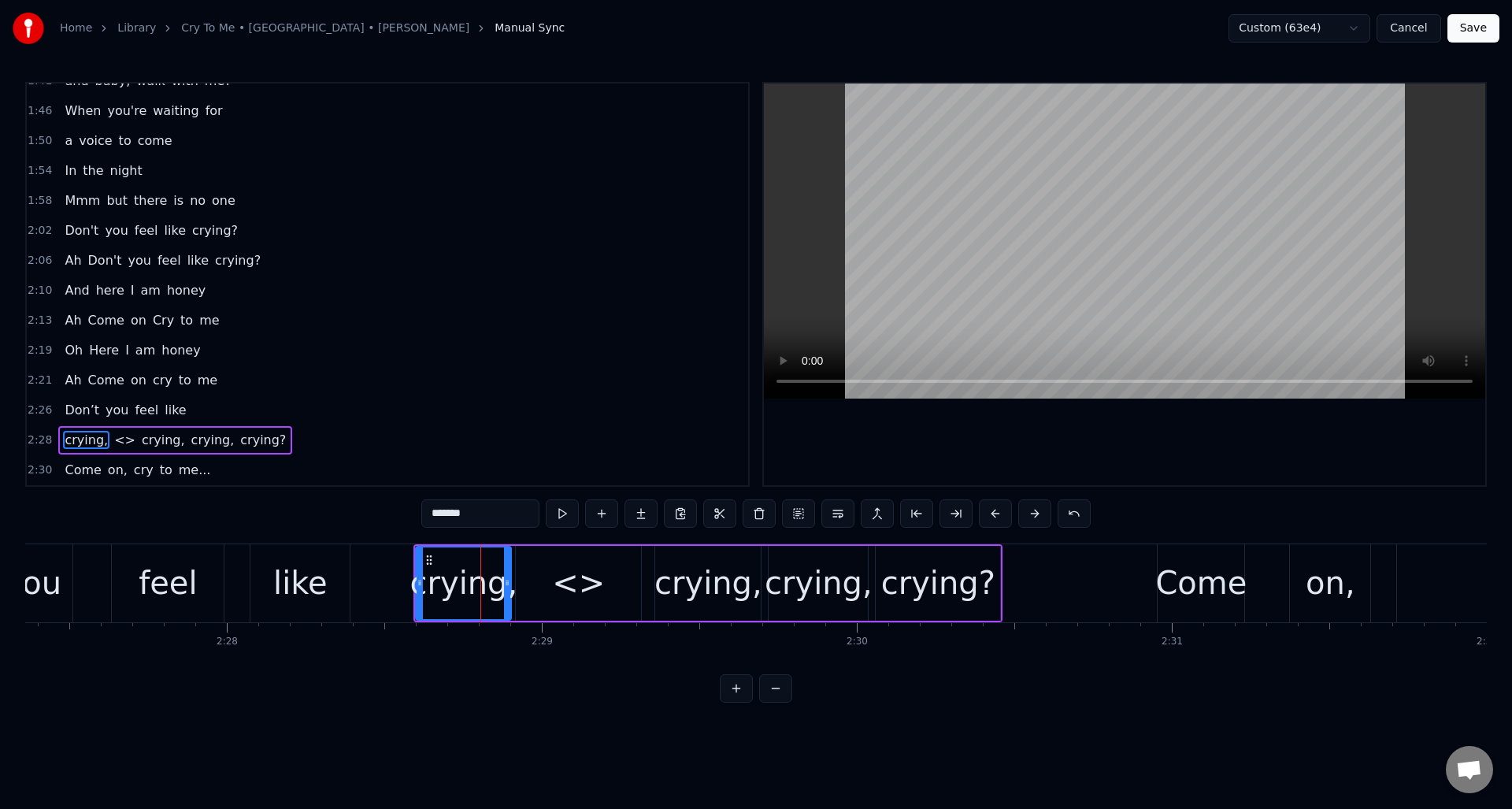
drag, startPoint x: 474, startPoint y: 516, endPoint x: 431, endPoint y: 516, distance: 43.0
click at [431, 516] on input "*******" at bounding box center [480, 514] width 118 height 29
click at [576, 585] on div "<>" at bounding box center [578, 583] width 53 height 47
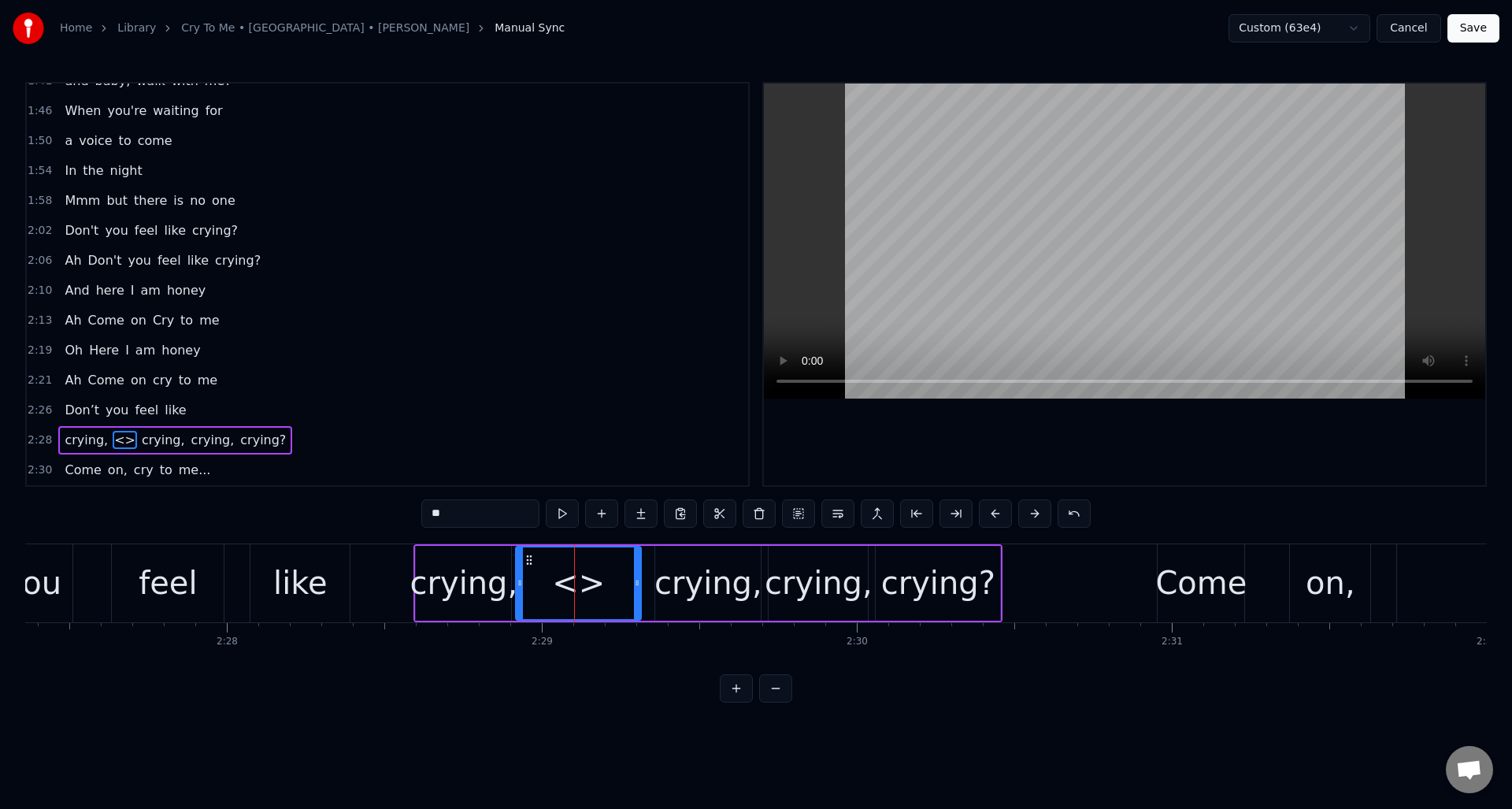
drag, startPoint x: 472, startPoint y: 518, endPoint x: 424, endPoint y: 515, distance: 48.1
click at [424, 515] on input "**" at bounding box center [480, 514] width 118 height 29
paste input "*****"
type input "*******"
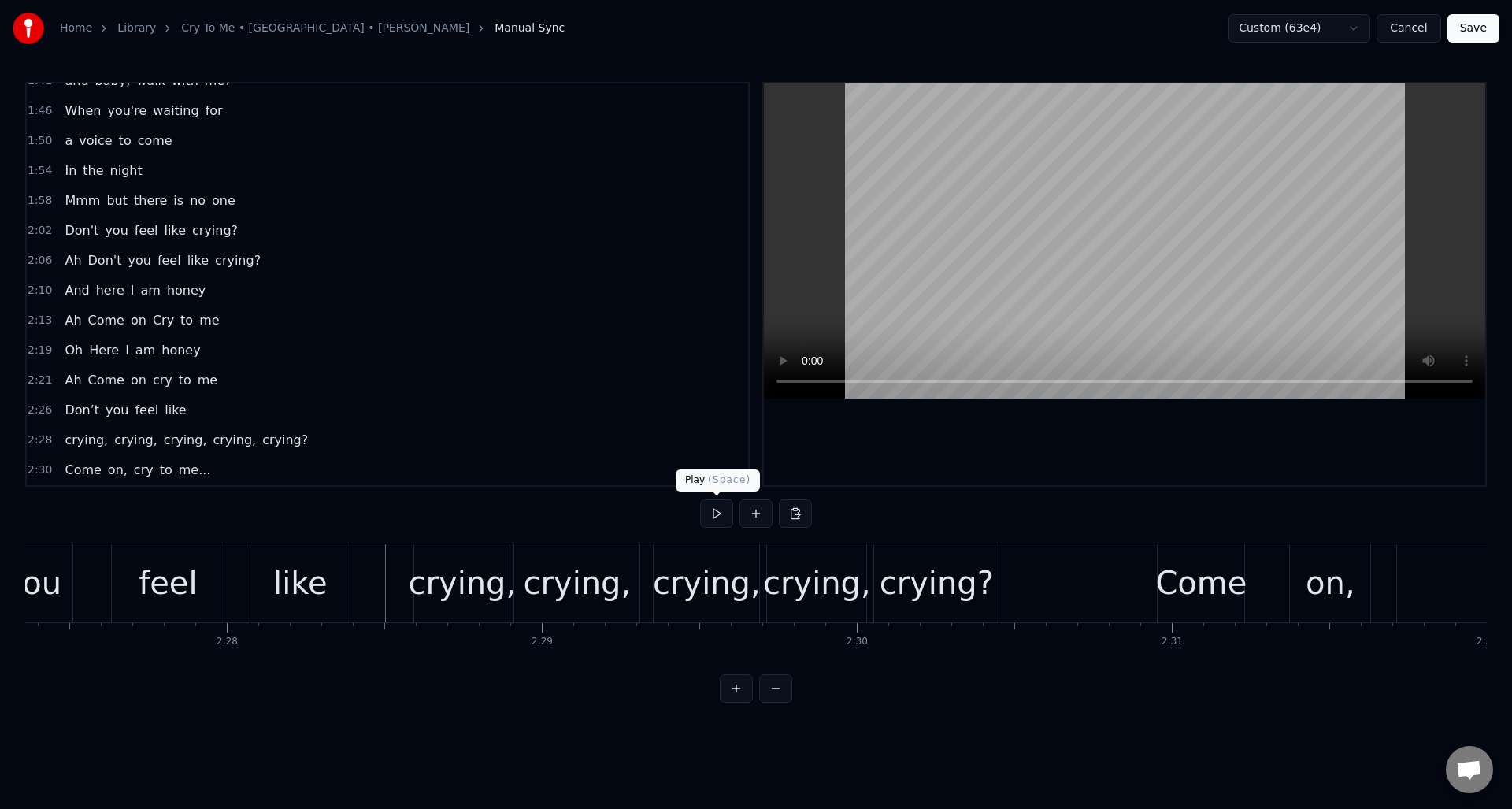
click at [714, 511] on button at bounding box center [716, 514] width 33 height 29
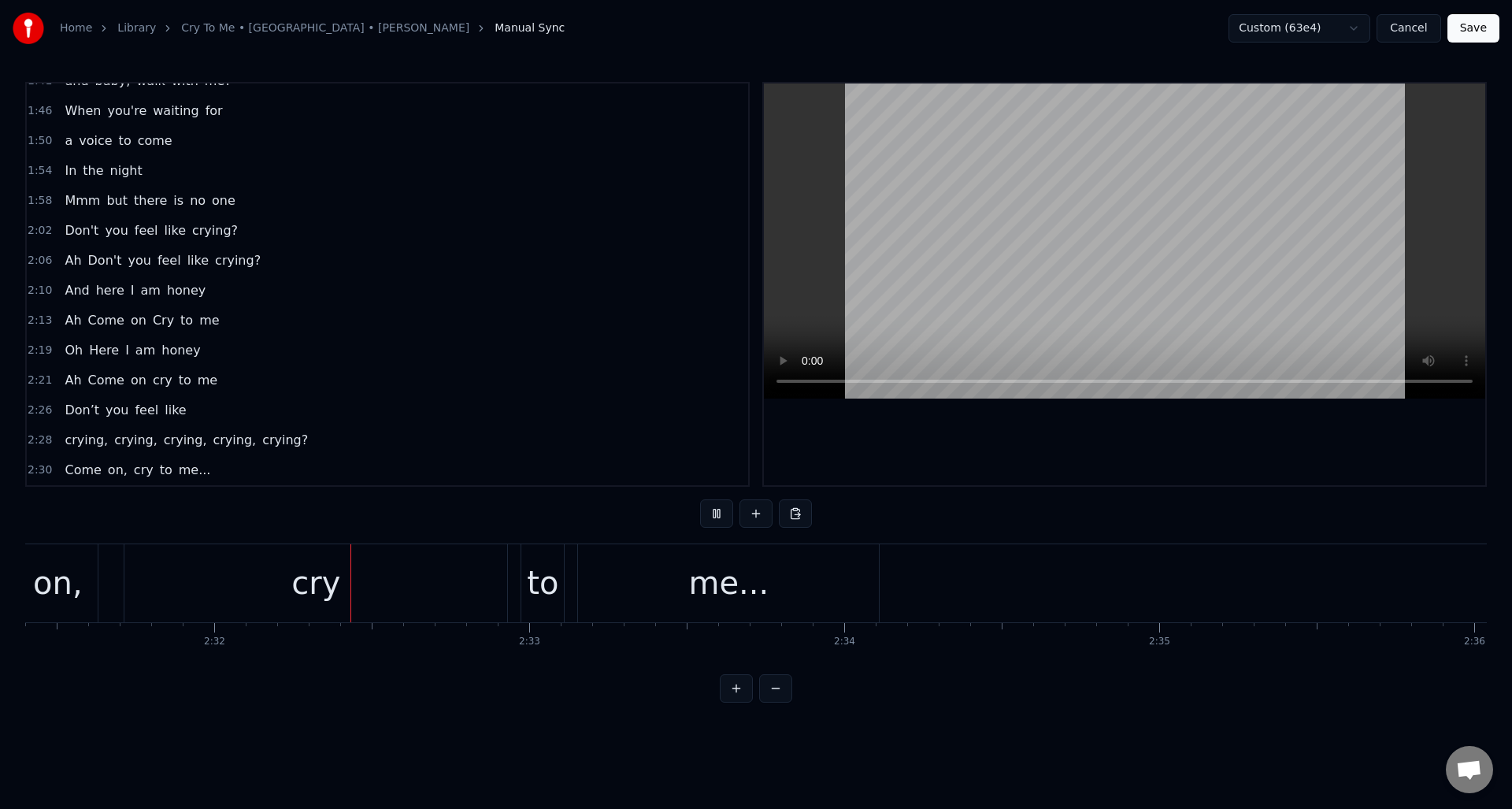
scroll to position [0, 47744]
drag, startPoint x: 714, startPoint y: 511, endPoint x: 724, endPoint y: 516, distance: 11.2
click at [714, 510] on button at bounding box center [716, 514] width 33 height 29
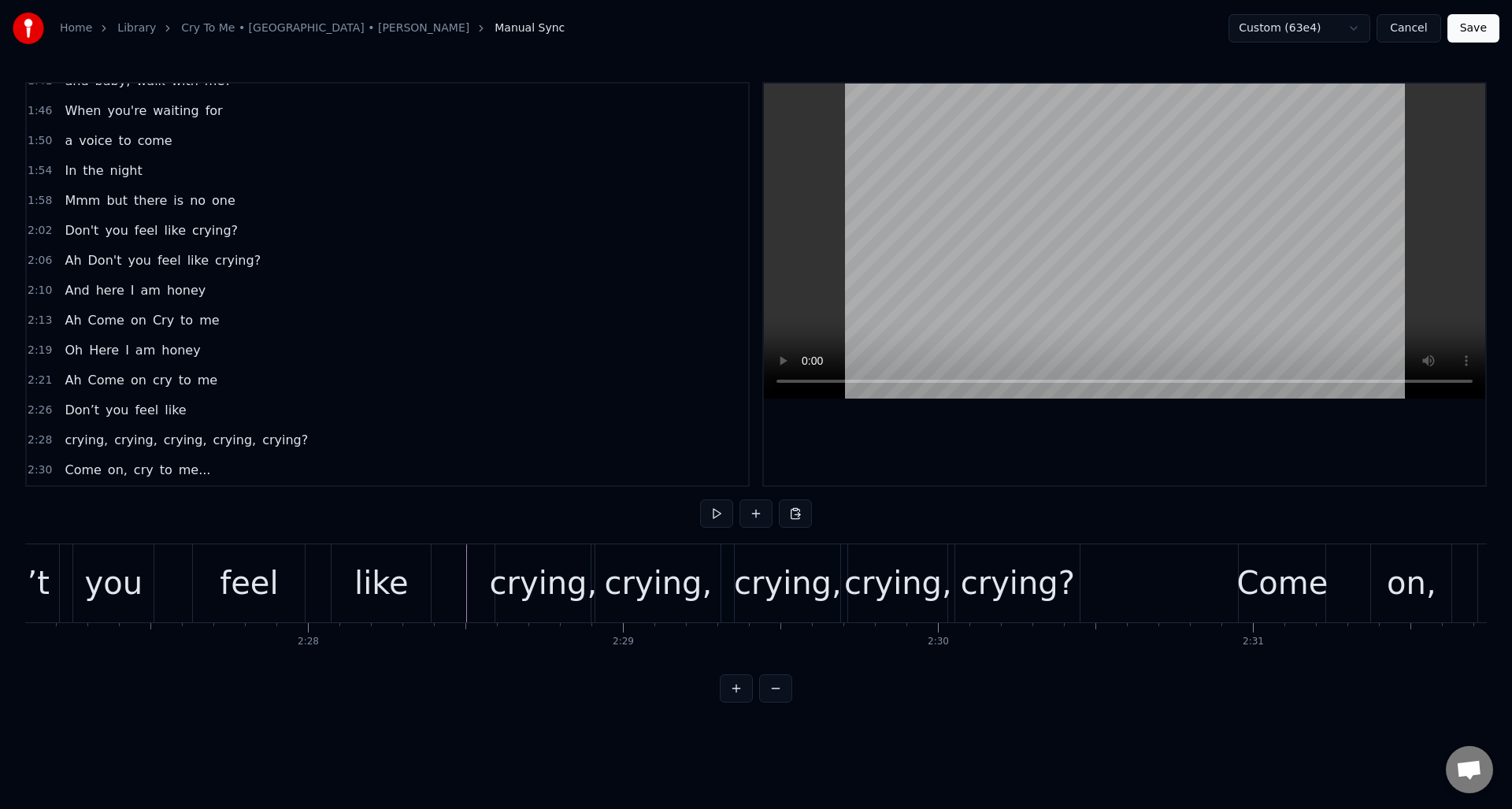
scroll to position [0, 46195]
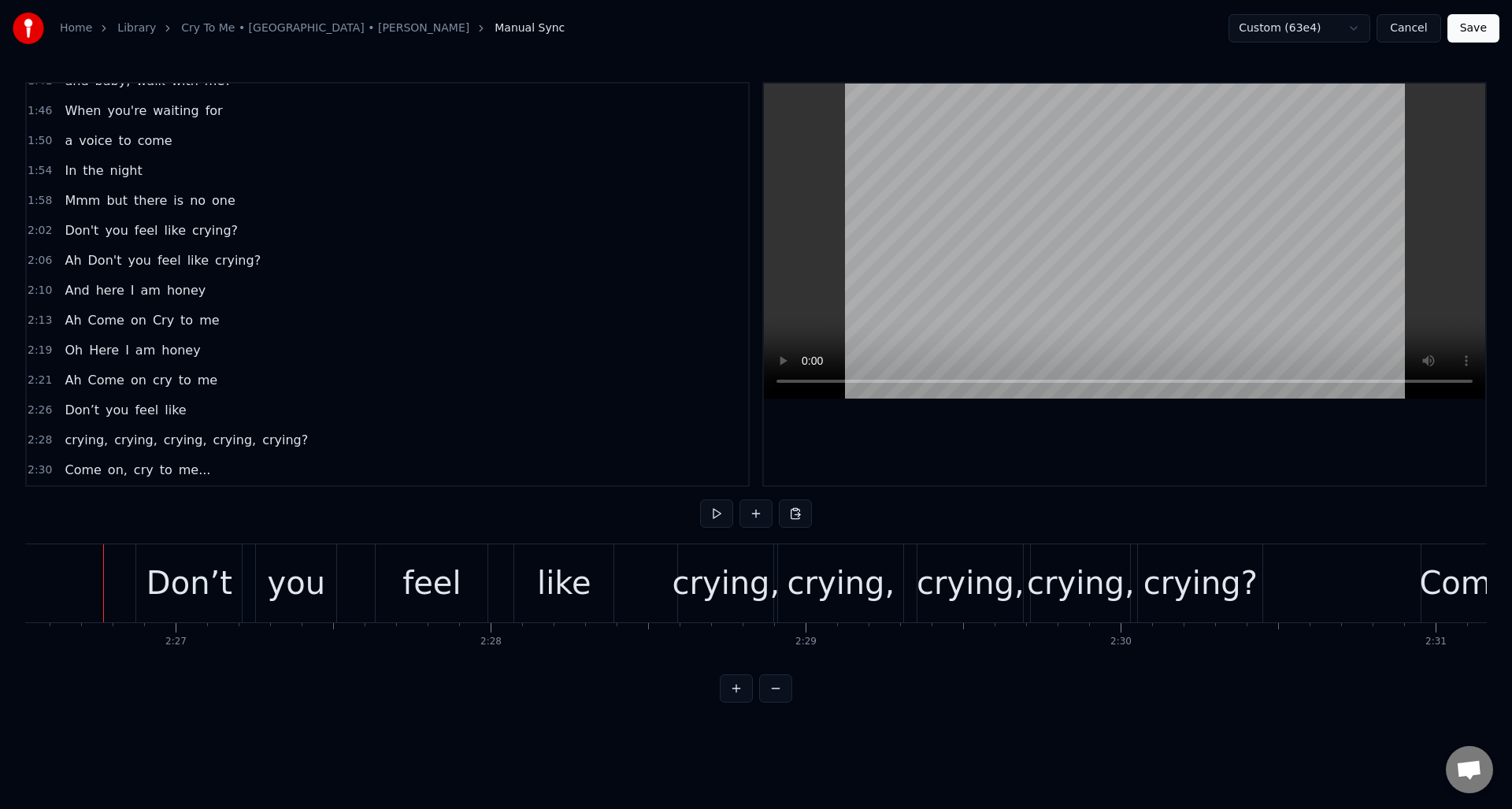
scroll to position [0, 46147]
click at [713, 513] on button at bounding box center [716, 514] width 33 height 29
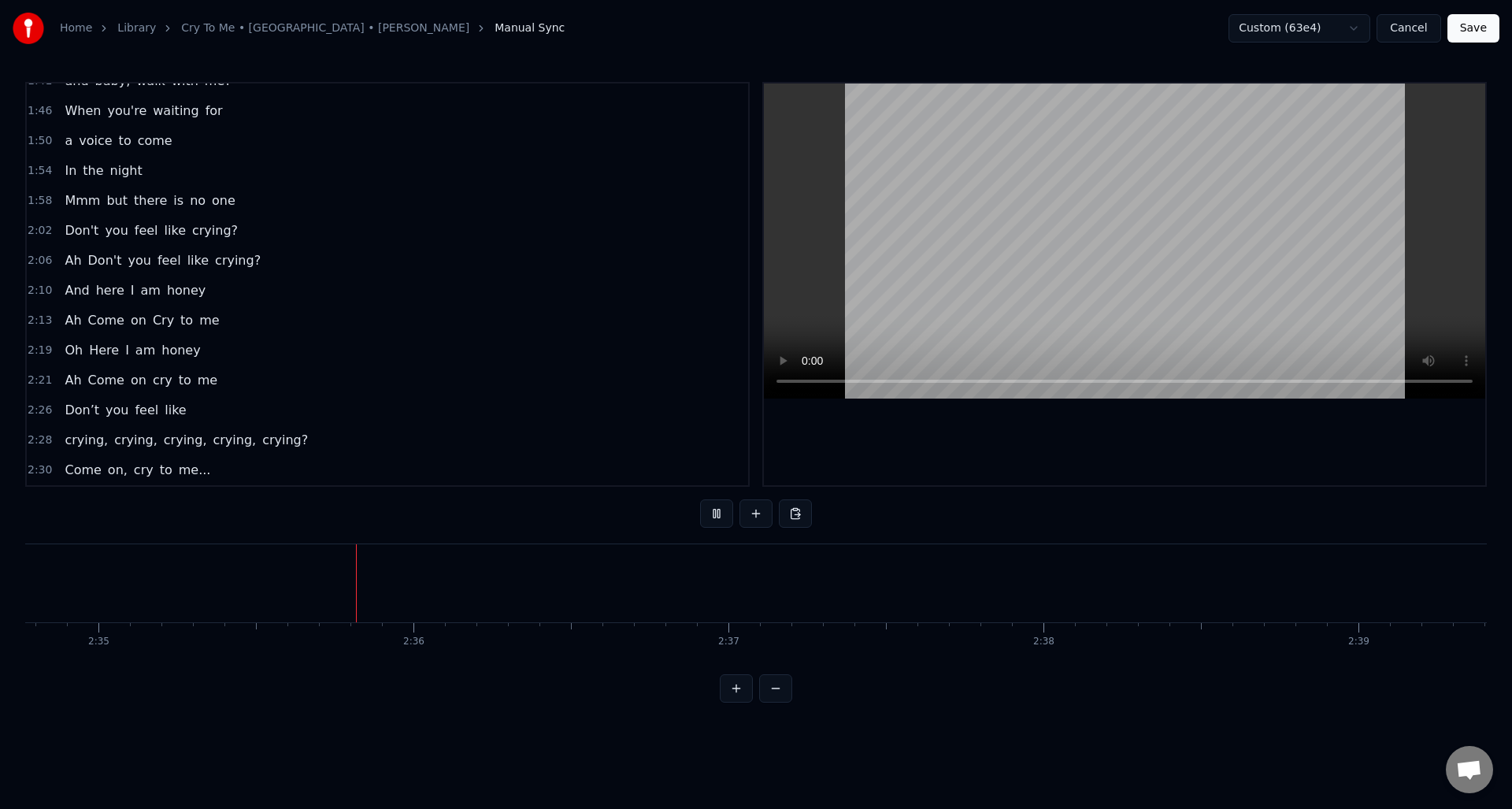
scroll to position [0, 48806]
click at [713, 513] on button at bounding box center [716, 514] width 33 height 29
drag, startPoint x: 1454, startPoint y: 19, endPoint x: 1442, endPoint y: 25, distance: 13.4
click at [1454, 18] on button "Save" at bounding box center [1473, 29] width 52 height 29
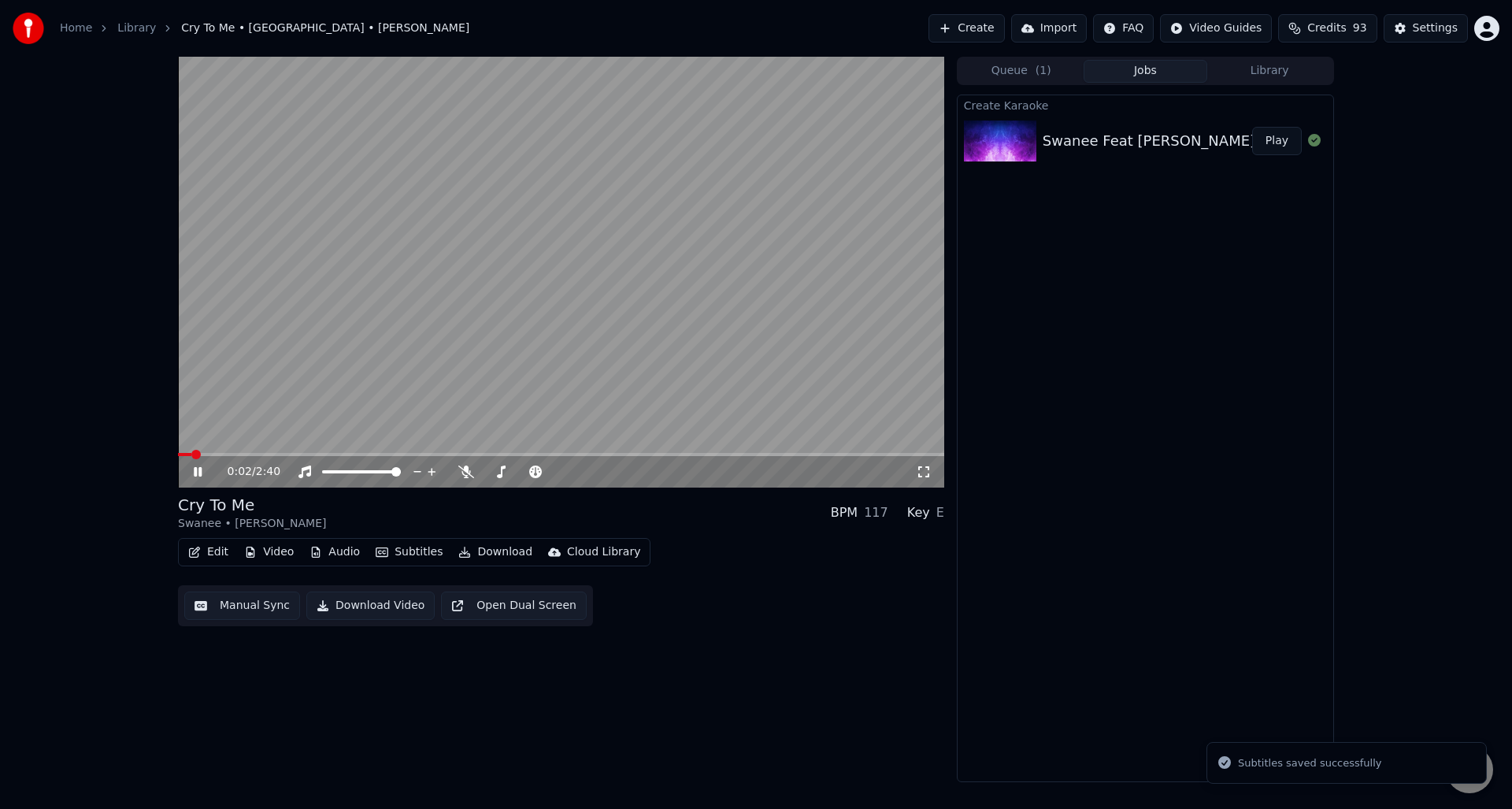
drag, startPoint x: 199, startPoint y: 469, endPoint x: 394, endPoint y: 499, distance: 197.3
click at [200, 469] on icon at bounding box center [197, 471] width 8 height 9
drag, startPoint x: 241, startPoint y: 607, endPoint x: 254, endPoint y: 604, distance: 13.3
click at [241, 606] on button "Manual Sync" at bounding box center [242, 606] width 116 height 29
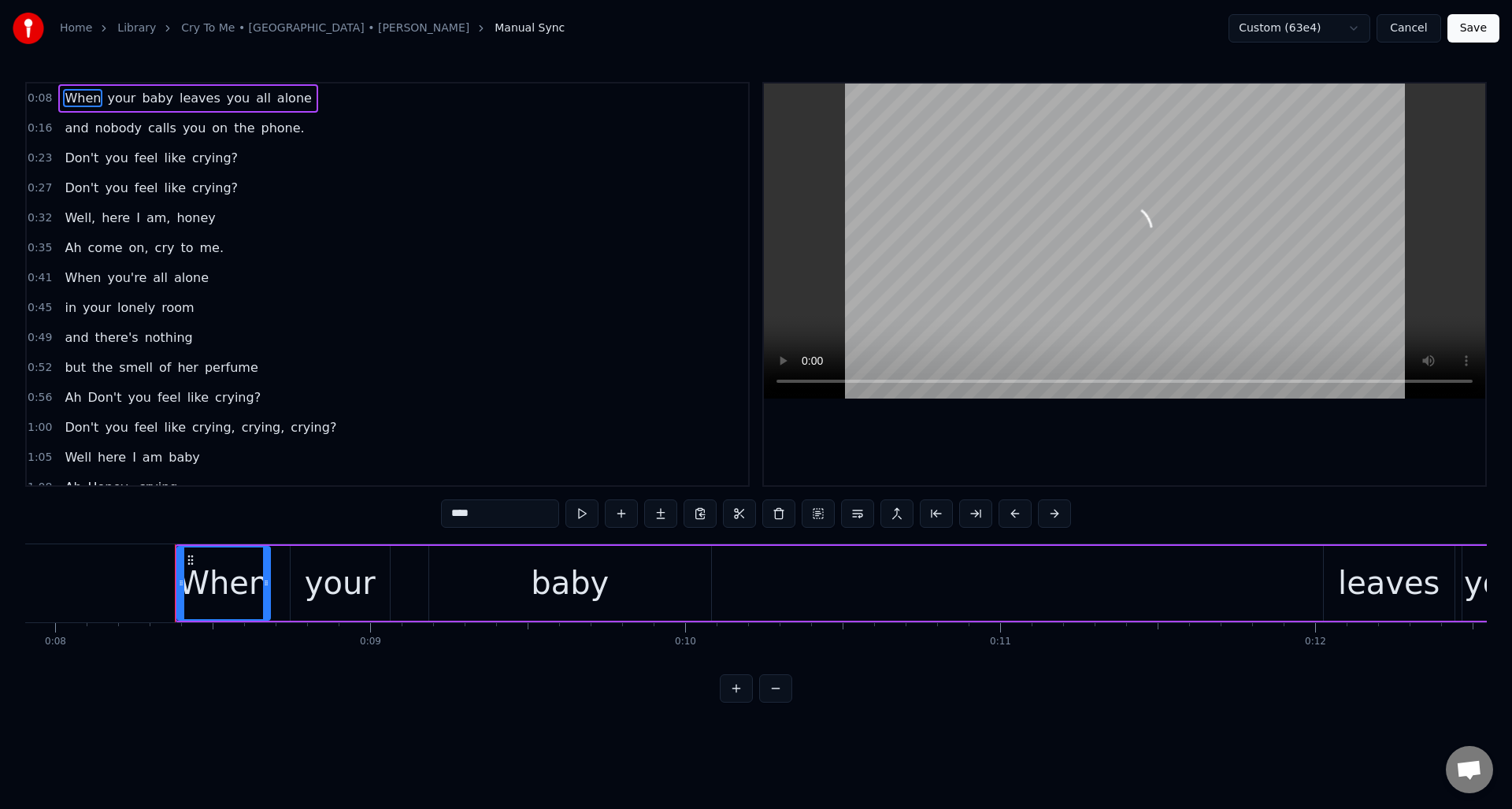
scroll to position [0, 2561]
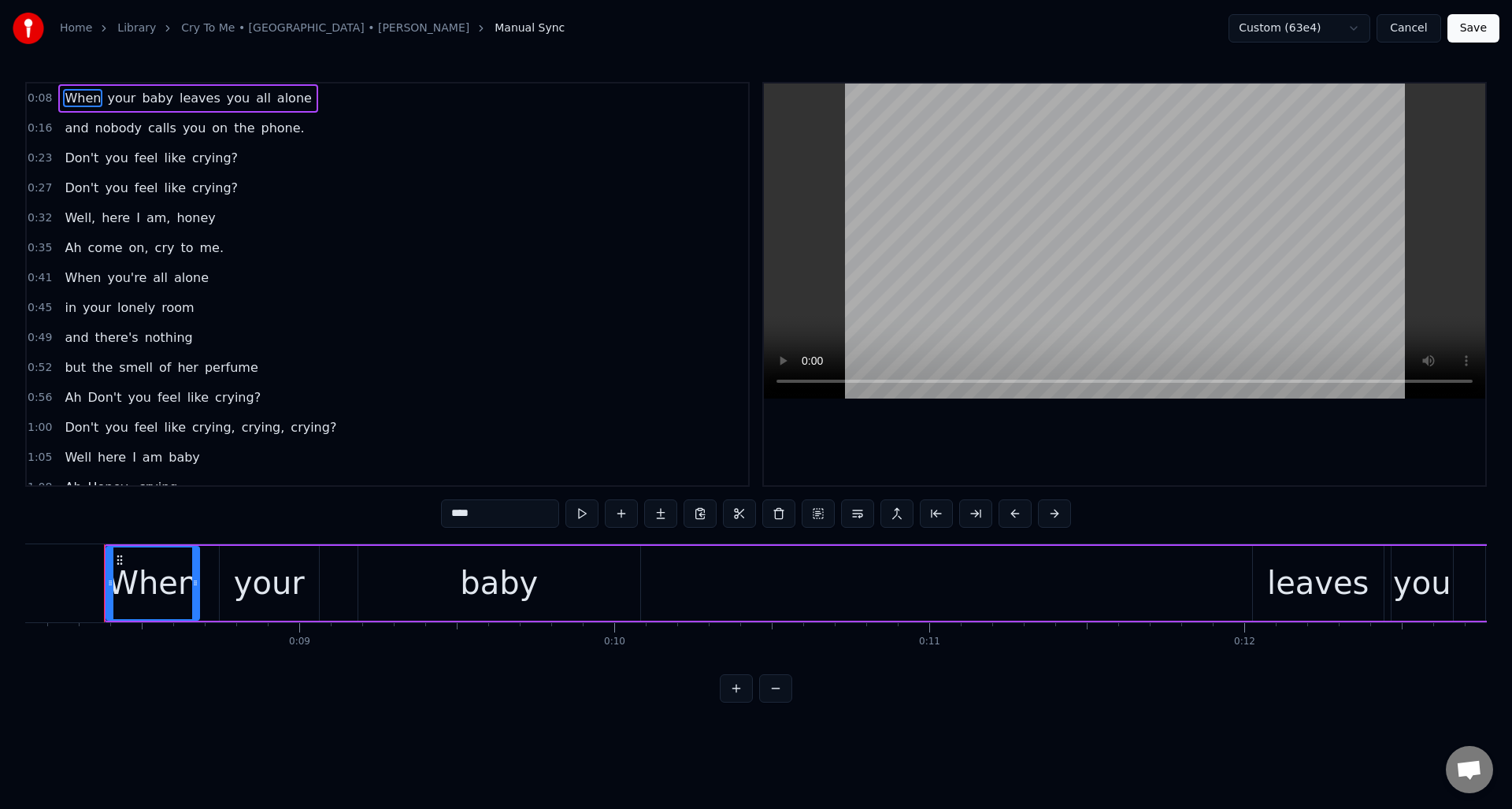
click at [1406, 28] on button "Cancel" at bounding box center [1408, 29] width 64 height 29
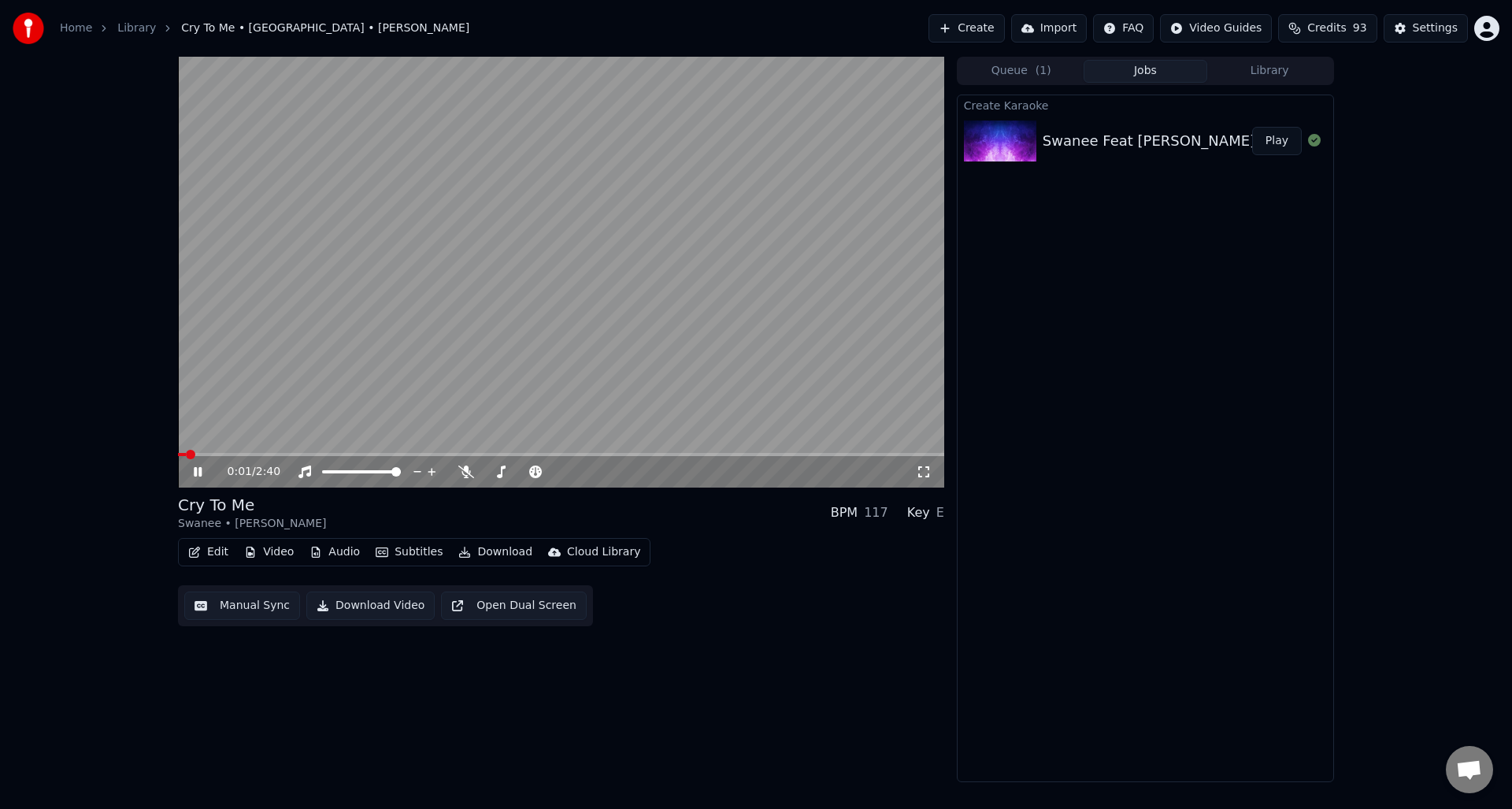
drag, startPoint x: 191, startPoint y: 471, endPoint x: 211, endPoint y: 488, distance: 26.2
click at [192, 471] on icon at bounding box center [209, 471] width 37 height 13
click at [366, 604] on button "Download Video" at bounding box center [370, 606] width 128 height 29
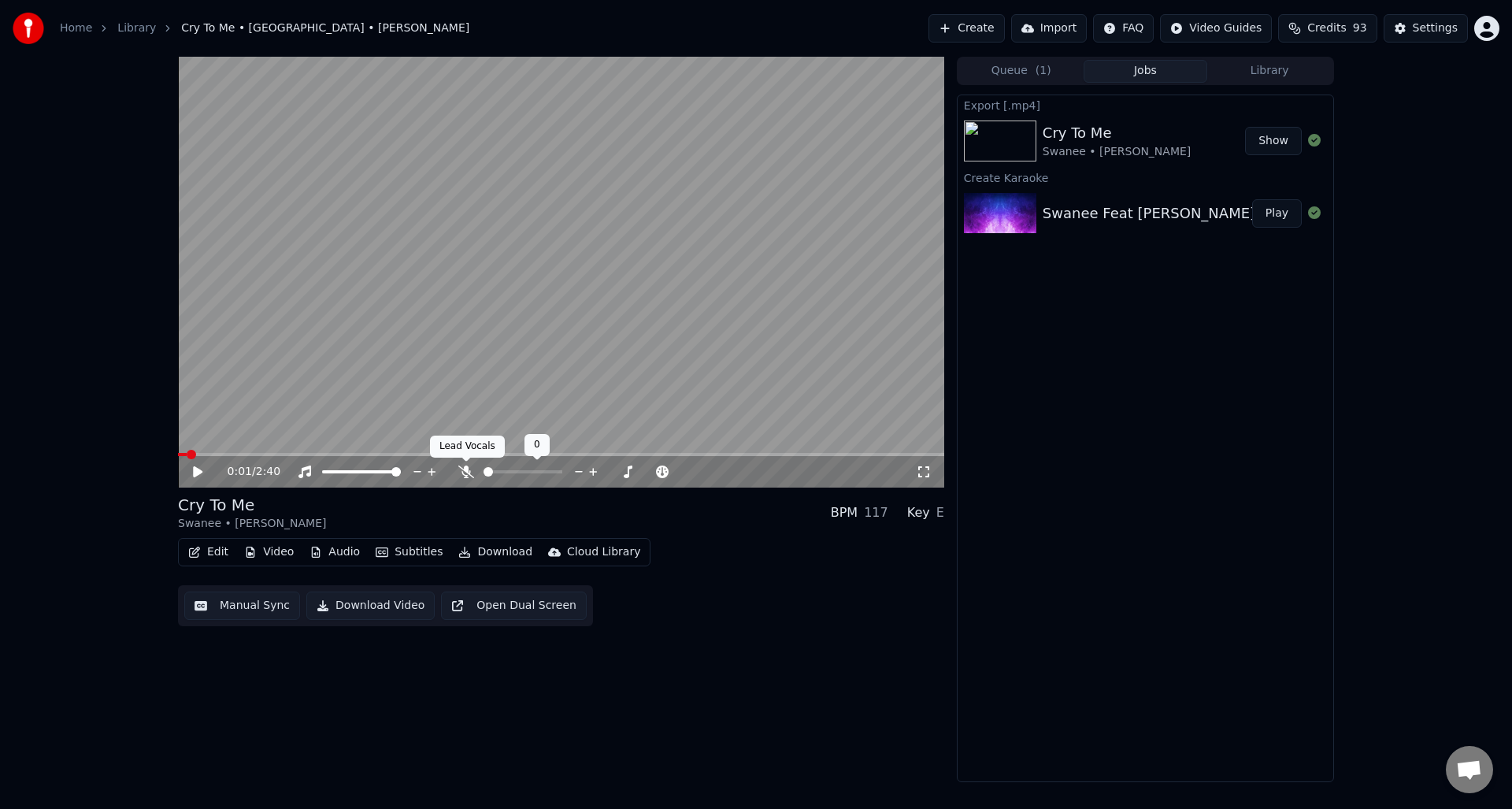
click at [467, 469] on icon at bounding box center [466, 471] width 16 height 13
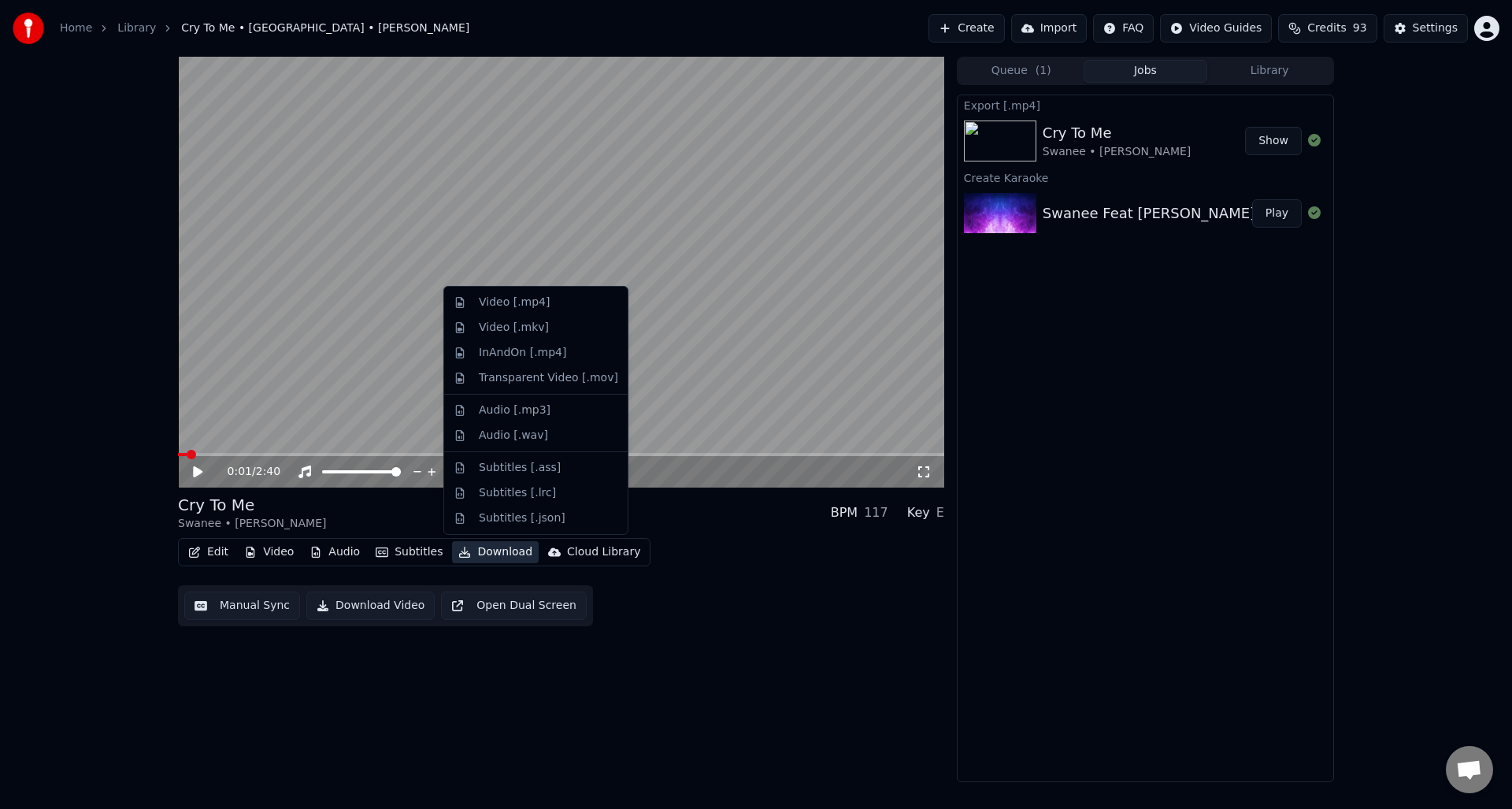
click at [491, 552] on button "Download" at bounding box center [495, 552] width 86 height 22
click at [505, 303] on div "Video [.mp4]" at bounding box center [514, 302] width 71 height 16
